Goal: Task Accomplishment & Management: Manage account settings

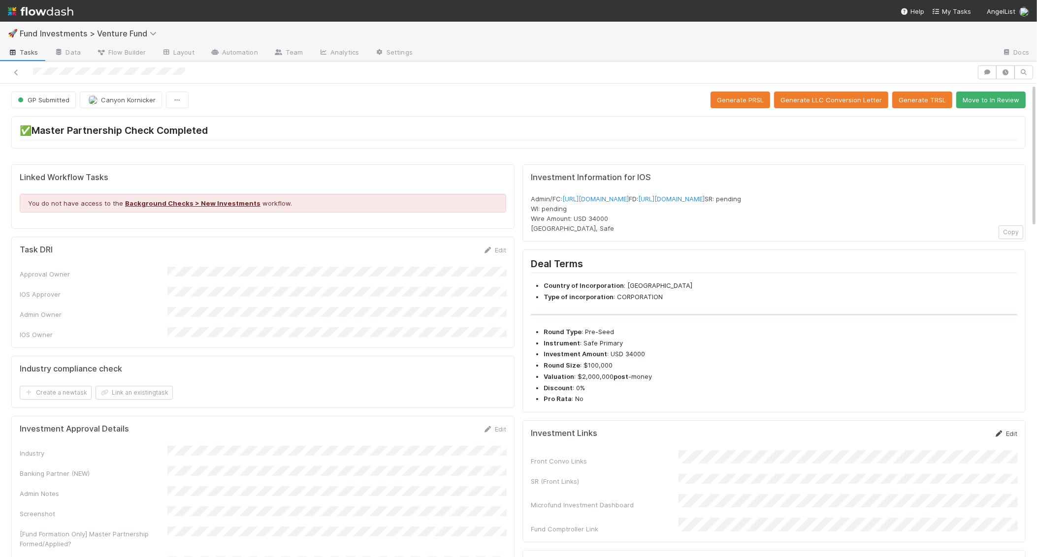
click at [1009, 438] on link "Edit" at bounding box center [1005, 434] width 23 height 8
click at [957, 445] on button "Save" at bounding box center [965, 437] width 28 height 17
click at [1000, 99] on button "Move to In Review" at bounding box center [990, 100] width 69 height 17
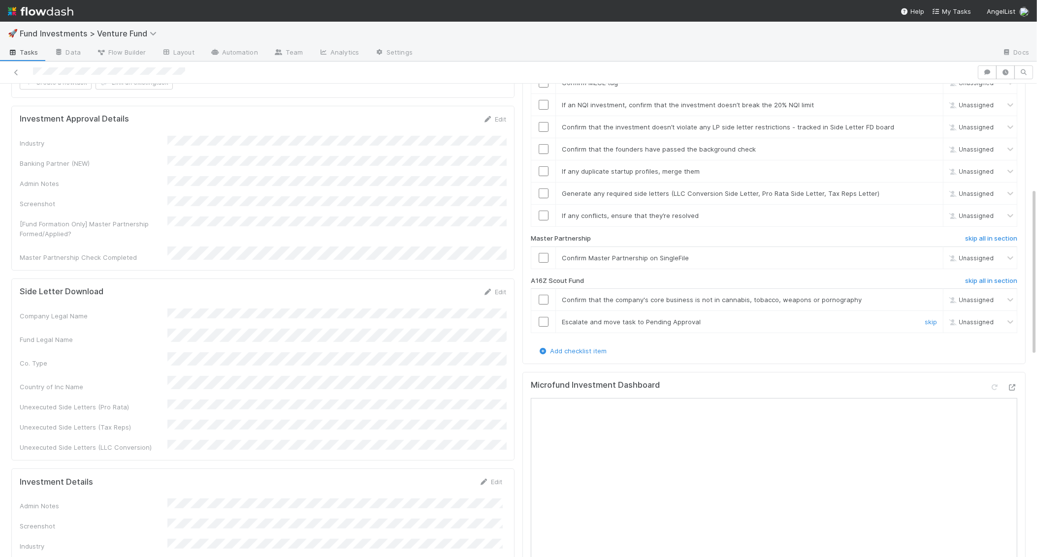
scroll to position [292, 0]
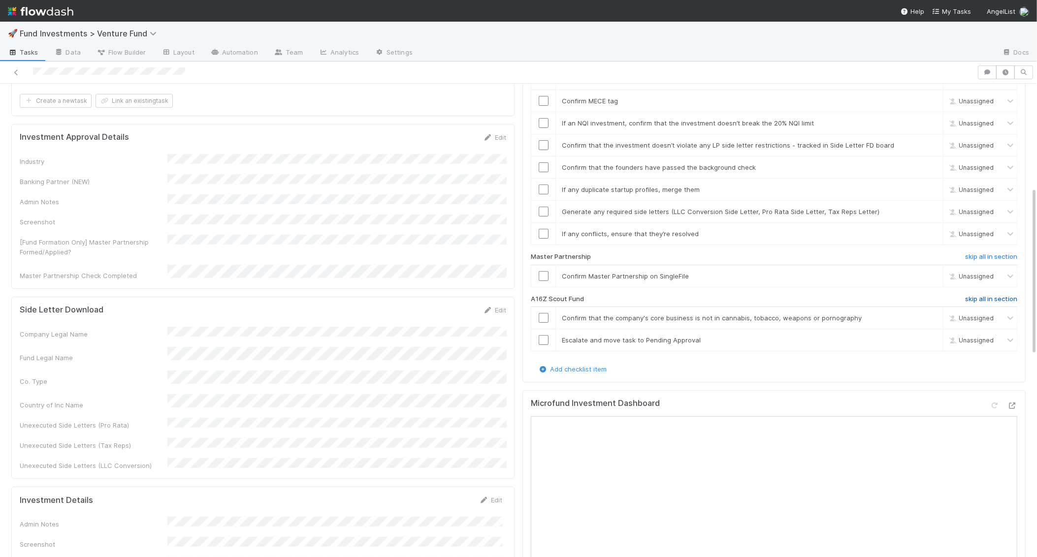
click at [1008, 295] on h6 "skip all in section" at bounding box center [991, 299] width 52 height 8
click at [545, 271] on input "checkbox" at bounding box center [544, 276] width 10 height 10
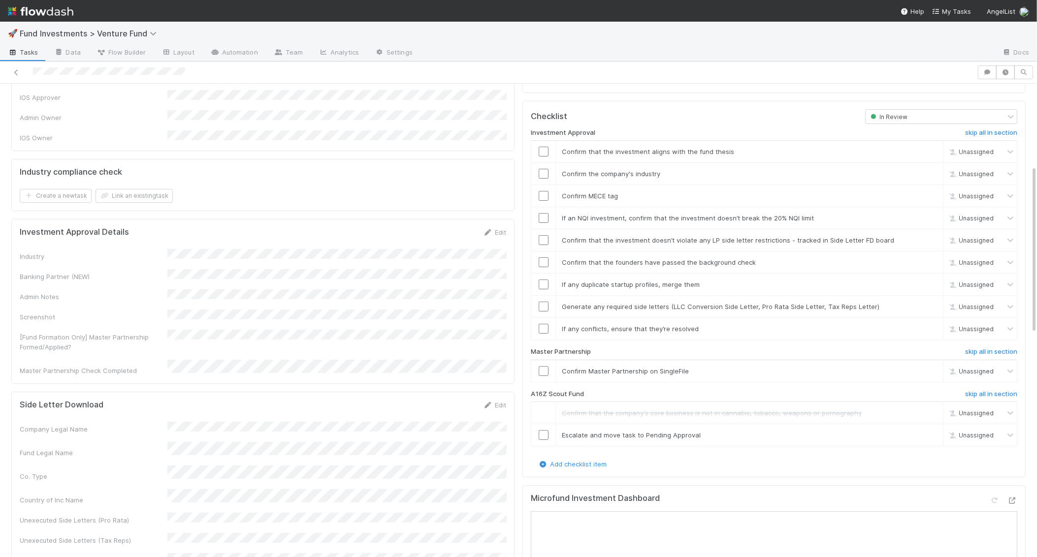
scroll to position [179, 0]
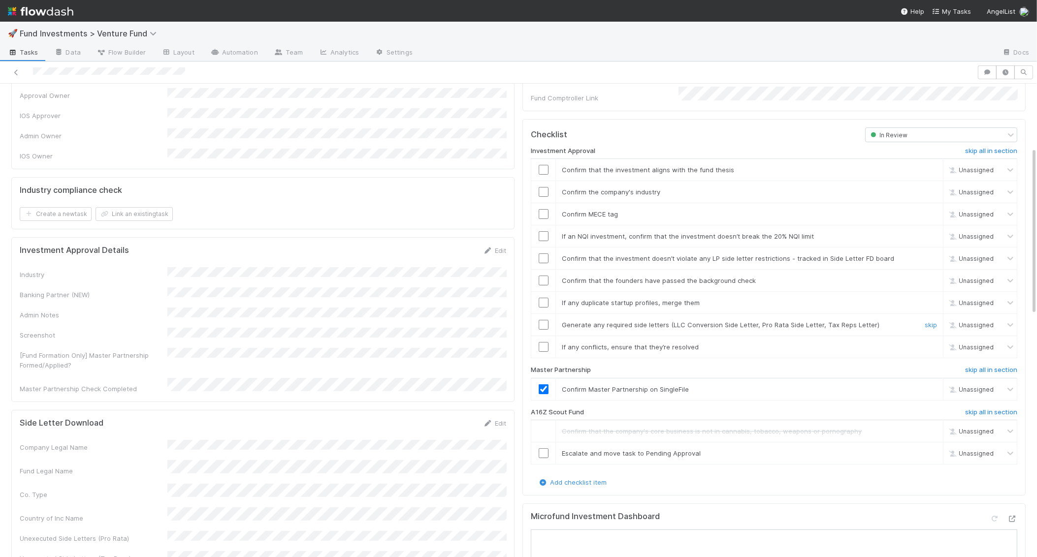
checkbox input "true"
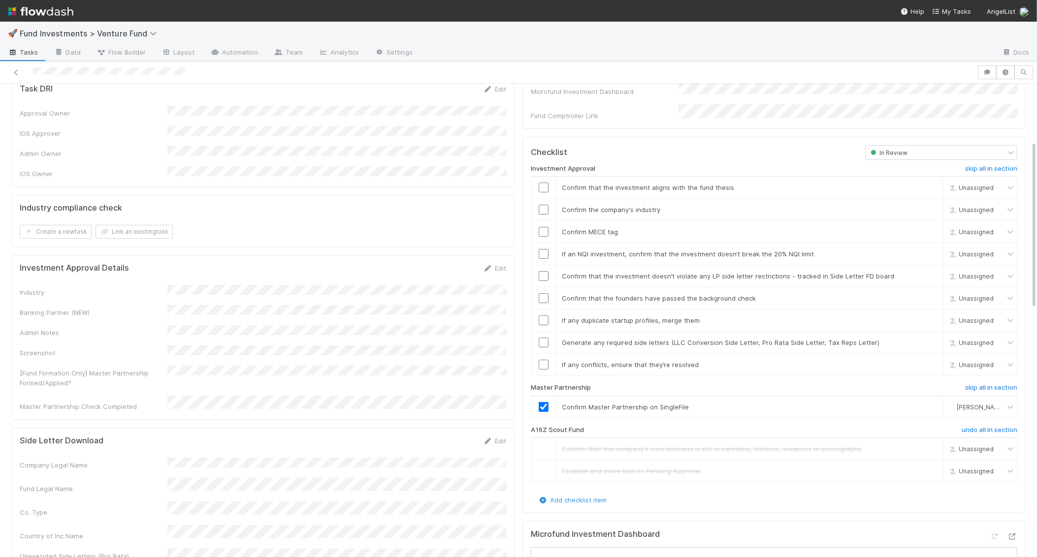
scroll to position [157, 0]
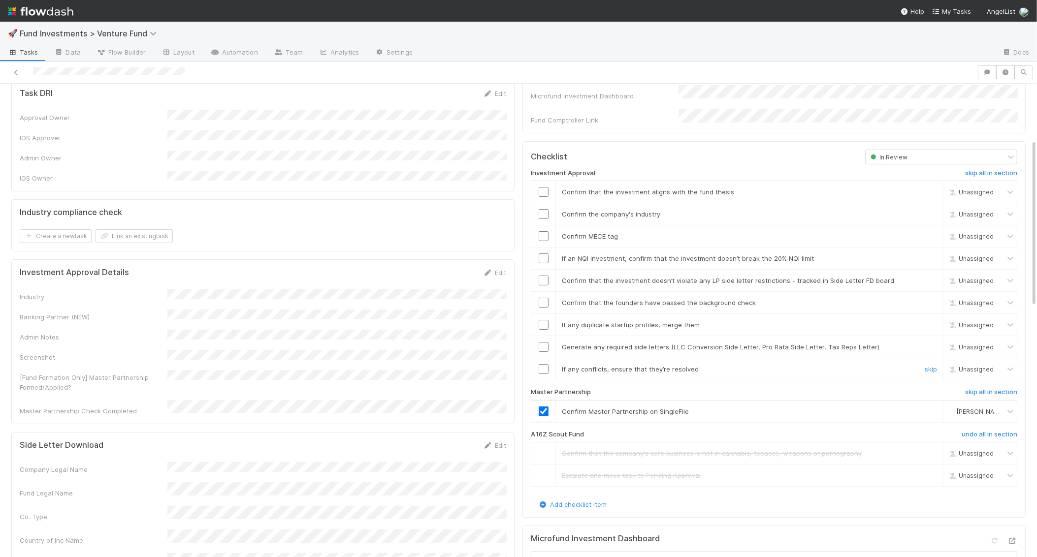
click at [543, 364] on input "checkbox" at bounding box center [544, 369] width 10 height 10
click at [932, 343] on link "skip" at bounding box center [930, 347] width 12 height 8
click at [932, 321] on link "skip" at bounding box center [930, 325] width 12 height 8
click at [542, 298] on input "checkbox" at bounding box center [544, 303] width 10 height 10
click at [544, 276] on input "checkbox" at bounding box center [544, 281] width 10 height 10
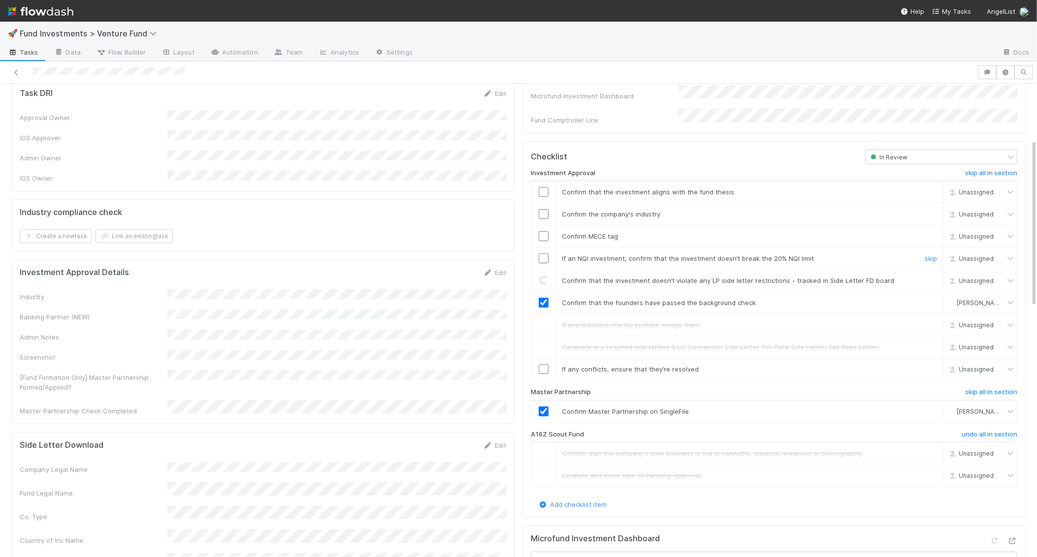
click at [547, 254] on input "checkbox" at bounding box center [544, 259] width 10 height 10
click at [544, 209] on input "checkbox" at bounding box center [544, 214] width 10 height 10
click at [544, 231] on input "checkbox" at bounding box center [544, 236] width 10 height 10
click at [545, 187] on input "checkbox" at bounding box center [544, 192] width 10 height 10
click at [545, 209] on input "checkbox" at bounding box center [544, 214] width 10 height 10
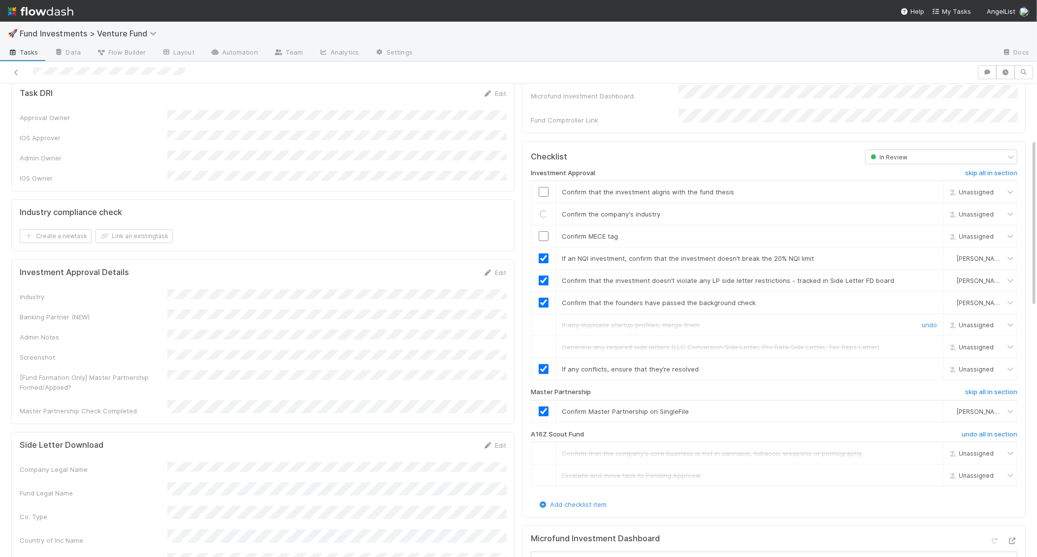
checkbox input "true"
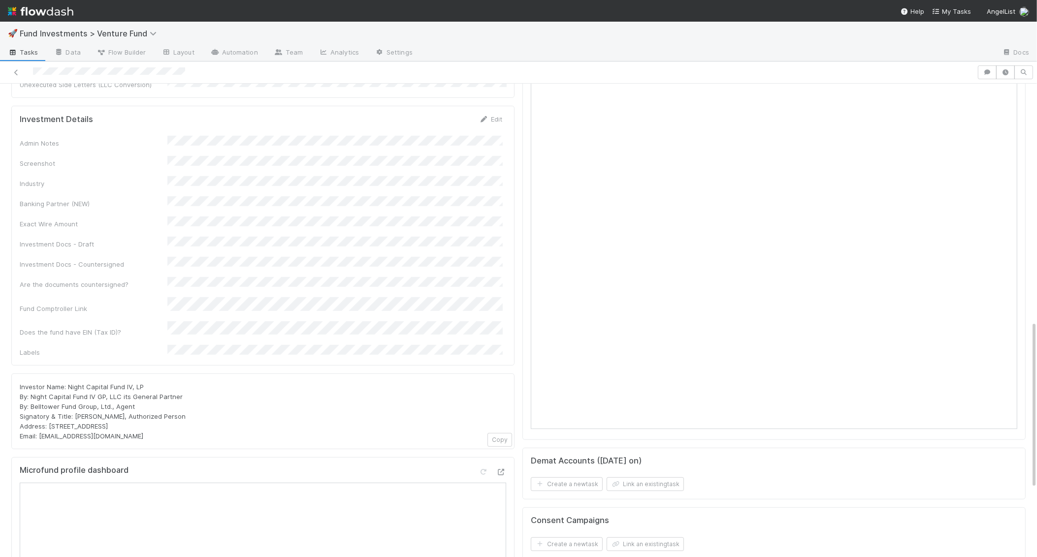
scroll to position [666, 0]
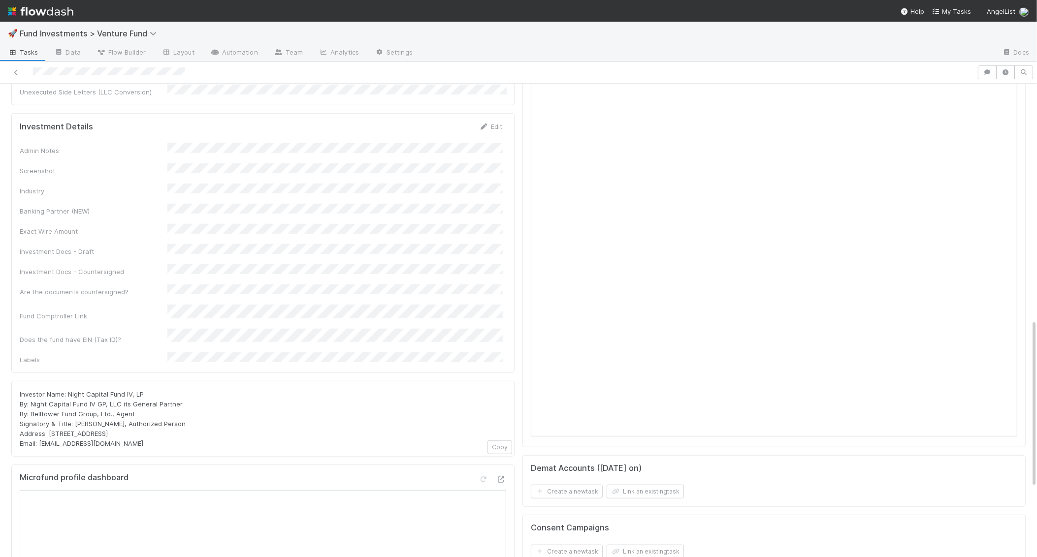
checkbox input "true"
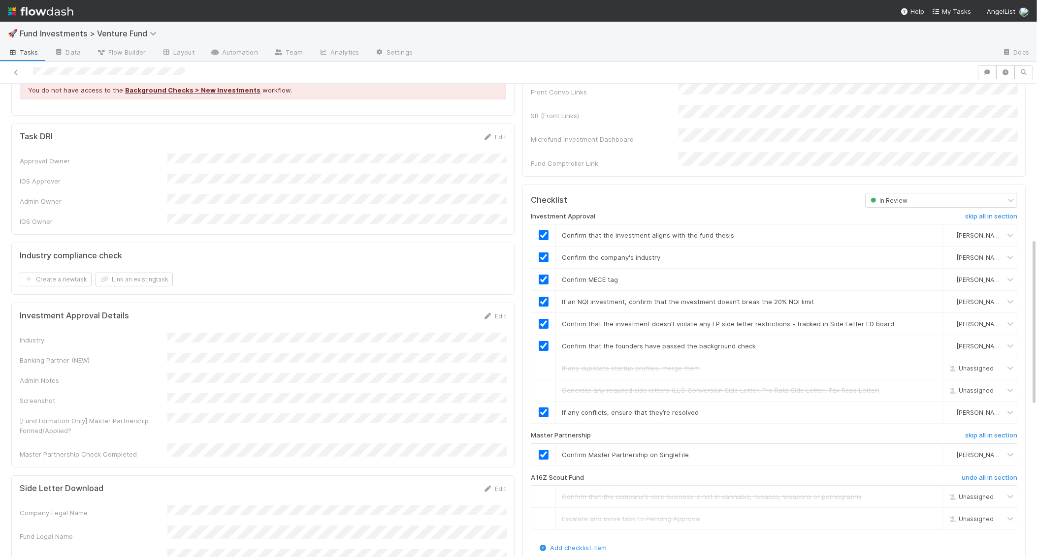
scroll to position [0, 0]
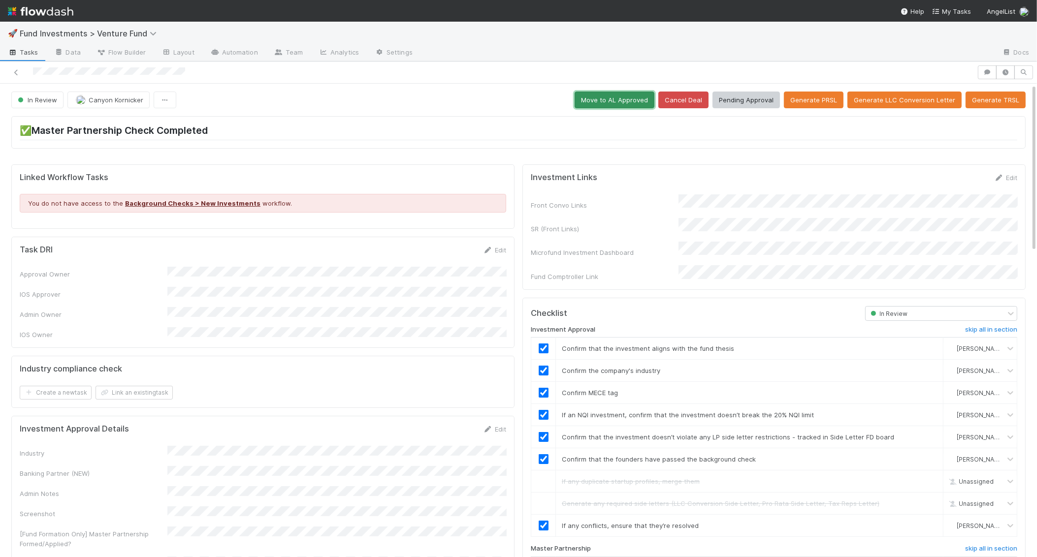
click at [626, 100] on button "Move to AL Approved" at bounding box center [614, 100] width 80 height 17
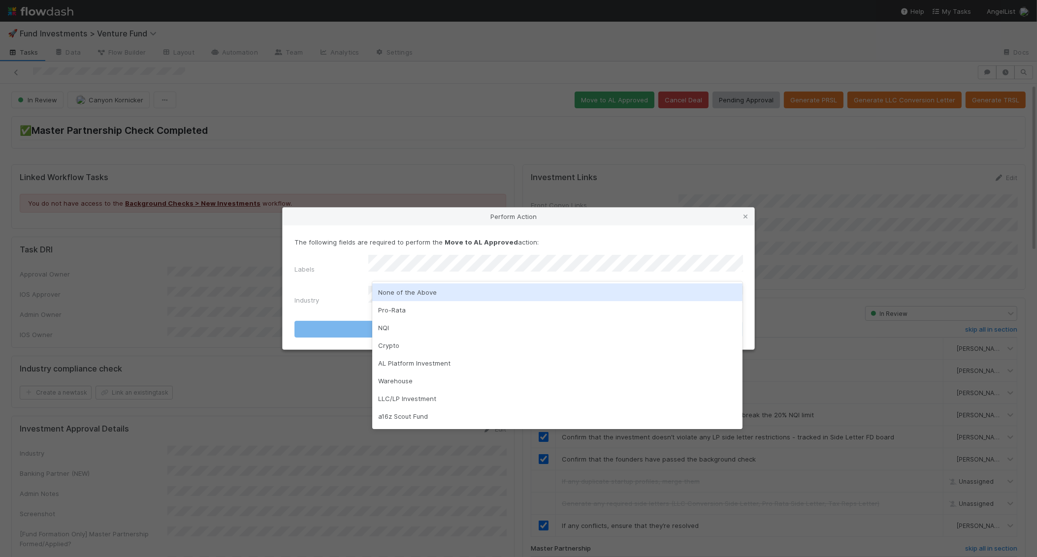
click at [490, 287] on div "None of the Above" at bounding box center [557, 293] width 371 height 18
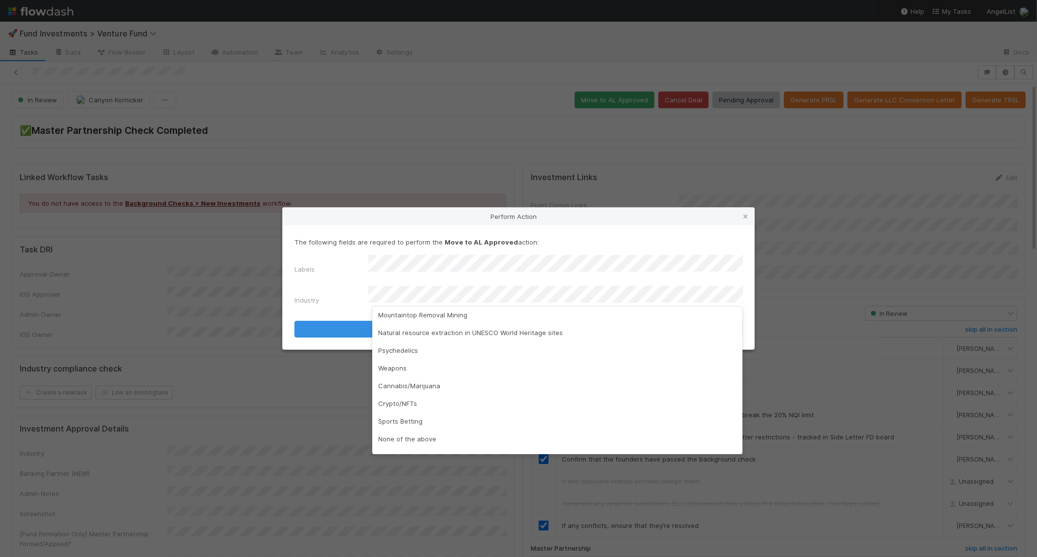
scroll to position [281, 0]
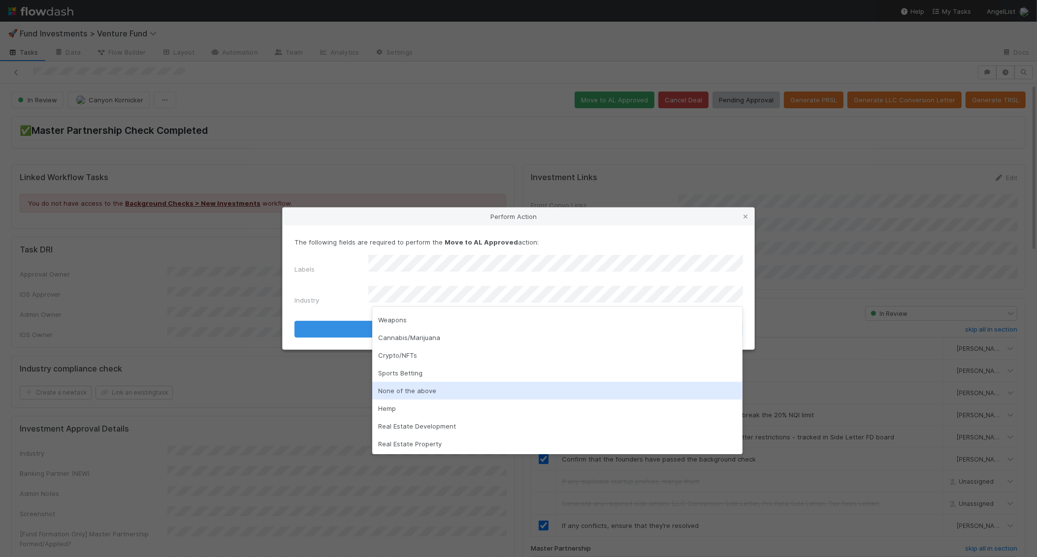
click at [442, 386] on div "None of the above" at bounding box center [557, 391] width 371 height 18
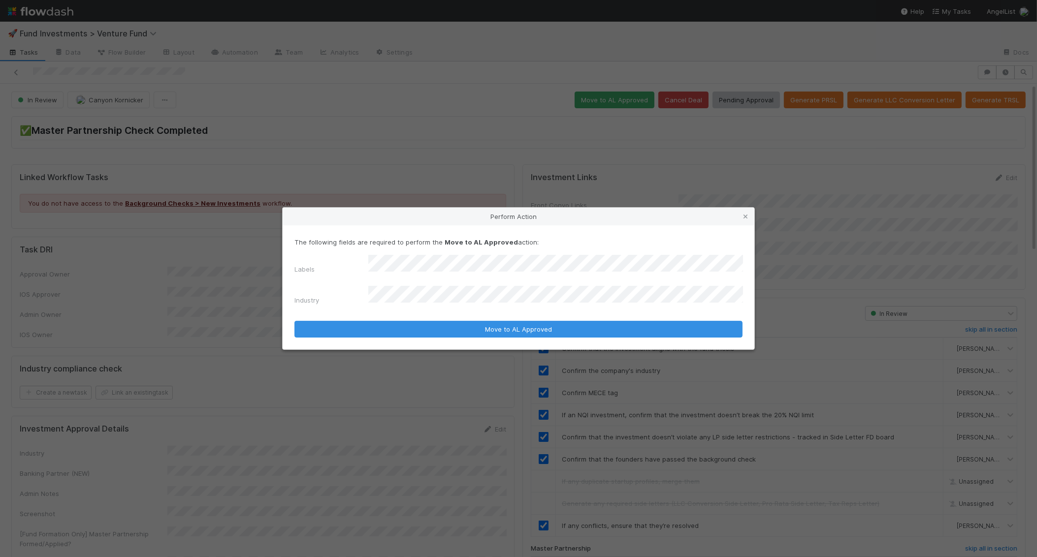
click at [443, 314] on form "The following fields are required to perform the Move to AL Approved action: La…" at bounding box center [518, 287] width 448 height 100
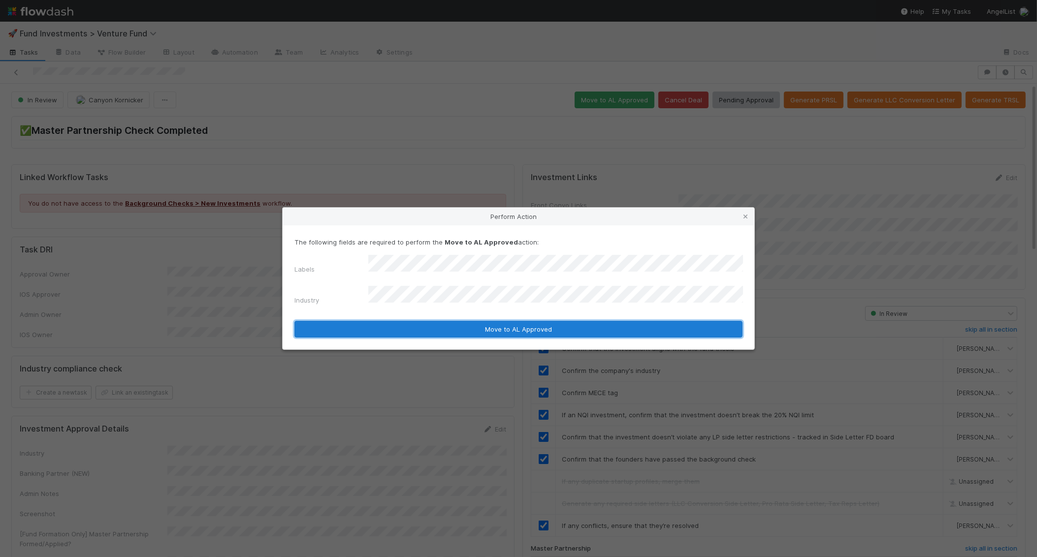
click at [443, 322] on button "Move to AL Approved" at bounding box center [518, 329] width 448 height 17
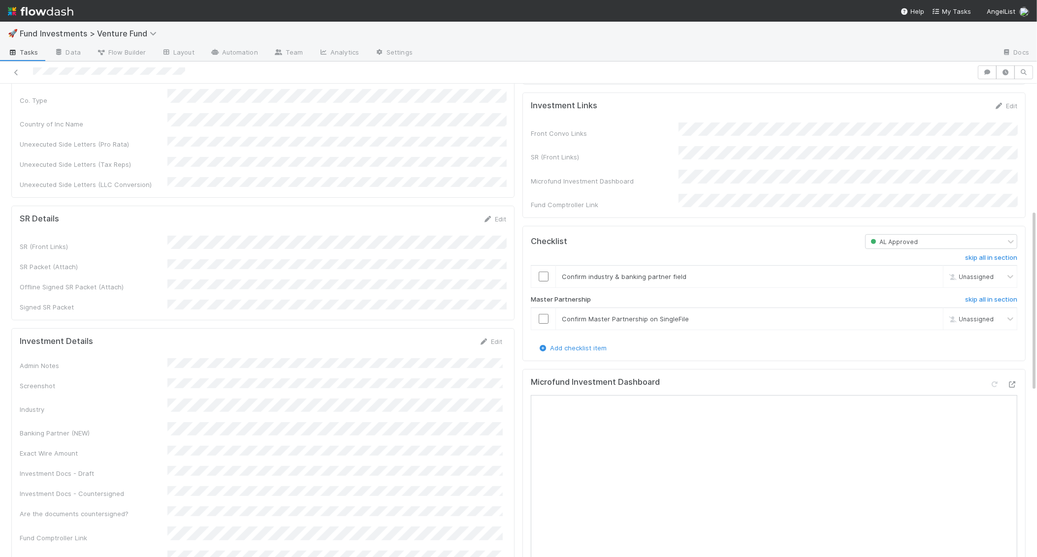
scroll to position [330, 0]
click at [495, 335] on link "Edit" at bounding box center [490, 339] width 23 height 8
click at [452, 334] on button "Save" at bounding box center [450, 342] width 28 height 17
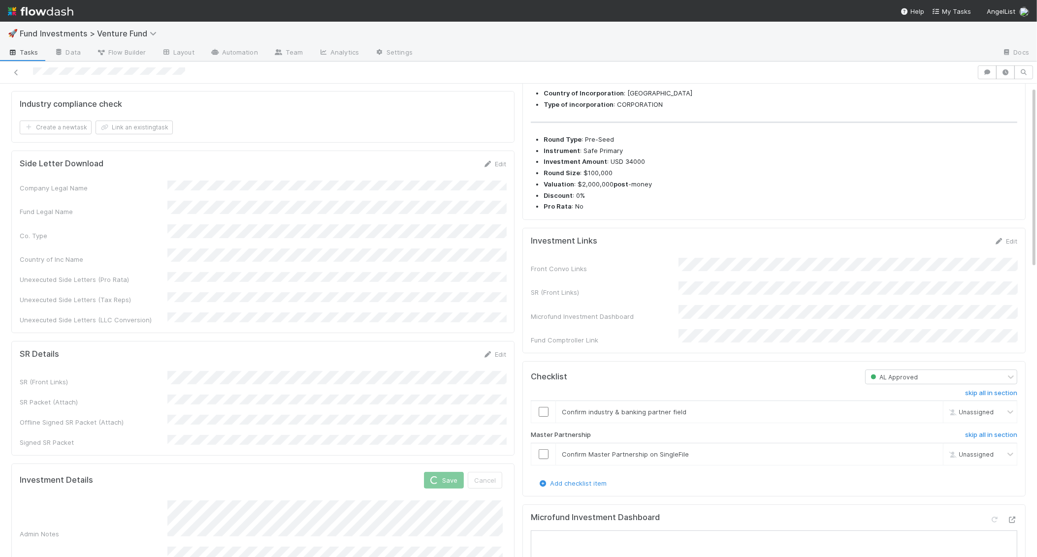
scroll to position [0, 0]
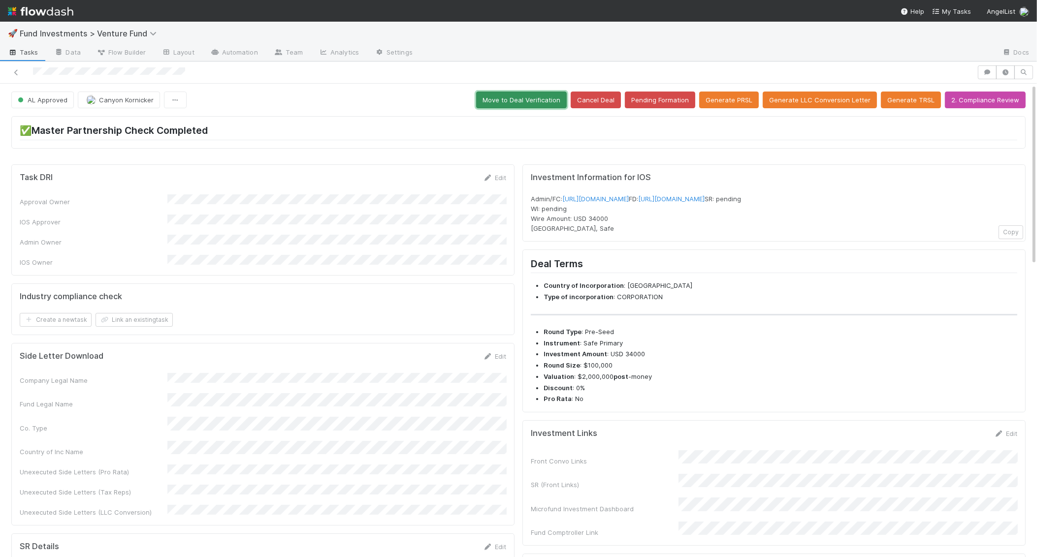
click at [511, 103] on button "Move to Deal Verification" at bounding box center [521, 100] width 91 height 17
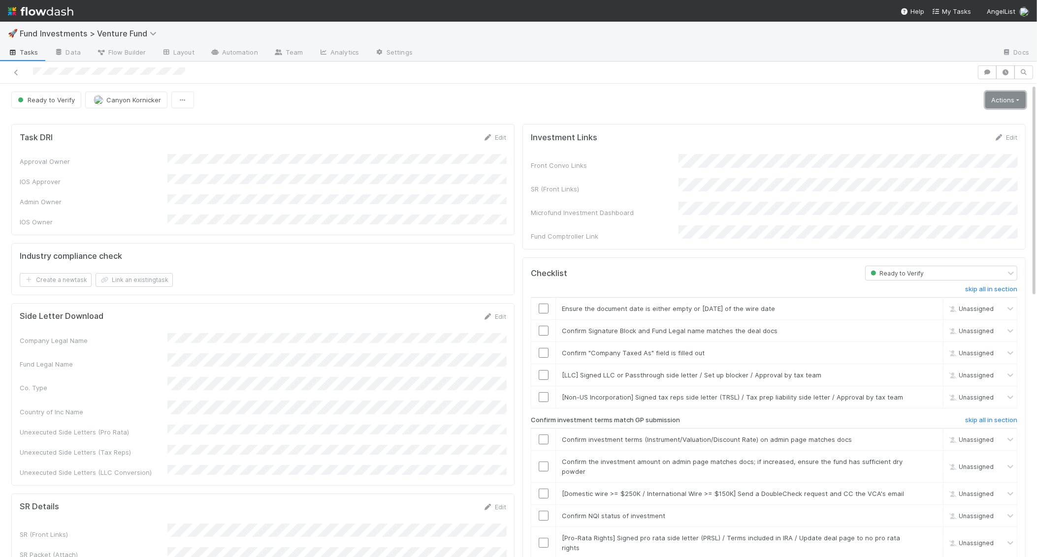
click at [1005, 102] on link "Actions" at bounding box center [1005, 100] width 40 height 17
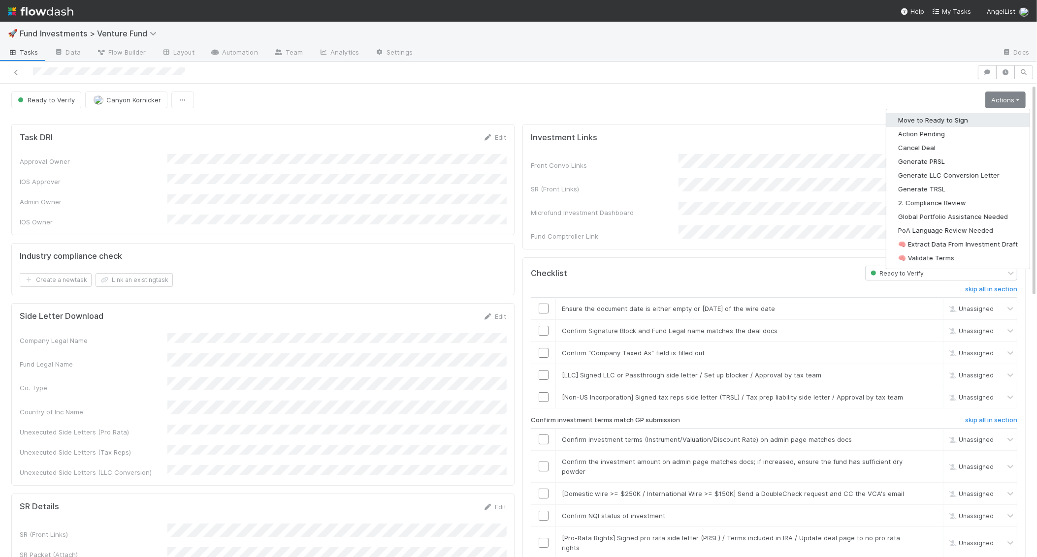
click at [983, 117] on button "Move to Ready to Sign" at bounding box center [957, 120] width 143 height 14
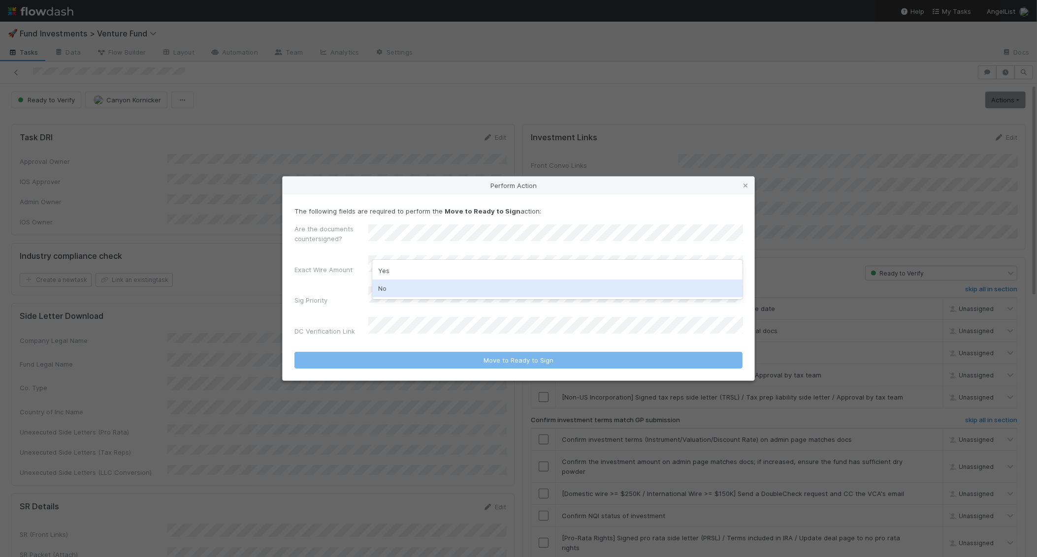
click at [400, 287] on div "No" at bounding box center [557, 289] width 371 height 18
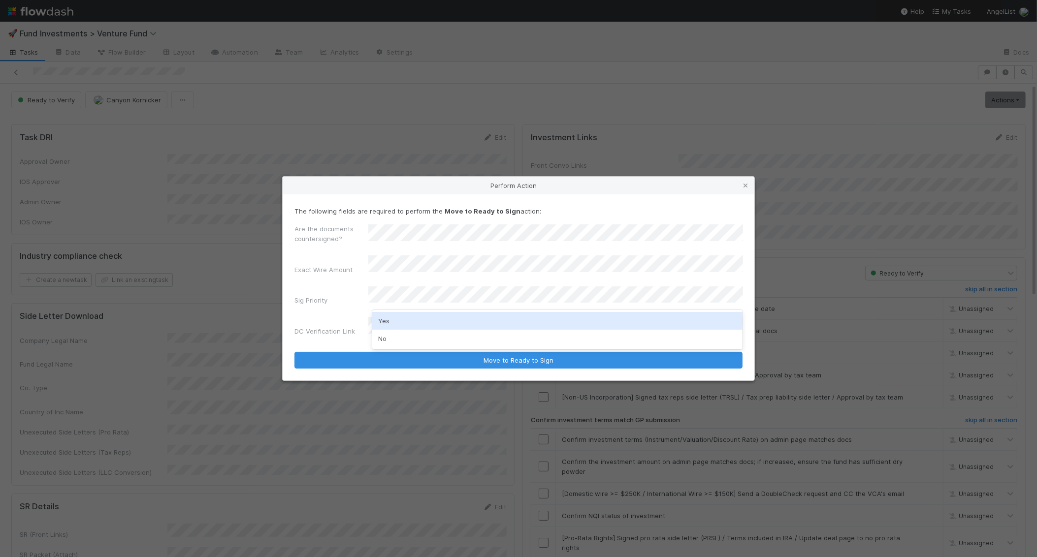
click at [395, 324] on div "Yes" at bounding box center [557, 321] width 371 height 18
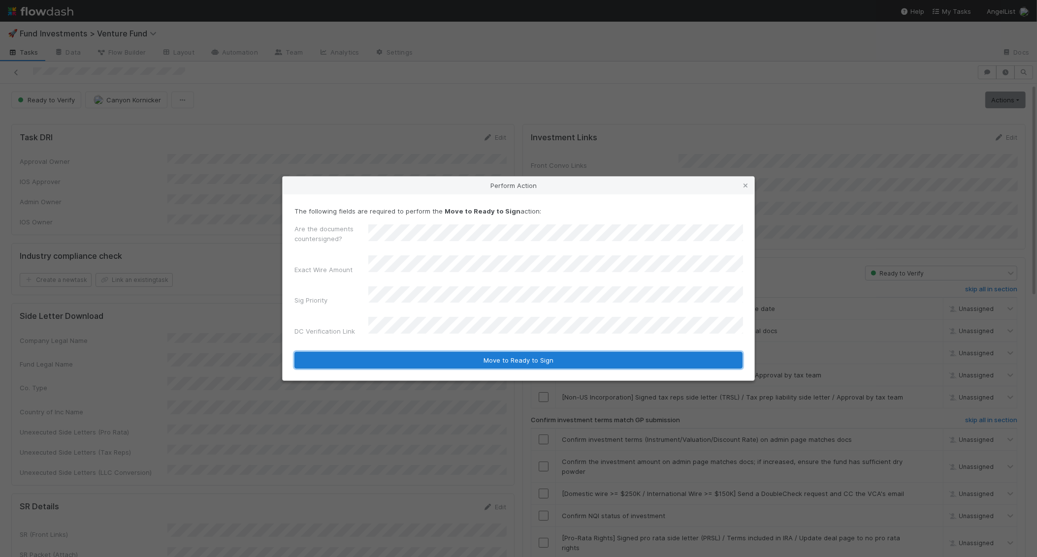
click at [416, 352] on button "Move to Ready to Sign" at bounding box center [518, 360] width 448 height 17
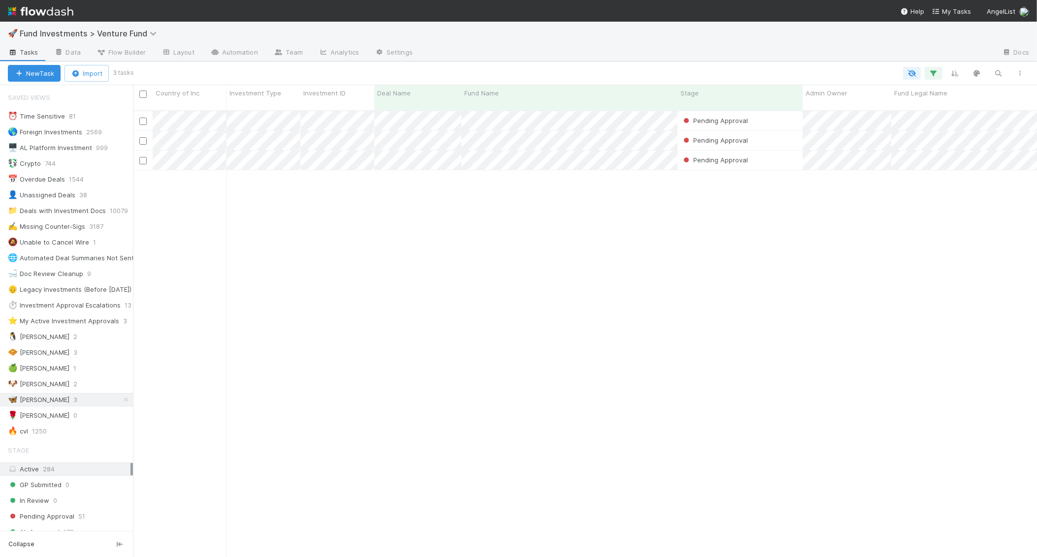
scroll to position [455, 904]
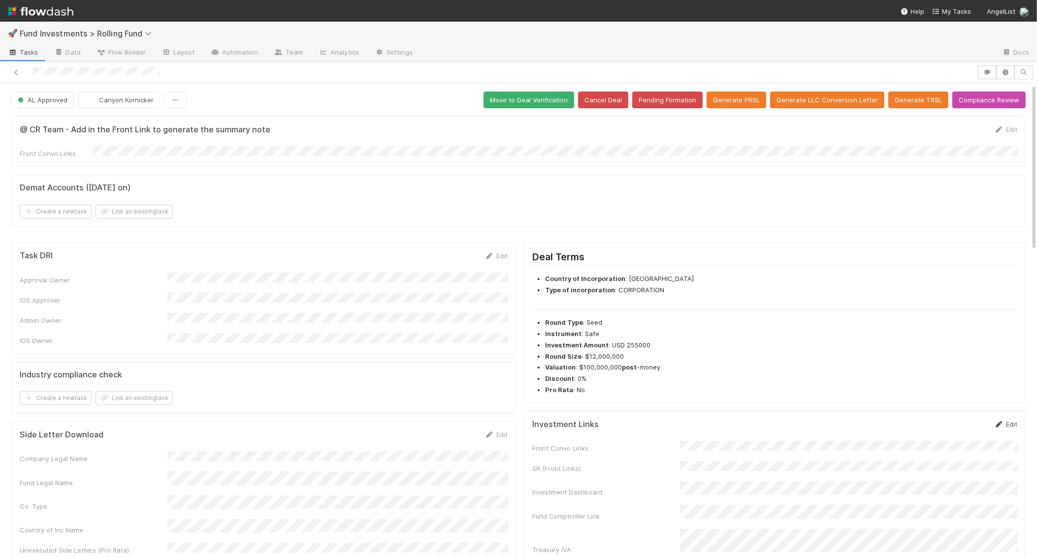
click at [1009, 420] on link "Edit" at bounding box center [1005, 424] width 23 height 8
click at [961, 421] on button "Save" at bounding box center [965, 427] width 28 height 17
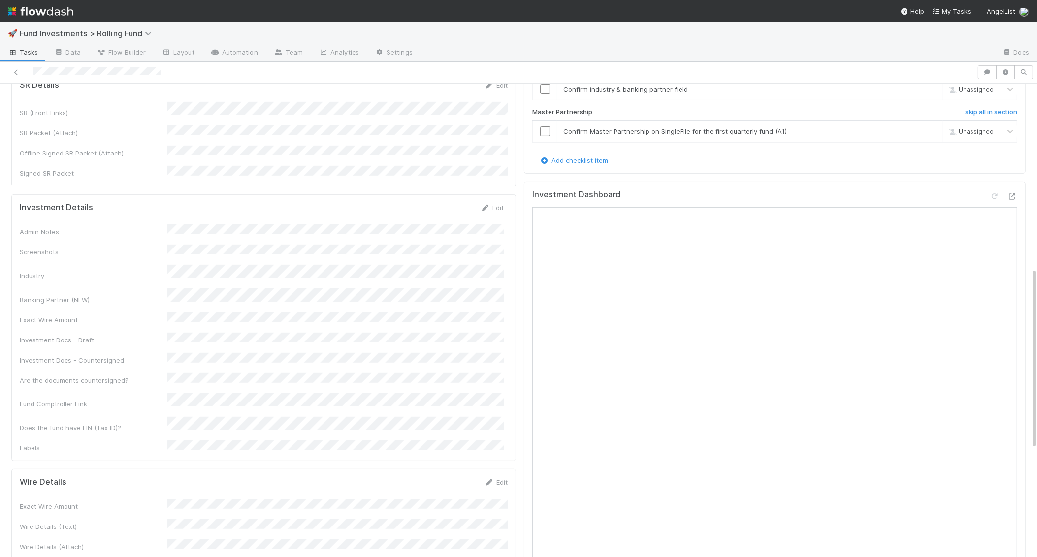
scroll to position [485, 0]
click at [488, 201] on icon at bounding box center [485, 204] width 10 height 6
click at [191, 300] on div "Admin Notes Screenshots Industry Banking Partner (NEW) Exact Wire Amount Invest…" at bounding box center [262, 380] width 484 height 307
click at [442, 199] on button "Save" at bounding box center [451, 207] width 28 height 17
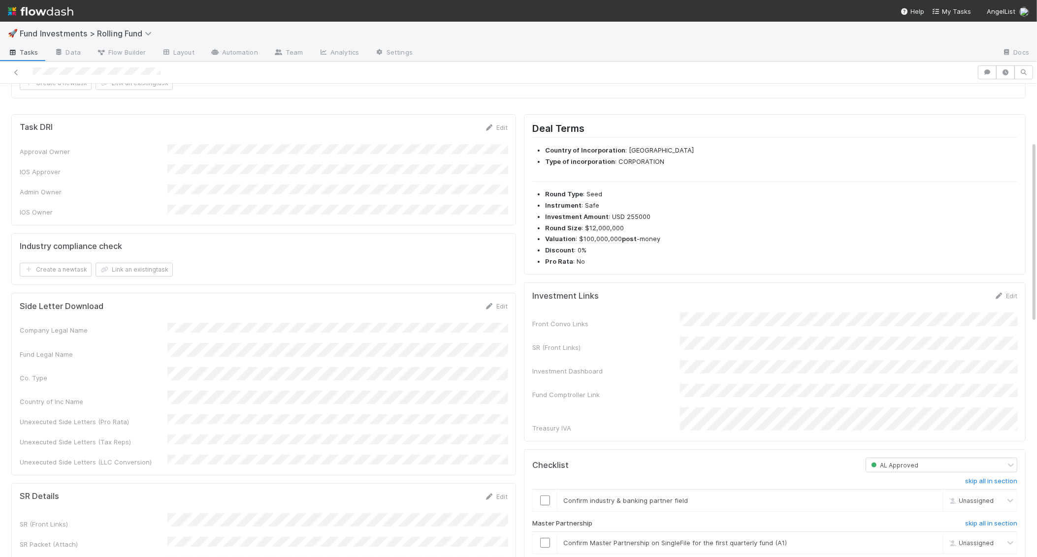
scroll to position [0, 0]
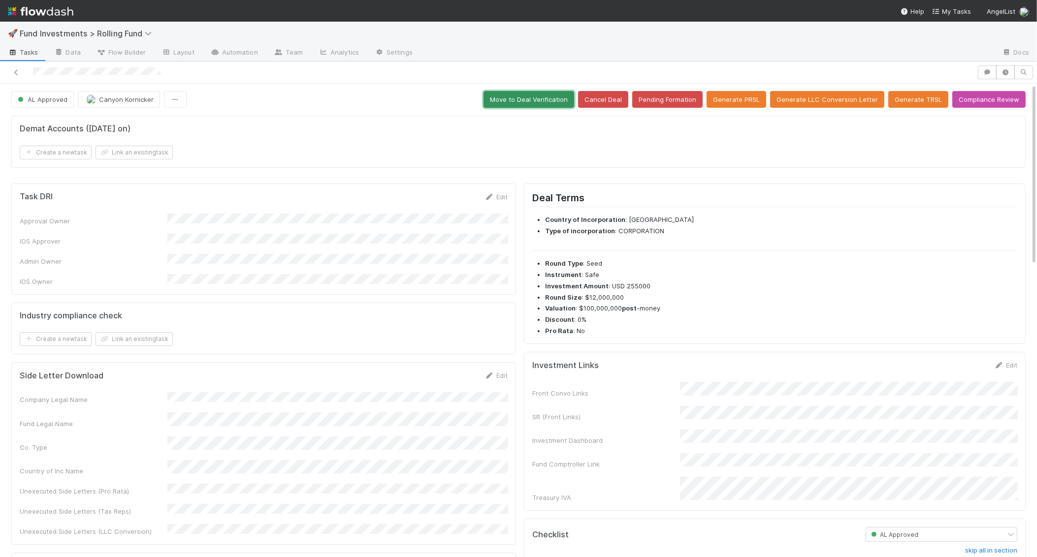
click at [543, 101] on button "Move to Deal Verification" at bounding box center [528, 99] width 91 height 17
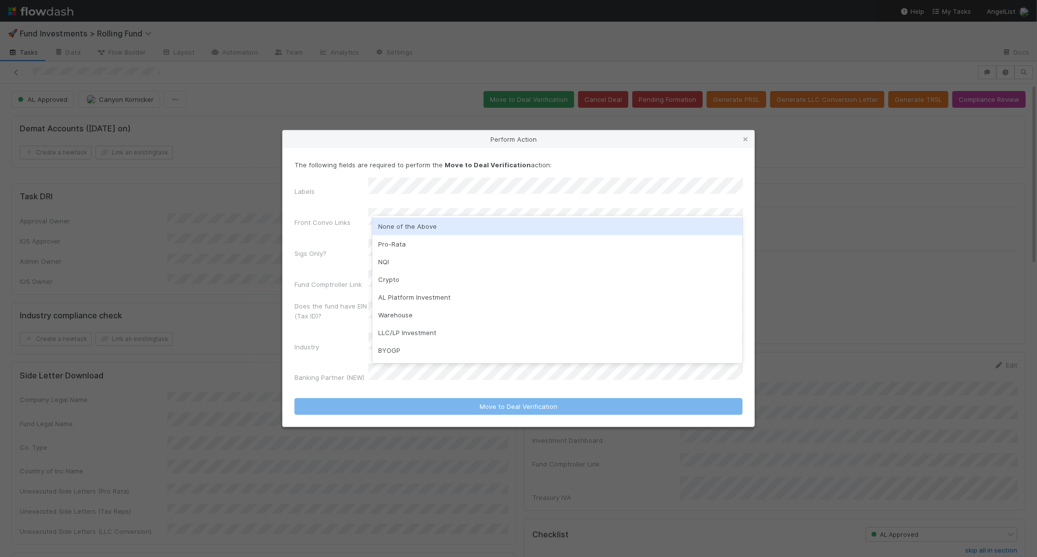
click at [389, 226] on div "None of the Above" at bounding box center [557, 227] width 371 height 18
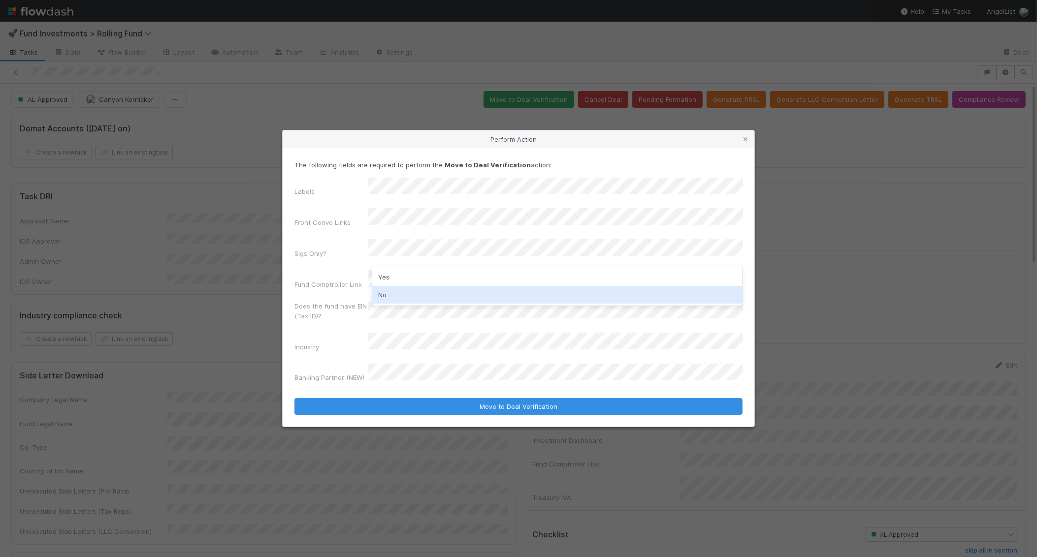
click at [386, 295] on div "No" at bounding box center [557, 295] width 371 height 18
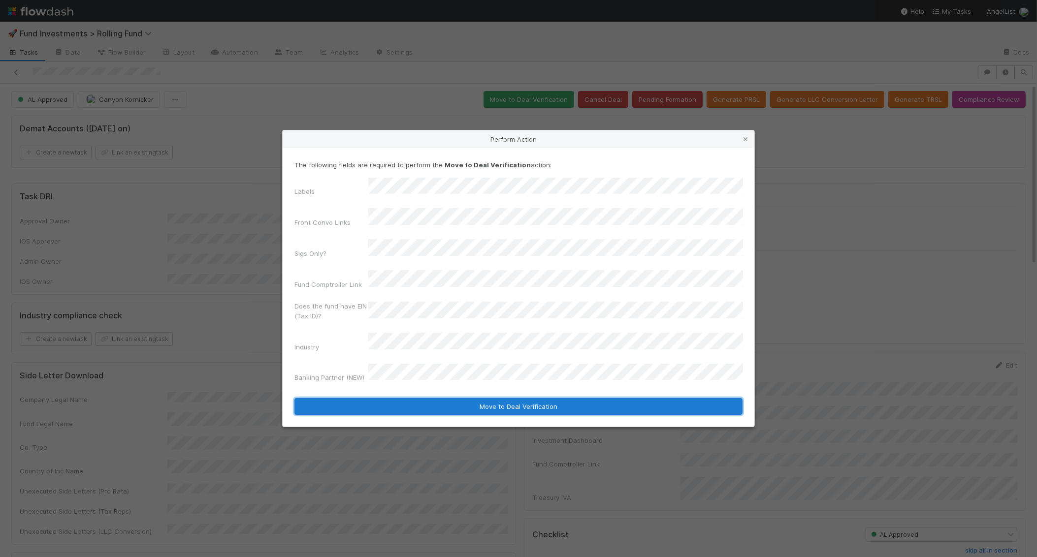
click at [407, 398] on button "Move to Deal Verification" at bounding box center [518, 406] width 448 height 17
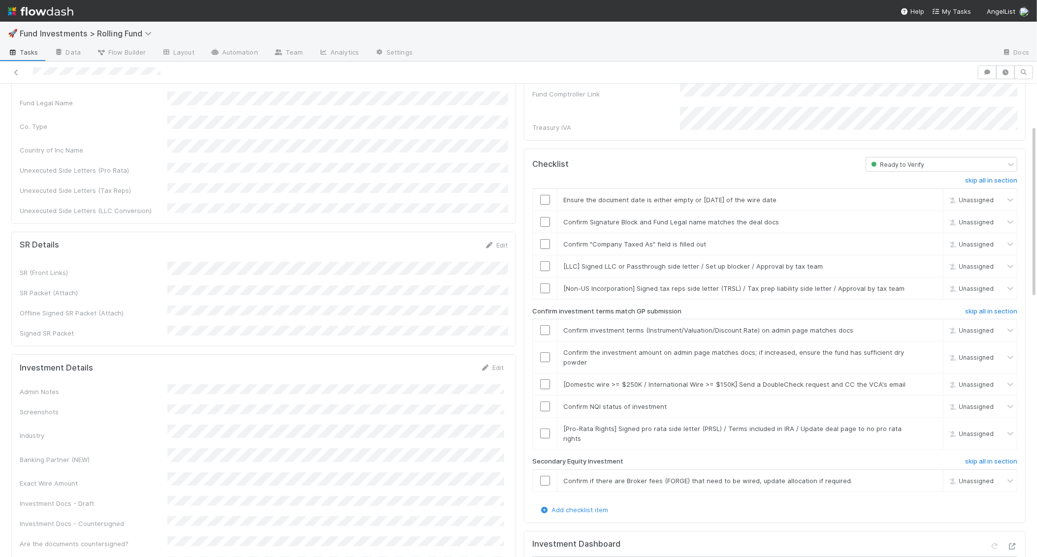
scroll to position [0, 0]
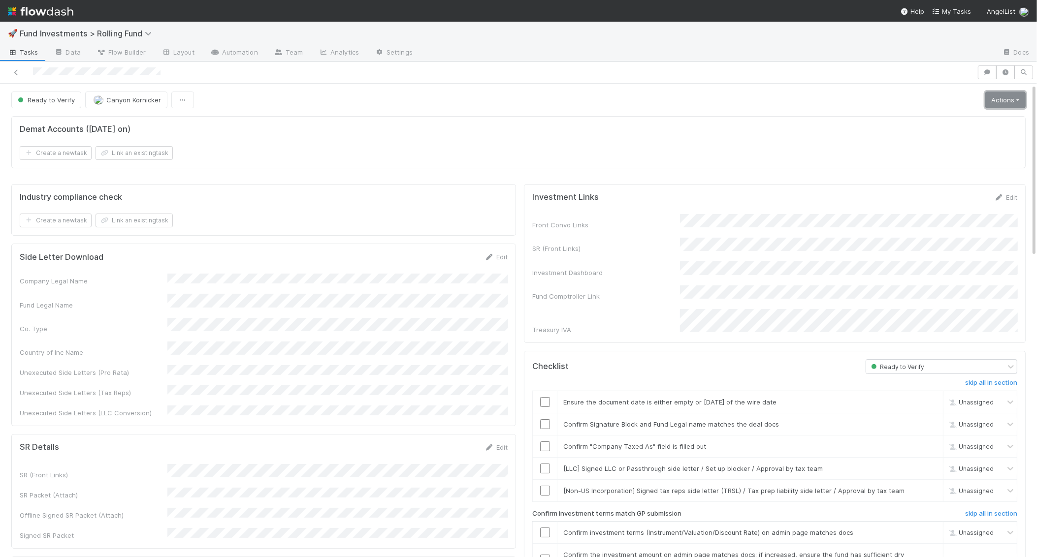
click at [1007, 104] on link "Actions" at bounding box center [1005, 100] width 40 height 17
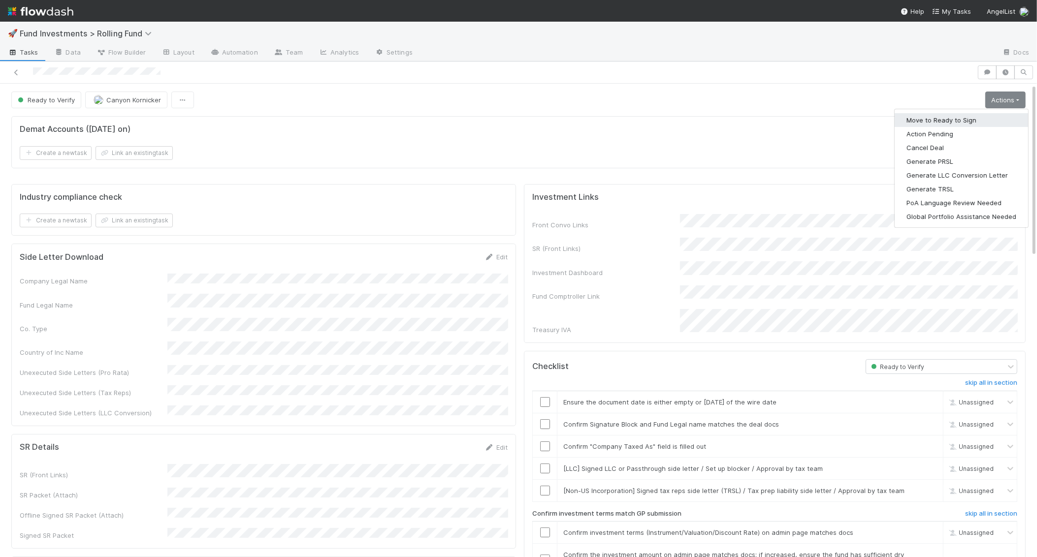
click at [980, 119] on button "Move to Ready to Sign" at bounding box center [960, 120] width 133 height 14
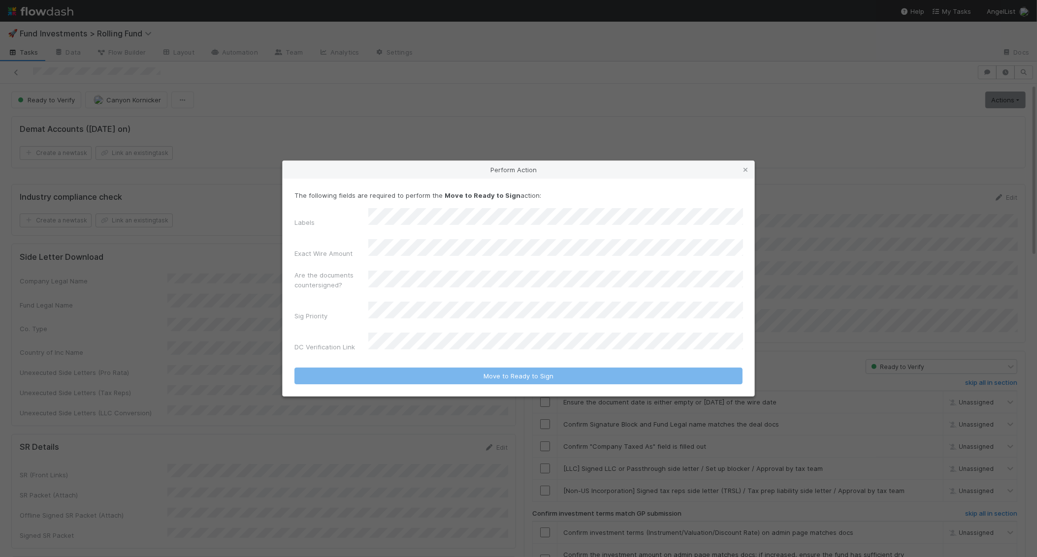
click at [394, 275] on div "Are the documents countersigned?" at bounding box center [518, 282] width 448 height 24
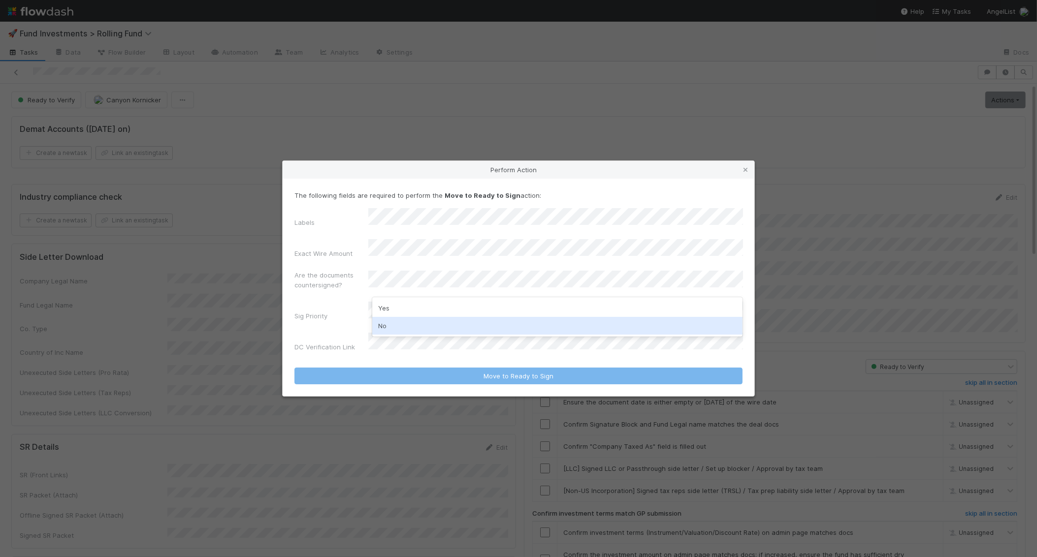
click at [394, 324] on div "No" at bounding box center [557, 326] width 371 height 18
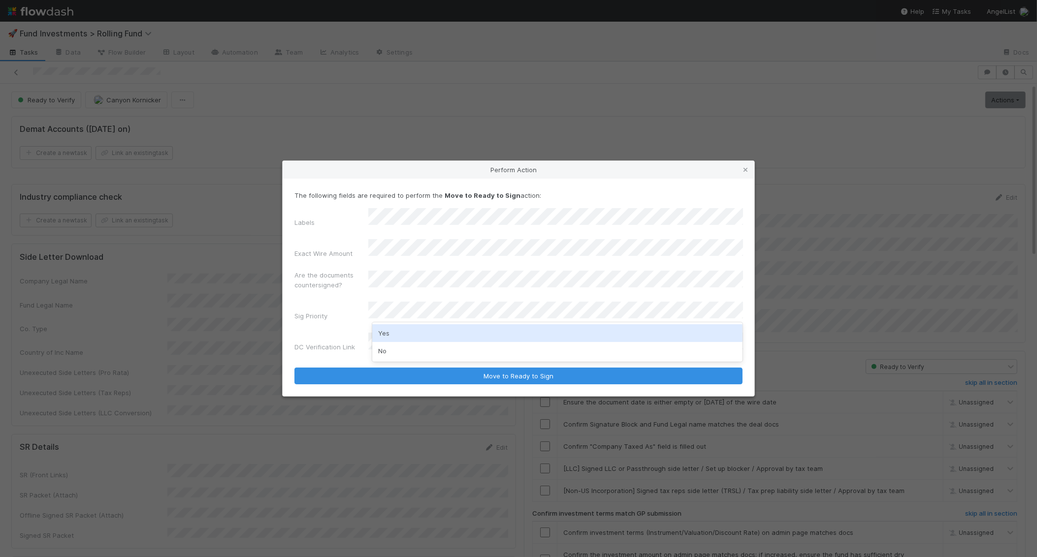
click at [393, 334] on div "Yes" at bounding box center [557, 333] width 371 height 18
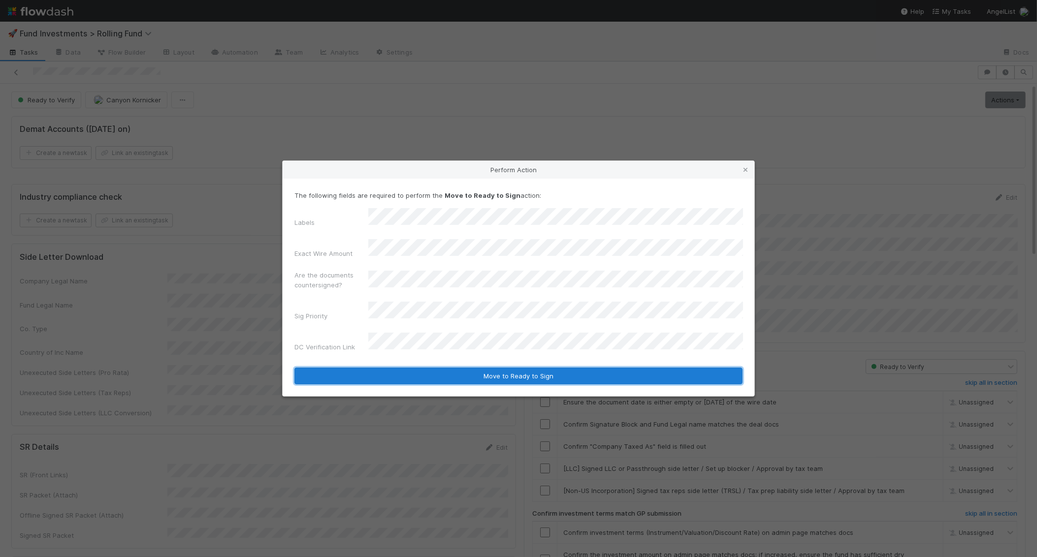
click at [438, 368] on button "Move to Ready to Sign" at bounding box center [518, 376] width 448 height 17
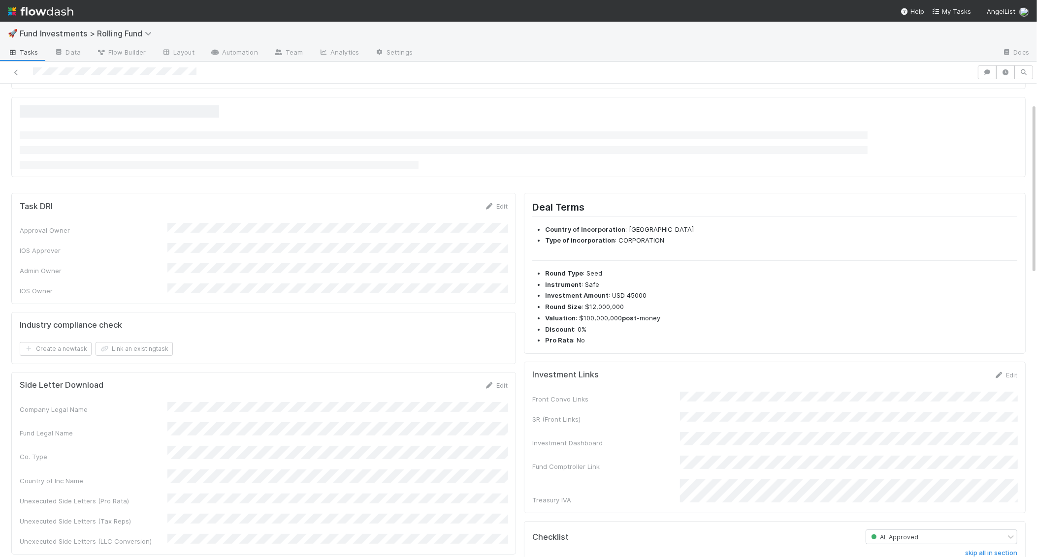
scroll to position [153, 0]
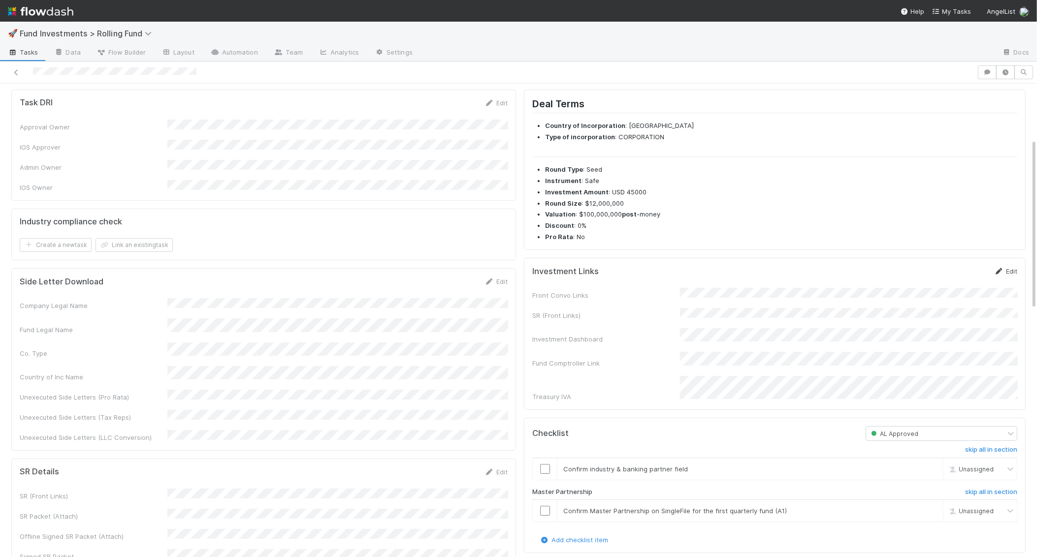
click at [1011, 268] on link "Edit" at bounding box center [1005, 271] width 23 height 8
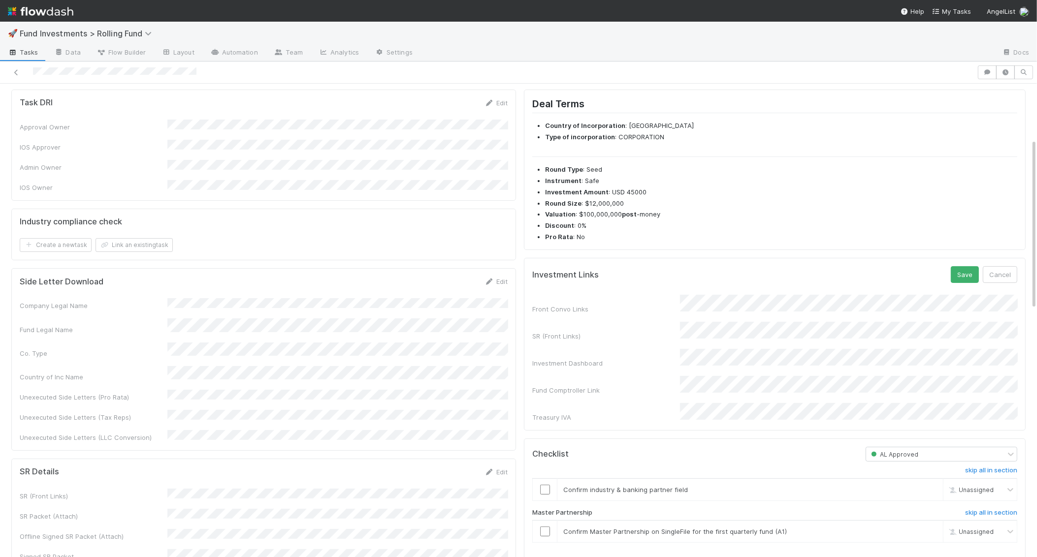
click at [827, 311] on div "Front Convo Links SR (Front Links) Investment Dashboard Fund Comptroller Link T…" at bounding box center [774, 358] width 485 height 127
click at [969, 266] on button "Save" at bounding box center [965, 274] width 28 height 17
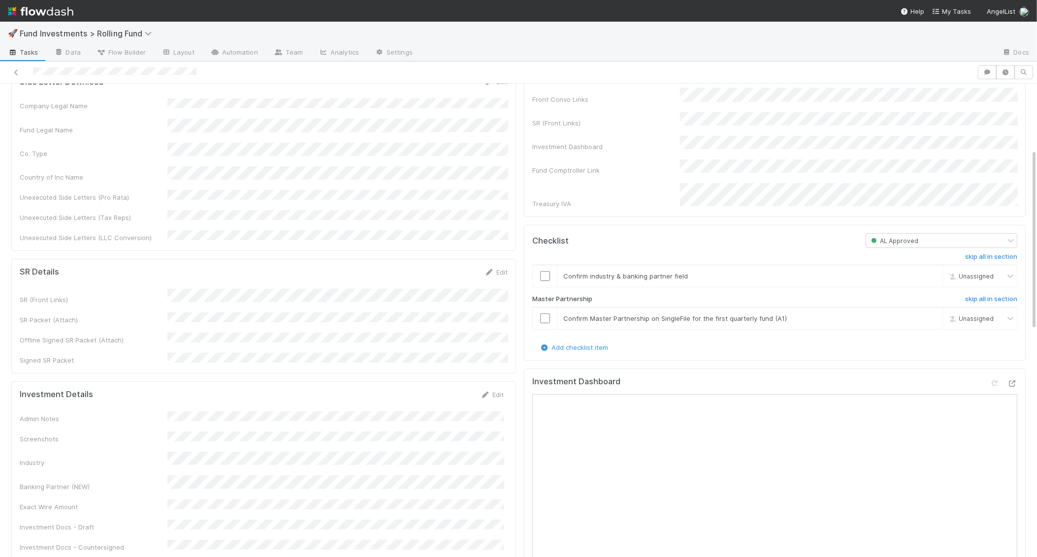
scroll to position [468, 0]
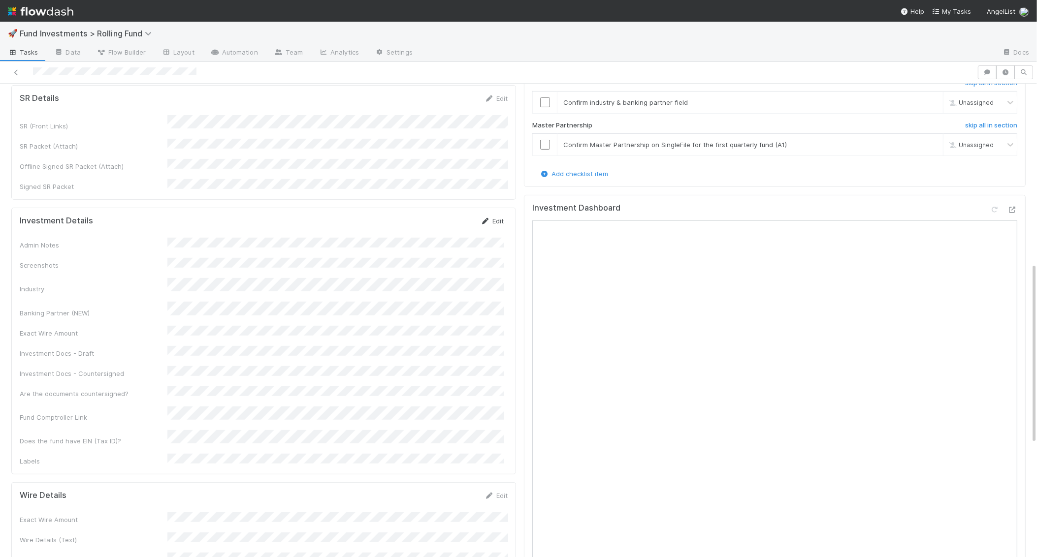
click at [502, 217] on link "Edit" at bounding box center [491, 221] width 23 height 8
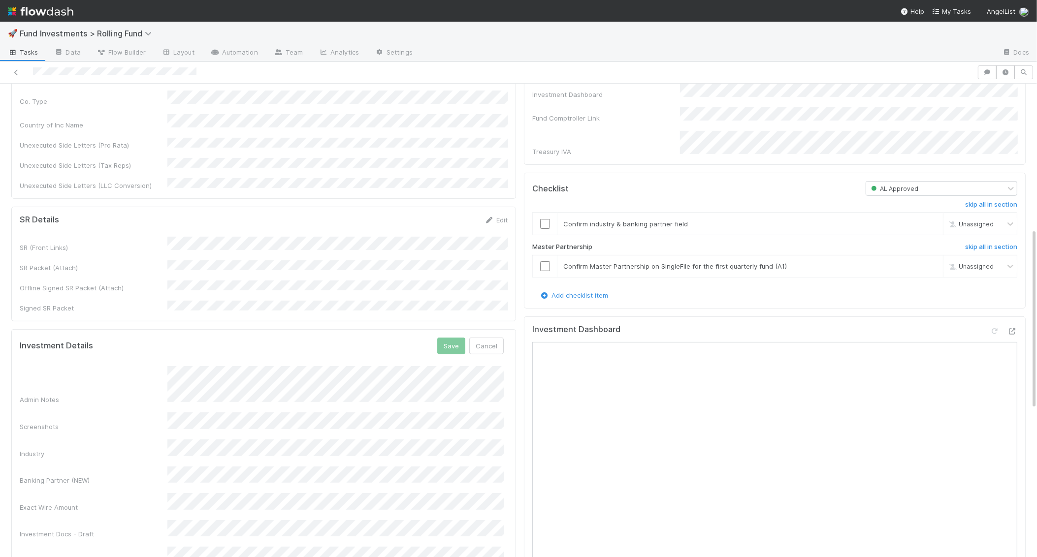
scroll to position [254, 0]
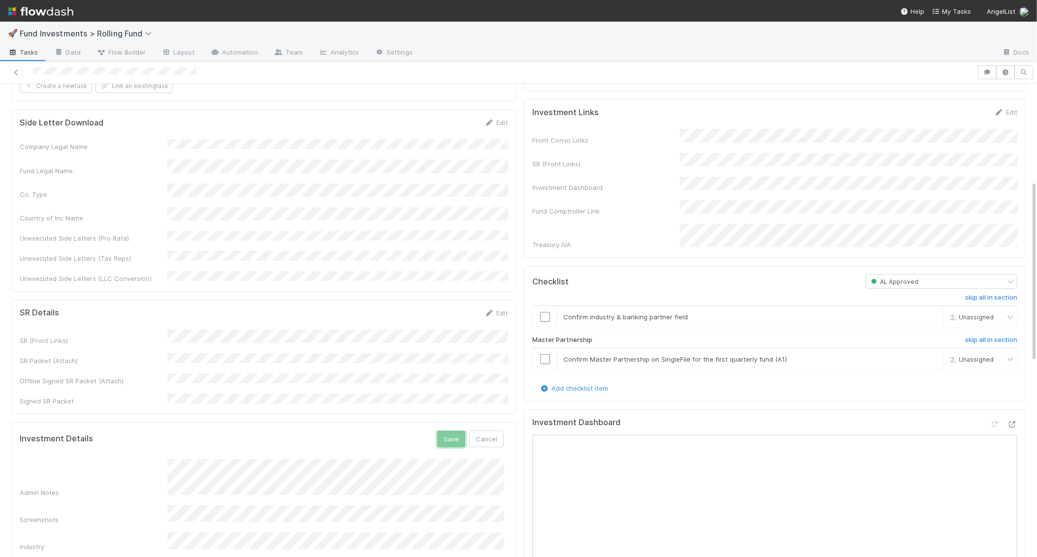
click at [453, 431] on button "Save" at bounding box center [451, 439] width 28 height 17
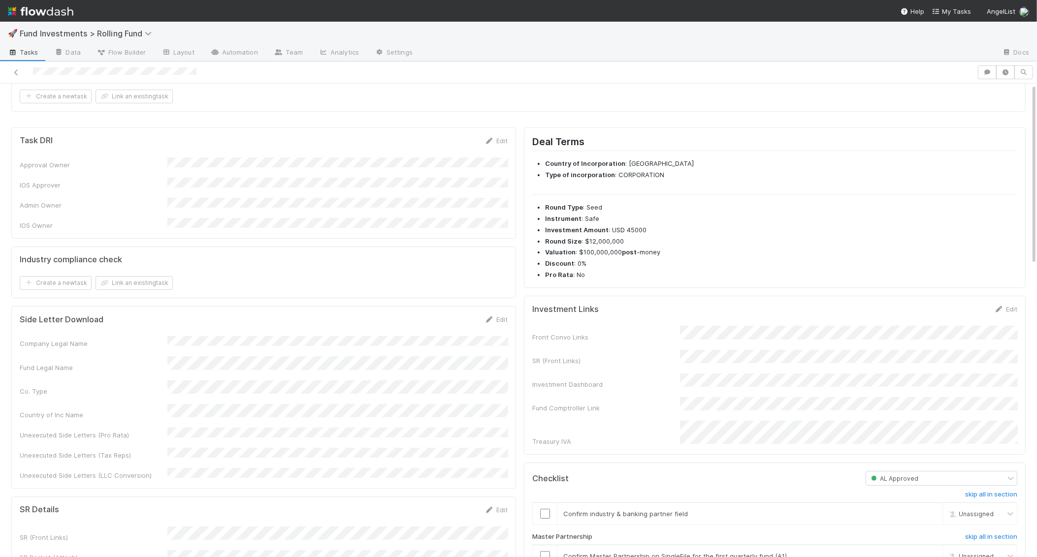
scroll to position [0, 0]
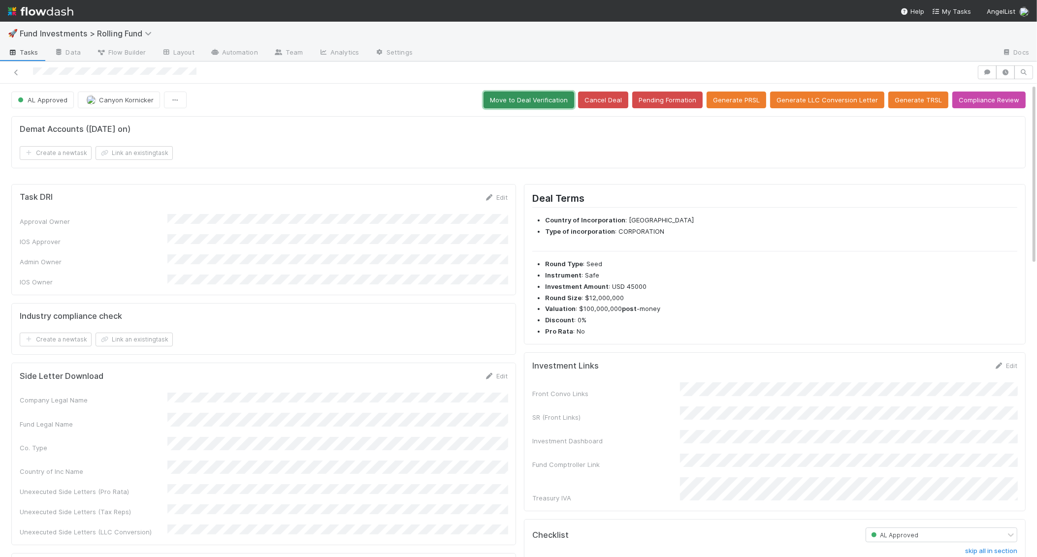
click at [519, 96] on button "Move to Deal Verification" at bounding box center [528, 100] width 91 height 17
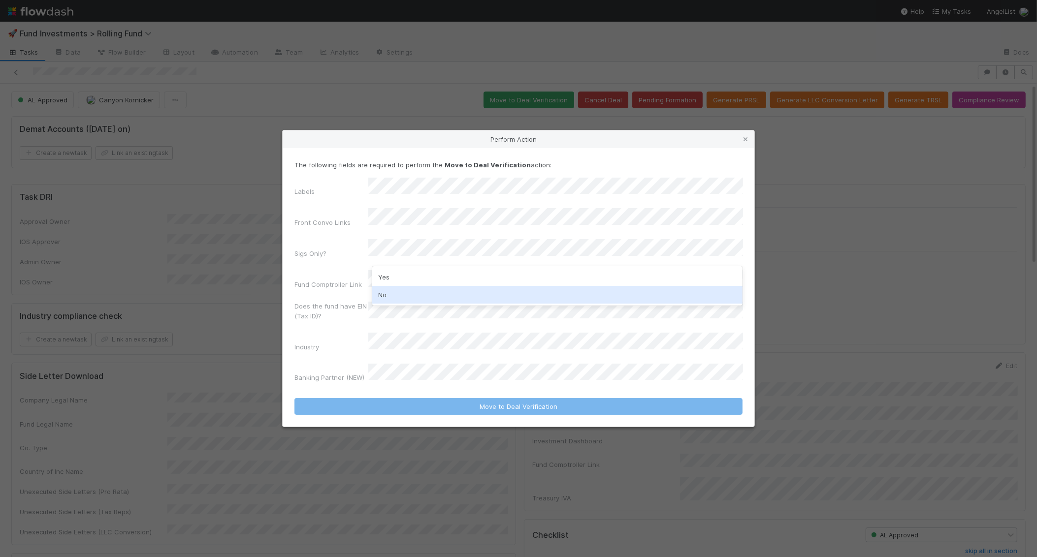
click at [398, 293] on div "No" at bounding box center [557, 295] width 371 height 18
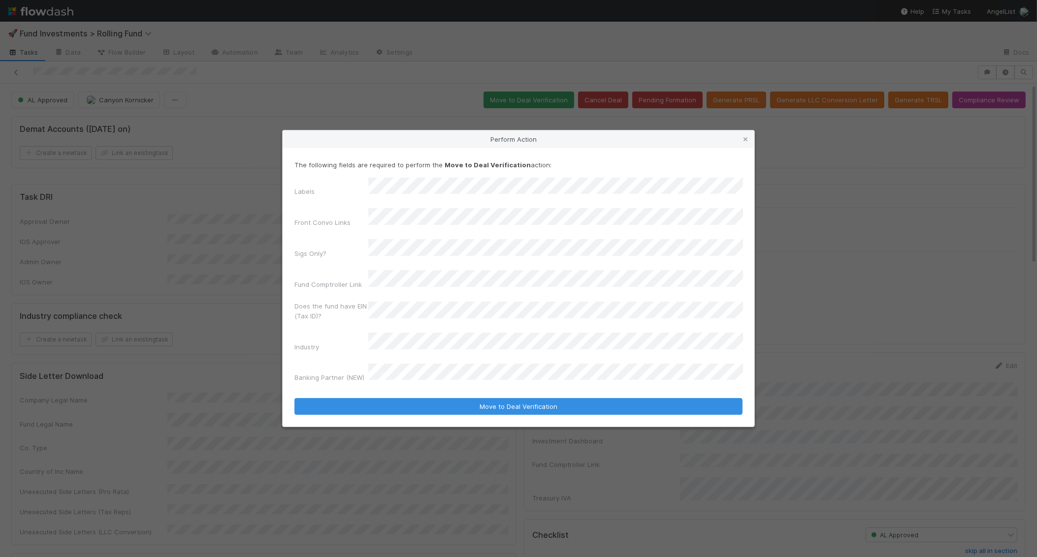
click at [387, 194] on div "The following fields are required to perform the Move to Deal Verification acti…" at bounding box center [518, 273] width 448 height 226
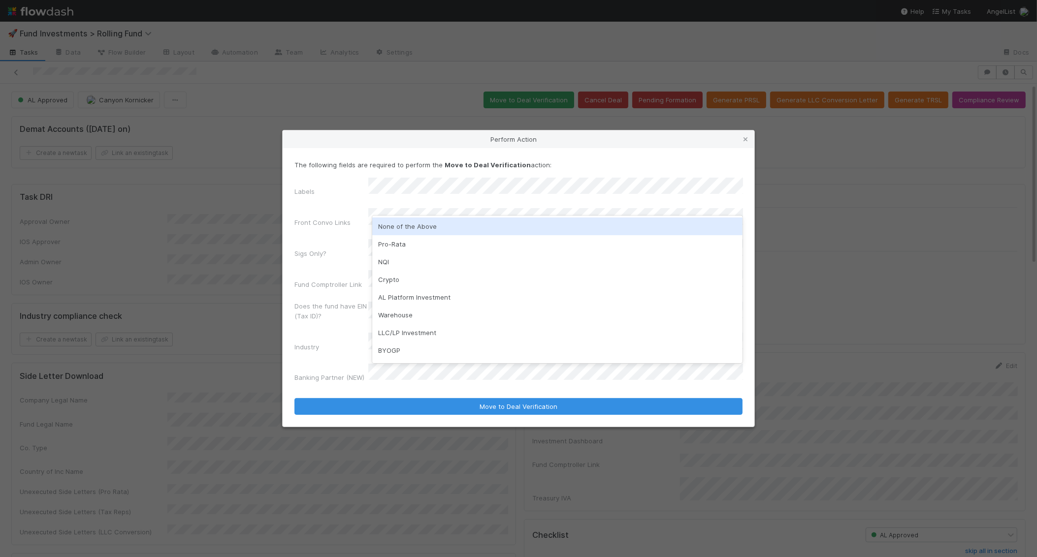
click at [387, 226] on div "None of the Above" at bounding box center [557, 227] width 371 height 18
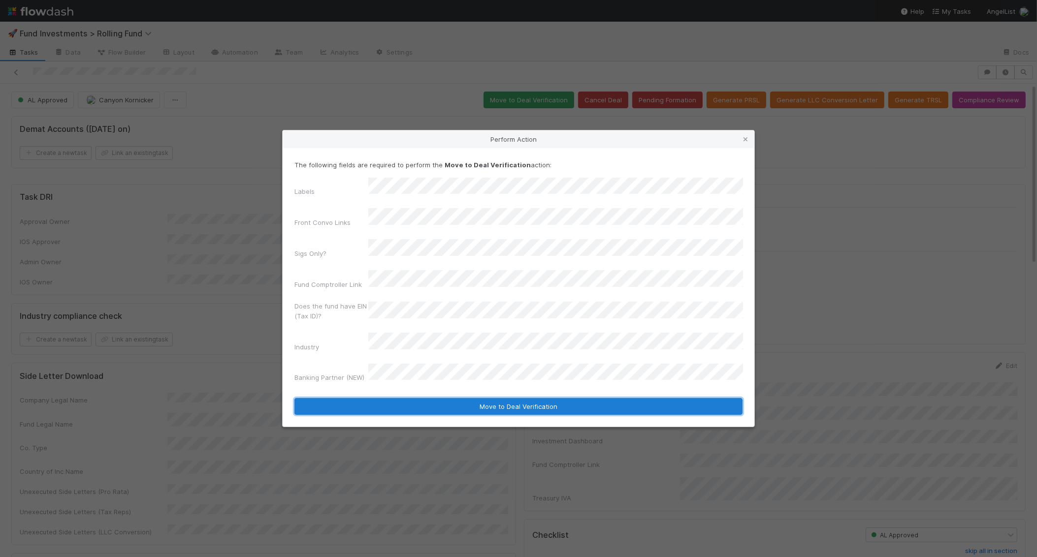
click at [465, 398] on button "Move to Deal Verification" at bounding box center [518, 406] width 448 height 17
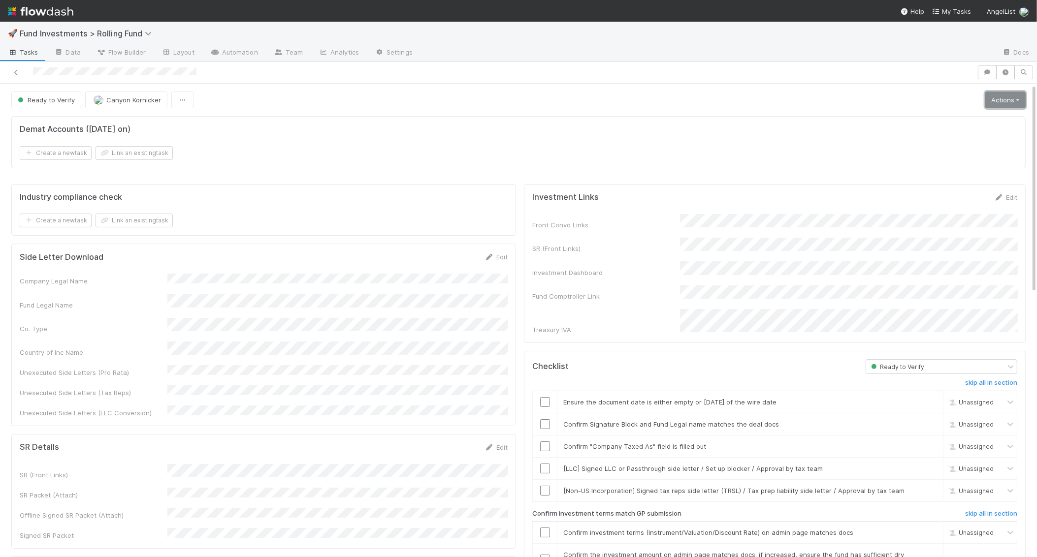
click at [996, 97] on link "Actions" at bounding box center [1005, 100] width 40 height 17
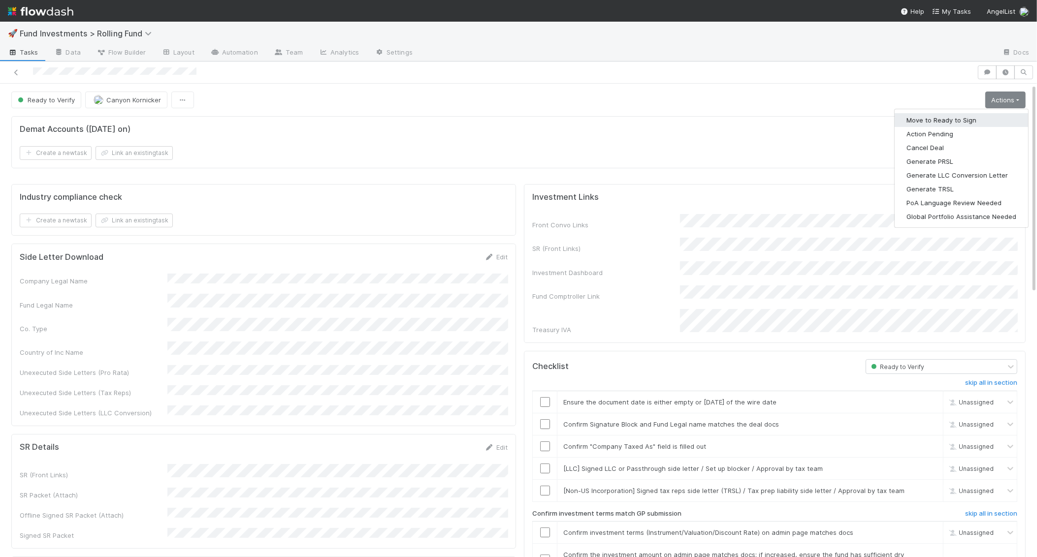
click at [971, 119] on button "Move to Ready to Sign" at bounding box center [960, 120] width 133 height 14
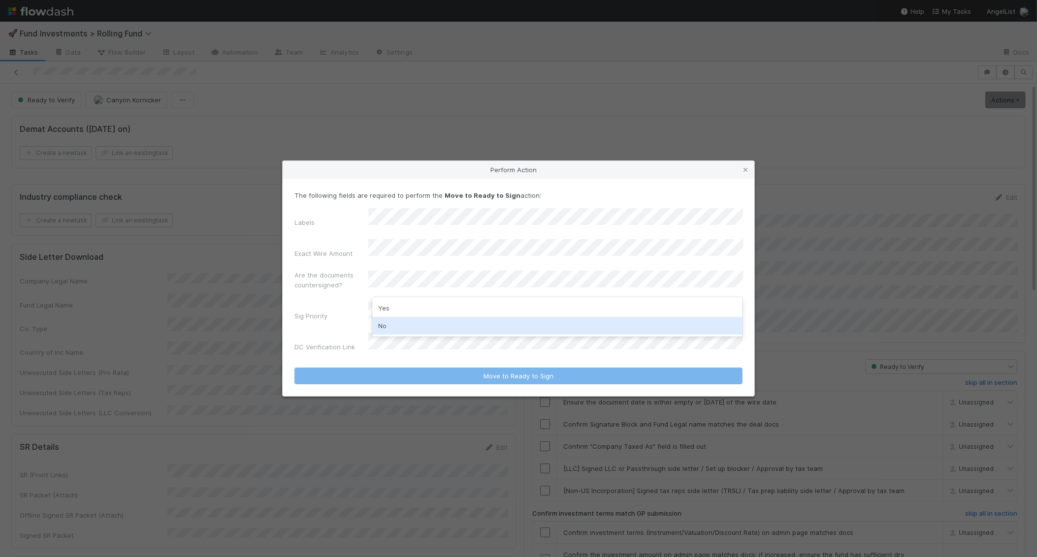
click at [397, 324] on div "No" at bounding box center [557, 326] width 371 height 18
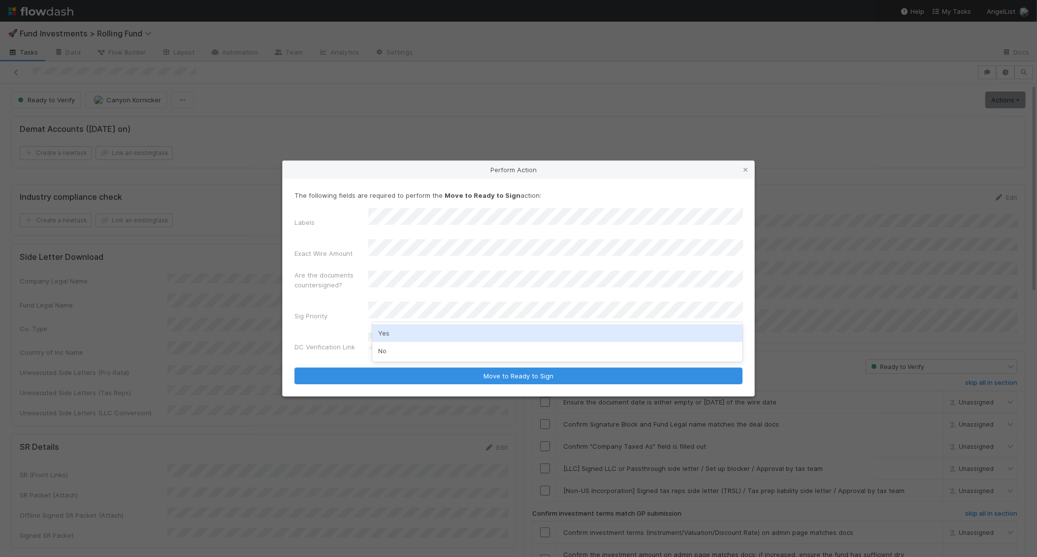
click at [393, 330] on div "Yes" at bounding box center [557, 333] width 371 height 18
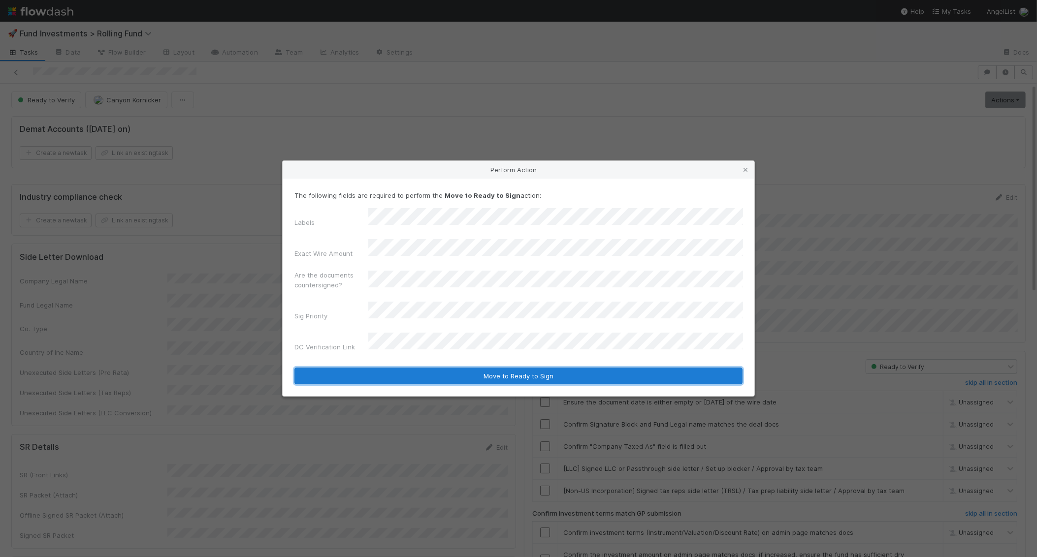
click at [395, 368] on button "Move to Ready to Sign" at bounding box center [518, 376] width 448 height 17
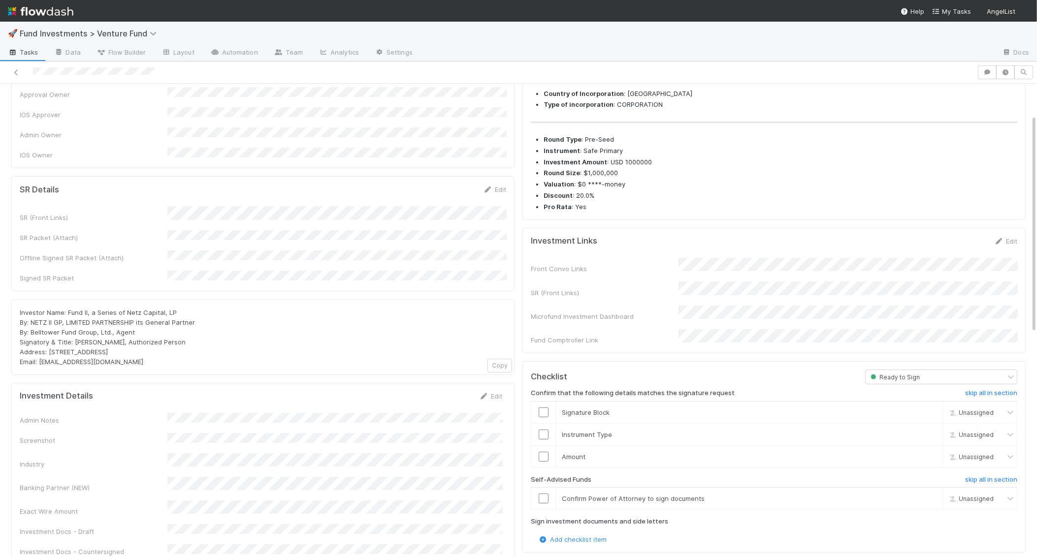
scroll to position [67, 0]
drag, startPoint x: 179, startPoint y: 290, endPoint x: 67, endPoint y: 288, distance: 111.8
click at [67, 307] on div "Investor Name: Fund II, a Series of Netz Capital, LP By: NETZ II GP, LIMITED PA…" at bounding box center [263, 336] width 486 height 59
copy span "Fund II, a Series of Netz Capital, LP"
click at [498, 185] on link "Edit" at bounding box center [494, 189] width 23 height 8
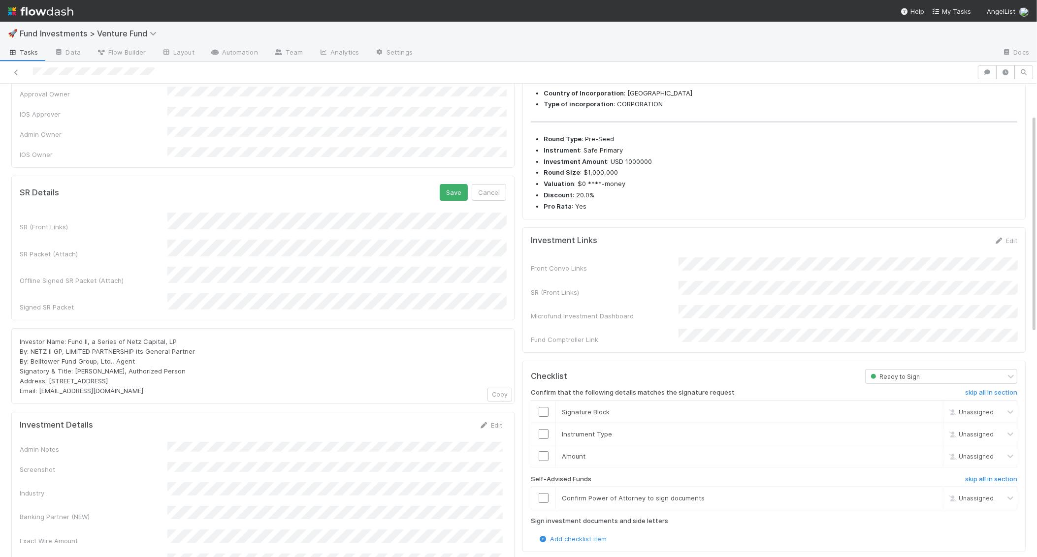
click at [608, 30] on div "🚀 Fund Investments > Venture Fund" at bounding box center [518, 34] width 1037 height 24
click at [455, 184] on button "Save" at bounding box center [454, 192] width 28 height 17
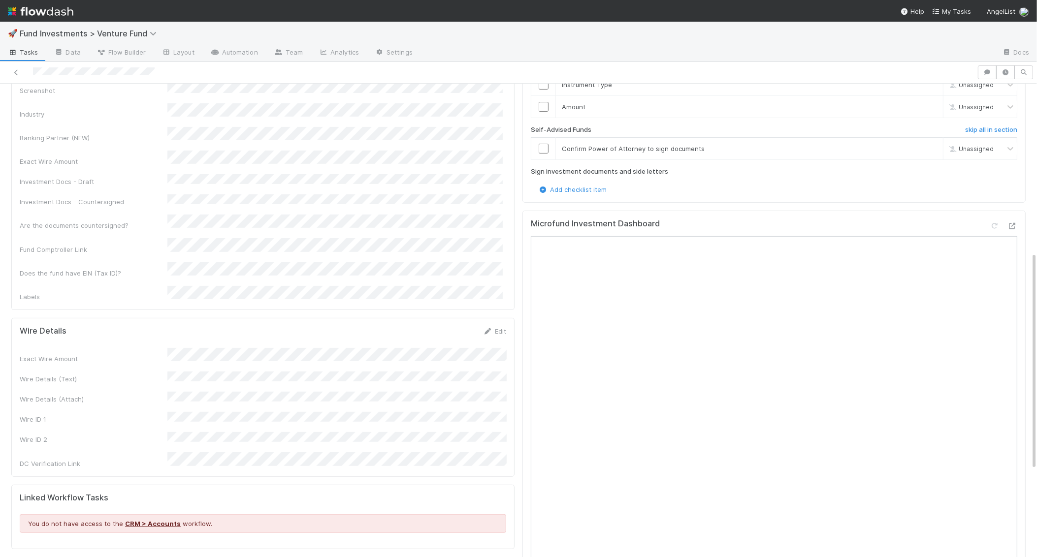
scroll to position [0, 0]
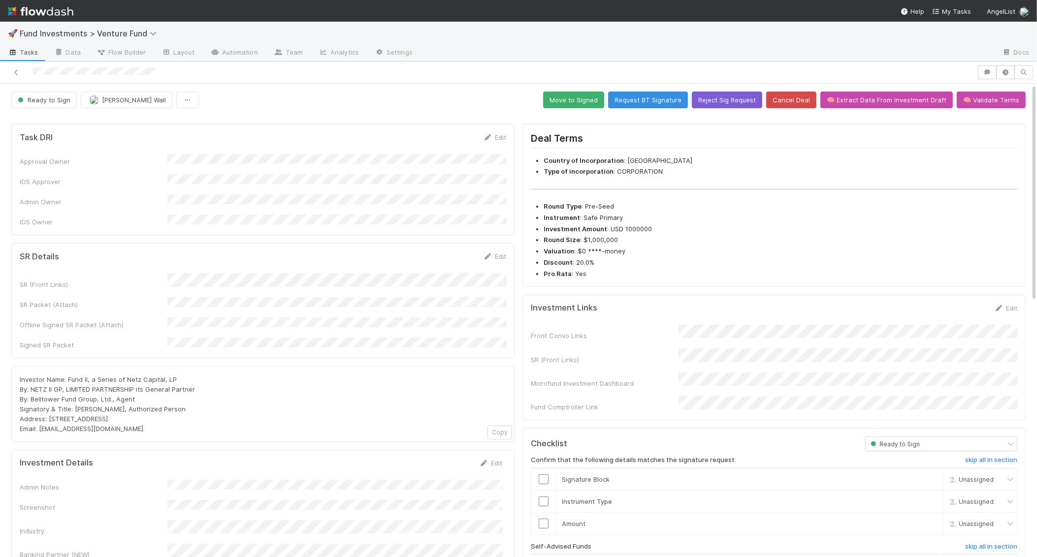
click at [499, 243] on div "SR Details Edit SR (Front Links) SR Packet (Attach) Offline Signed SR Packet (A…" at bounding box center [262, 300] width 503 height 115
click at [501, 252] on form "SR Details Edit SR (Front Links) SR Packet (Attach) Offline Signed SR Packet (A…" at bounding box center [263, 301] width 486 height 98
click at [501, 253] on link "Edit" at bounding box center [494, 257] width 23 height 8
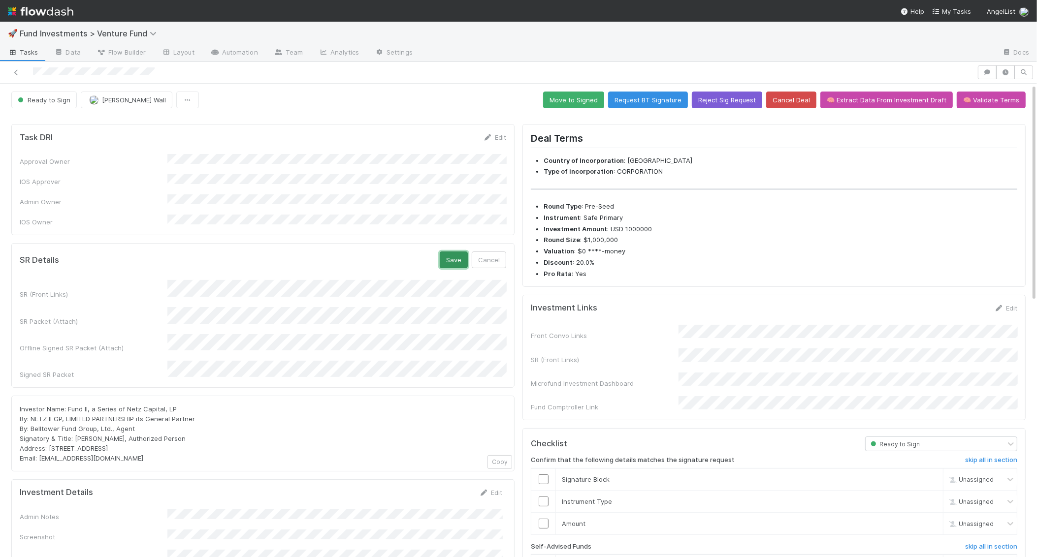
click at [458, 252] on button "Save" at bounding box center [454, 260] width 28 height 17
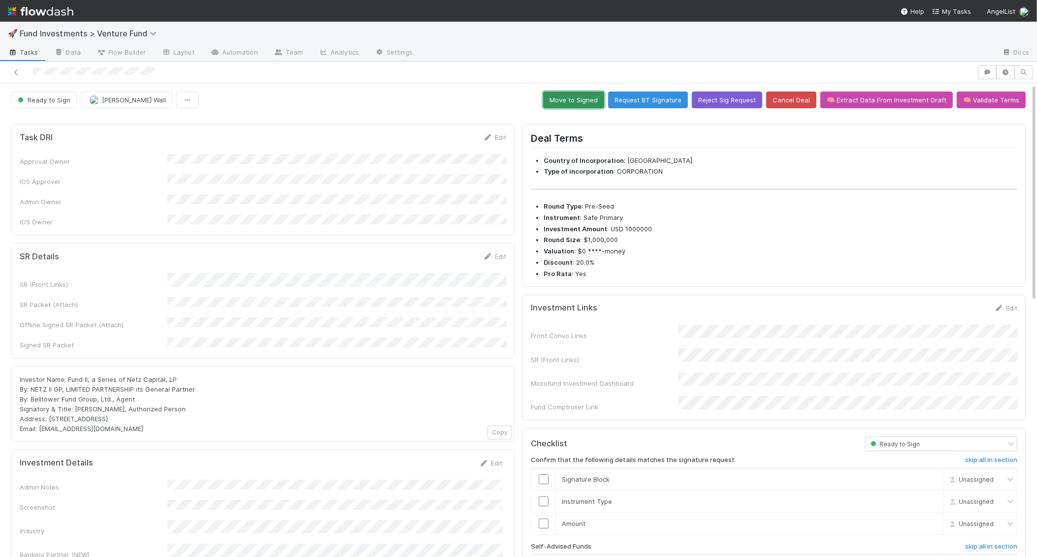
click at [575, 95] on button "Move to Signed" at bounding box center [573, 100] width 61 height 17
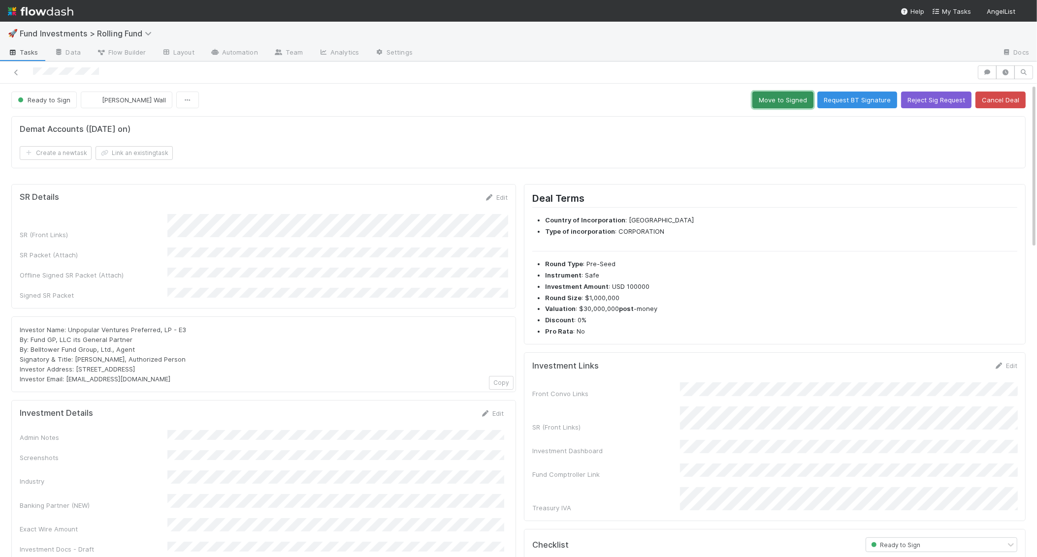
click at [783, 98] on button "Move to Signed" at bounding box center [782, 100] width 61 height 17
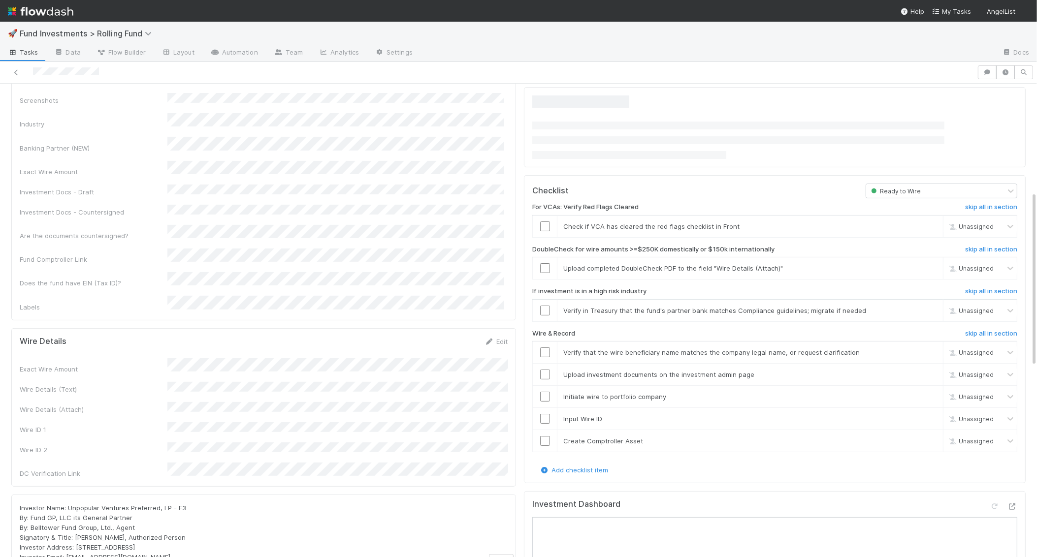
scroll to position [291, 0]
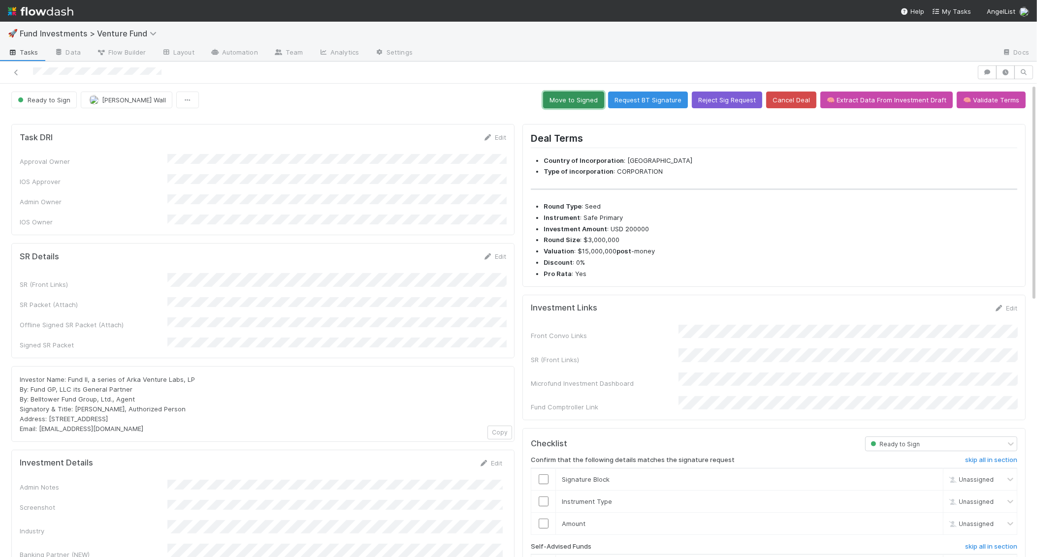
click at [588, 92] on button "Move to Signed" at bounding box center [573, 100] width 61 height 17
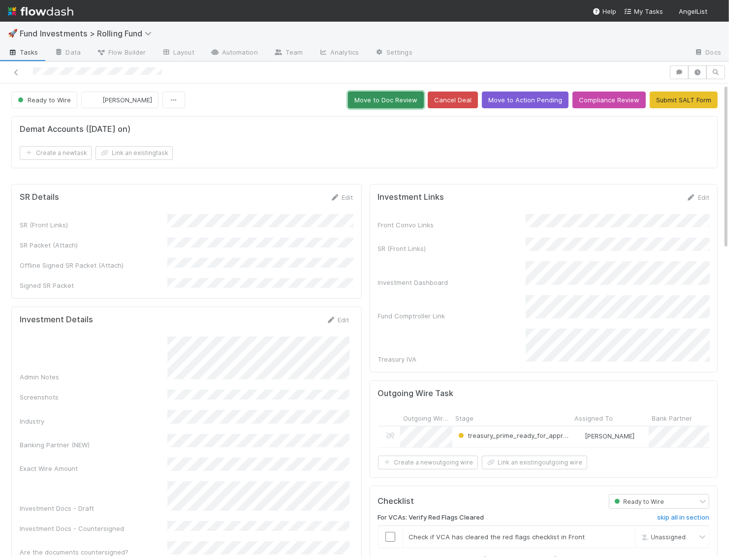
click at [405, 93] on button "Move to Doc Review" at bounding box center [386, 100] width 76 height 17
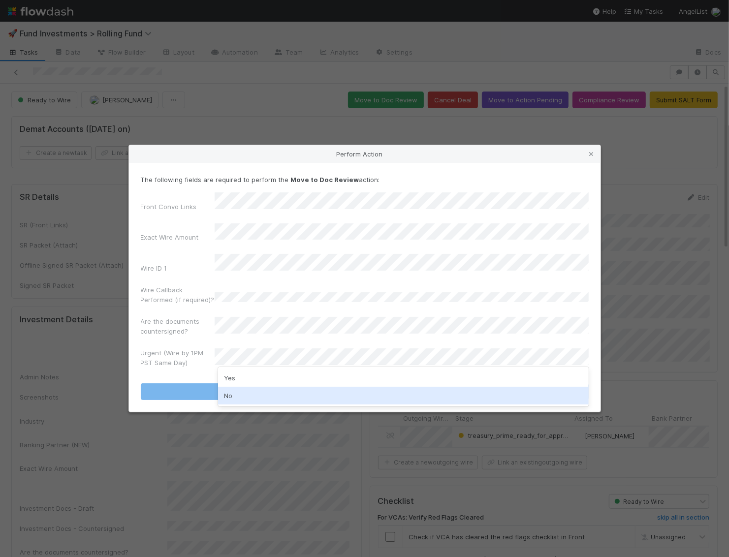
drag, startPoint x: 246, startPoint y: 379, endPoint x: 242, endPoint y: 395, distance: 16.7
click at [242, 395] on div "Yes No" at bounding box center [403, 386] width 371 height 39
click at [242, 395] on div "No" at bounding box center [403, 396] width 371 height 18
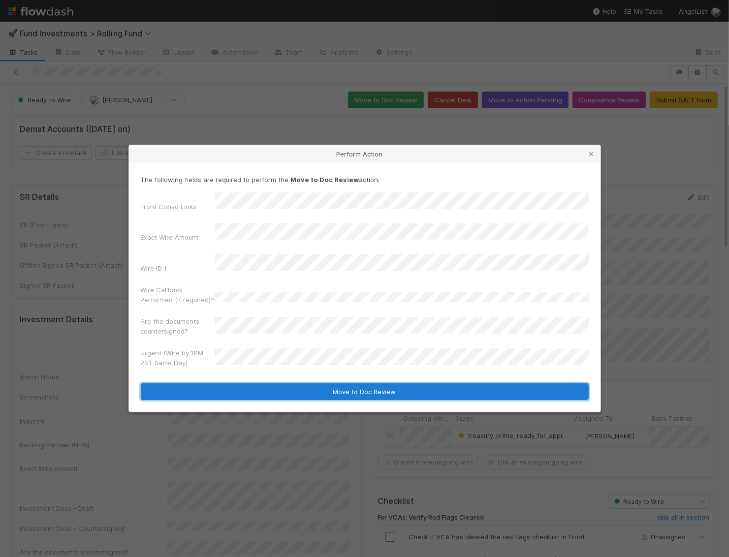
click at [245, 383] on button "Move to Doc Review" at bounding box center [365, 391] width 448 height 17
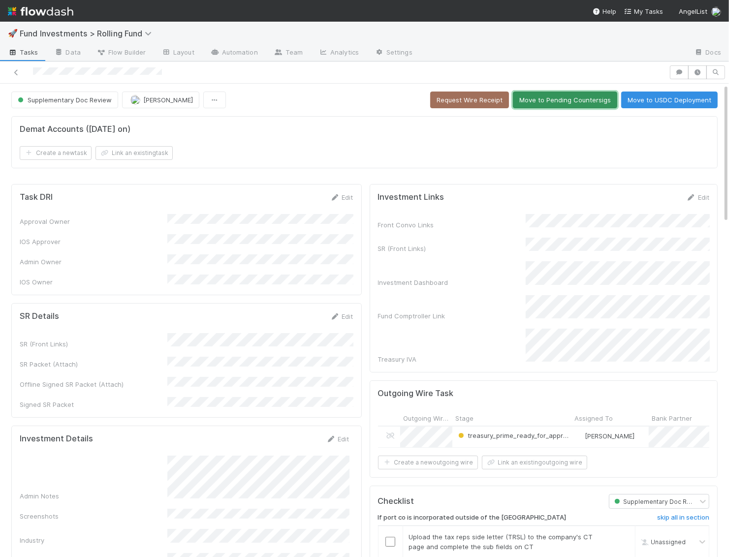
click at [585, 98] on button "Move to Pending Countersigs" at bounding box center [565, 100] width 104 height 17
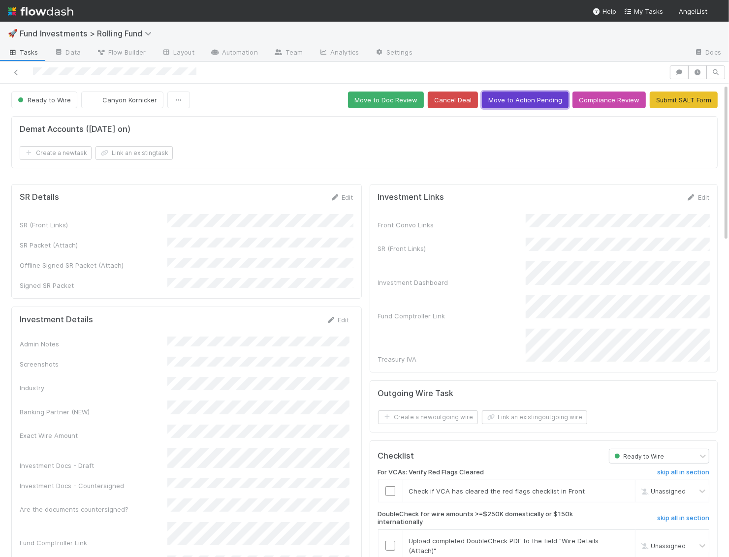
click at [524, 99] on button "Move to Action Pending" at bounding box center [525, 100] width 87 height 17
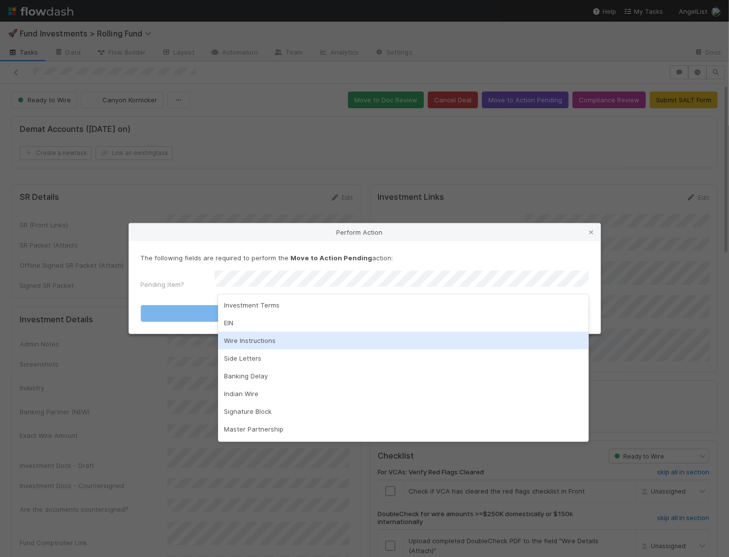
click at [275, 336] on div "Wire Instructions" at bounding box center [403, 341] width 371 height 18
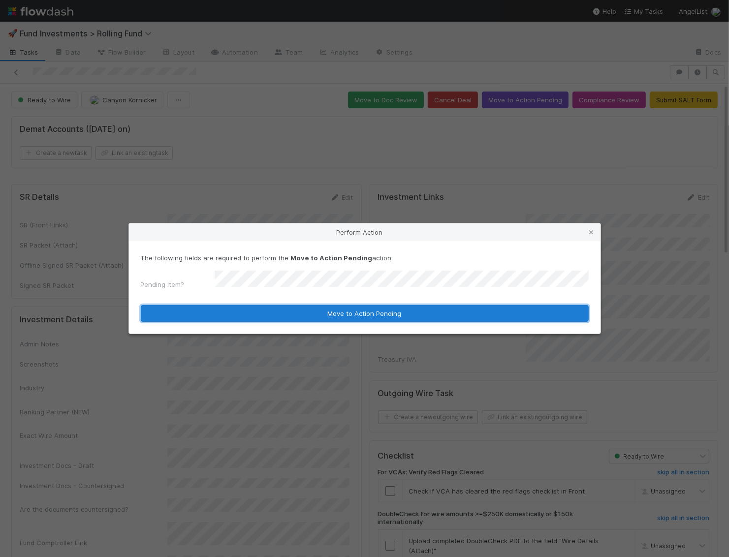
click at [278, 316] on button "Move to Action Pending" at bounding box center [365, 313] width 448 height 17
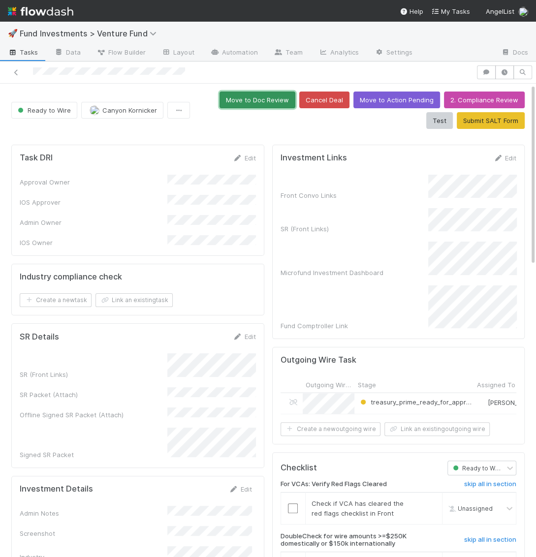
click at [220, 105] on button "Move to Doc Review" at bounding box center [258, 100] width 76 height 17
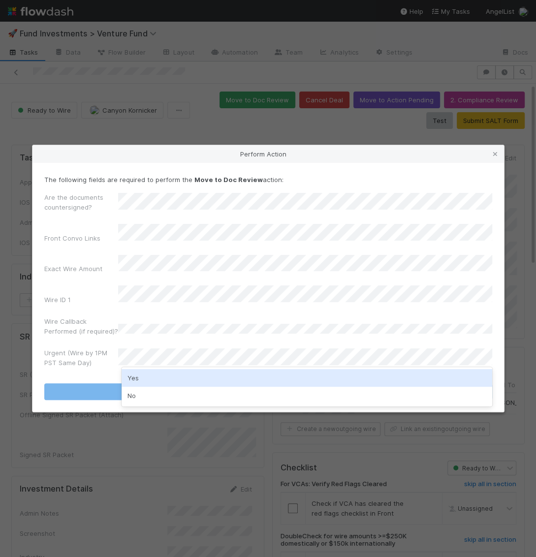
click at [147, 376] on div "Yes" at bounding box center [307, 378] width 371 height 18
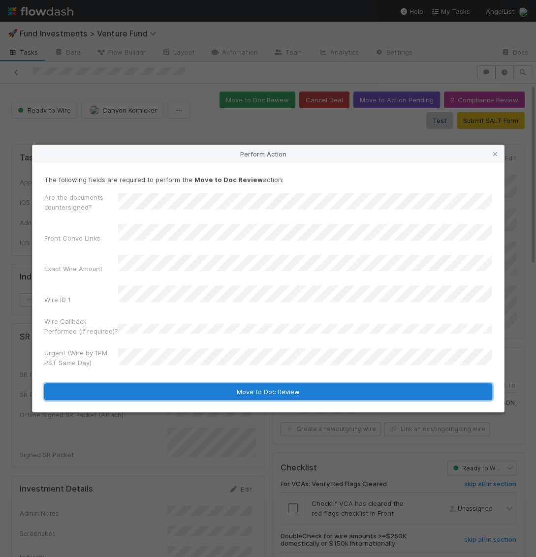
click at [147, 386] on button "Move to Doc Review" at bounding box center [268, 391] width 448 height 17
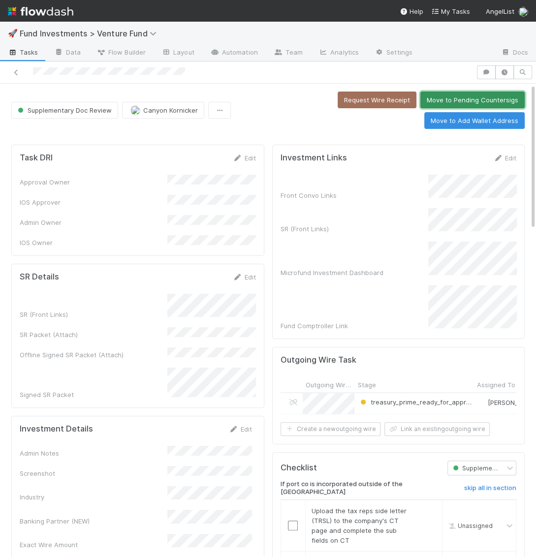
click at [420, 96] on button "Move to Pending Countersigs" at bounding box center [472, 100] width 104 height 17
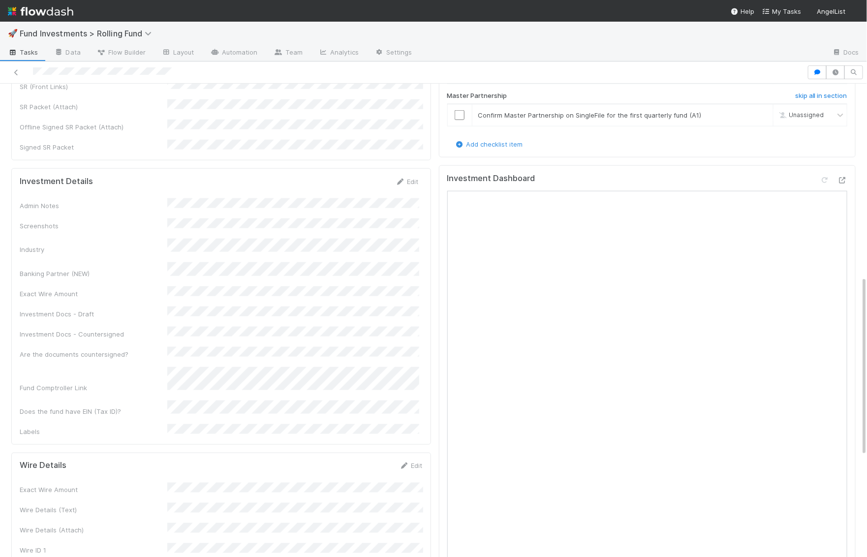
scroll to position [500, 0]
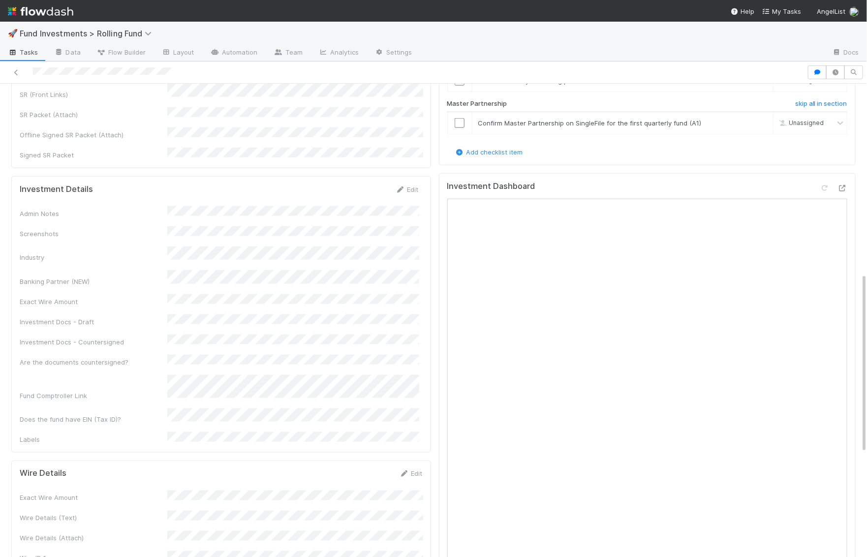
click at [411, 176] on div "Investment Details Edit Admin Notes Screenshots Industry Banking Partner (NEW) …" at bounding box center [221, 314] width 420 height 277
click at [409, 186] on link "Edit" at bounding box center [407, 190] width 23 height 8
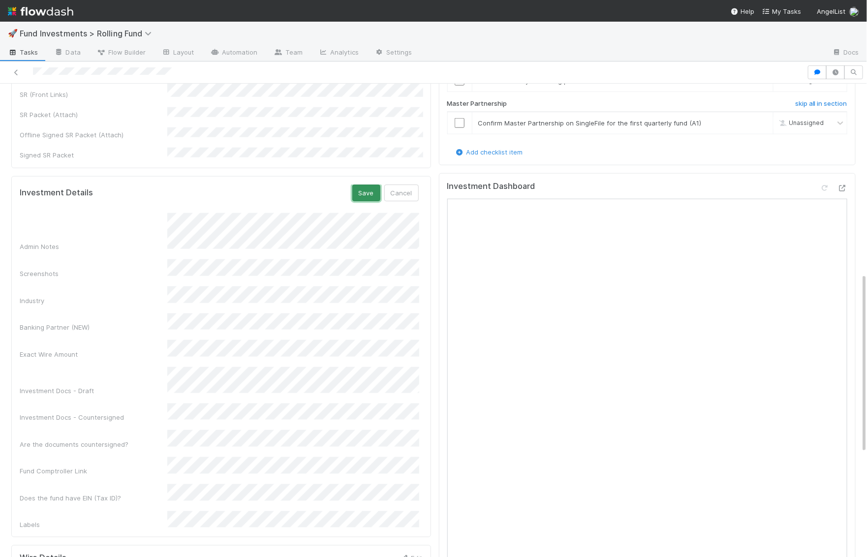
click at [365, 185] on button "Save" at bounding box center [366, 193] width 28 height 17
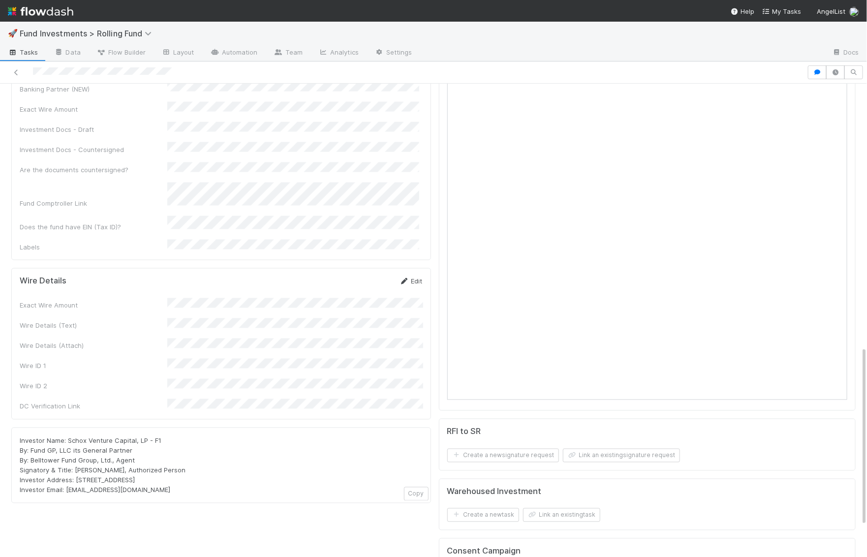
click at [406, 279] on icon at bounding box center [405, 282] width 10 height 6
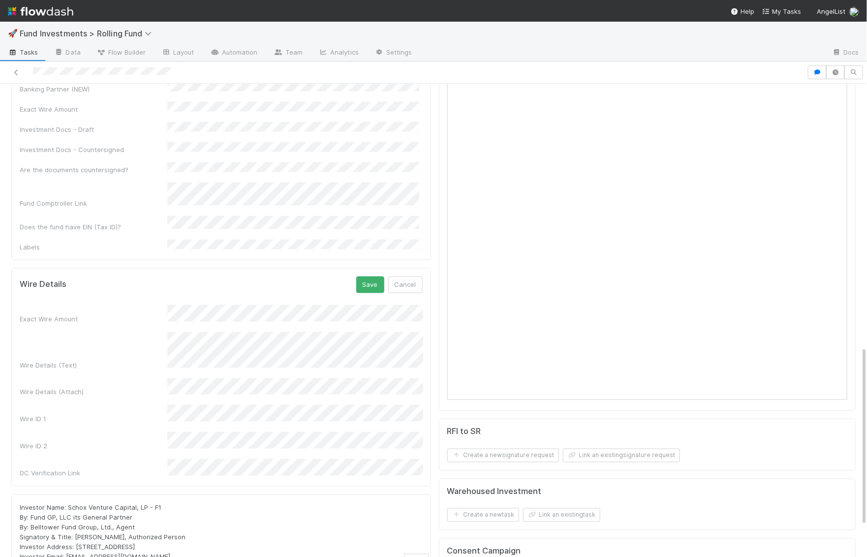
scroll to position [705, 0]
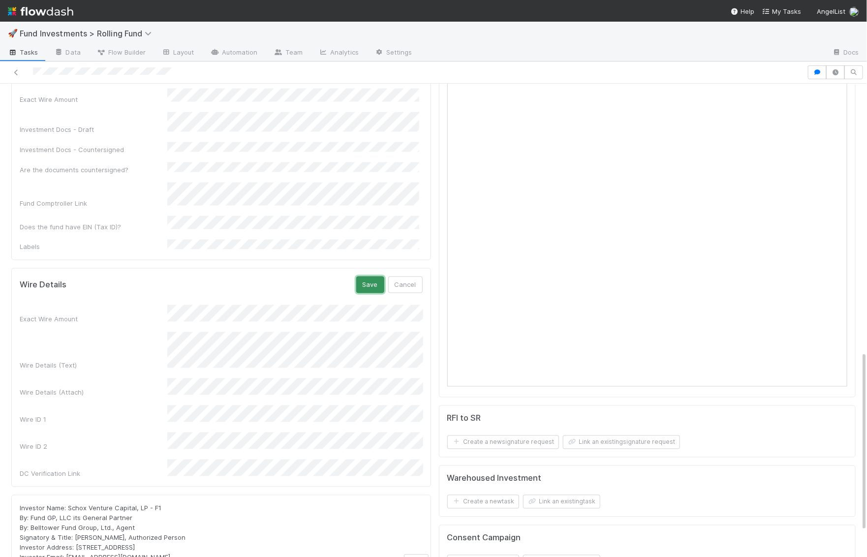
click at [372, 277] on button "Save" at bounding box center [370, 285] width 28 height 17
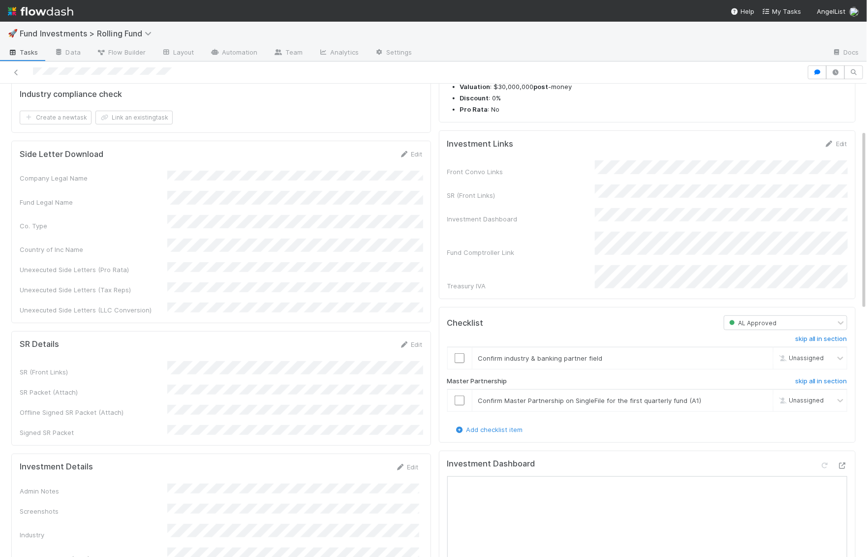
scroll to position [0, 0]
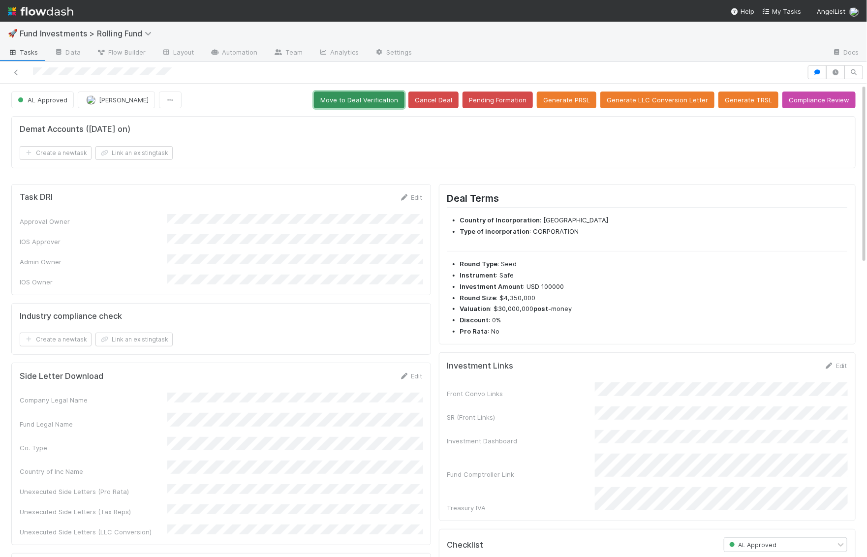
click at [374, 96] on button "Move to Deal Verification" at bounding box center [359, 100] width 91 height 17
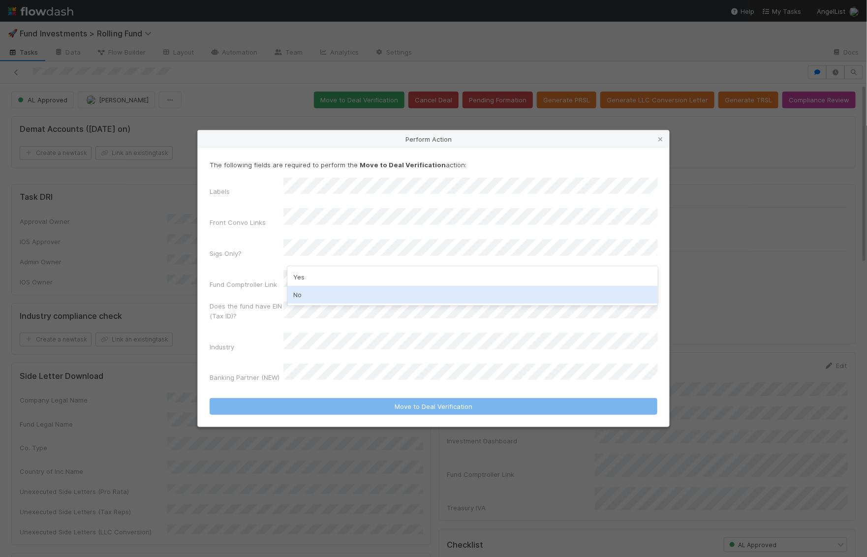
click at [330, 299] on div "No" at bounding box center [472, 295] width 371 height 18
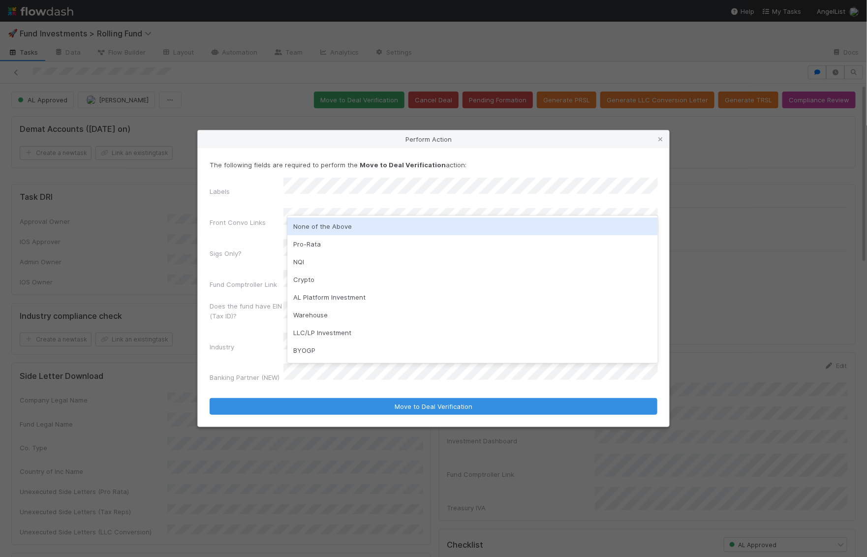
click at [331, 229] on div "None of the Above" at bounding box center [472, 227] width 371 height 18
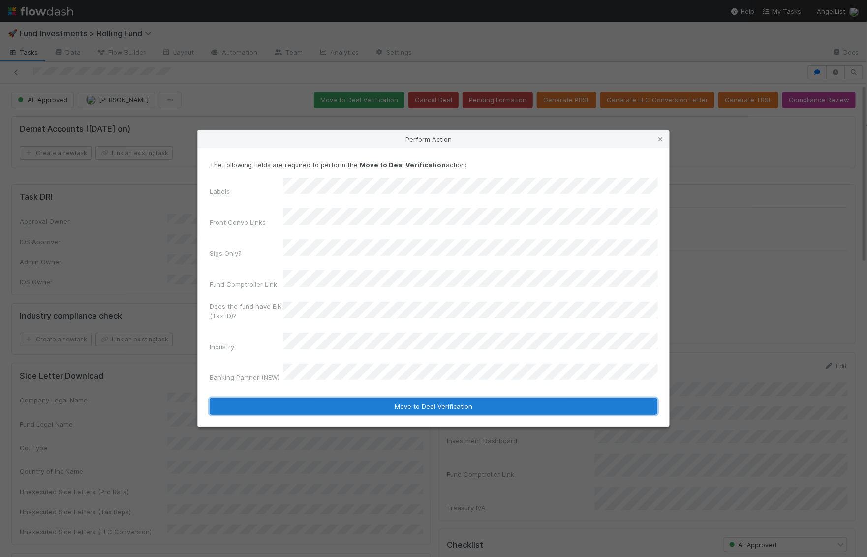
click at [349, 398] on button "Move to Deal Verification" at bounding box center [434, 406] width 448 height 17
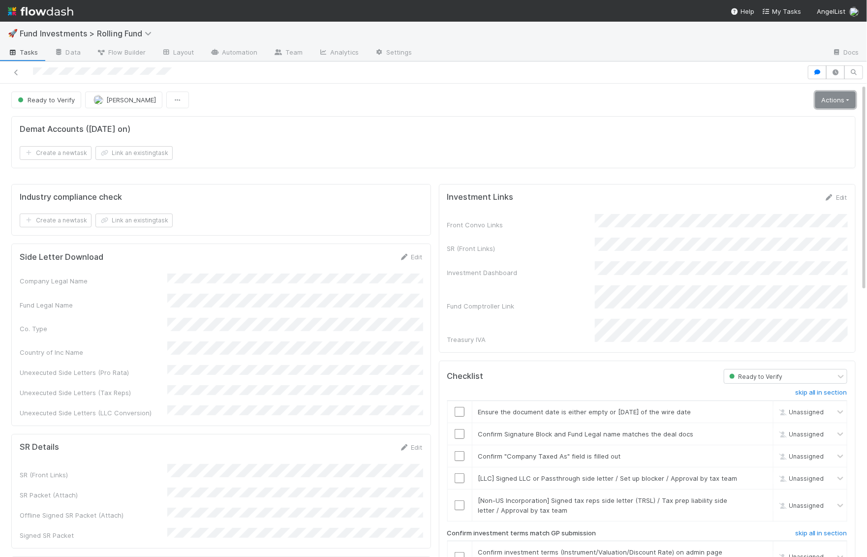
click at [536, 105] on link "Actions" at bounding box center [836, 100] width 40 height 17
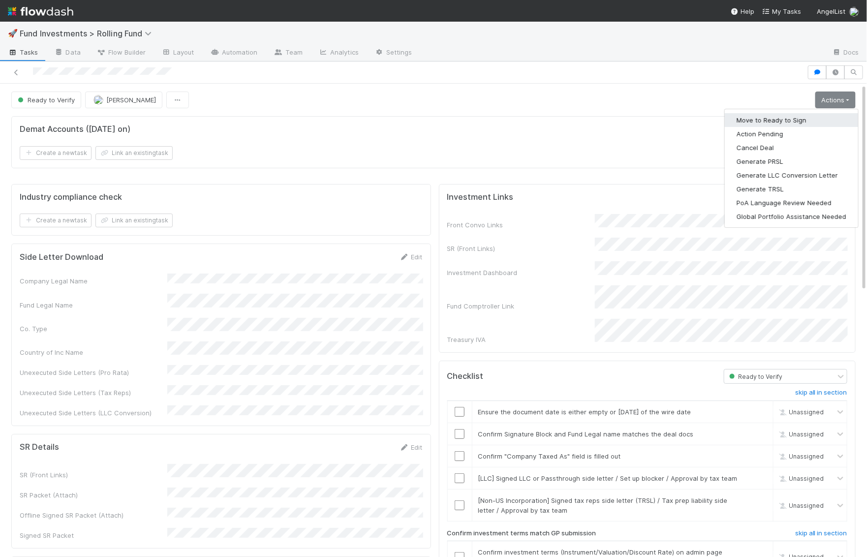
click at [536, 119] on button "Move to Ready to Sign" at bounding box center [791, 120] width 133 height 14
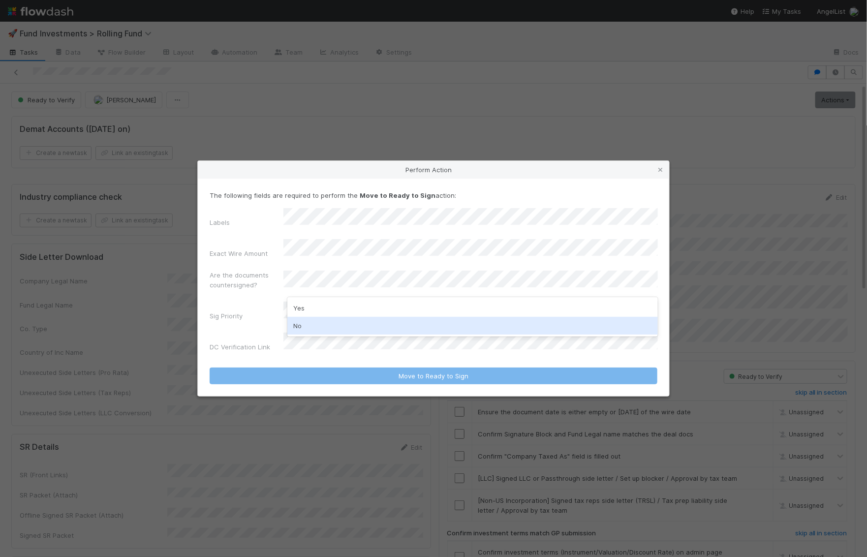
click at [310, 330] on div "No" at bounding box center [472, 326] width 371 height 18
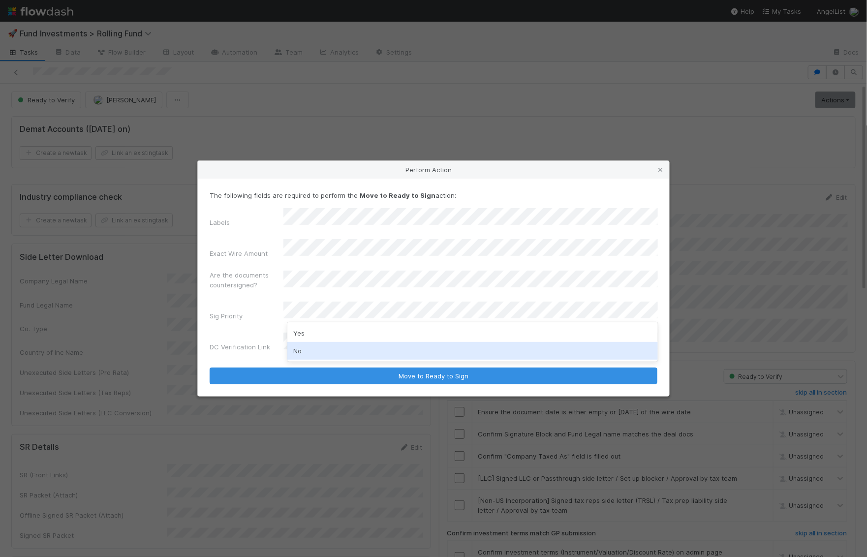
click at [308, 349] on div "No" at bounding box center [472, 351] width 371 height 18
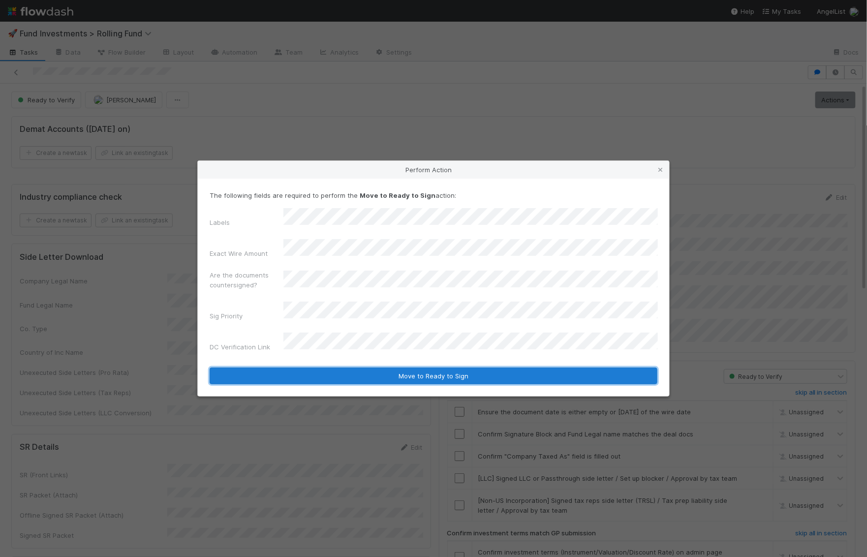
click at [321, 368] on button "Move to Ready to Sign" at bounding box center [434, 376] width 448 height 17
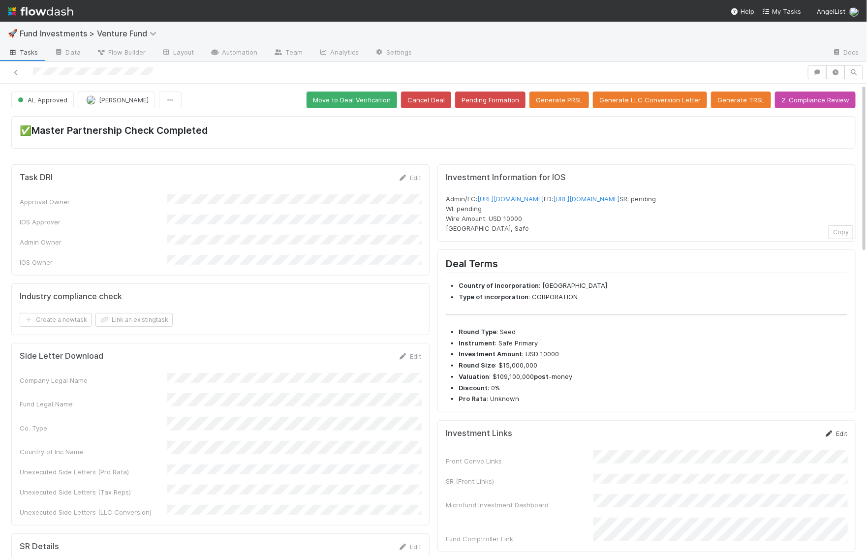
click at [847, 438] on link "Edit" at bounding box center [836, 434] width 23 height 8
click at [788, 445] on button "Save" at bounding box center [795, 437] width 28 height 17
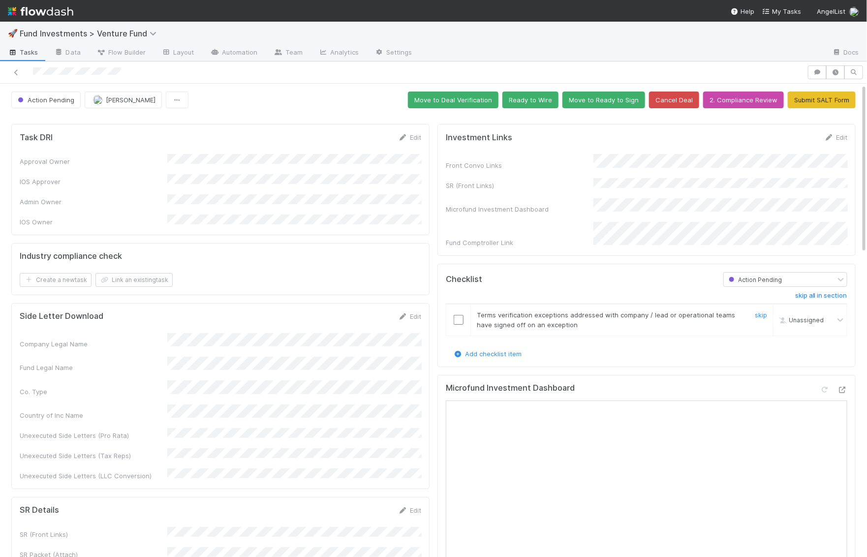
click at [466, 315] on div at bounding box center [458, 320] width 24 height 10
click at [459, 315] on input "checkbox" at bounding box center [459, 320] width 10 height 10
click at [549, 98] on button "Ready to Wire" at bounding box center [531, 100] width 56 height 17
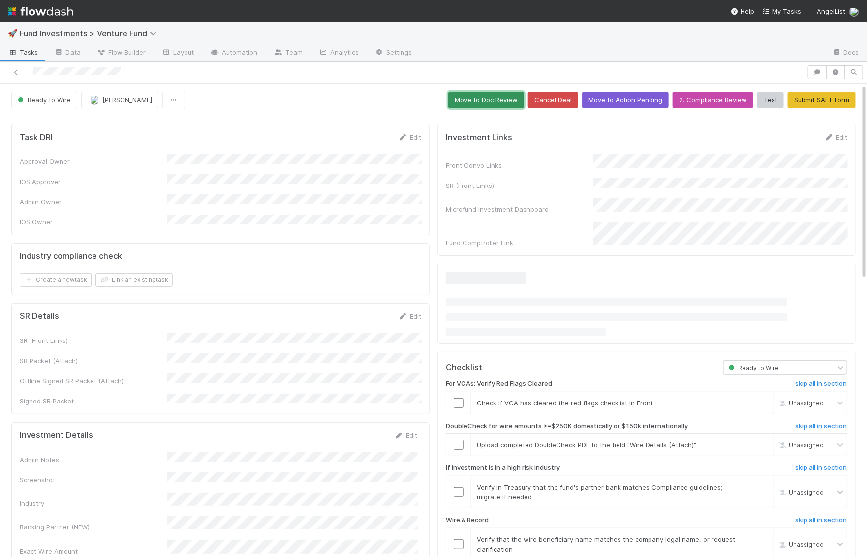
click at [499, 99] on button "Move to Doc Review" at bounding box center [486, 100] width 76 height 17
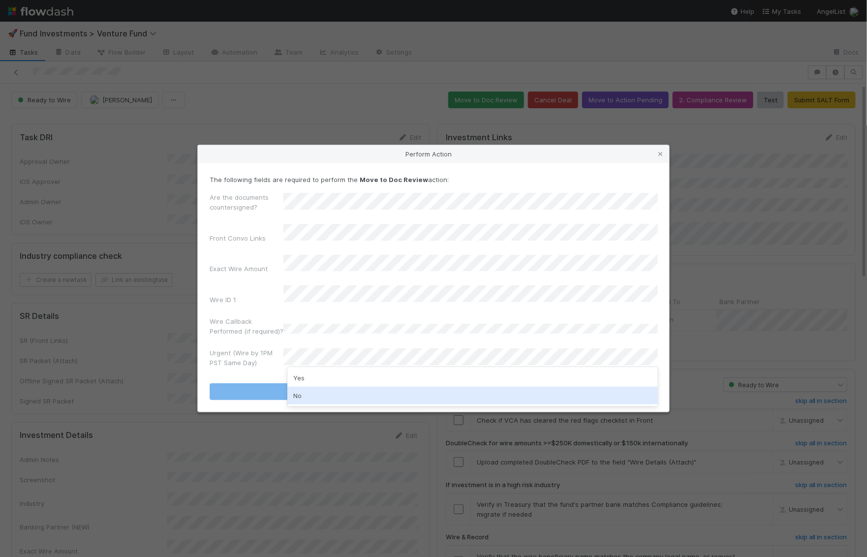
click at [314, 391] on div "No" at bounding box center [472, 396] width 371 height 18
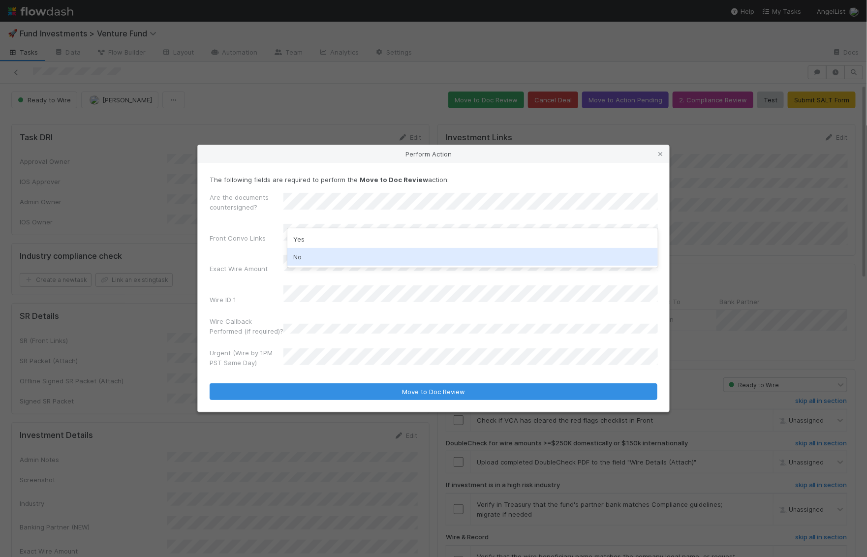
click at [327, 255] on div "No" at bounding box center [472, 257] width 371 height 18
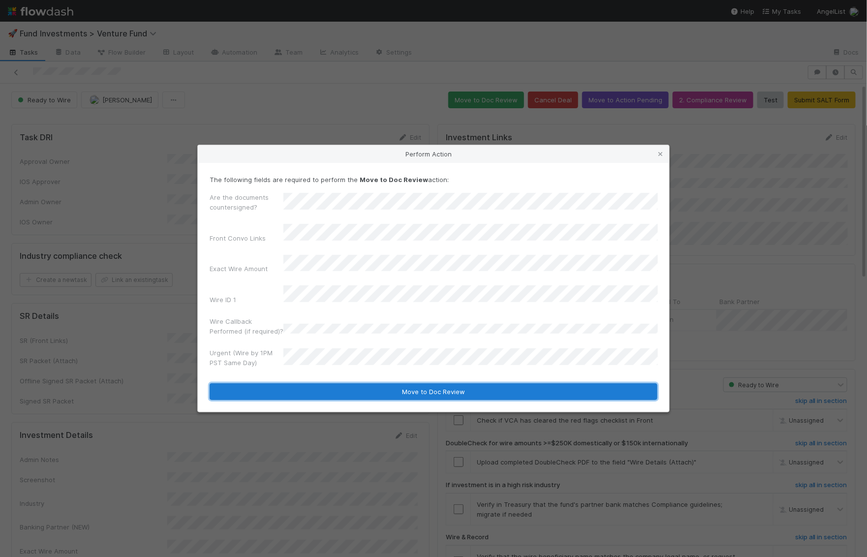
click at [322, 383] on button "Move to Doc Review" at bounding box center [434, 391] width 448 height 17
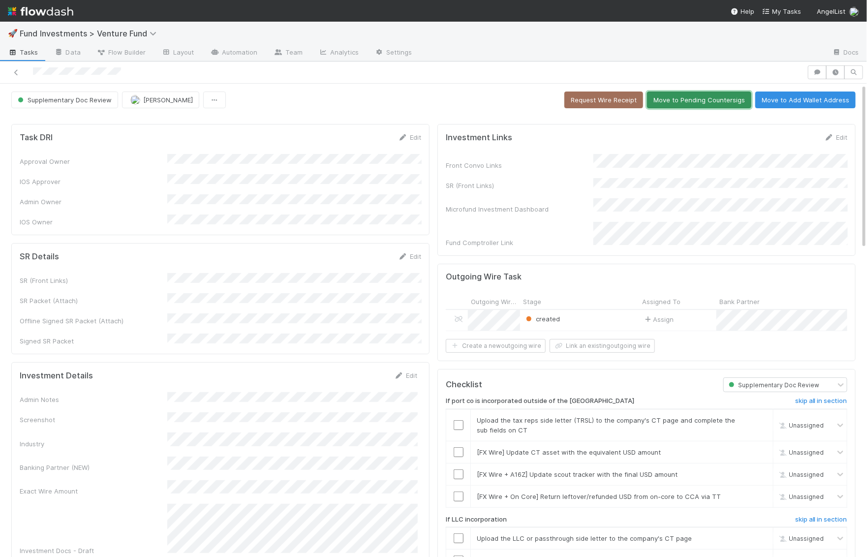
click at [673, 102] on button "Move to Pending Countersigs" at bounding box center [699, 100] width 104 height 17
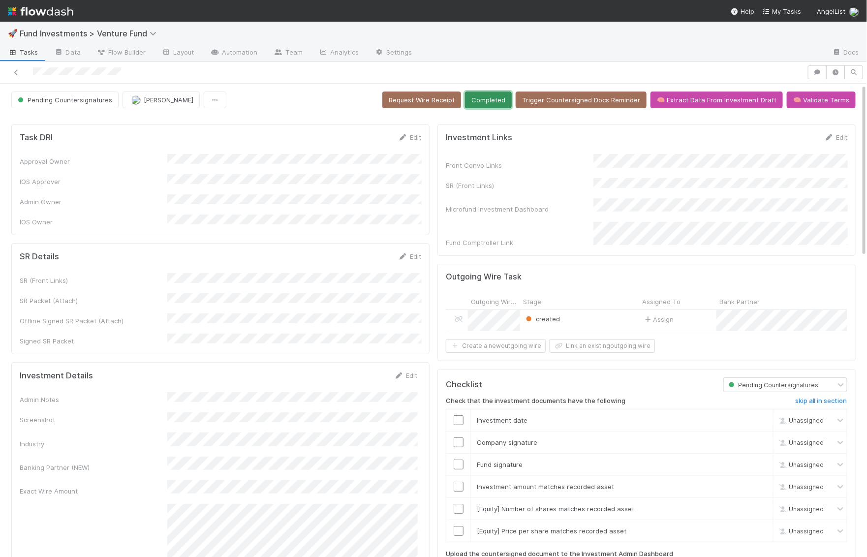
drag, startPoint x: 509, startPoint y: 99, endPoint x: 391, endPoint y: 237, distance: 180.8
click at [500, 94] on button "Completed" at bounding box center [488, 100] width 47 height 17
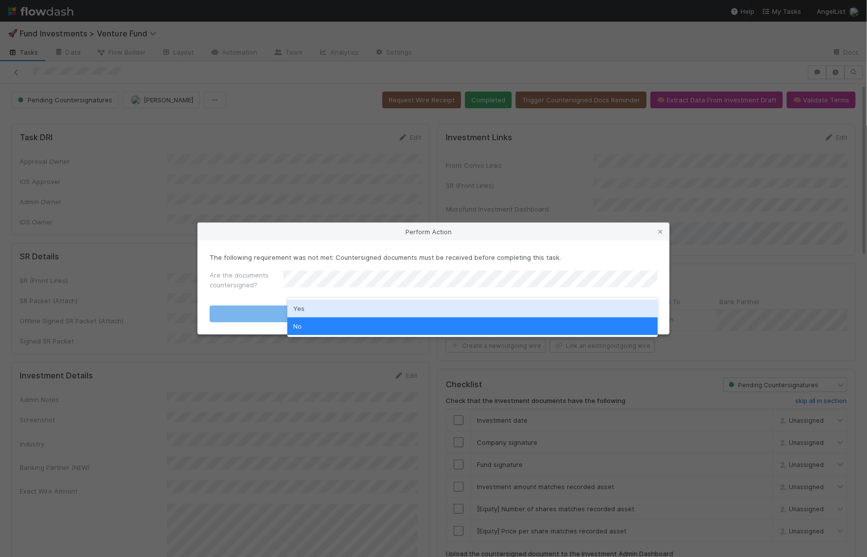
click at [394, 305] on div "Yes" at bounding box center [472, 309] width 371 height 18
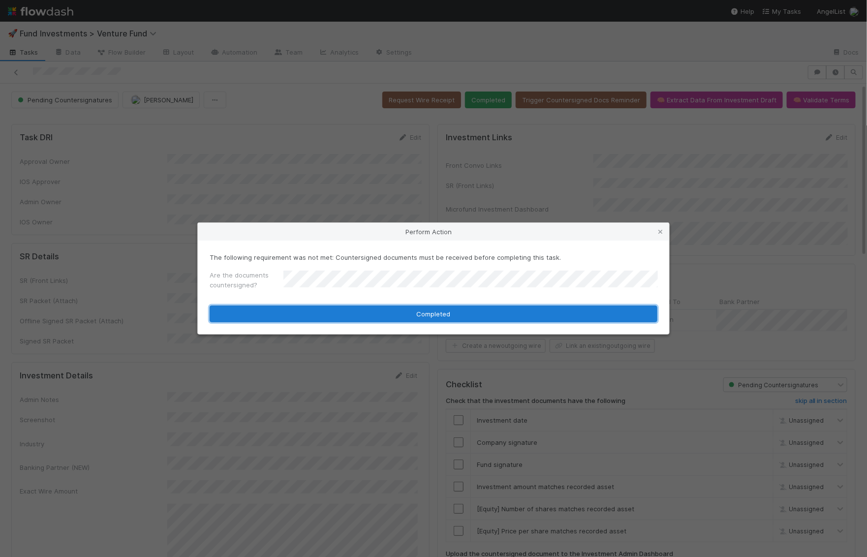
click at [395, 316] on button "Completed" at bounding box center [434, 314] width 448 height 17
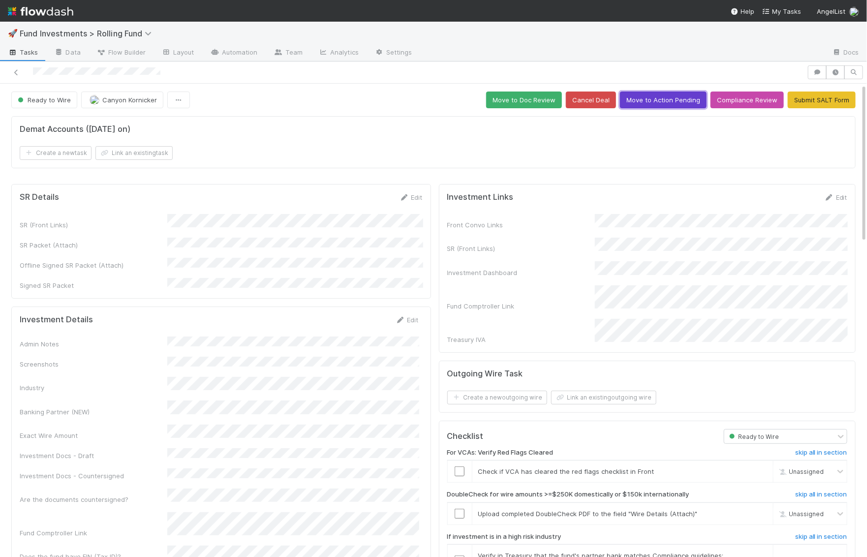
click at [659, 100] on button "Move to Action Pending" at bounding box center [663, 100] width 87 height 17
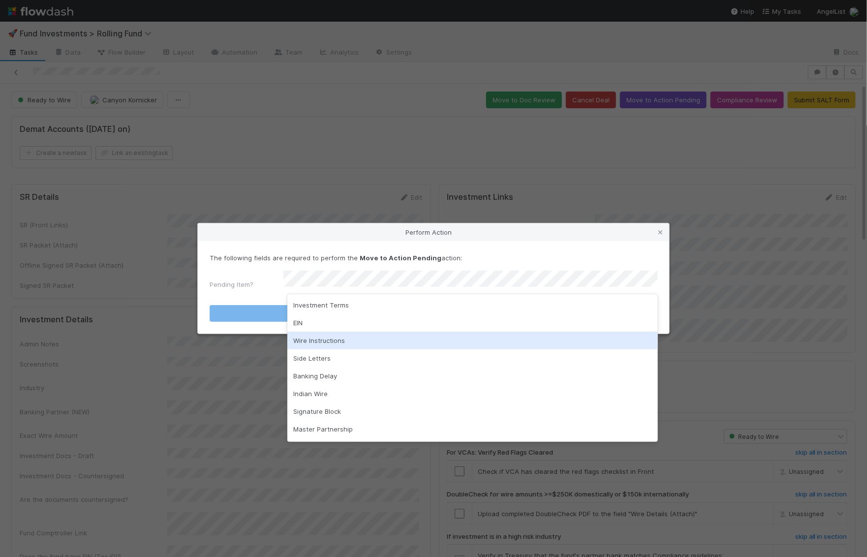
click at [411, 337] on div "Wire Instructions" at bounding box center [472, 341] width 371 height 18
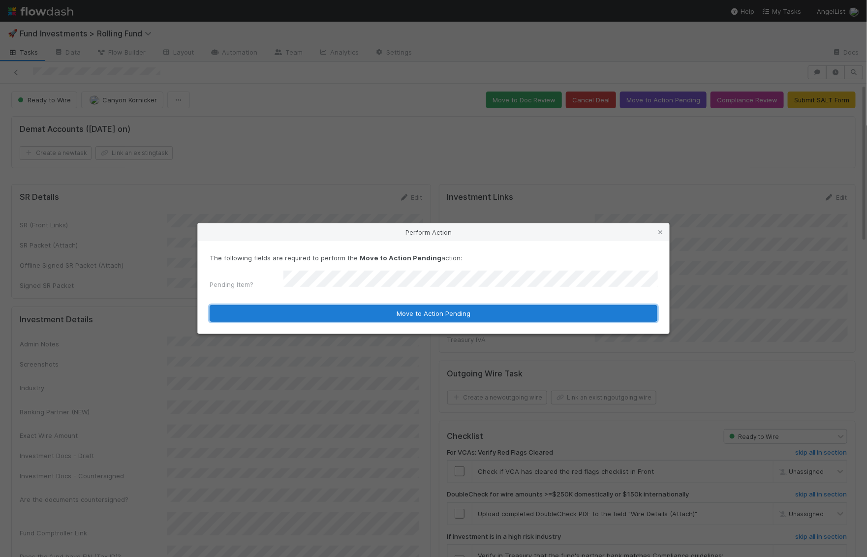
click at [417, 310] on button "Move to Action Pending" at bounding box center [434, 313] width 448 height 17
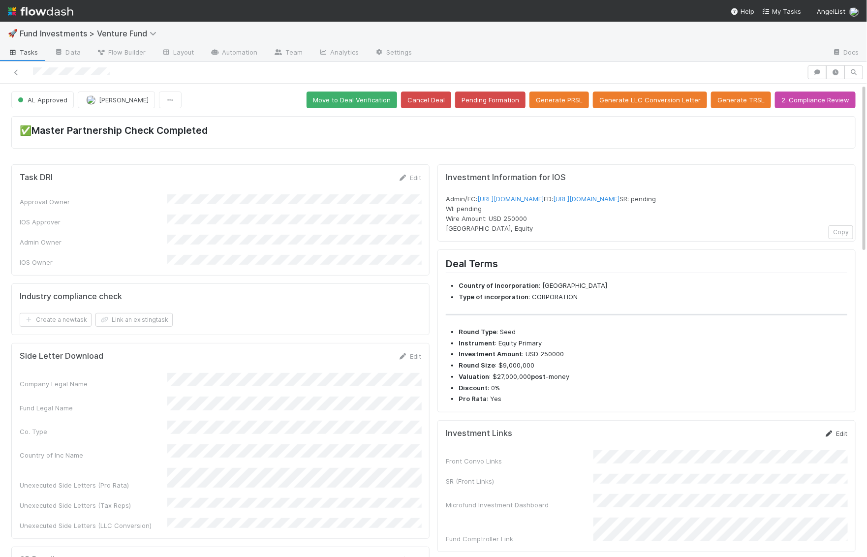
click at [837, 438] on link "Edit" at bounding box center [836, 434] width 23 height 8
click at [796, 445] on button "Save" at bounding box center [795, 437] width 28 height 17
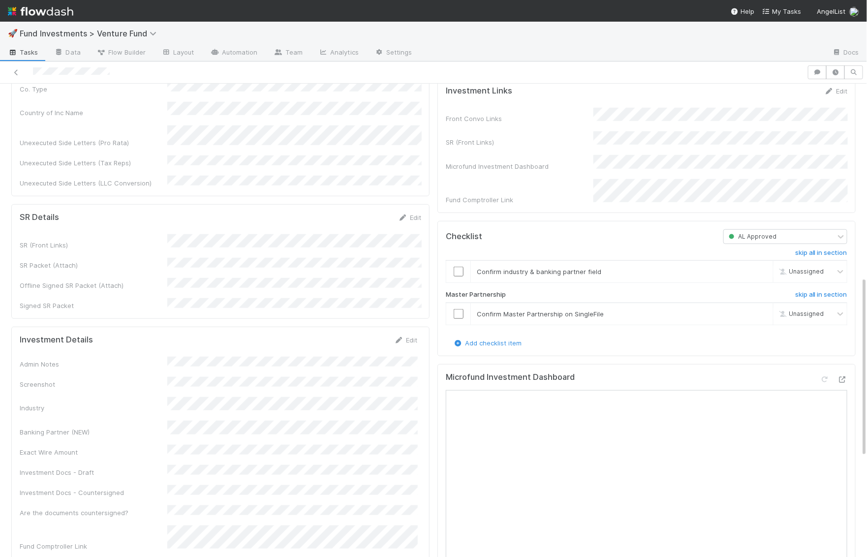
scroll to position [628, 0]
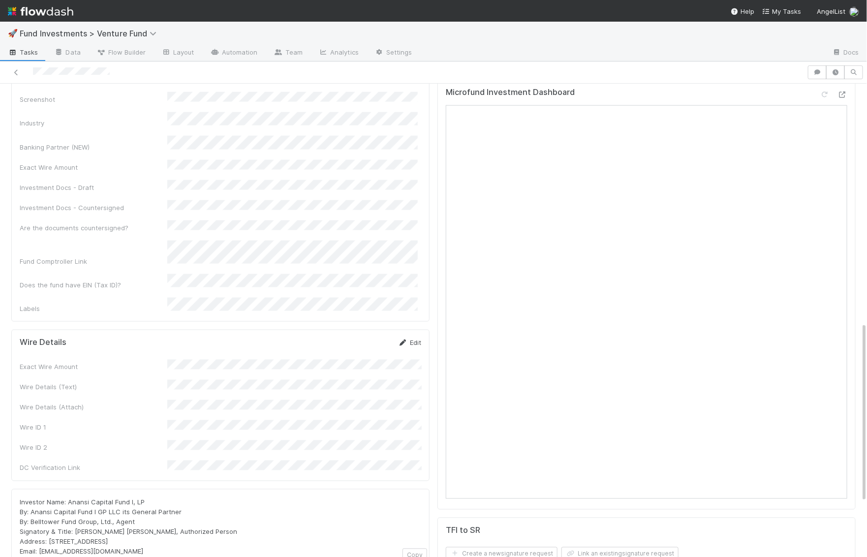
click at [408, 339] on link "Edit" at bounding box center [409, 343] width 23 height 8
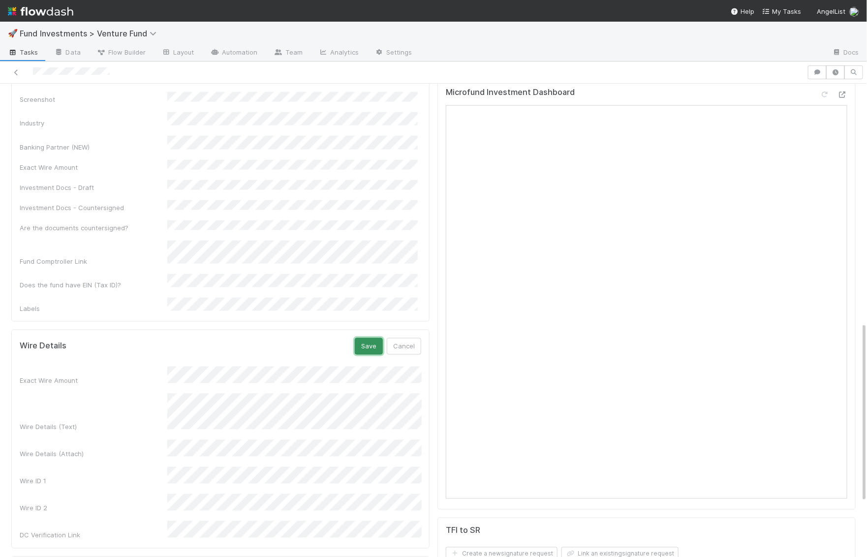
click at [374, 338] on button "Save" at bounding box center [369, 346] width 28 height 17
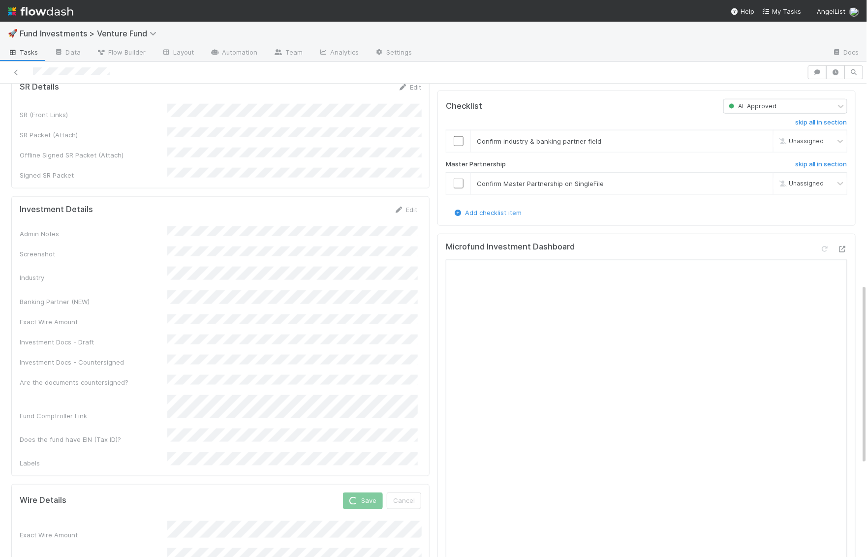
scroll to position [470, 0]
click at [404, 208] on div "Edit" at bounding box center [405, 213] width 23 height 10
click at [406, 209] on link "Edit" at bounding box center [405, 213] width 23 height 8
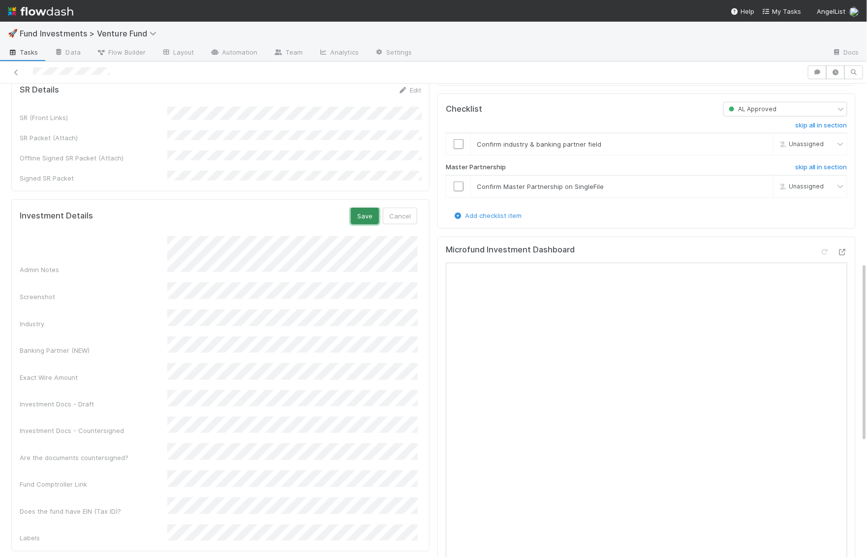
click at [373, 208] on button "Save" at bounding box center [365, 216] width 28 height 17
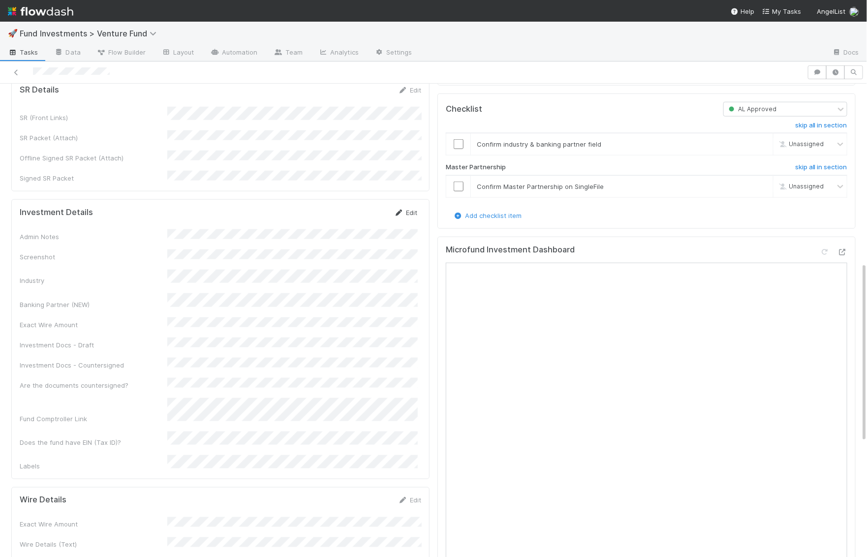
click at [394, 208] on div "Investment Details Edit" at bounding box center [219, 213] width 398 height 10
click at [403, 210] on icon at bounding box center [399, 213] width 10 height 6
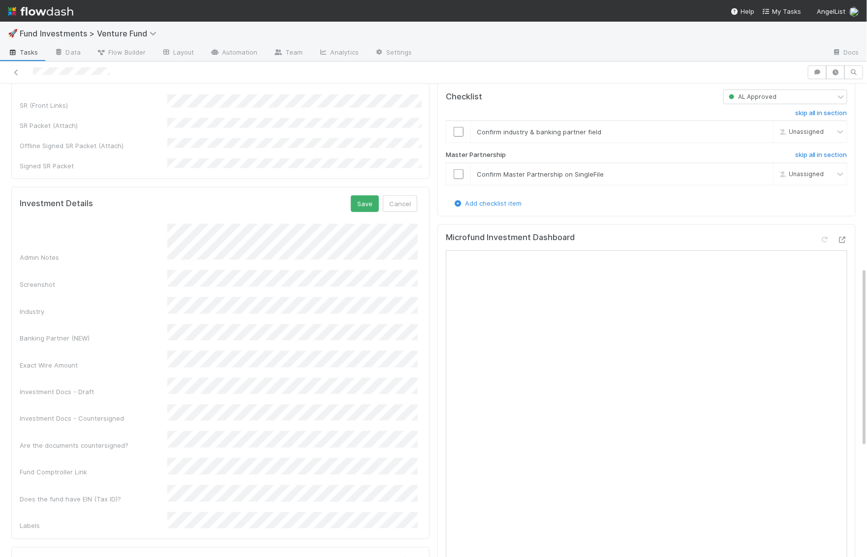
scroll to position [473, 0]
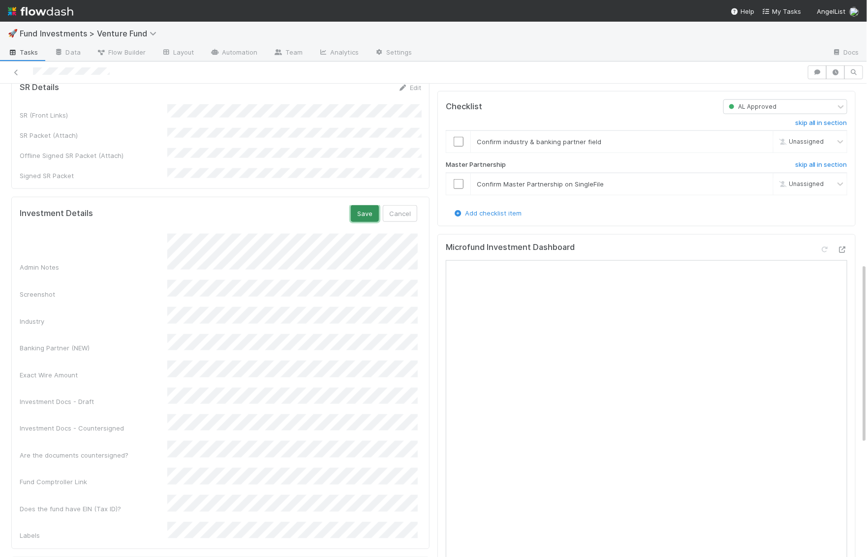
click at [374, 205] on button "Save" at bounding box center [365, 213] width 28 height 17
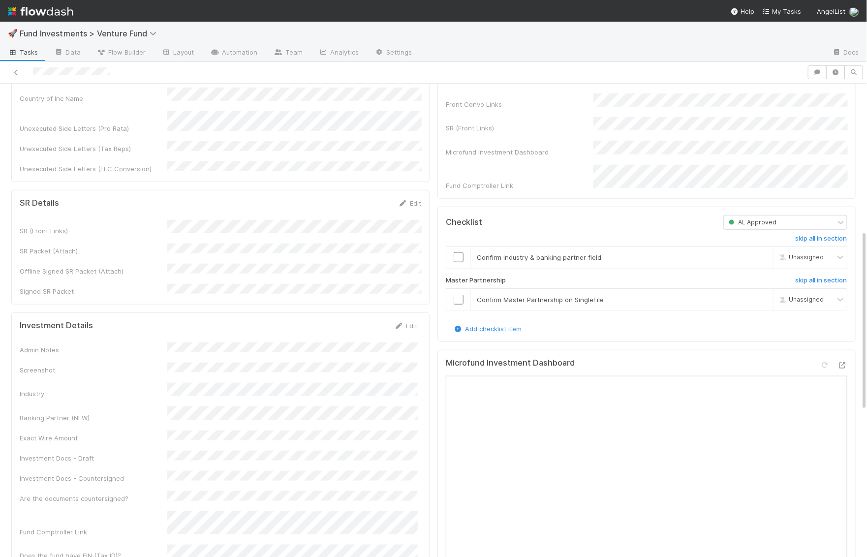
scroll to position [346, 0]
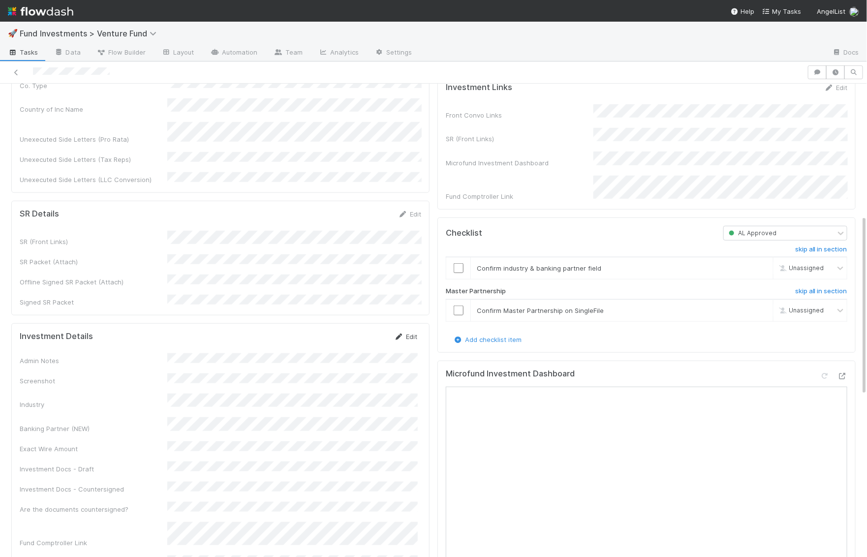
click at [406, 333] on link "Edit" at bounding box center [405, 337] width 23 height 8
click at [365, 332] on button "Save" at bounding box center [365, 340] width 28 height 17
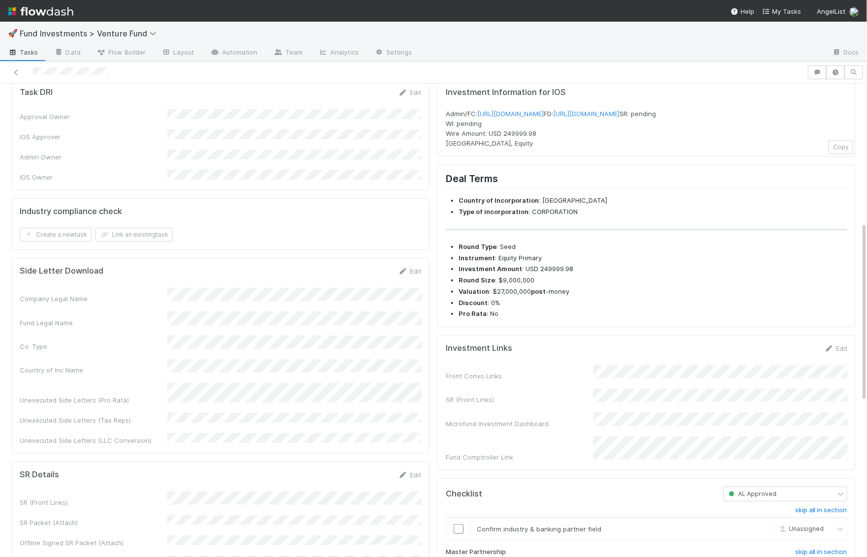
scroll to position [0, 0]
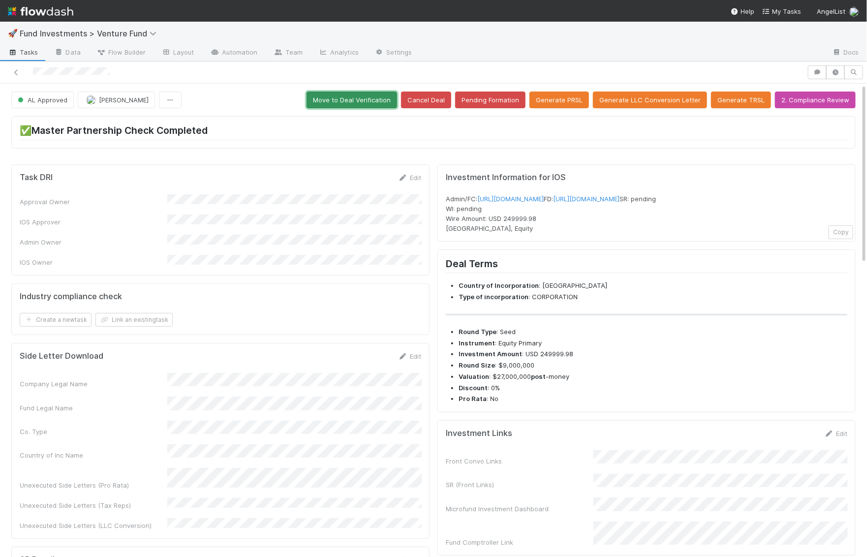
click at [379, 93] on button "Move to Deal Verification" at bounding box center [352, 100] width 91 height 17
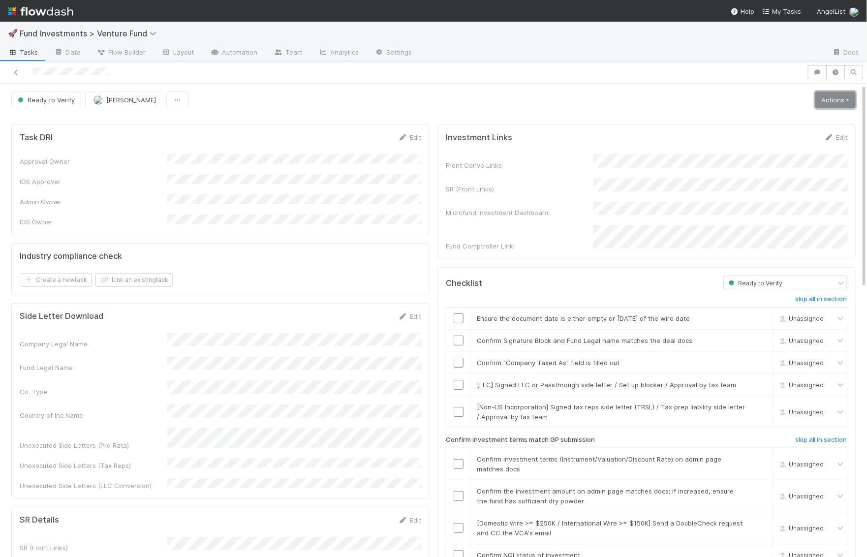
click at [831, 101] on link "Actions" at bounding box center [836, 100] width 40 height 17
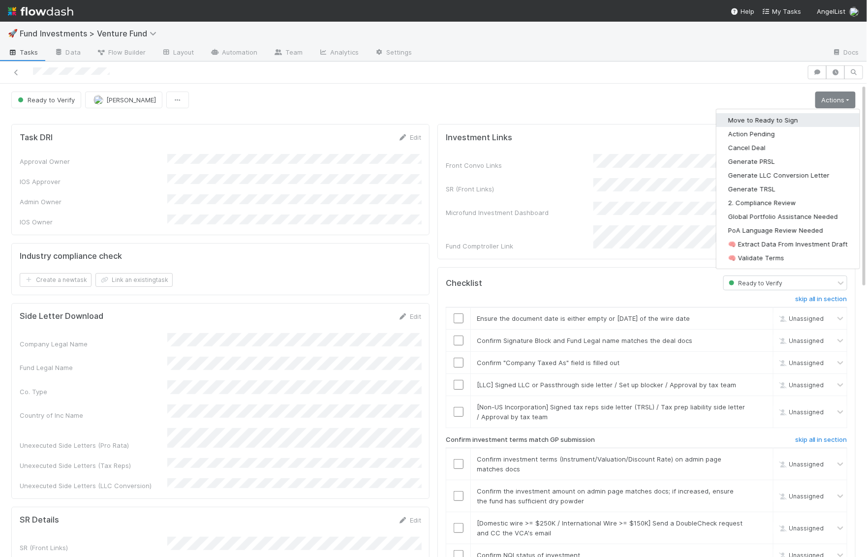
click at [807, 122] on button "Move to Ready to Sign" at bounding box center [788, 120] width 143 height 14
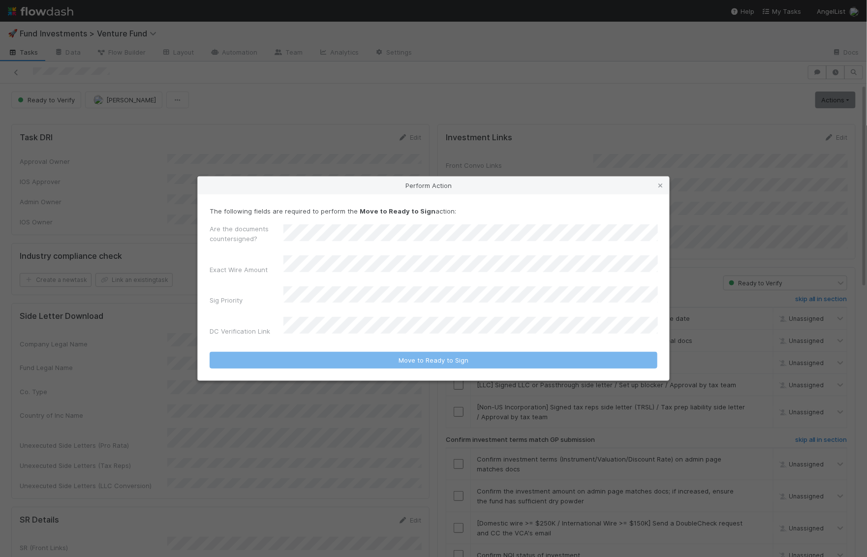
click at [305, 288] on div "Are the documents countersigned? Exact Wire Amount Sig Priority DC Verification…" at bounding box center [434, 282] width 448 height 117
click at [305, 342] on div "No" at bounding box center [472, 339] width 371 height 18
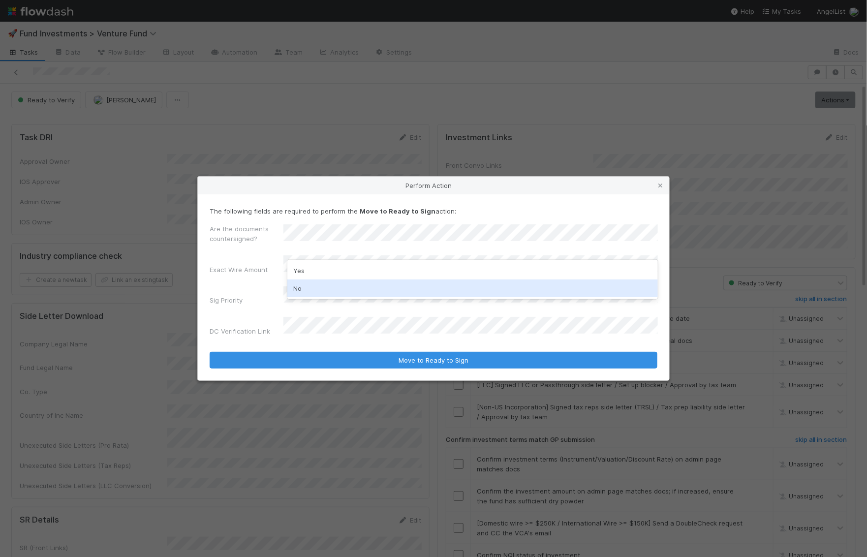
click at [305, 292] on div "No" at bounding box center [472, 289] width 371 height 18
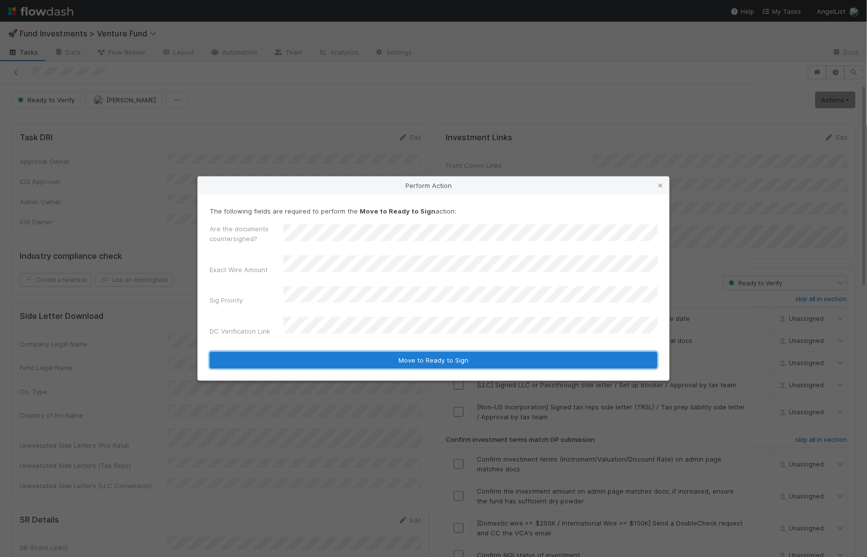
click at [333, 352] on button "Move to Ready to Sign" at bounding box center [434, 360] width 448 height 17
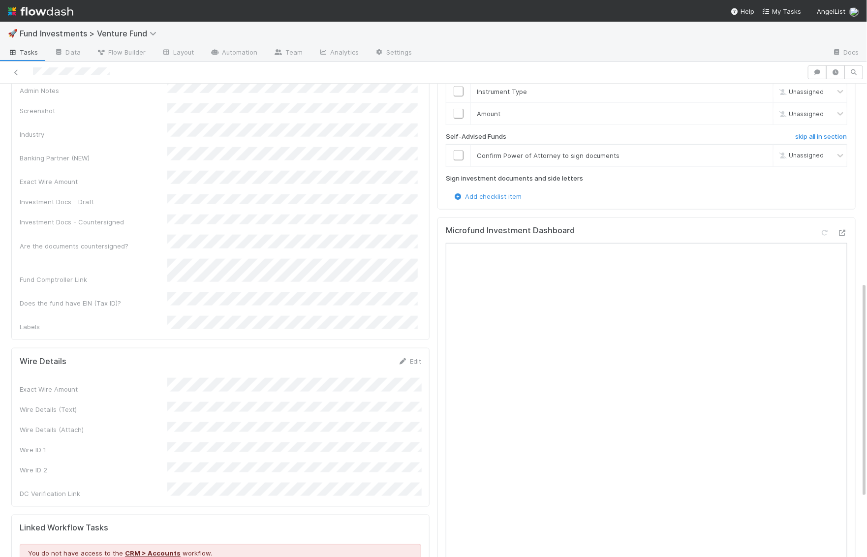
scroll to position [485, 0]
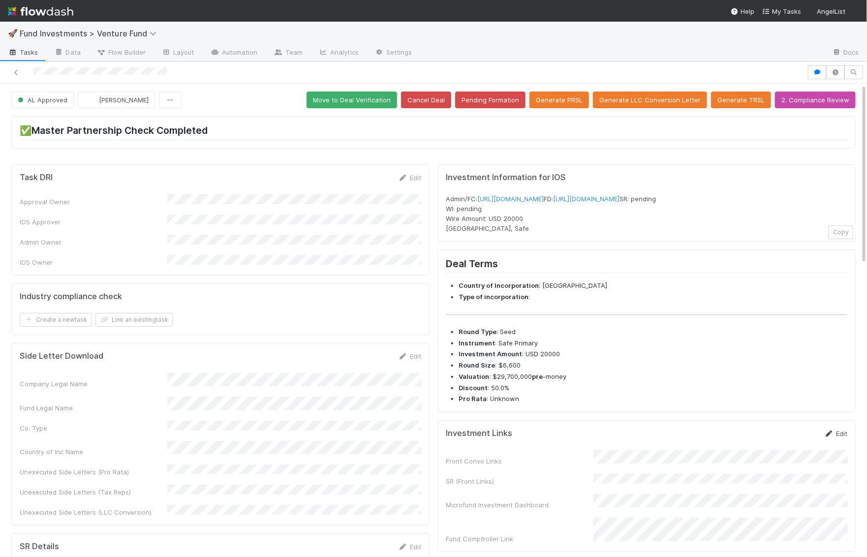
click at [847, 438] on link "Edit" at bounding box center [836, 434] width 23 height 8
click at [785, 445] on button "Save" at bounding box center [795, 437] width 28 height 17
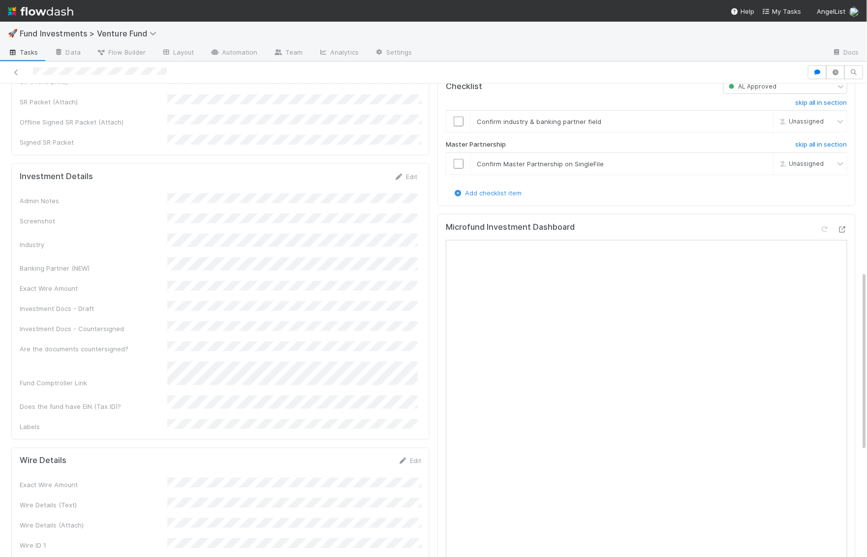
scroll to position [498, 0]
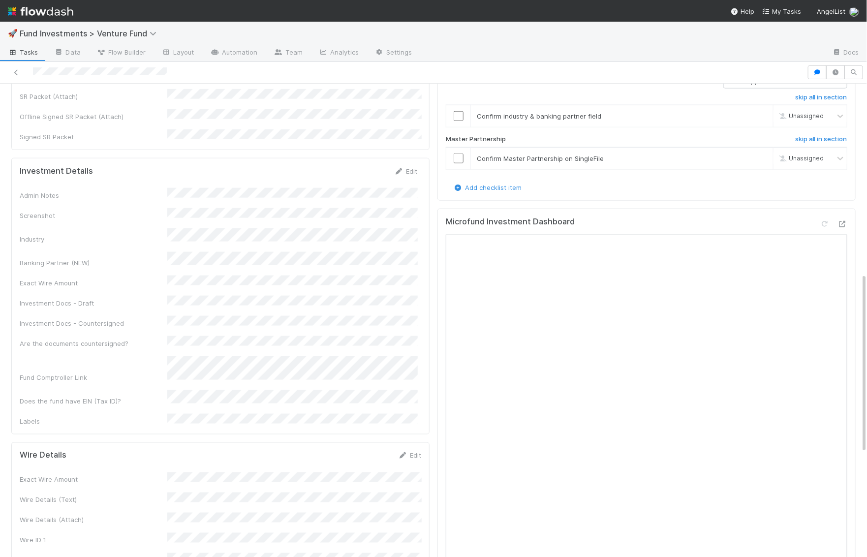
click at [406, 166] on div "Edit" at bounding box center [405, 171] width 23 height 10
click at [406, 167] on link "Edit" at bounding box center [405, 171] width 23 height 8
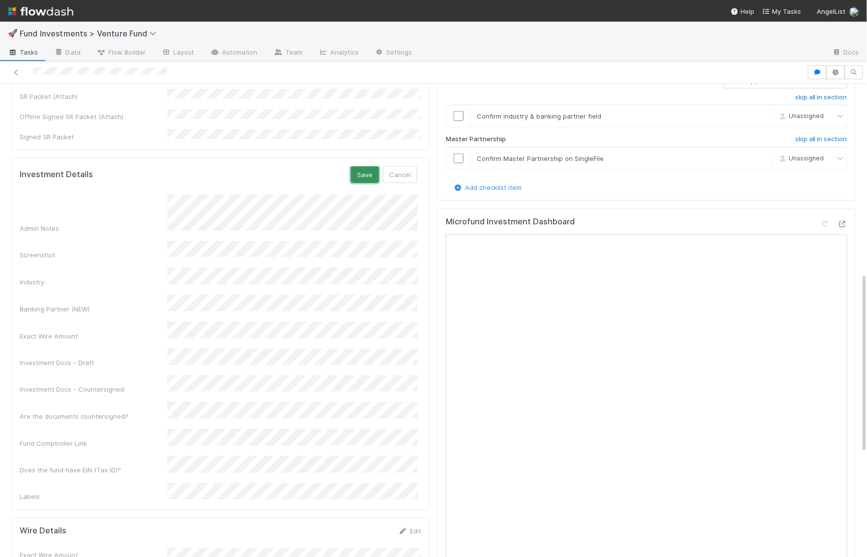
click at [373, 166] on button "Save" at bounding box center [365, 174] width 28 height 17
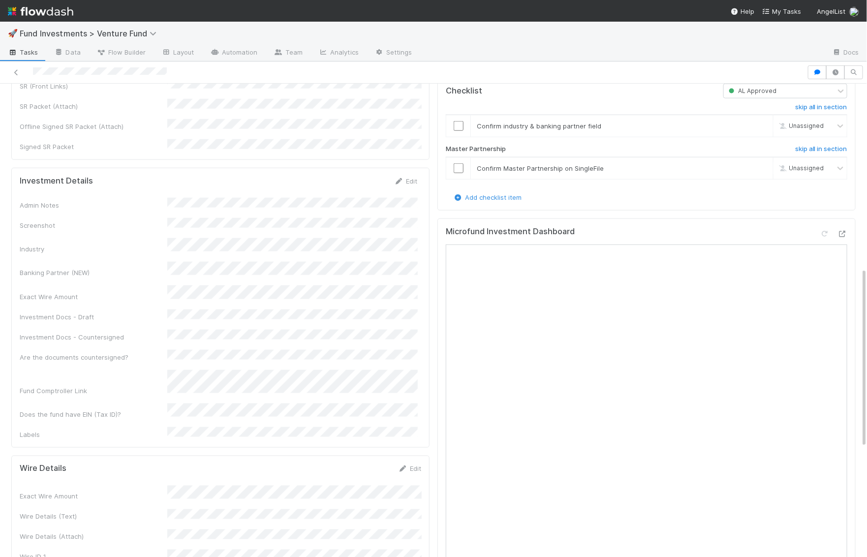
scroll to position [484, 0]
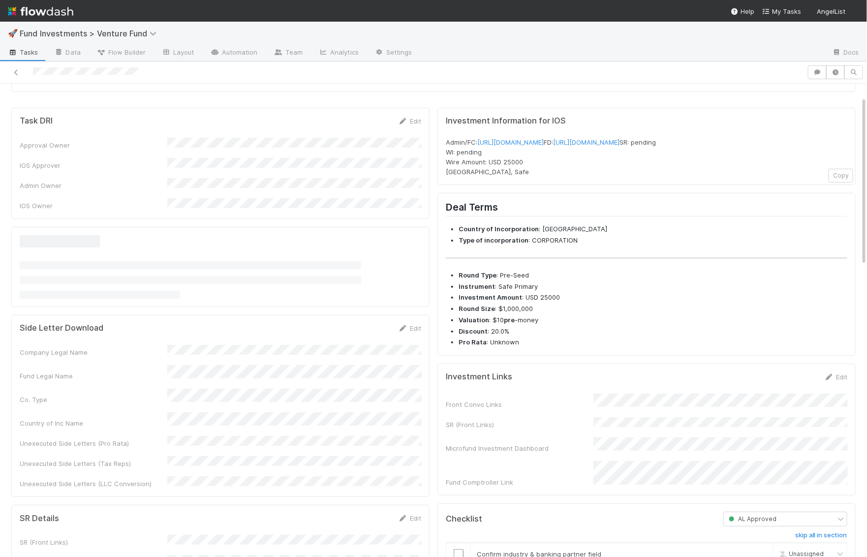
scroll to position [90, 0]
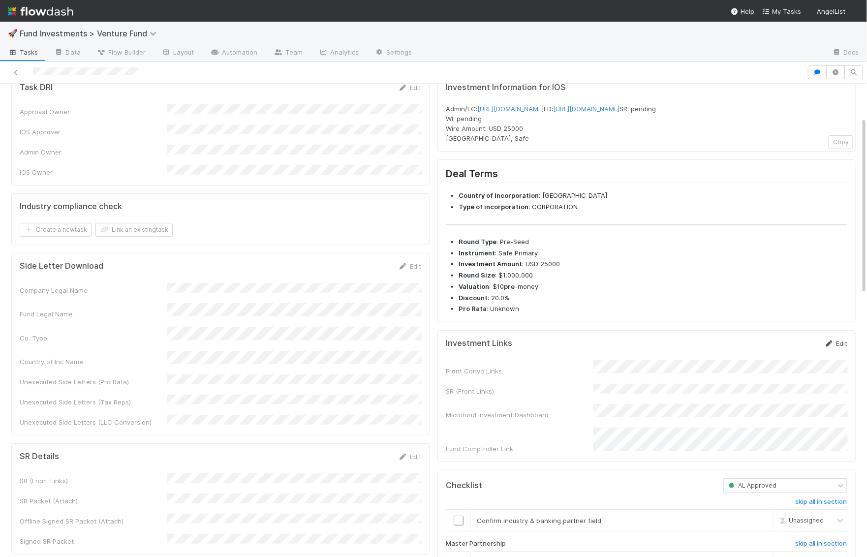
click at [836, 348] on link "Edit" at bounding box center [836, 344] width 23 height 8
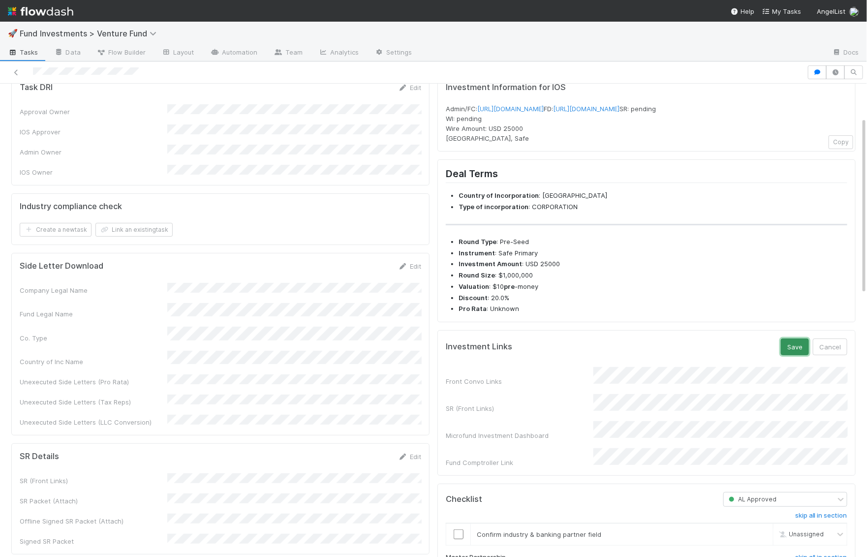
click at [793, 355] on button "Save" at bounding box center [795, 347] width 28 height 17
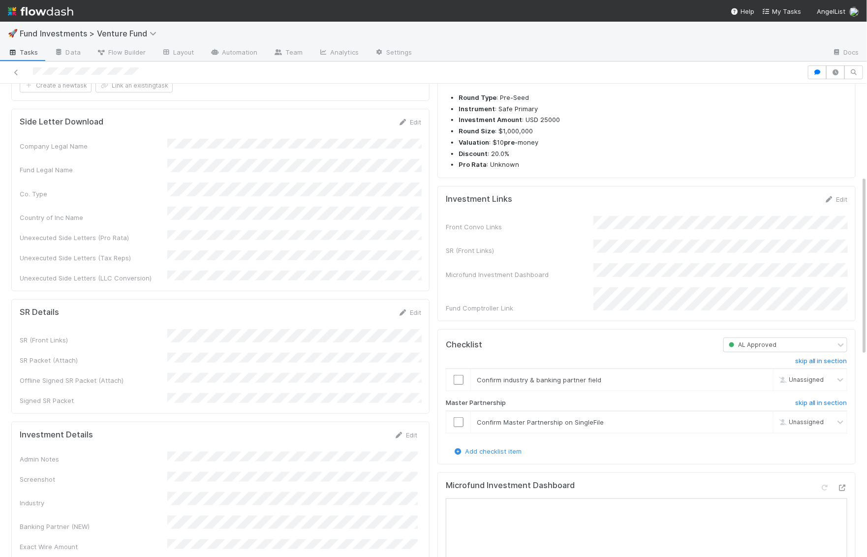
scroll to position [245, 0]
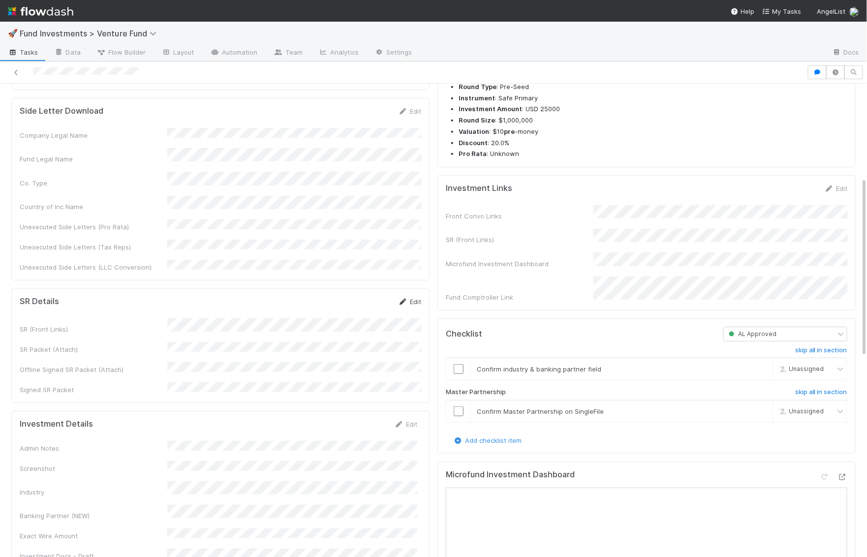
click at [411, 298] on link "Edit" at bounding box center [409, 302] width 23 height 8
click at [405, 297] on button "Cancel" at bounding box center [404, 305] width 34 height 17
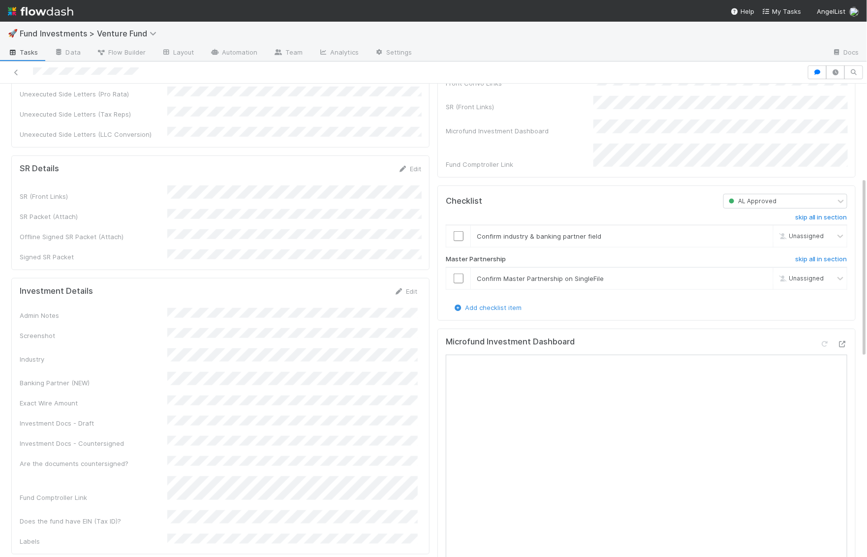
scroll to position [451, 0]
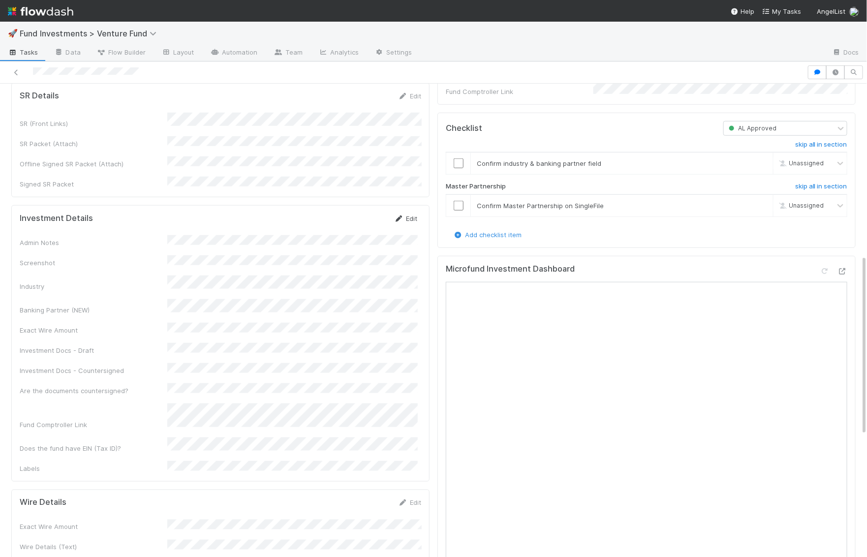
click at [406, 215] on link "Edit" at bounding box center [405, 219] width 23 height 8
click at [359, 214] on button "Save" at bounding box center [365, 222] width 28 height 17
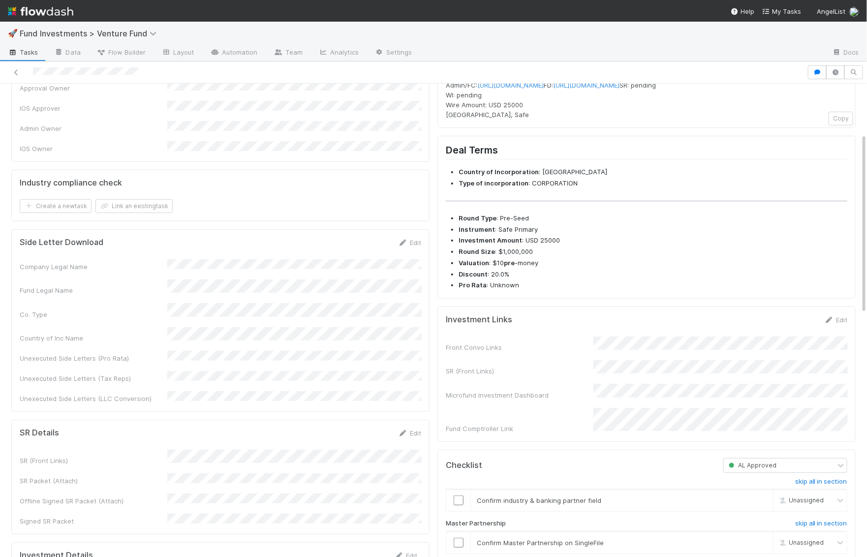
scroll to position [0, 0]
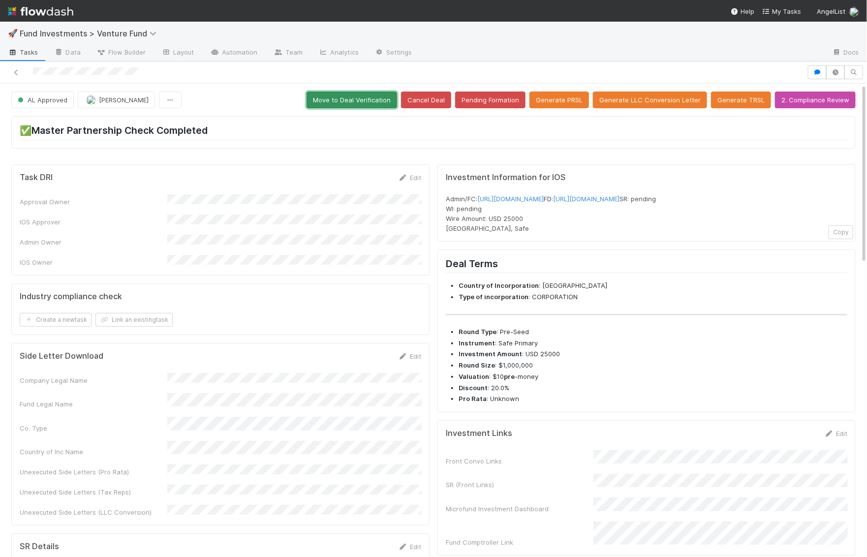
click at [387, 97] on button "Move to Deal Verification" at bounding box center [352, 100] width 91 height 17
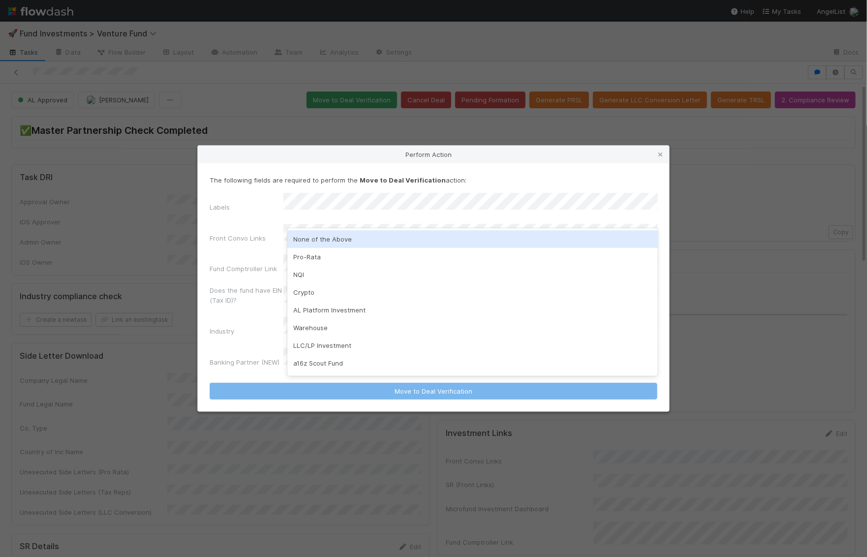
click at [312, 239] on div "None of the Above" at bounding box center [472, 239] width 371 height 18
click at [385, 241] on div "None of the Above" at bounding box center [472, 239] width 371 height 18
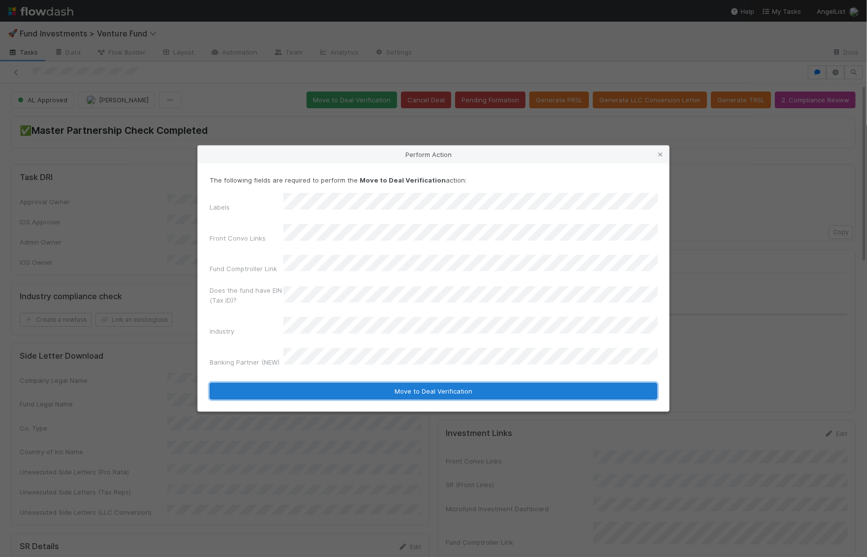
click at [427, 383] on button "Move to Deal Verification" at bounding box center [434, 391] width 448 height 17
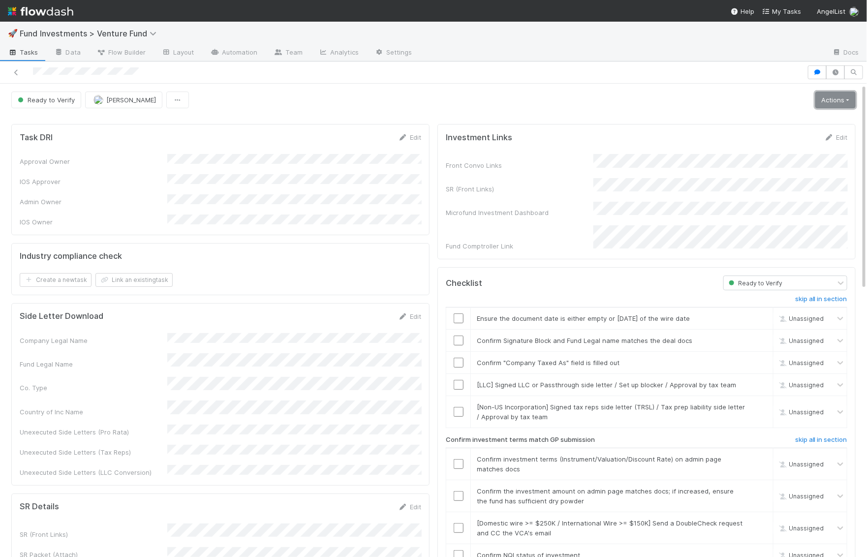
click at [833, 96] on link "Actions" at bounding box center [836, 100] width 40 height 17
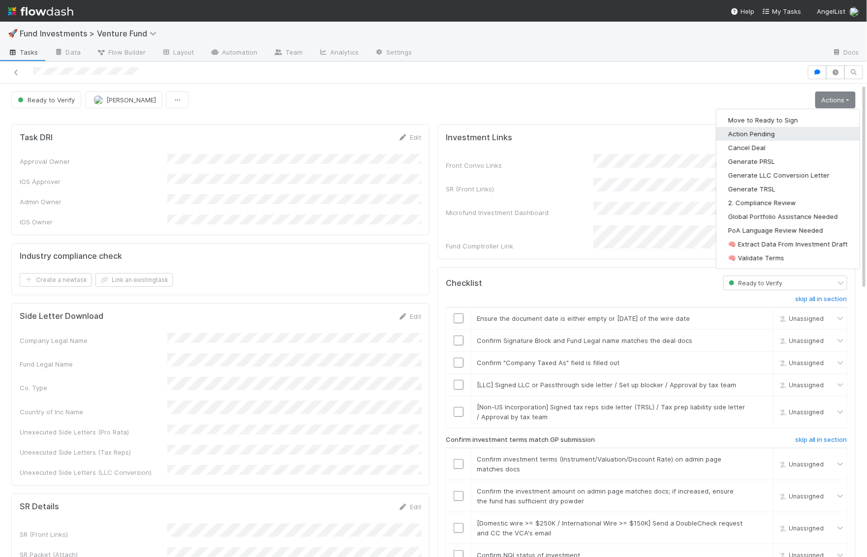
click at [794, 130] on button "Action Pending" at bounding box center [788, 134] width 143 height 14
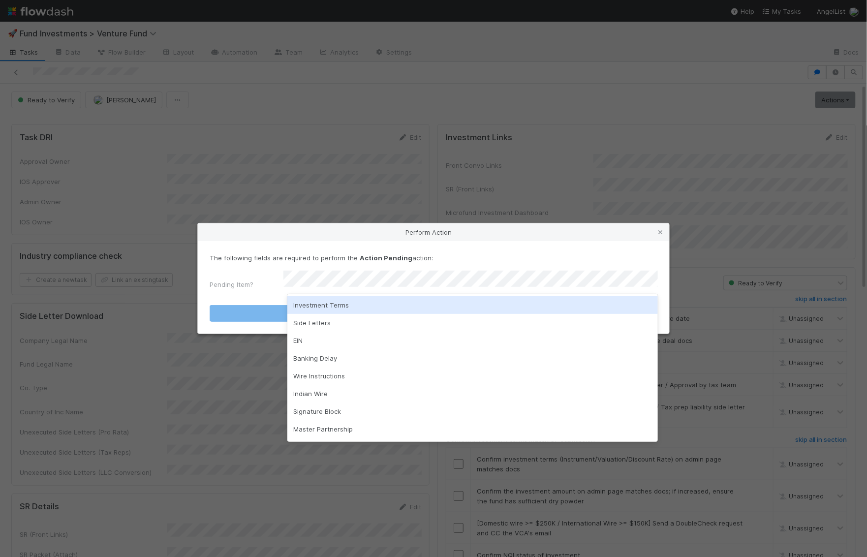
click at [424, 306] on div "Investment Terms" at bounding box center [472, 305] width 371 height 18
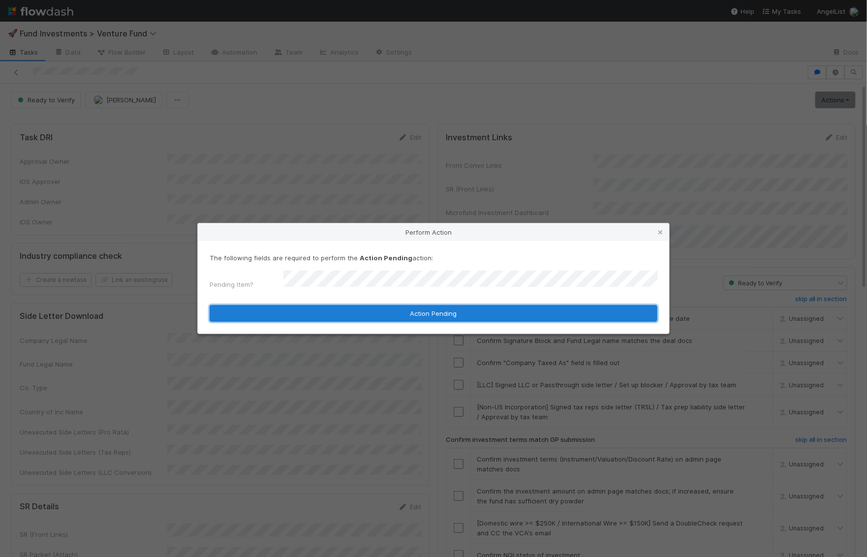
click at [415, 316] on button "Action Pending" at bounding box center [434, 313] width 448 height 17
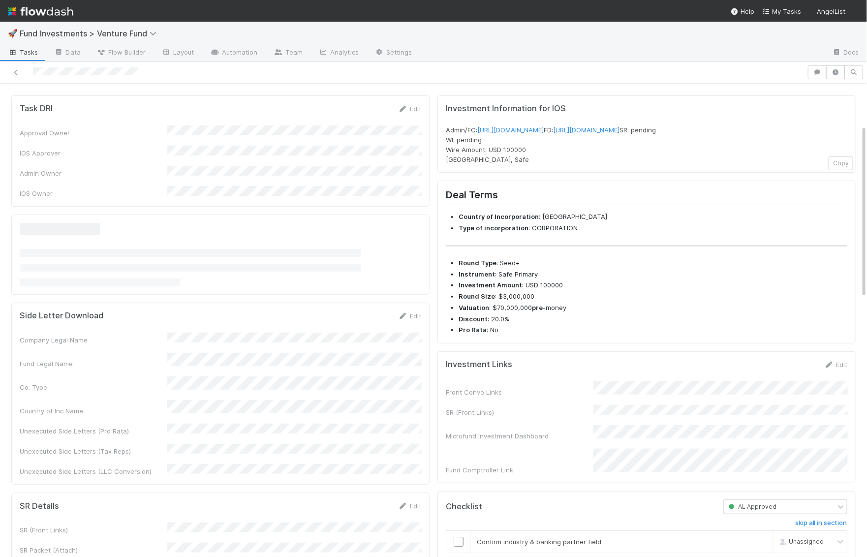
scroll to position [127, 0]
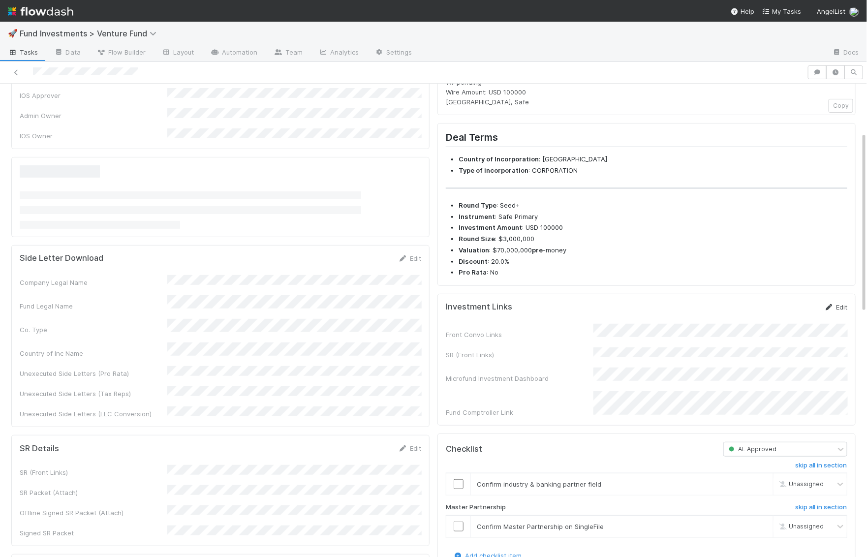
click at [838, 311] on link "Edit" at bounding box center [836, 307] width 23 height 8
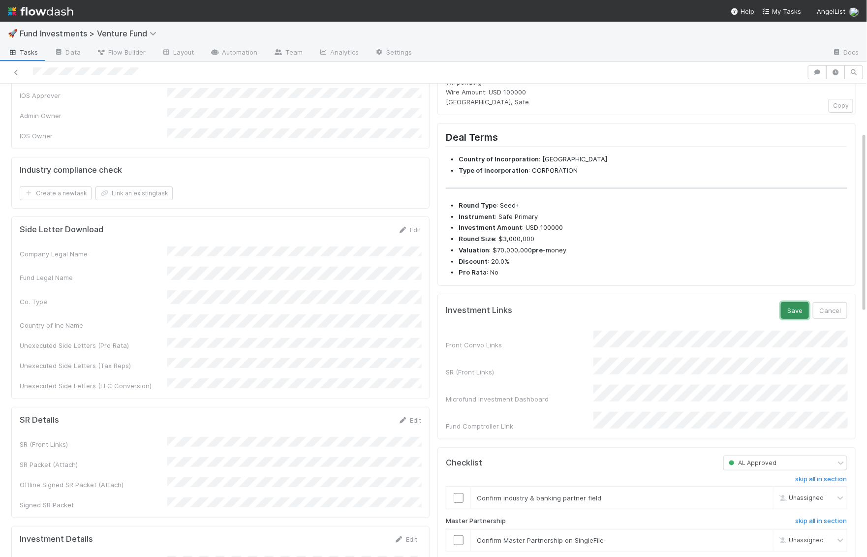
click at [793, 319] on button "Save" at bounding box center [795, 310] width 28 height 17
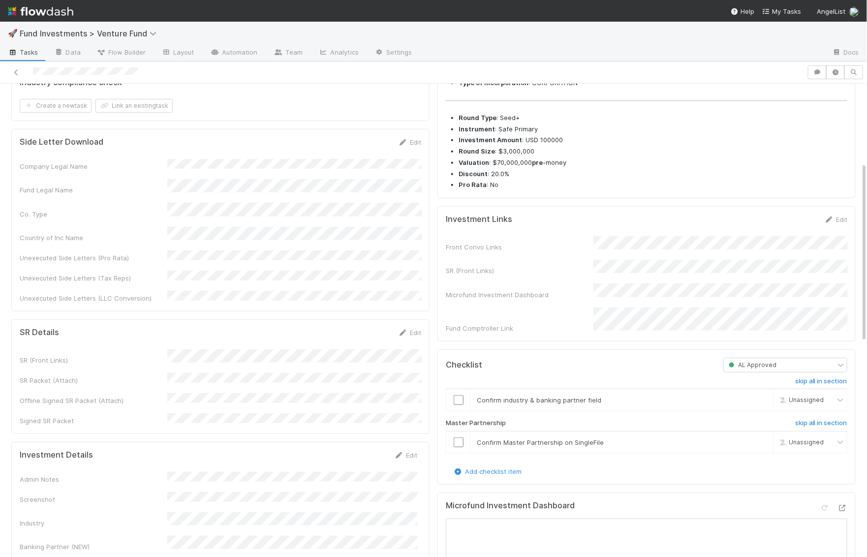
scroll to position [220, 0]
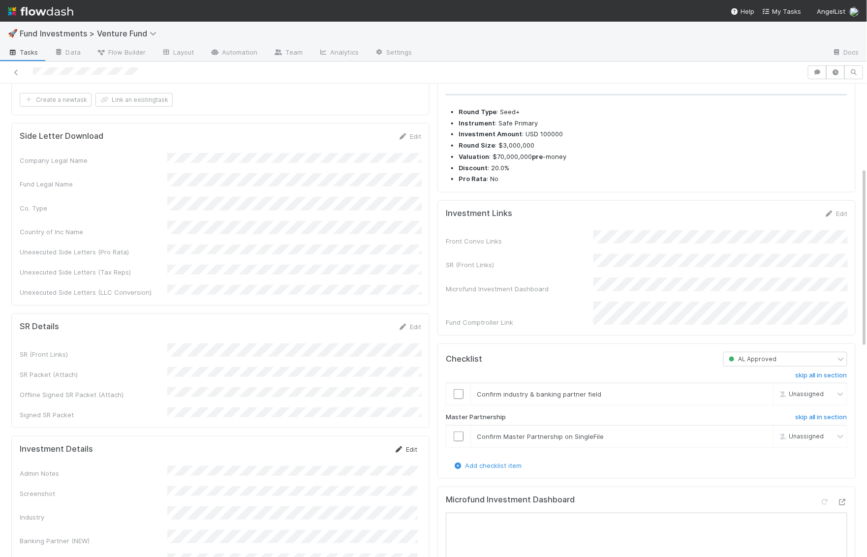
click at [403, 446] on icon at bounding box center [399, 449] width 10 height 6
click at [366, 444] on button "Save" at bounding box center [365, 452] width 28 height 17
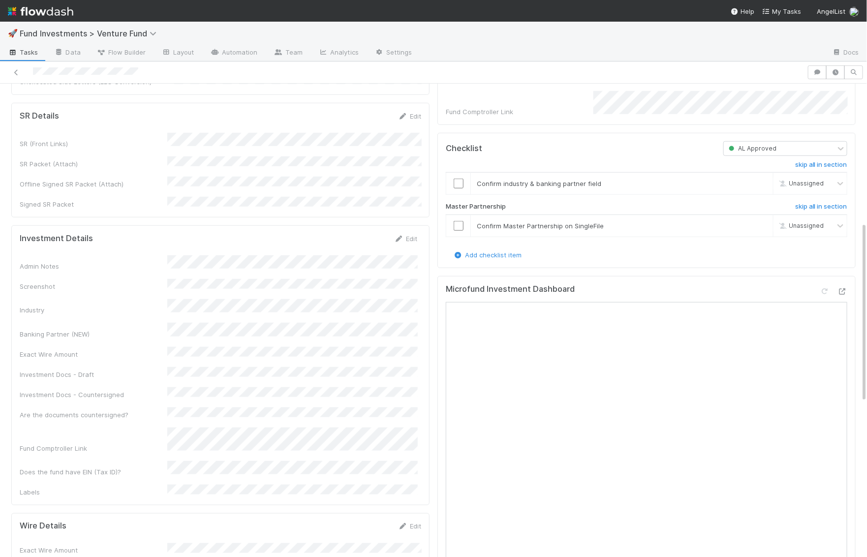
scroll to position [331, 0]
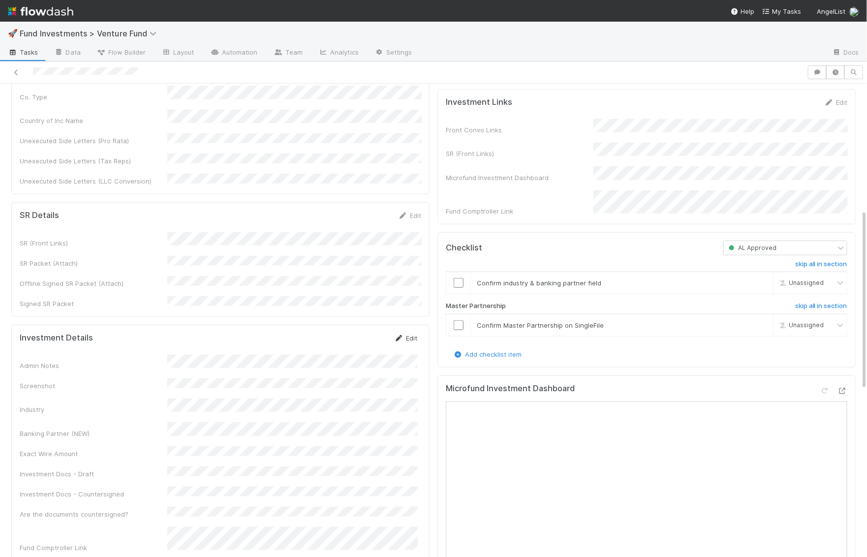
click at [409, 334] on link "Edit" at bounding box center [405, 338] width 23 height 8
click at [370, 333] on button "Save" at bounding box center [365, 341] width 28 height 17
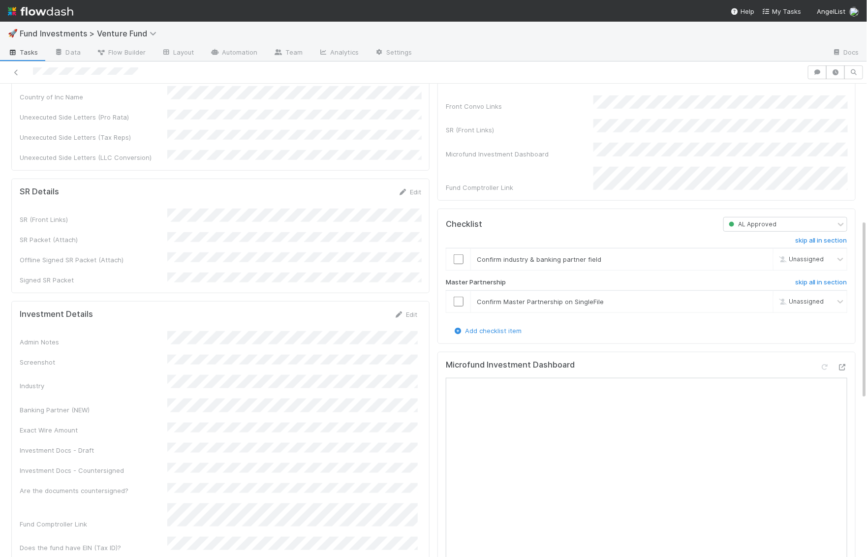
scroll to position [364, 0]
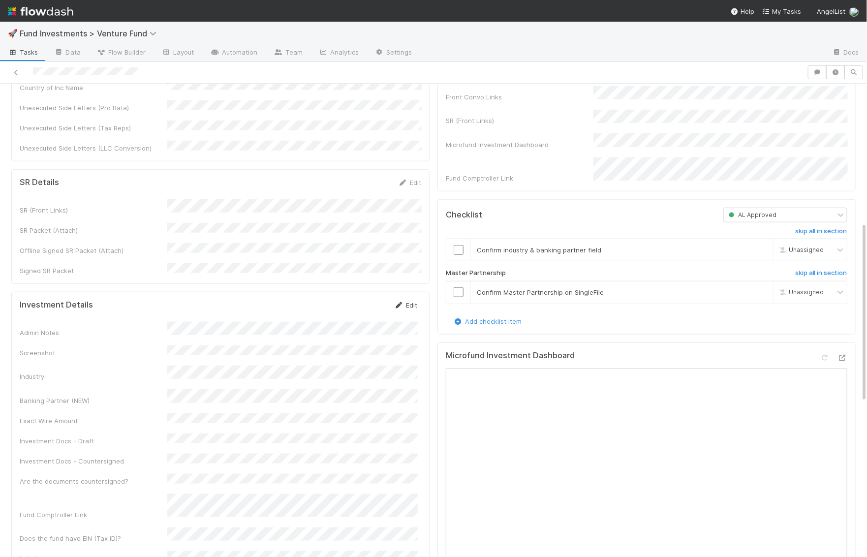
click at [405, 301] on link "Edit" at bounding box center [405, 305] width 23 height 8
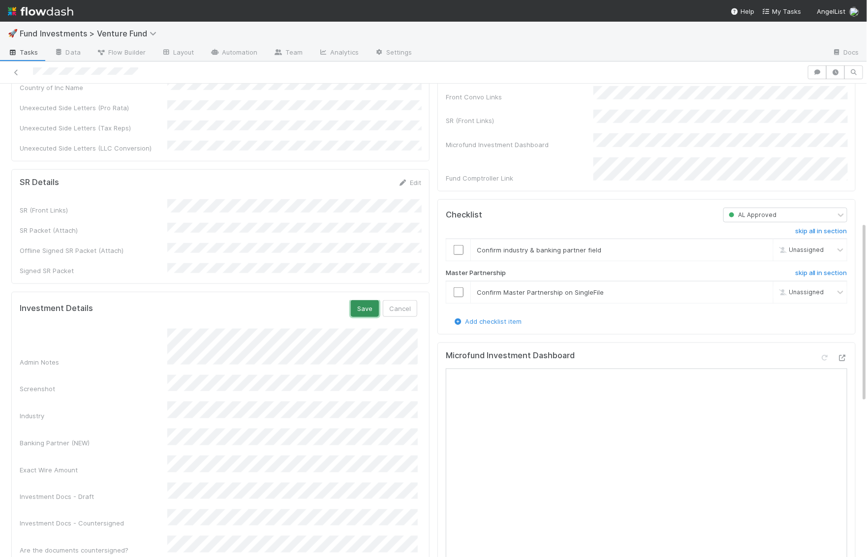
click at [370, 300] on button "Save" at bounding box center [365, 308] width 28 height 17
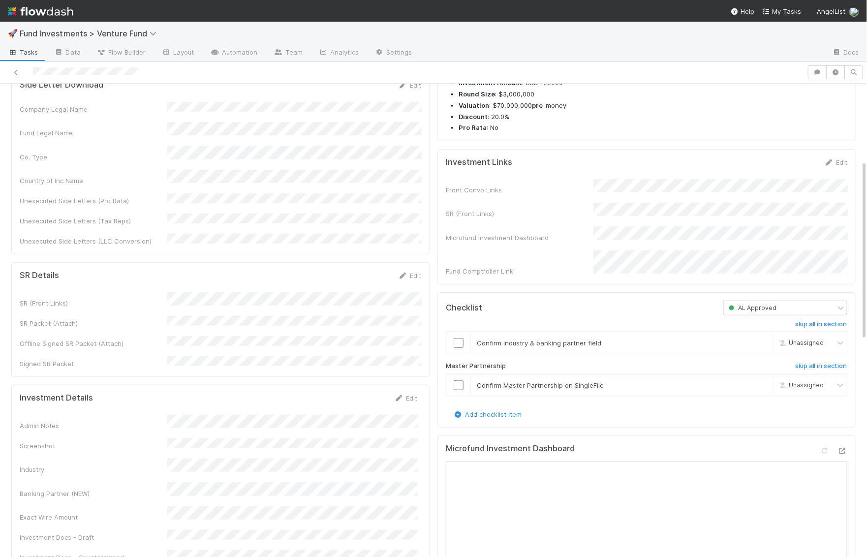
scroll to position [0, 0]
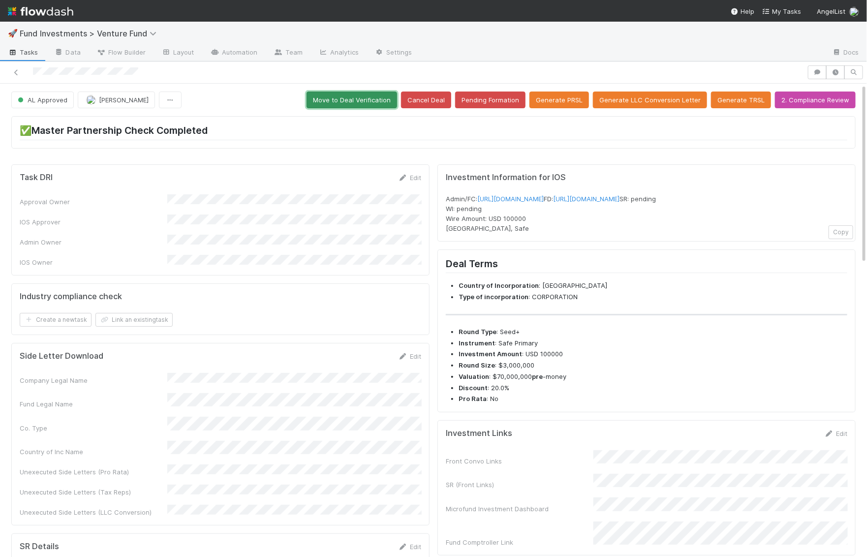
click at [373, 97] on button "Move to Deal Verification" at bounding box center [352, 100] width 91 height 17
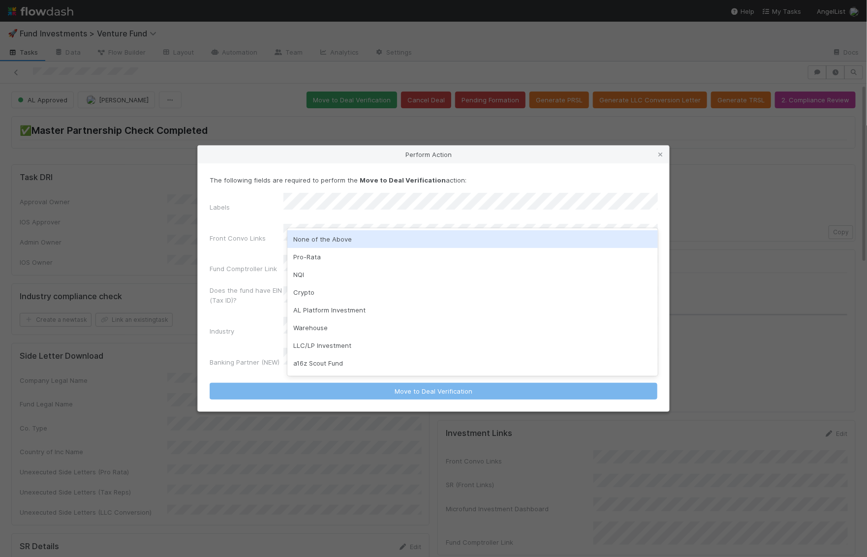
click at [328, 236] on div "None of the Above" at bounding box center [472, 239] width 371 height 18
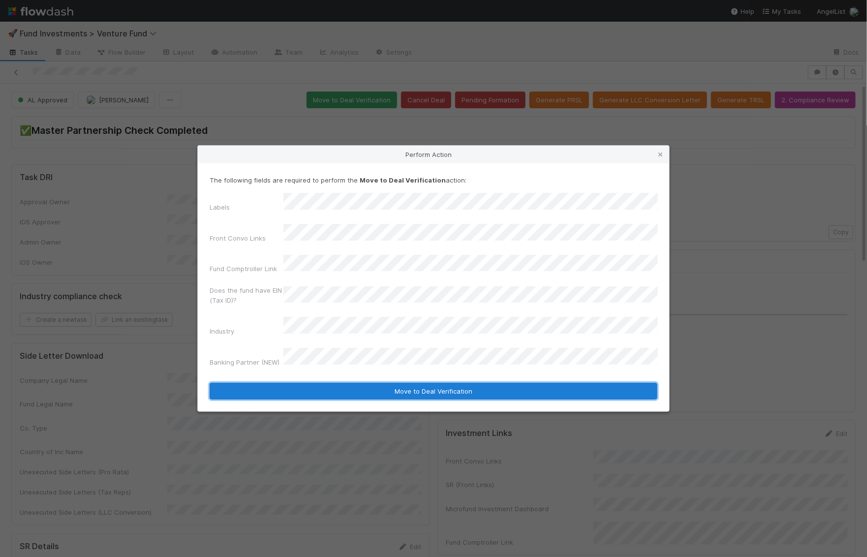
click at [353, 383] on button "Move to Deal Verification" at bounding box center [434, 391] width 448 height 17
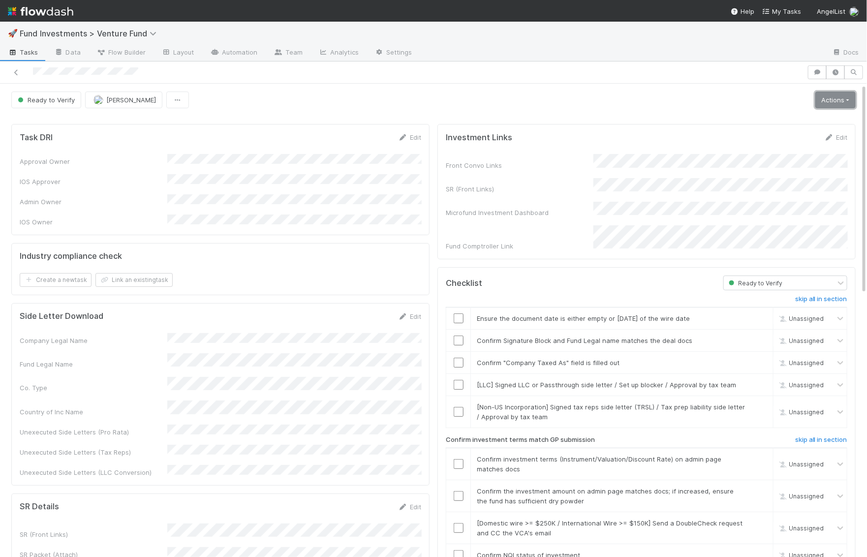
click at [830, 94] on link "Actions" at bounding box center [836, 100] width 40 height 17
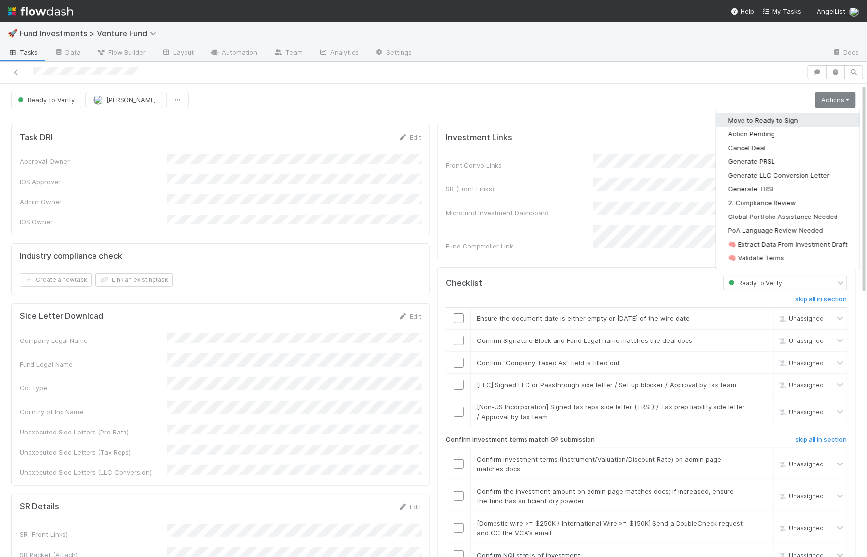
click at [805, 118] on button "Move to Ready to Sign" at bounding box center [788, 120] width 143 height 14
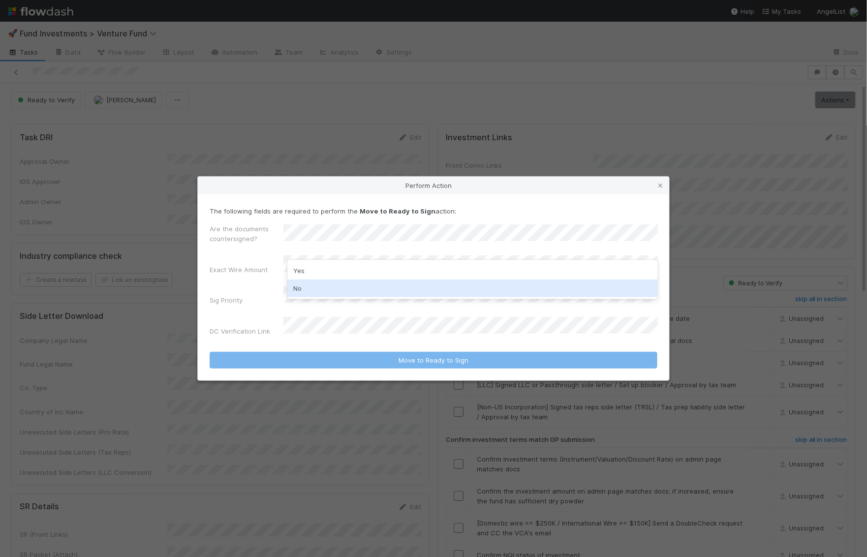
click at [307, 283] on div "No" at bounding box center [472, 289] width 371 height 18
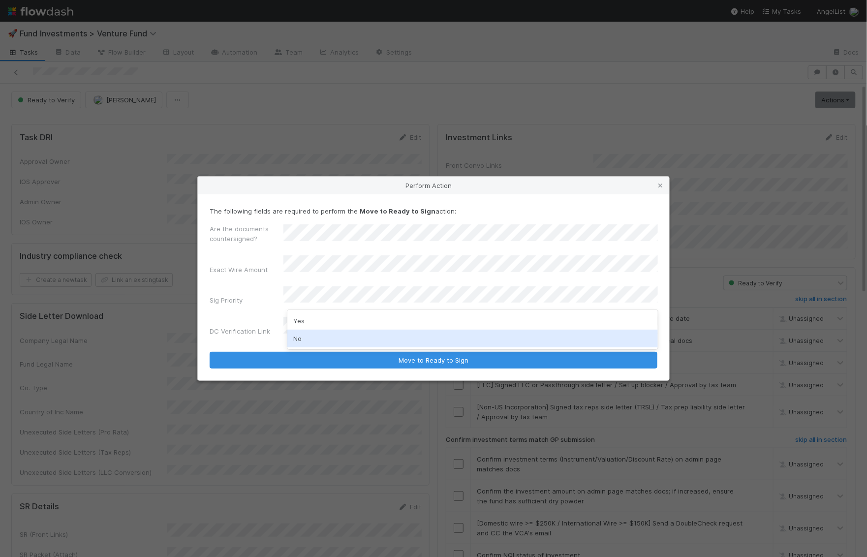
click at [304, 335] on div "No" at bounding box center [472, 339] width 371 height 18
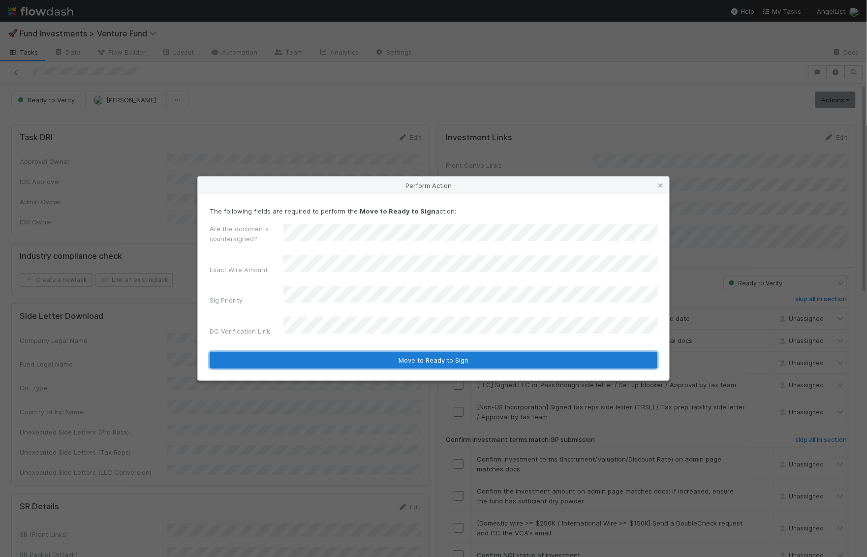
click at [343, 355] on button "Move to Ready to Sign" at bounding box center [434, 360] width 448 height 17
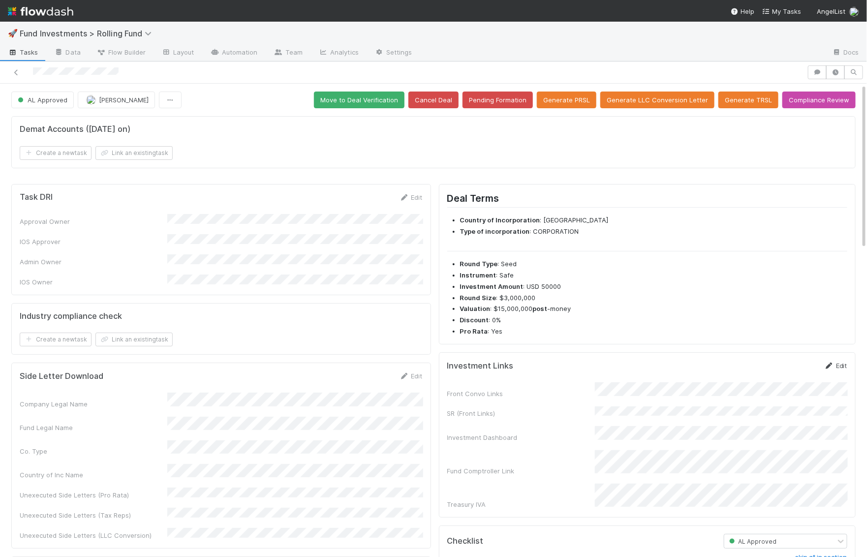
click at [838, 363] on link "Edit" at bounding box center [836, 366] width 23 height 8
click at [800, 366] on button "Save" at bounding box center [795, 369] width 28 height 17
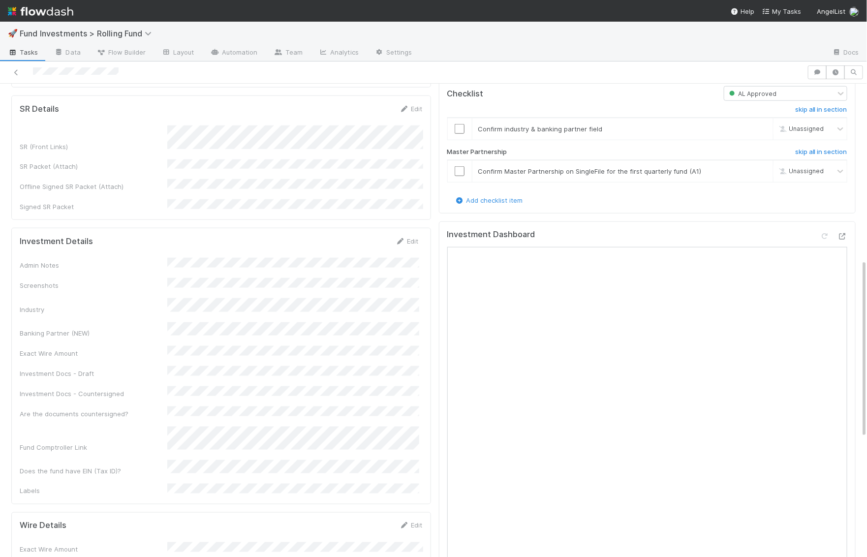
scroll to position [476, 0]
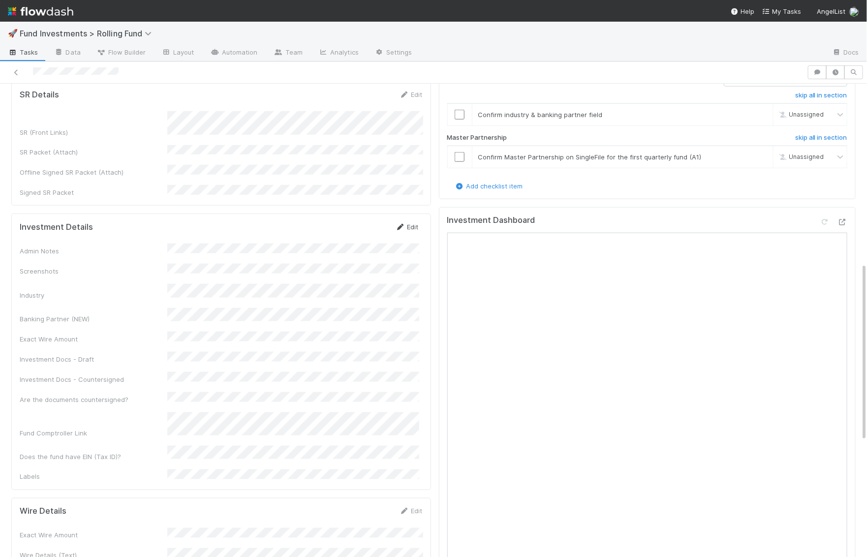
click at [410, 223] on link "Edit" at bounding box center [407, 227] width 23 height 8
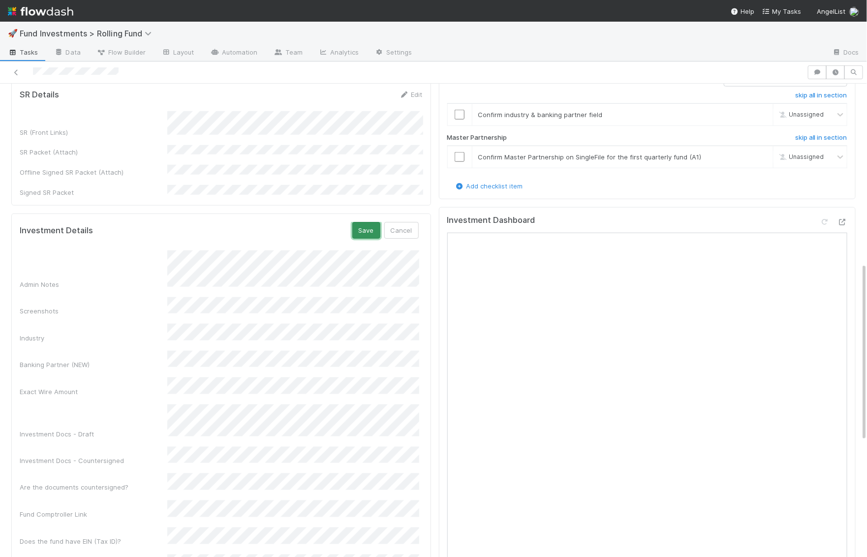
click at [357, 222] on button "Save" at bounding box center [366, 230] width 28 height 17
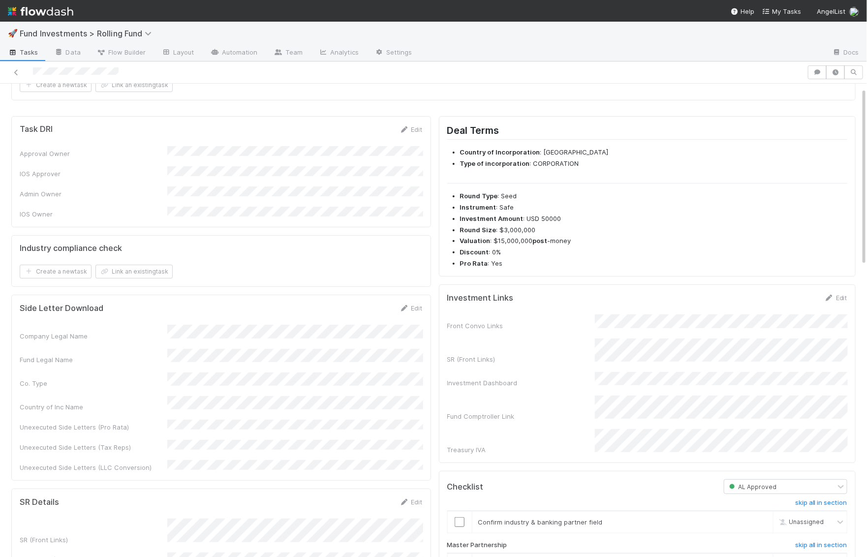
scroll to position [0, 0]
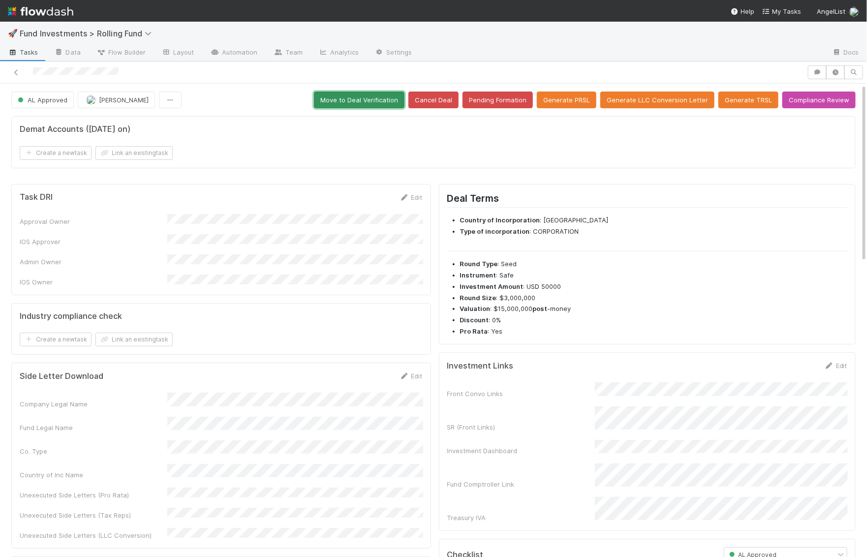
click at [374, 100] on button "Move to Deal Verification" at bounding box center [359, 100] width 91 height 17
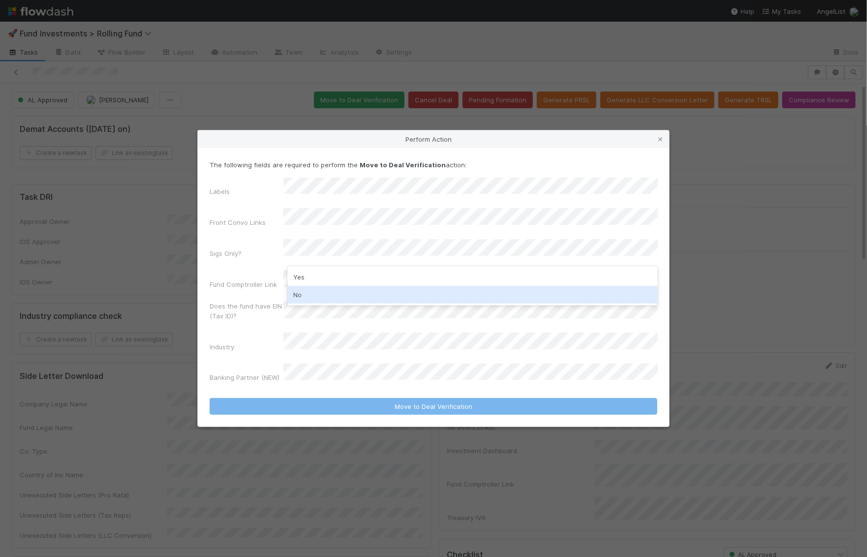
click at [307, 294] on div "No" at bounding box center [472, 295] width 371 height 18
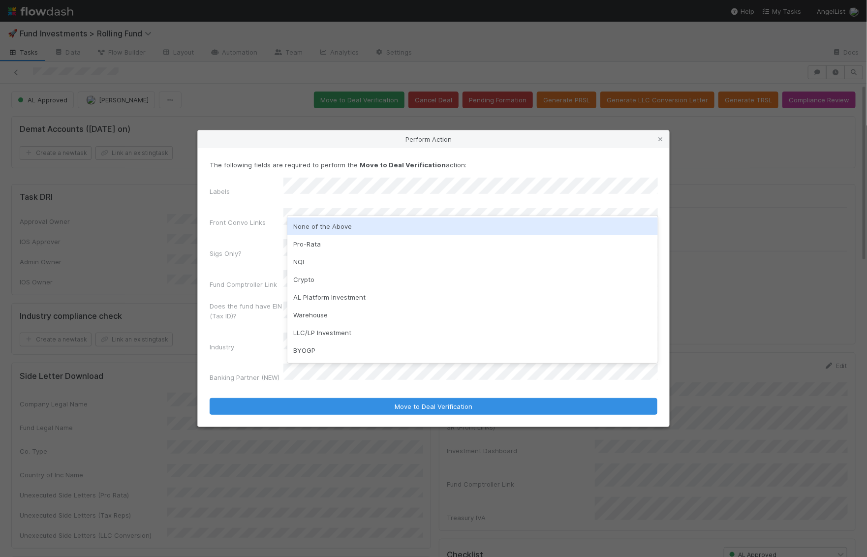
click at [317, 230] on div "None of the Above" at bounding box center [472, 227] width 371 height 18
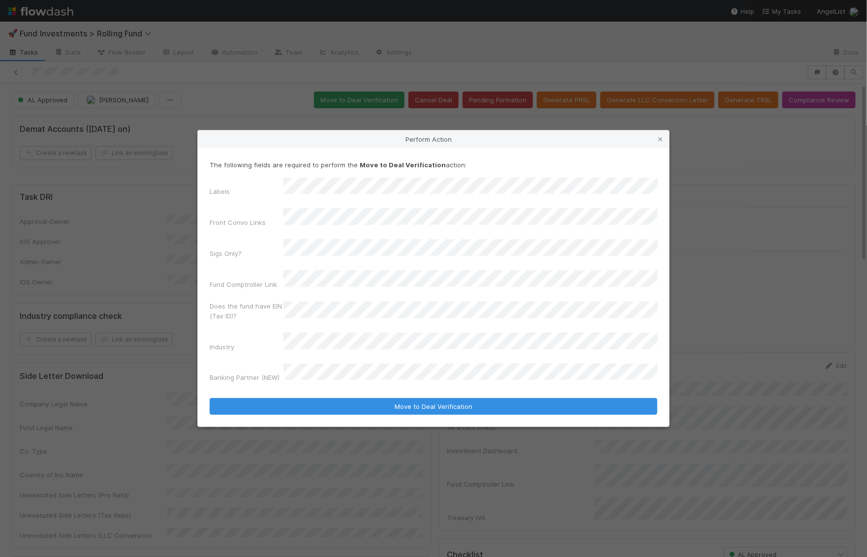
click at [387, 399] on div "The following fields are required to perform the Move to Deal Verification acti…" at bounding box center [434, 287] width 472 height 279
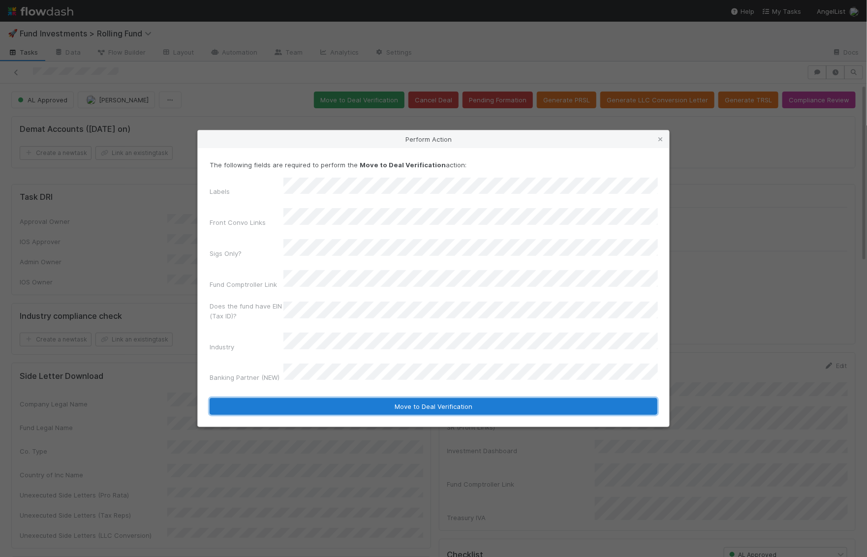
click at [389, 398] on button "Move to Deal Verification" at bounding box center [434, 406] width 448 height 17
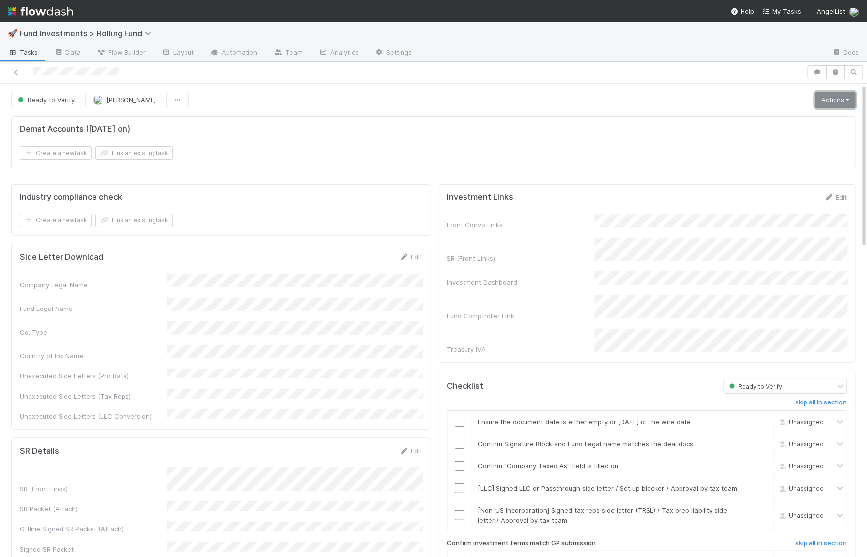
click at [824, 93] on link "Actions" at bounding box center [836, 100] width 40 height 17
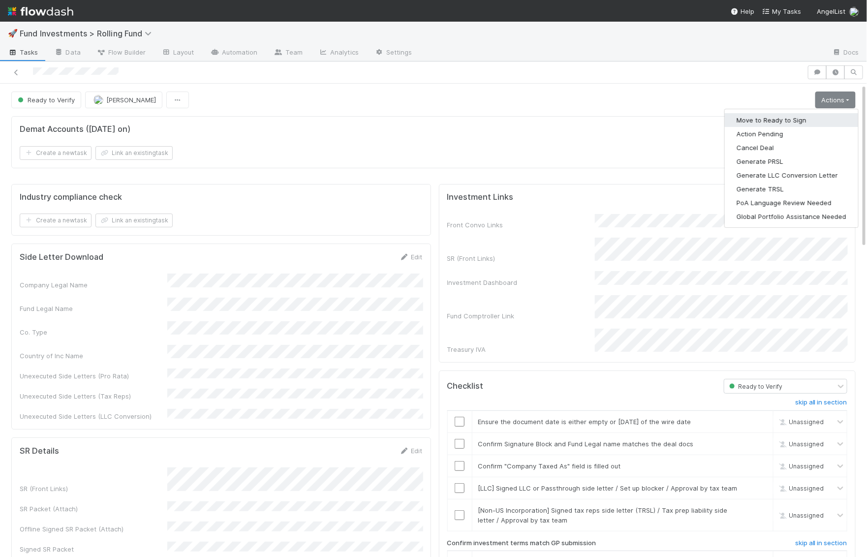
click at [801, 123] on button "Move to Ready to Sign" at bounding box center [791, 120] width 133 height 14
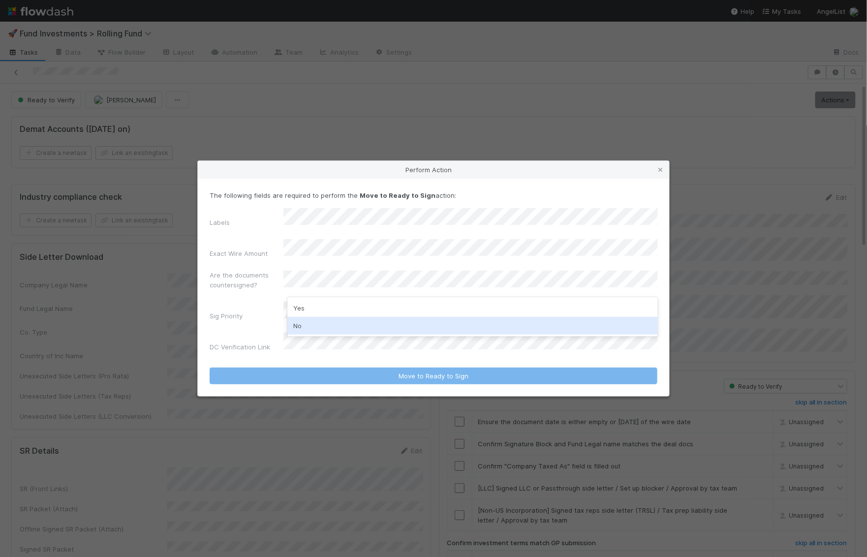
click at [326, 331] on div "No" at bounding box center [472, 326] width 371 height 18
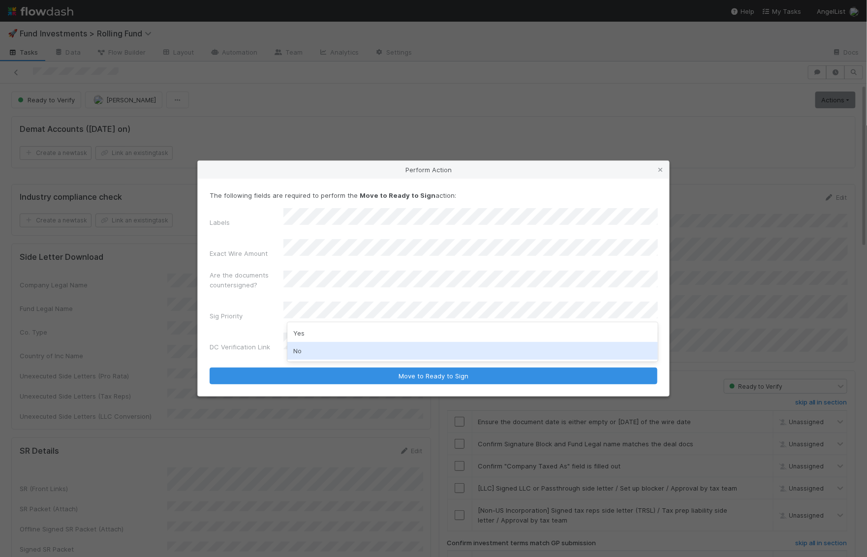
click at [316, 347] on div "No" at bounding box center [472, 351] width 371 height 18
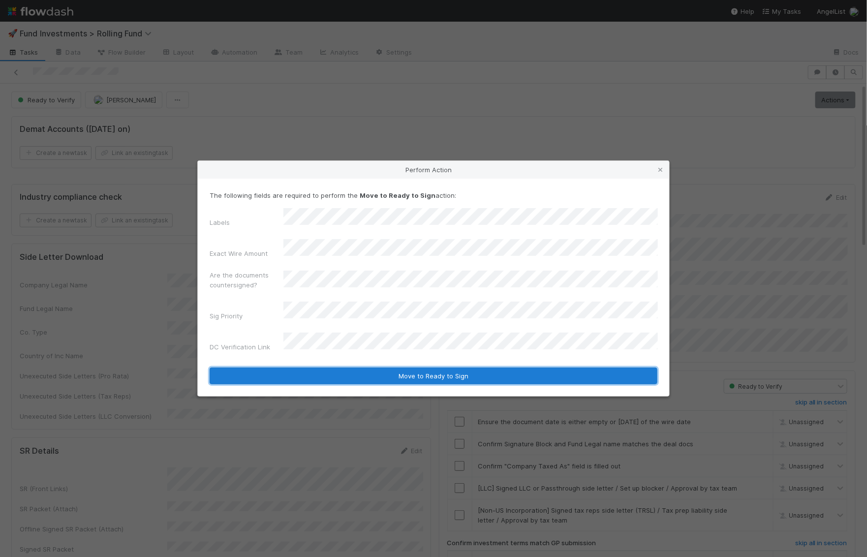
click at [310, 368] on button "Move to Ready to Sign" at bounding box center [434, 376] width 448 height 17
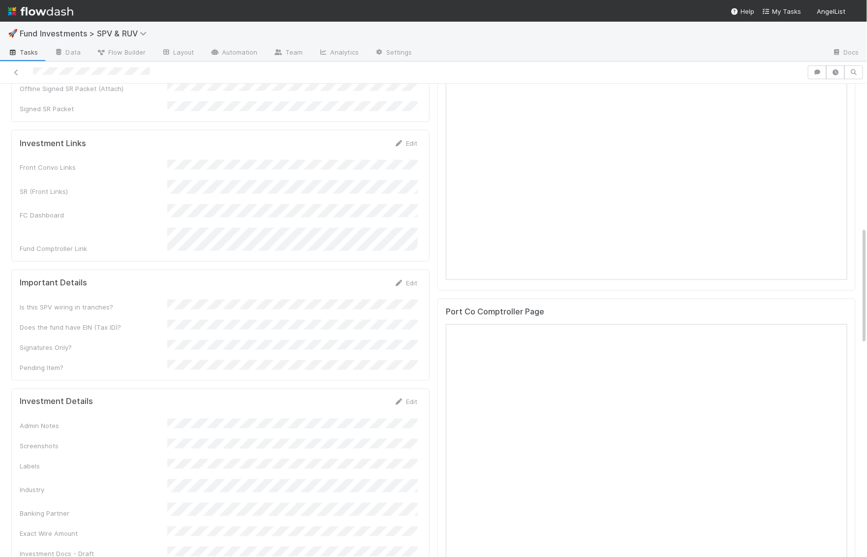
scroll to position [584, 0]
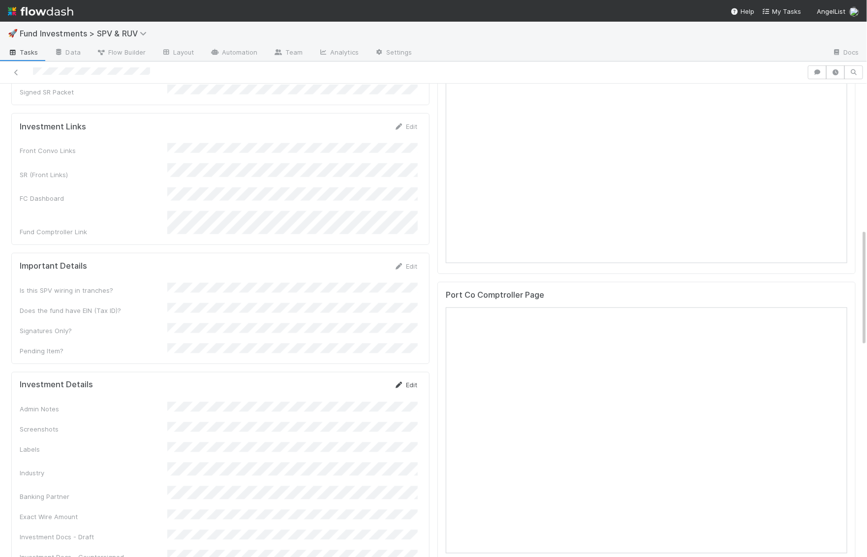
click at [408, 381] on link "Edit" at bounding box center [405, 385] width 23 height 8
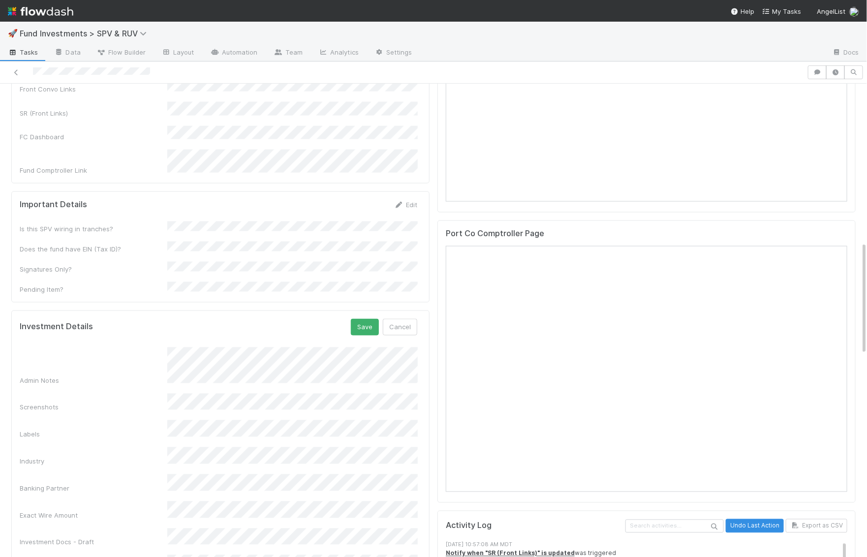
scroll to position [673, 0]
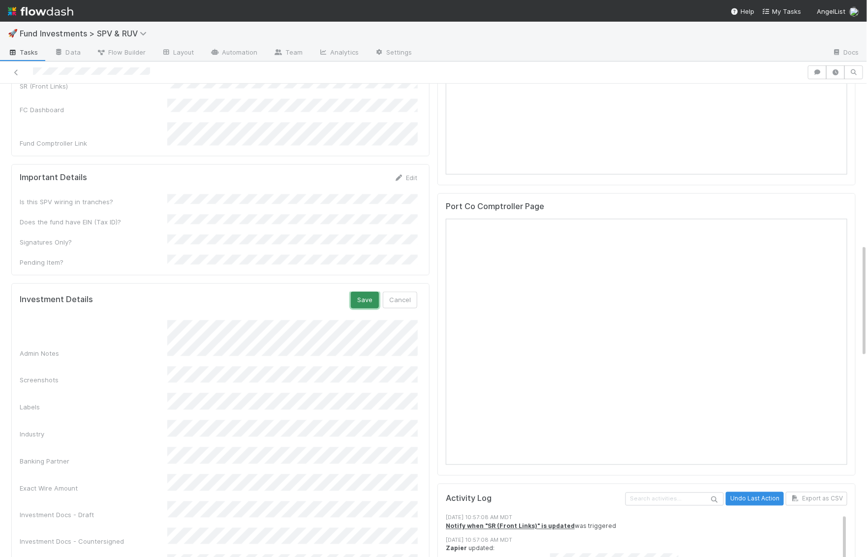
click at [372, 292] on button "Save" at bounding box center [365, 300] width 28 height 17
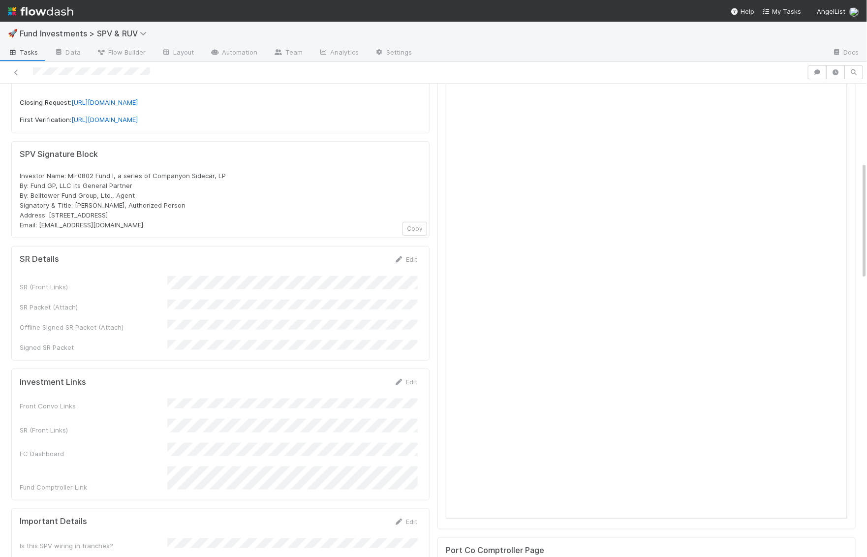
scroll to position [331, 0]
click at [406, 253] on div "Edit" at bounding box center [405, 258] width 23 height 10
click at [422, 253] on div "SR Details Edit" at bounding box center [218, 258] width 413 height 10
click at [412, 254] on link "Edit" at bounding box center [405, 258] width 23 height 8
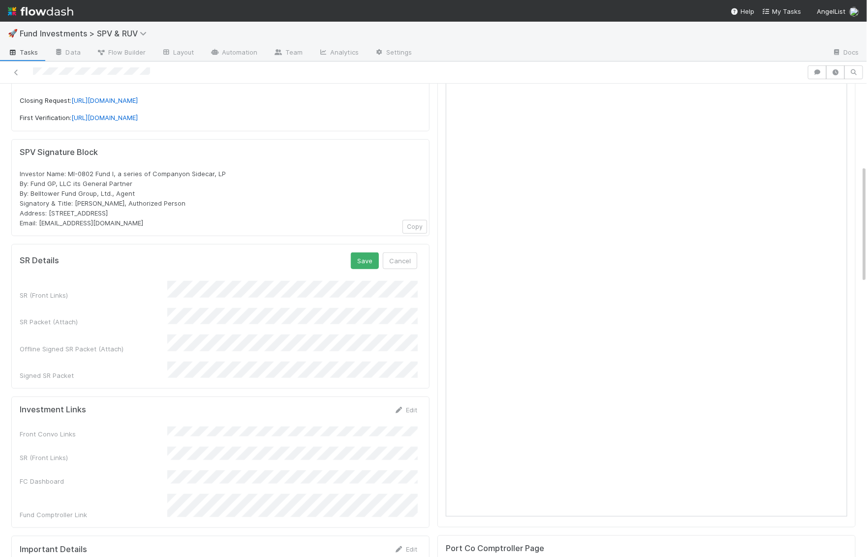
click at [115, 261] on form "SR Details Save Cancel SR (Front Links) SR Packet (Attach) Offline Signed SR Pa…" at bounding box center [219, 317] width 398 height 128
click at [372, 253] on button "Save" at bounding box center [365, 261] width 28 height 17
click at [413, 375] on form "Investment Links Edit Front Convo Links SR (Front Links) FC Dashboard Fund Comp…" at bounding box center [219, 432] width 398 height 115
click at [413, 376] on link "Edit" at bounding box center [405, 380] width 23 height 8
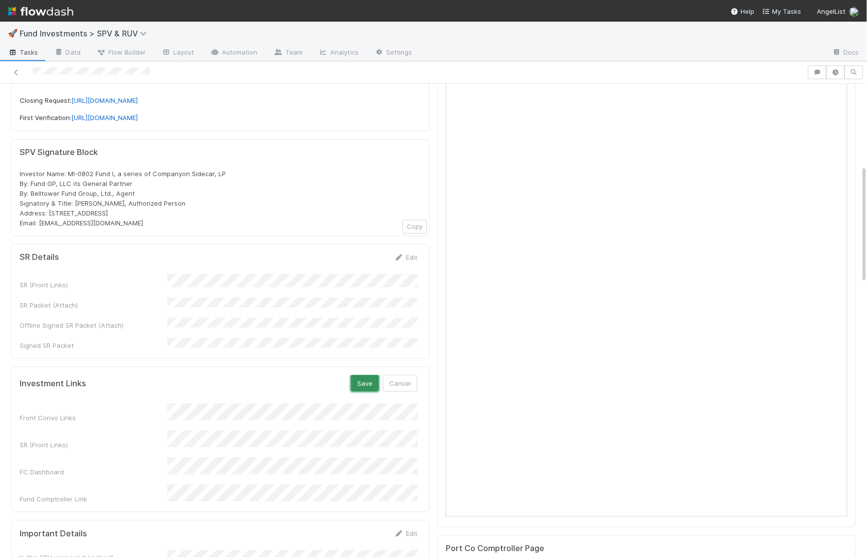
click at [375, 375] on button "Save" at bounding box center [365, 383] width 28 height 17
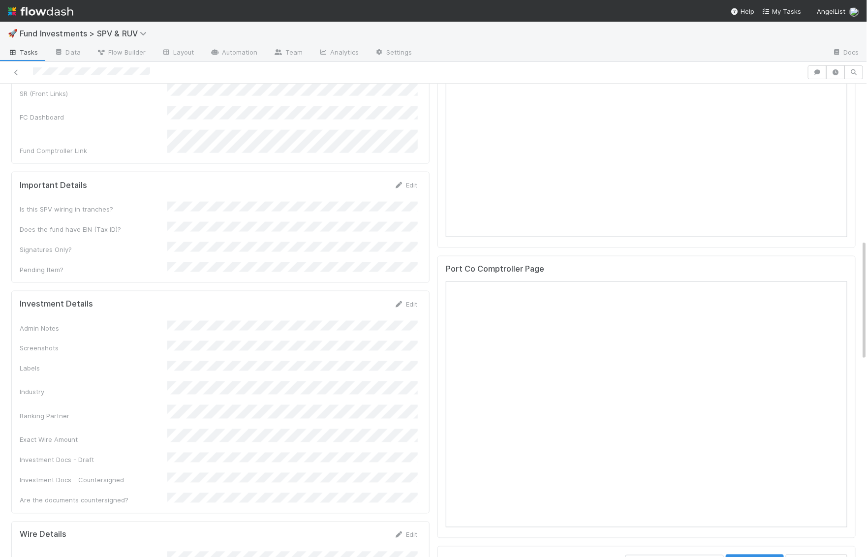
scroll to position [618, 0]
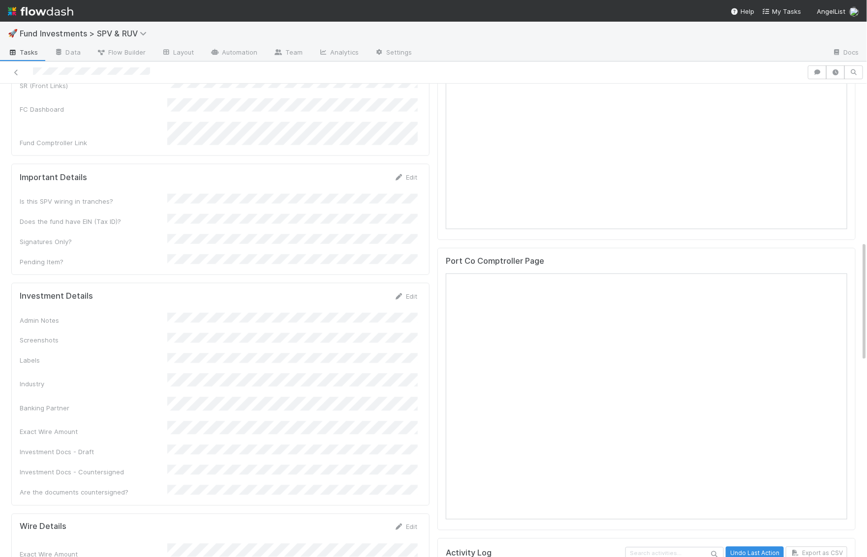
click at [420, 291] on div "Investment Details Edit" at bounding box center [218, 296] width 413 height 10
click at [411, 292] on link "Edit" at bounding box center [405, 296] width 23 height 8
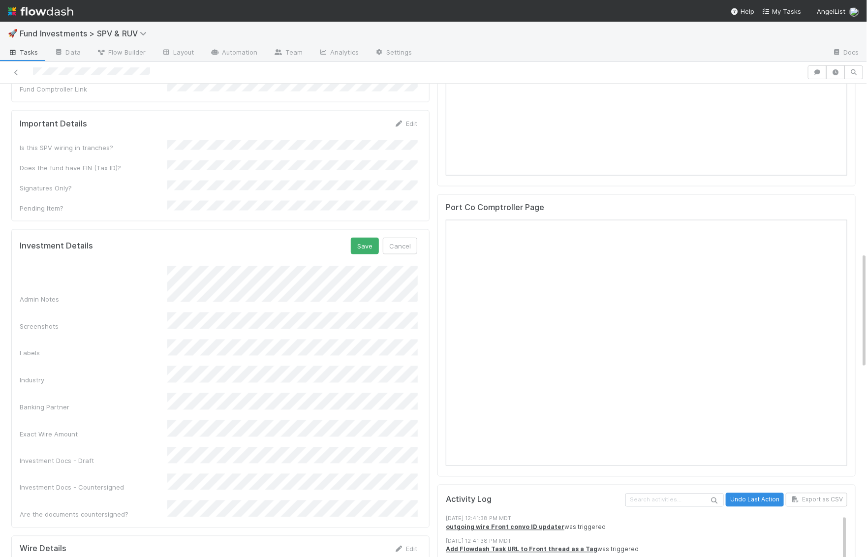
scroll to position [715, 0]
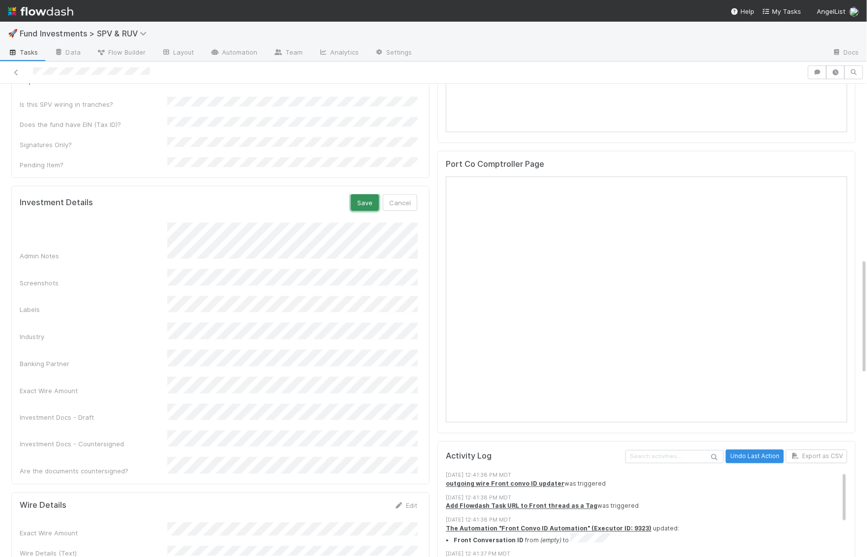
click at [365, 194] on button "Save" at bounding box center [365, 202] width 28 height 17
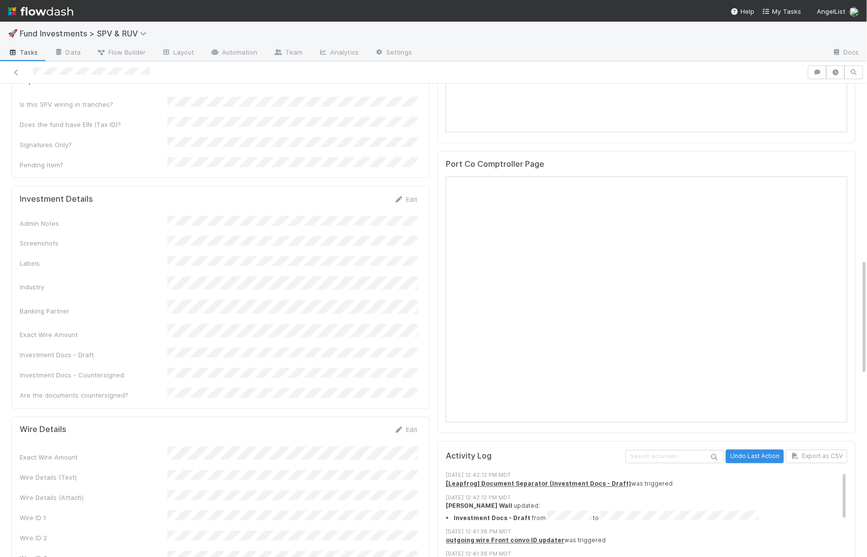
scroll to position [758, 0]
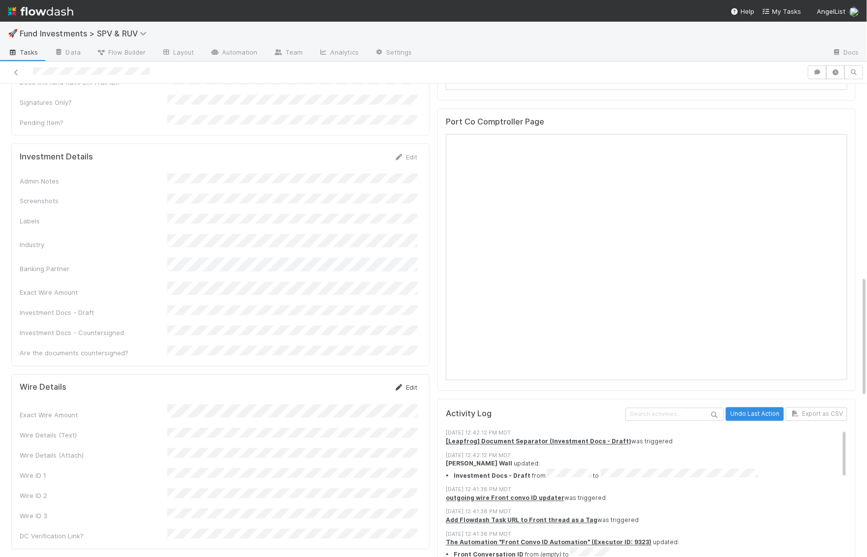
click at [404, 384] on link "Edit" at bounding box center [405, 388] width 23 height 8
click at [361, 383] on button "Save" at bounding box center [365, 391] width 28 height 17
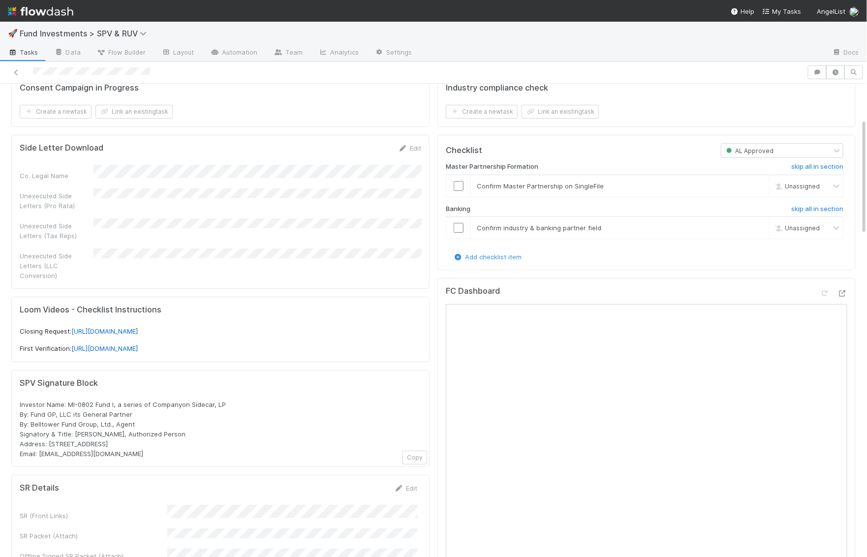
scroll to position [0, 0]
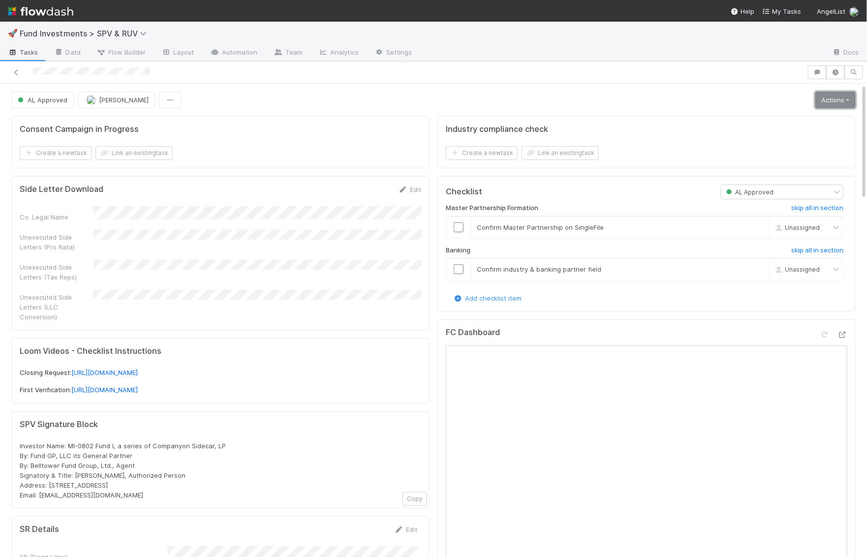
click at [836, 105] on link "Actions" at bounding box center [836, 100] width 40 height 17
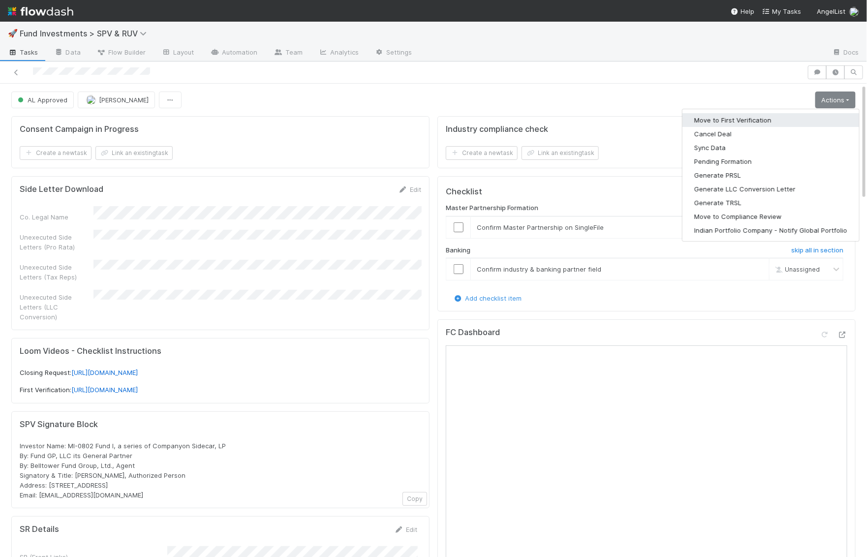
click at [814, 120] on button "Move to First Verification" at bounding box center [771, 120] width 177 height 14
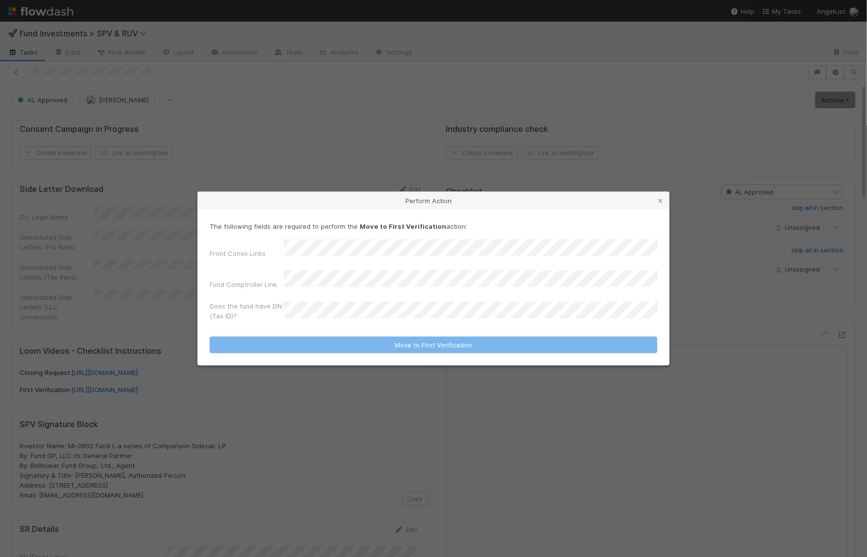
click at [209, 266] on div "The following fields are required to perform the Move to First Verification act…" at bounding box center [434, 288] width 472 height 156
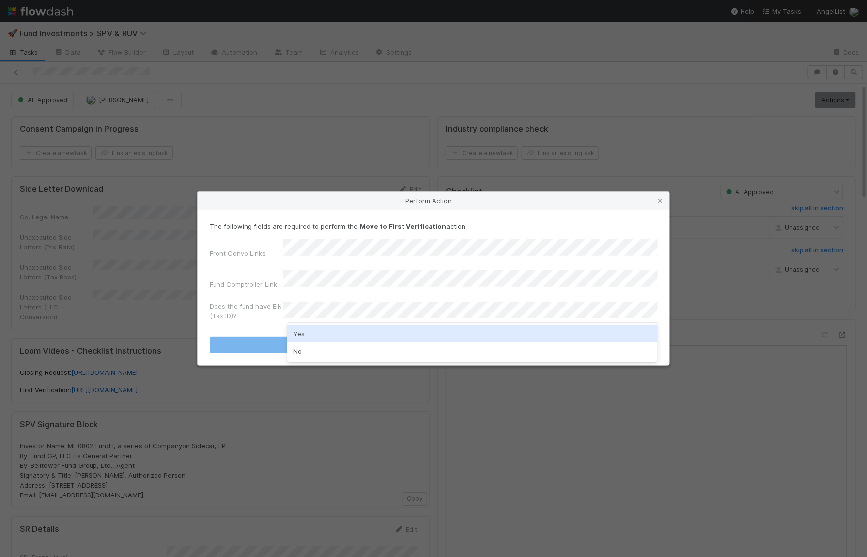
click at [329, 336] on div "Yes" at bounding box center [472, 334] width 371 height 18
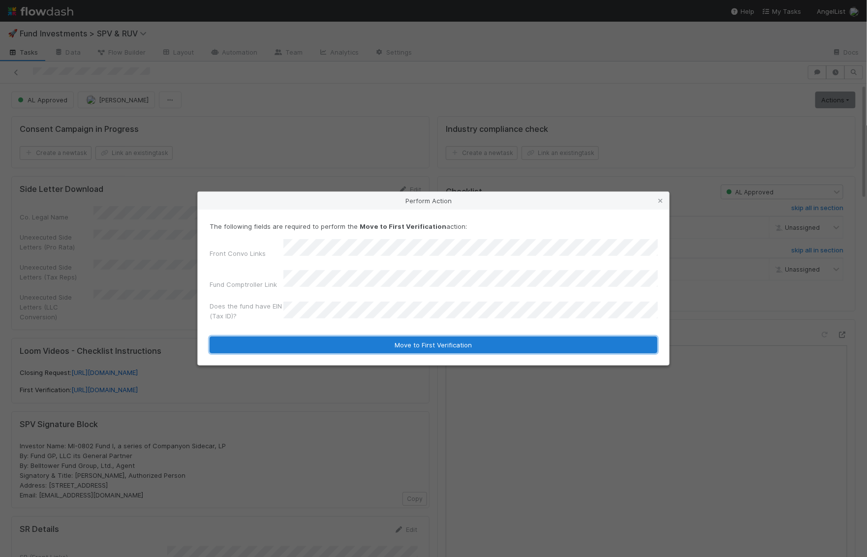
click at [329, 347] on button "Move to First Verification" at bounding box center [434, 345] width 448 height 17
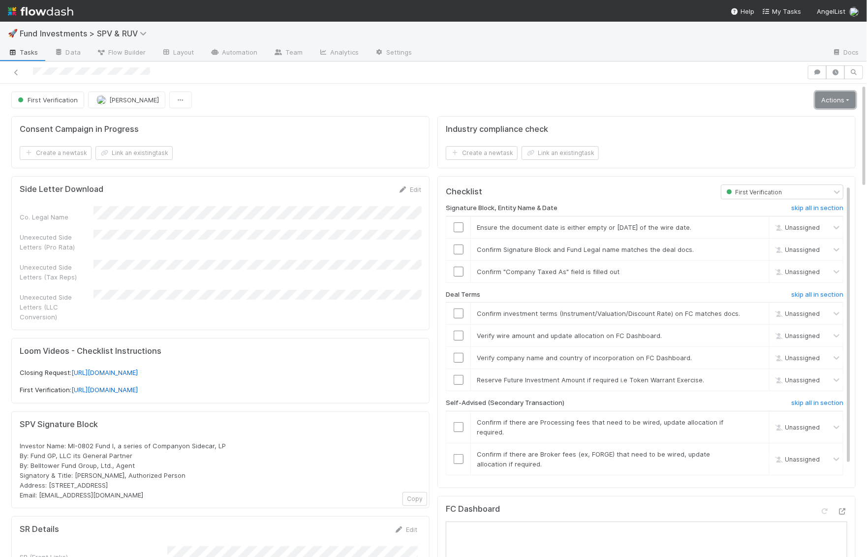
click at [823, 99] on link "Actions" at bounding box center [836, 100] width 40 height 17
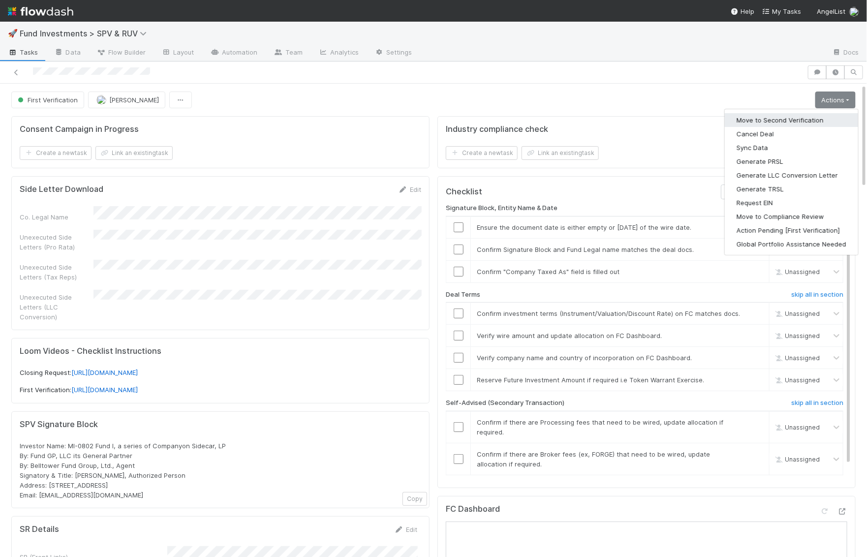
click at [805, 120] on button "Move to Second Verification" at bounding box center [791, 120] width 133 height 14
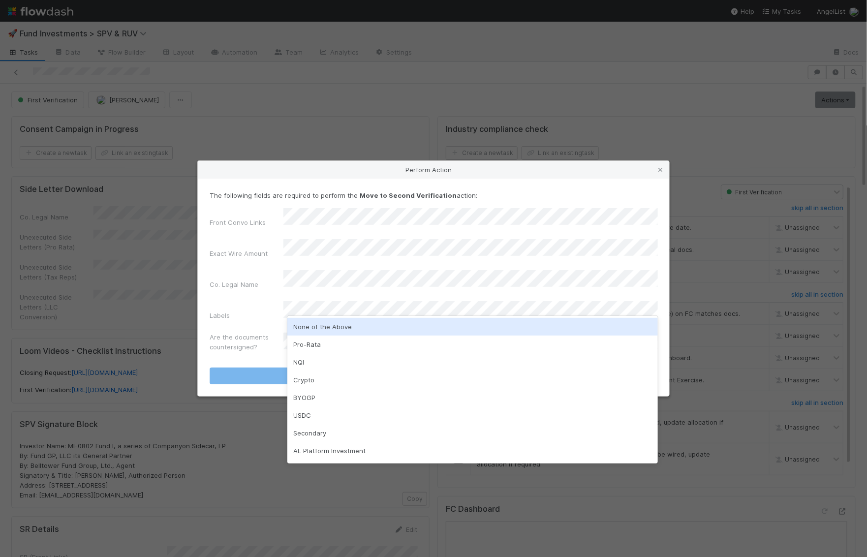
click at [321, 322] on div "None of the Above" at bounding box center [472, 327] width 371 height 18
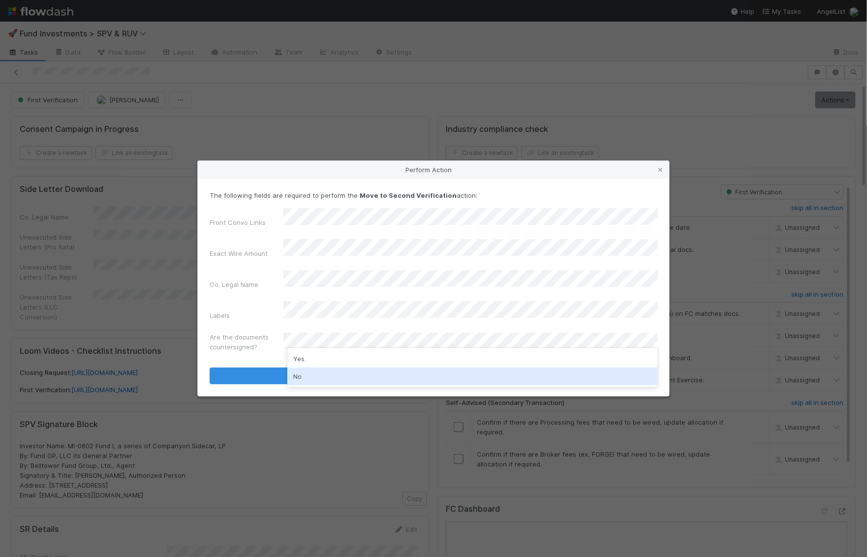
click at [312, 368] on div "No" at bounding box center [472, 377] width 371 height 18
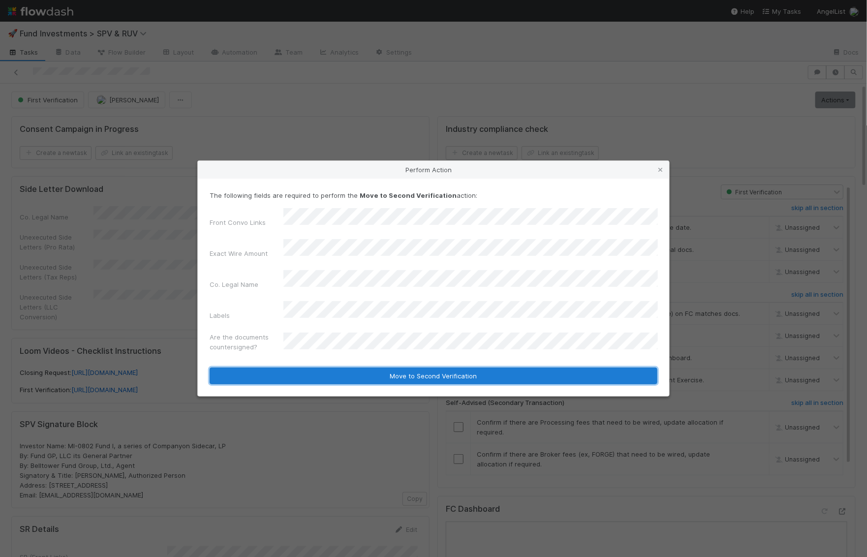
click at [313, 371] on button "Move to Second Verification" at bounding box center [434, 376] width 448 height 17
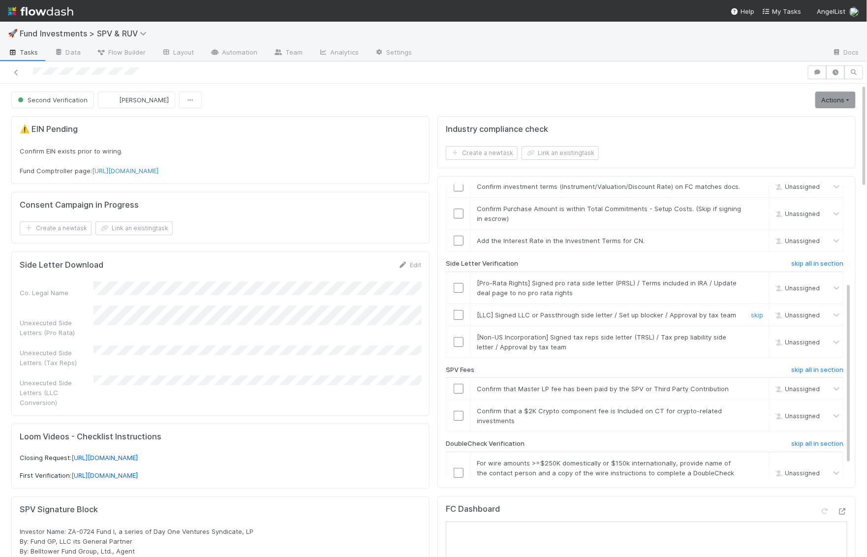
scroll to position [124, 0]
click at [463, 387] on input "checkbox" at bounding box center [459, 392] width 10 height 10
click at [759, 410] on link "skip" at bounding box center [757, 414] width 12 height 8
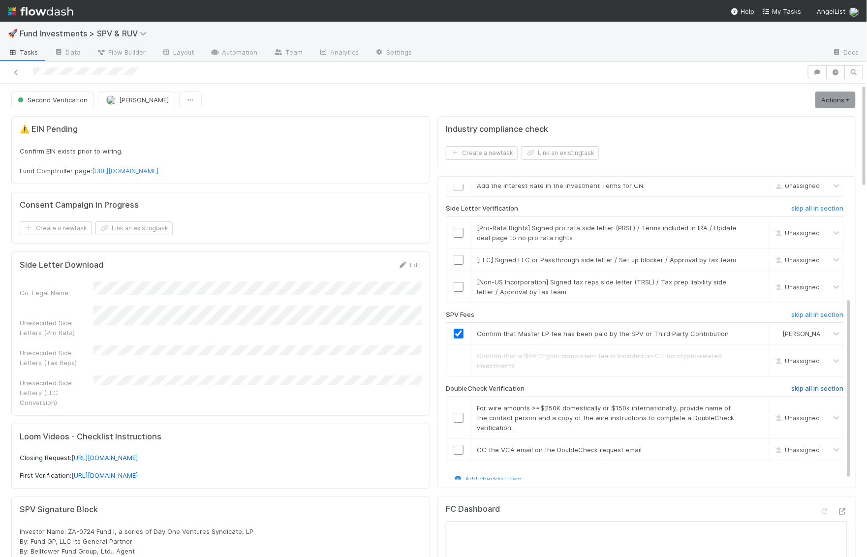
click at [815, 389] on link "skip all in section" at bounding box center [818, 391] width 52 height 12
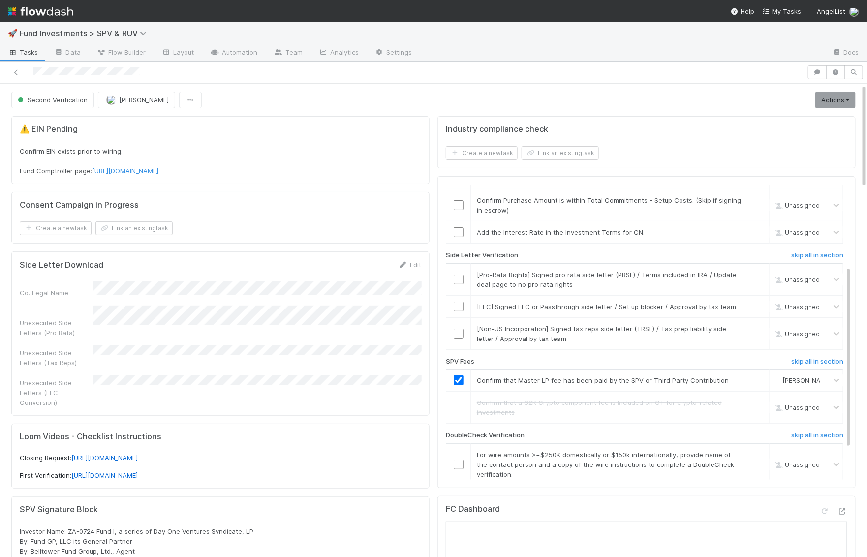
scroll to position [131, 0]
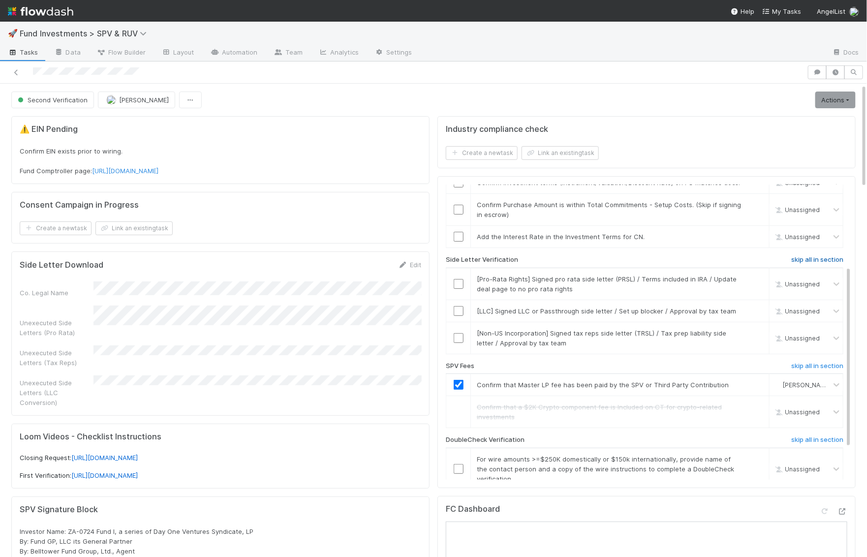
click at [811, 256] on h6 "skip all in section" at bounding box center [818, 260] width 52 height 8
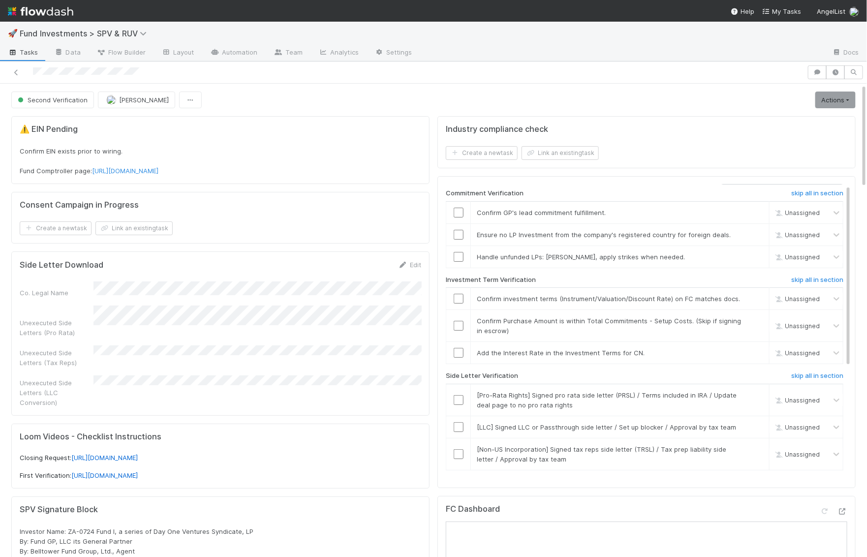
scroll to position [0, 0]
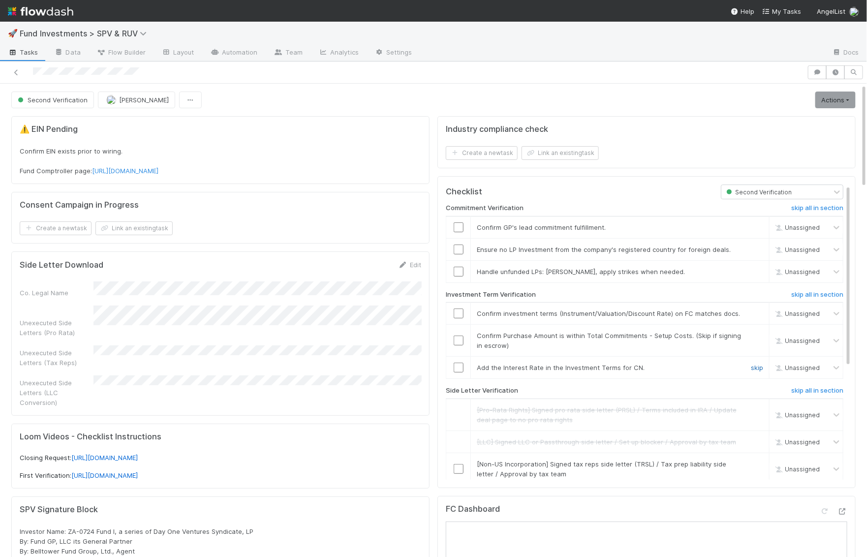
click at [758, 364] on link "skip" at bounding box center [757, 368] width 12 height 8
click at [459, 336] on input "checkbox" at bounding box center [459, 341] width 10 height 10
click at [462, 309] on input "checkbox" at bounding box center [459, 314] width 10 height 10
click at [458, 272] on input "checkbox" at bounding box center [459, 272] width 10 height 10
click at [458, 248] on input "checkbox" at bounding box center [459, 250] width 10 height 10
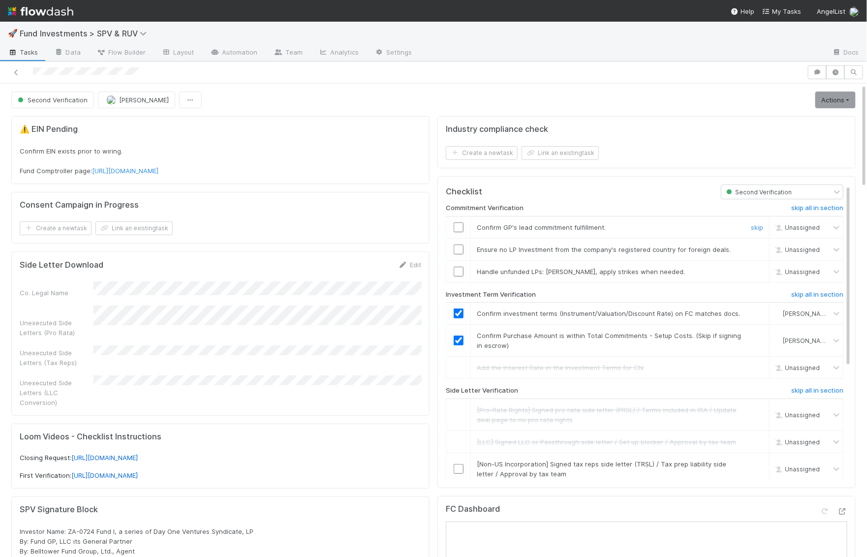
click at [459, 224] on input "checkbox" at bounding box center [459, 227] width 10 height 10
checkbox input "true"
click at [458, 267] on input "checkbox" at bounding box center [459, 272] width 10 height 10
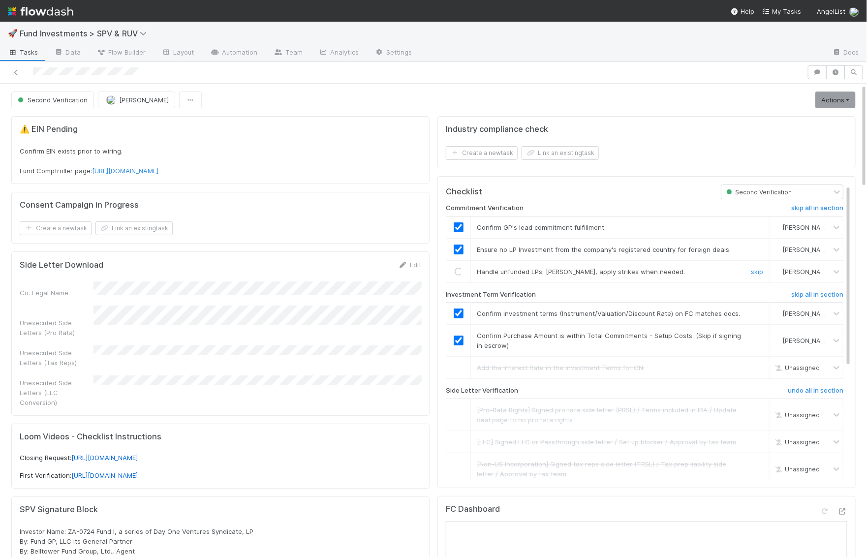
click at [458, 267] on div "Loading..." at bounding box center [458, 271] width 9 height 9
click at [462, 267] on input "checkbox" at bounding box center [459, 272] width 10 height 10
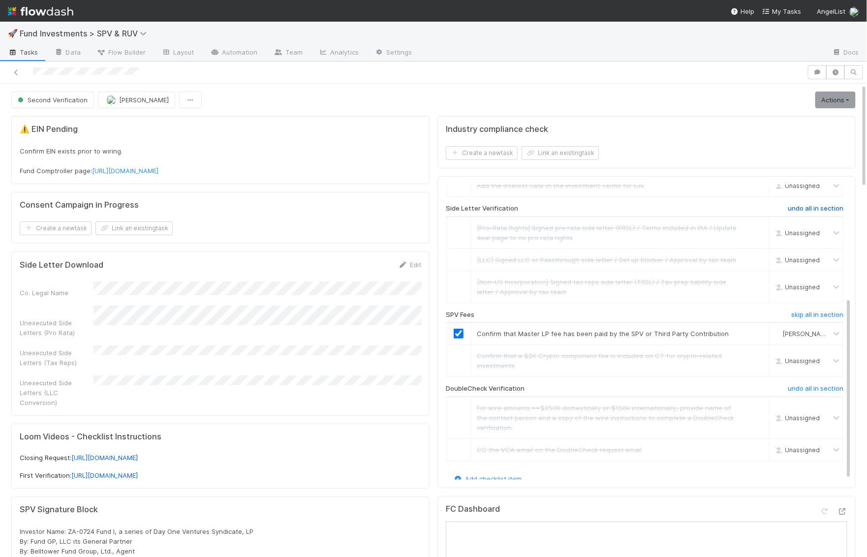
click at [799, 205] on h6 "undo all in section" at bounding box center [816, 209] width 56 height 8
click at [752, 224] on link "undo" at bounding box center [755, 228] width 15 height 8
click at [759, 256] on link "skip" at bounding box center [757, 260] width 12 height 8
click at [837, 98] on link "Actions" at bounding box center [836, 100] width 40 height 17
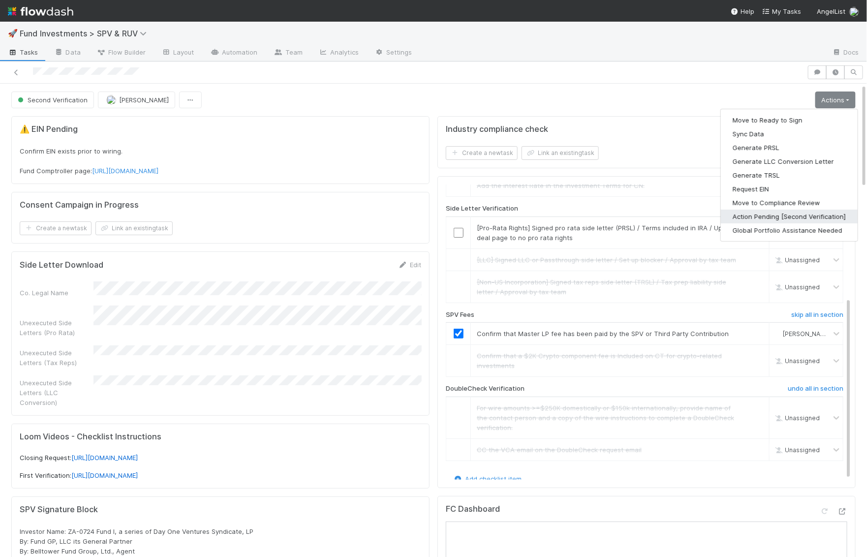
click at [778, 214] on button "Action Pending [Second Verification]" at bounding box center [789, 217] width 137 height 14
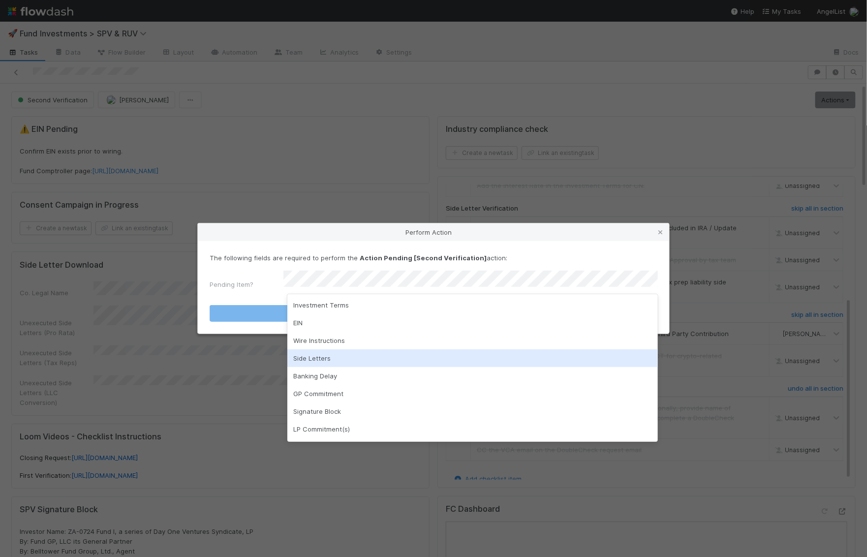
click at [364, 364] on div "Side Letters" at bounding box center [472, 358] width 371 height 18
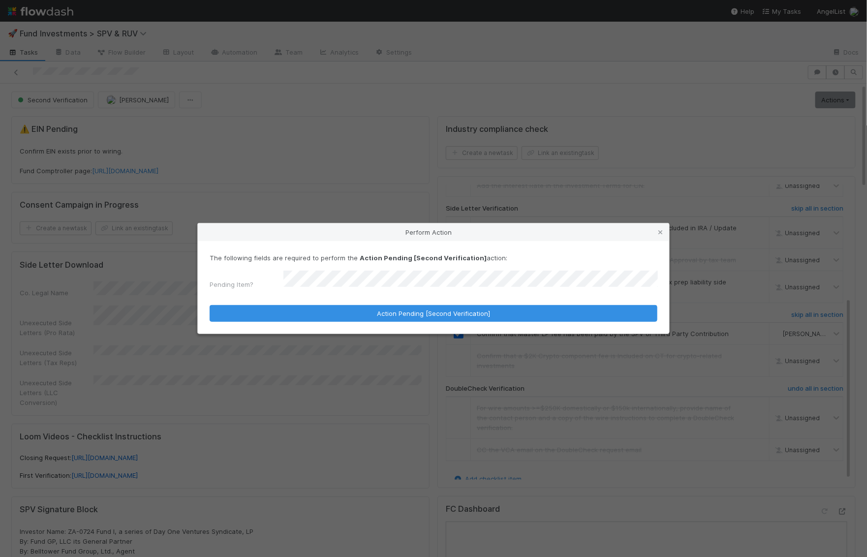
click at [376, 320] on div "The following fields are required to perform the Action Pending [Second Verific…" at bounding box center [434, 287] width 472 height 93
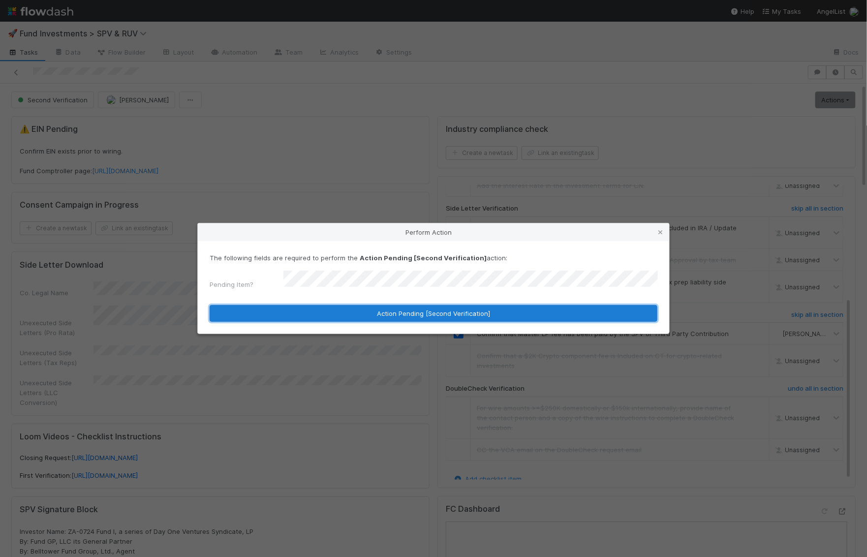
click at [383, 308] on button "Action Pending [Second Verification]" at bounding box center [434, 313] width 448 height 17
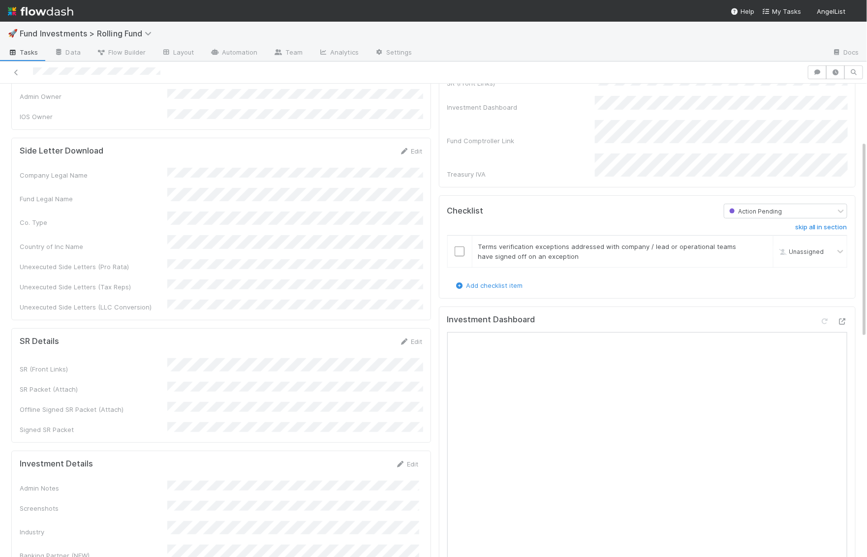
scroll to position [137, 0]
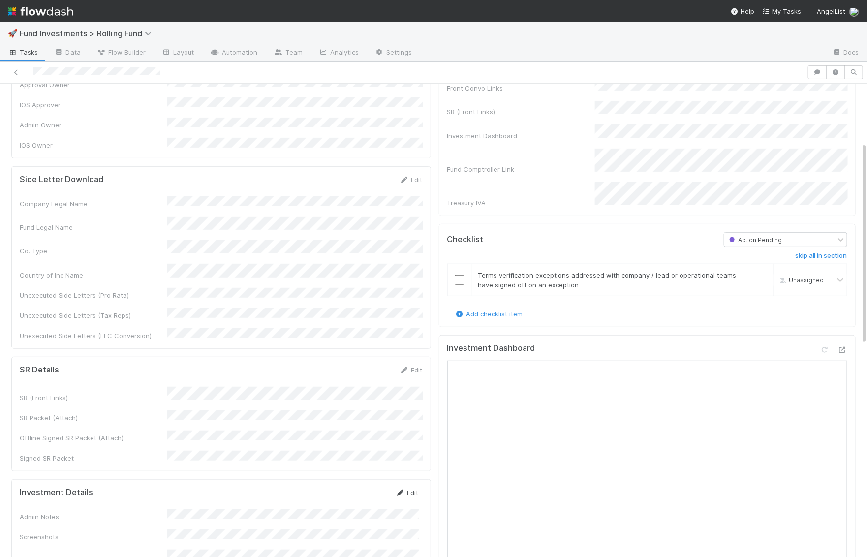
click at [416, 489] on link "Edit" at bounding box center [407, 493] width 23 height 8
click at [366, 488] on button "Save" at bounding box center [366, 496] width 28 height 17
click at [843, 347] on icon at bounding box center [843, 350] width 10 height 6
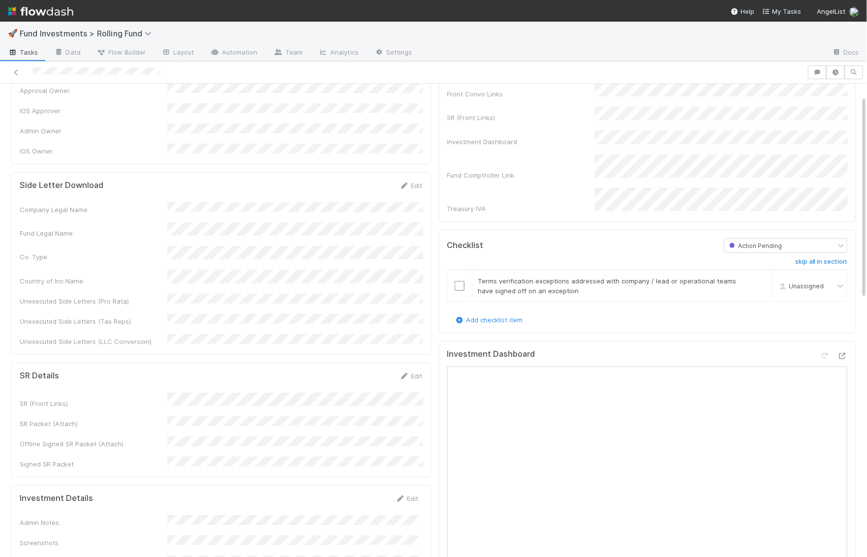
scroll to position [0, 0]
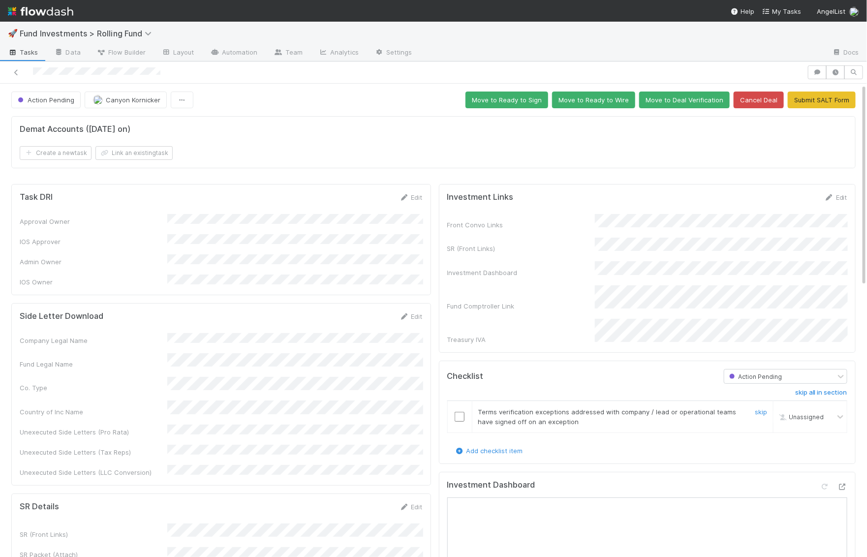
click at [459, 412] on input "checkbox" at bounding box center [460, 417] width 10 height 10
click at [604, 102] on button "Move to Ready to Wire" at bounding box center [593, 100] width 83 height 17
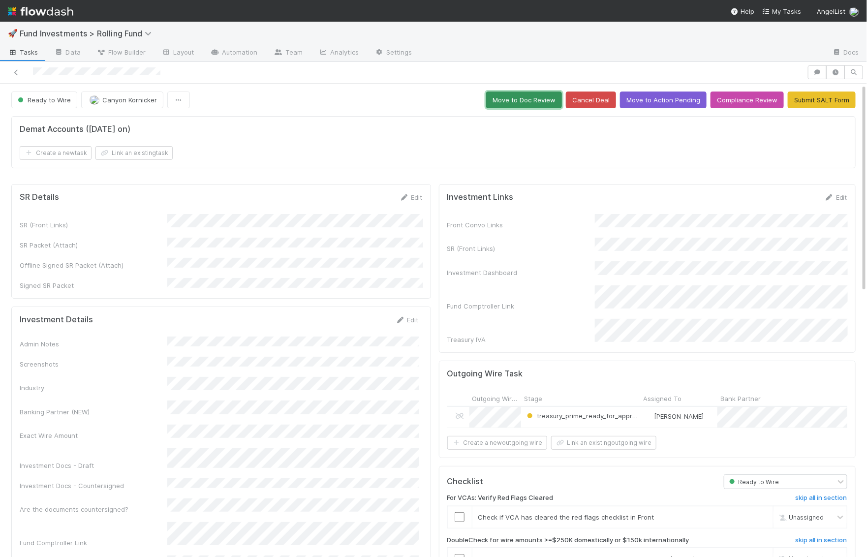
click at [541, 99] on button "Move to Doc Review" at bounding box center [524, 100] width 76 height 17
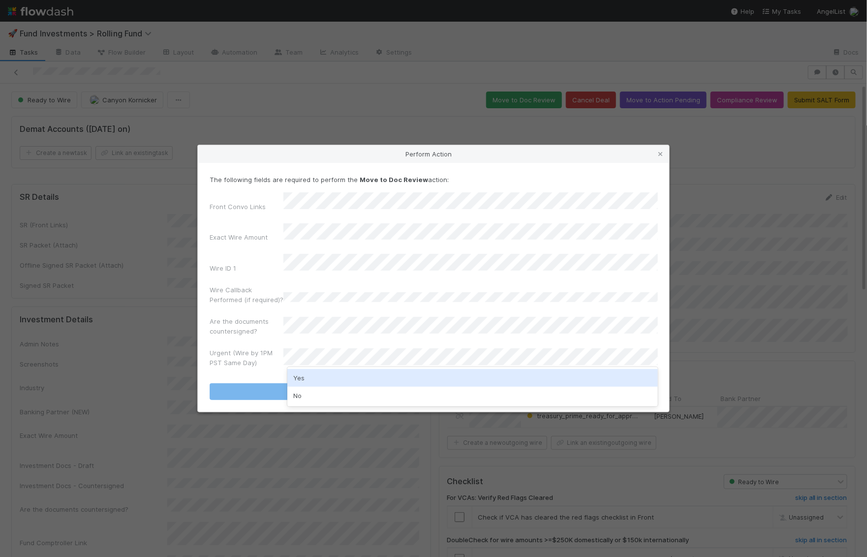
click at [308, 376] on div "Yes" at bounding box center [472, 378] width 371 height 18
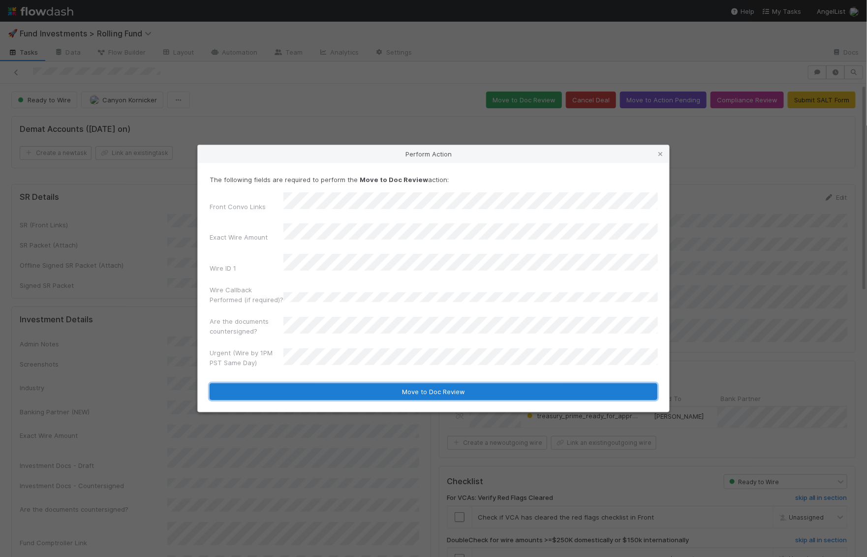
click at [308, 383] on button "Move to Doc Review" at bounding box center [434, 391] width 448 height 17
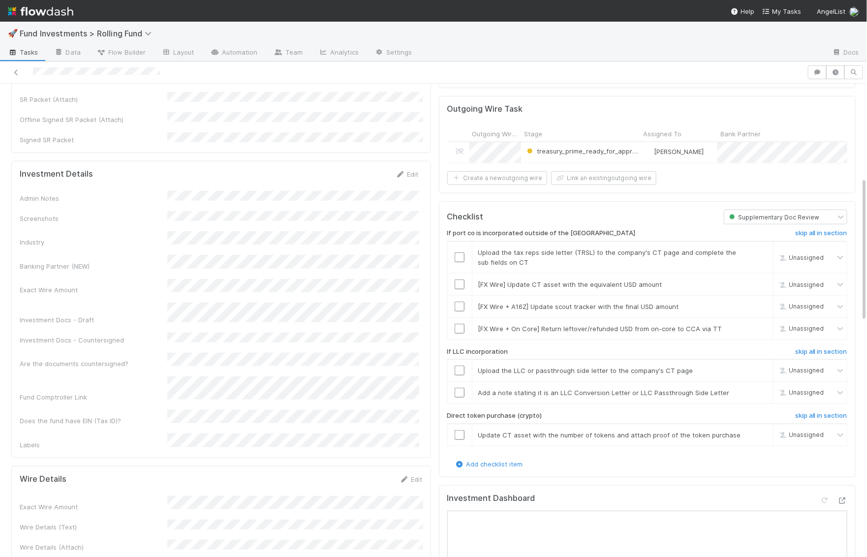
scroll to position [145, 0]
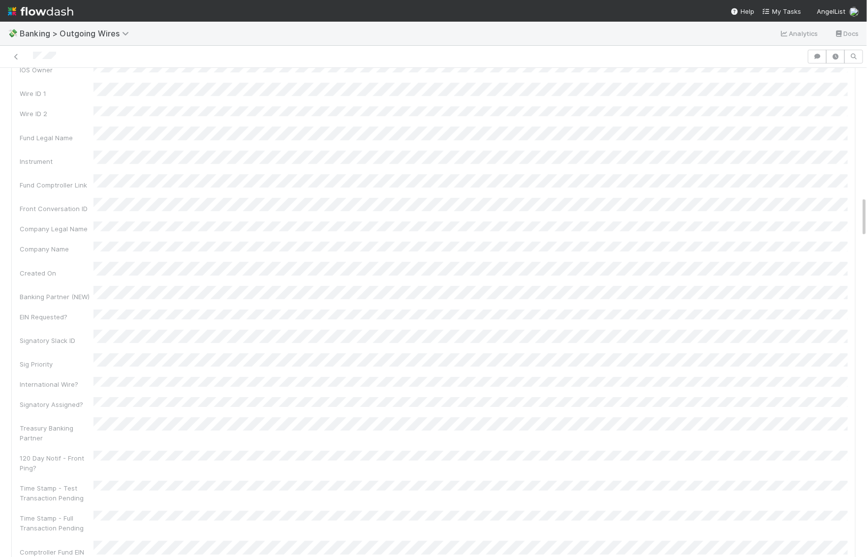
scroll to position [1344, 0]
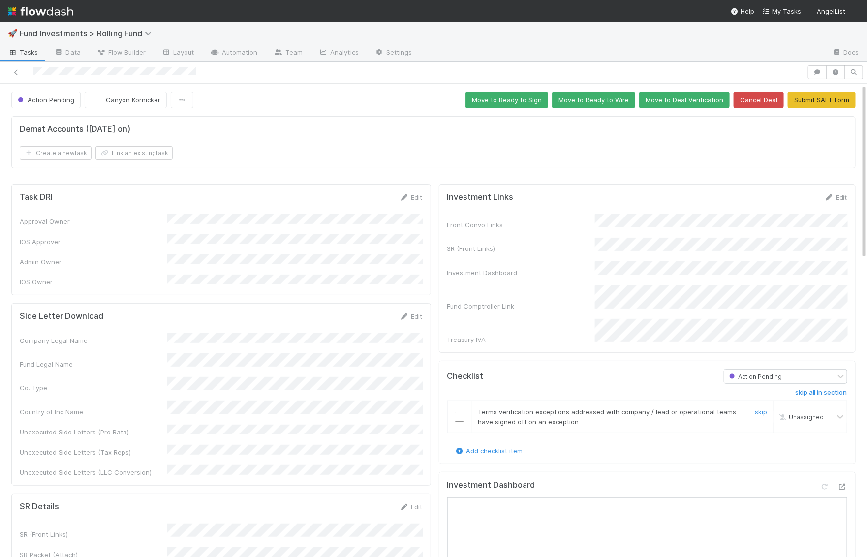
click at [459, 412] on input "checkbox" at bounding box center [460, 417] width 10 height 10
click at [602, 101] on button "Move to Ready to Wire" at bounding box center [593, 100] width 83 height 17
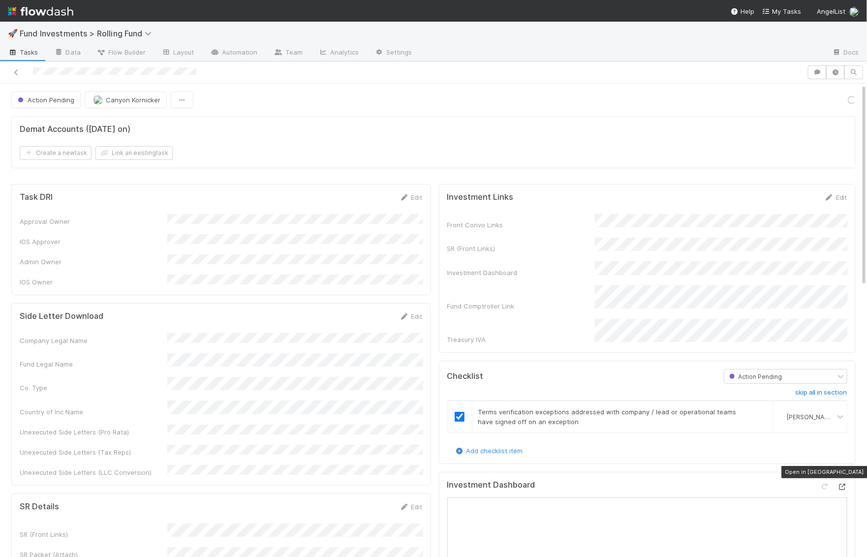
click at [843, 484] on icon at bounding box center [843, 487] width 10 height 6
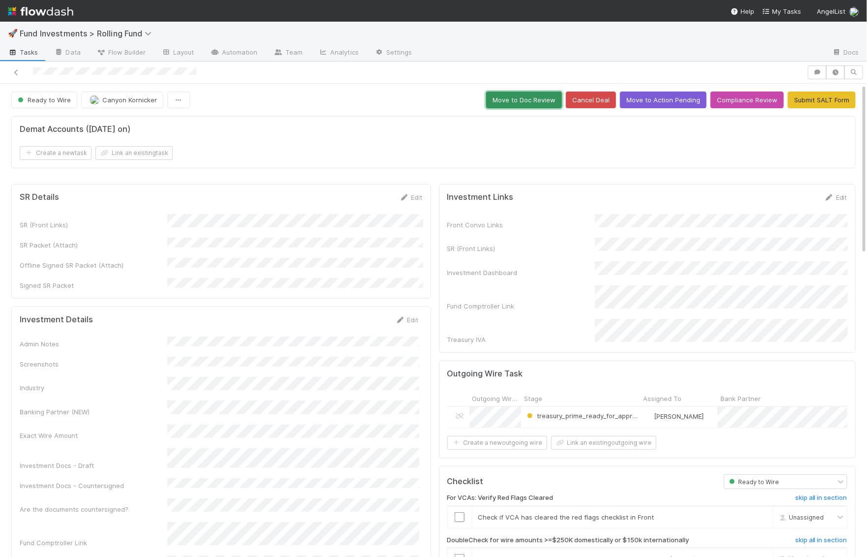
click at [524, 101] on button "Move to Doc Review" at bounding box center [524, 100] width 76 height 17
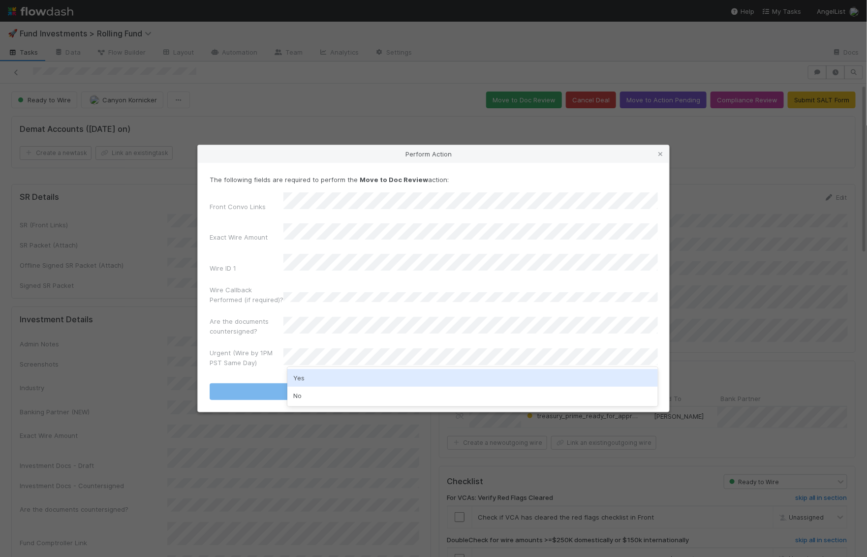
click at [324, 379] on div "Yes" at bounding box center [472, 378] width 371 height 18
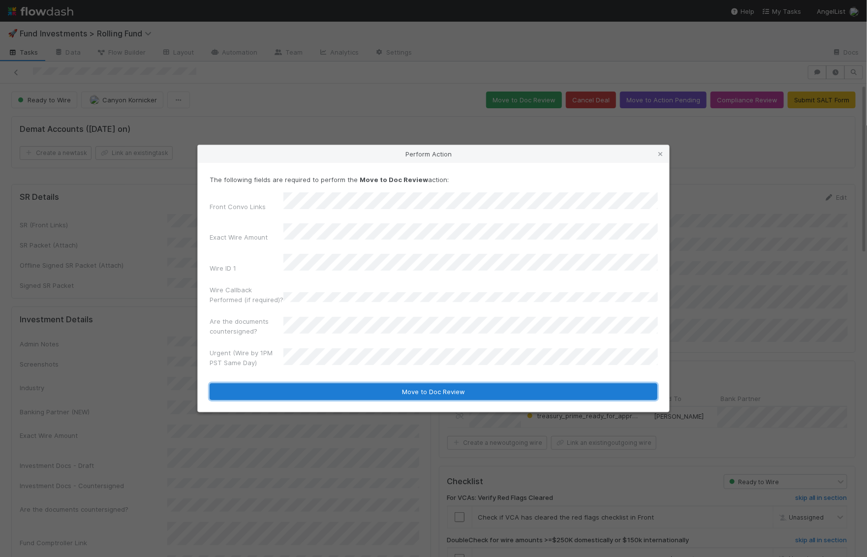
click at [322, 383] on button "Move to Doc Review" at bounding box center [434, 391] width 448 height 17
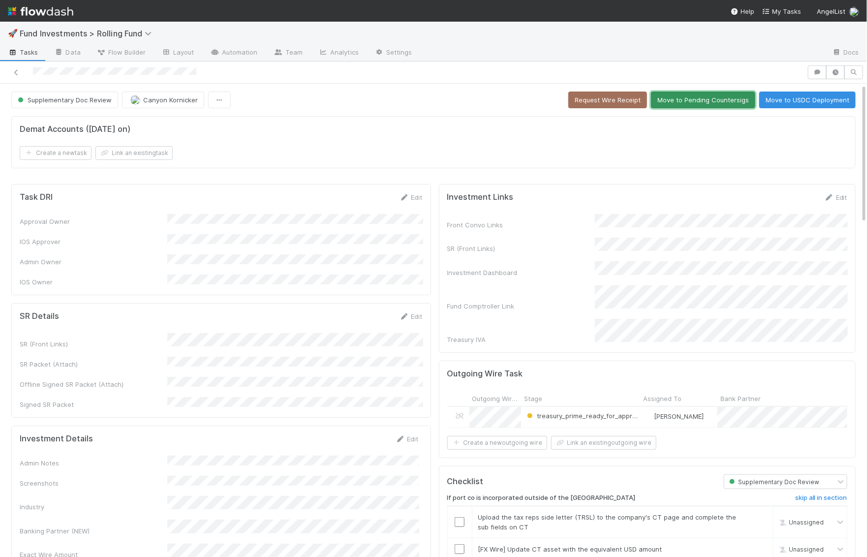
click at [713, 101] on button "Move to Pending Countersigs" at bounding box center [703, 100] width 104 height 17
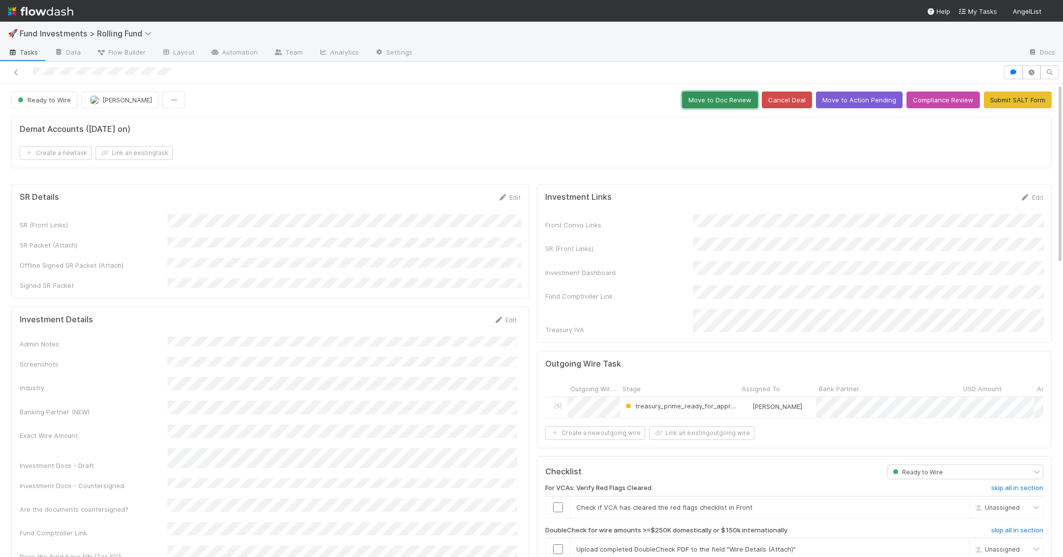
click at [737, 102] on button "Move to Doc Review" at bounding box center [720, 100] width 76 height 17
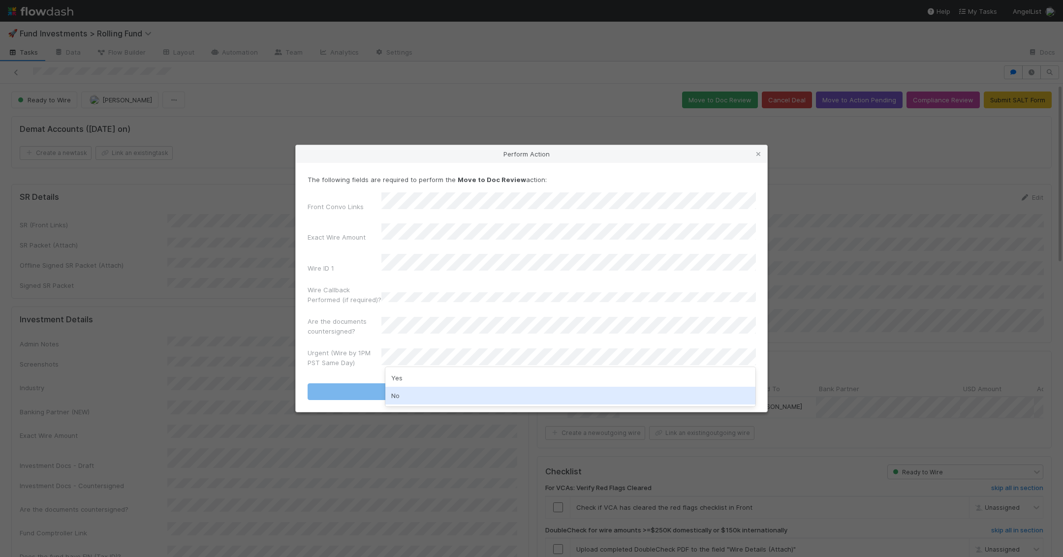
click at [413, 394] on div "No" at bounding box center [570, 396] width 371 height 18
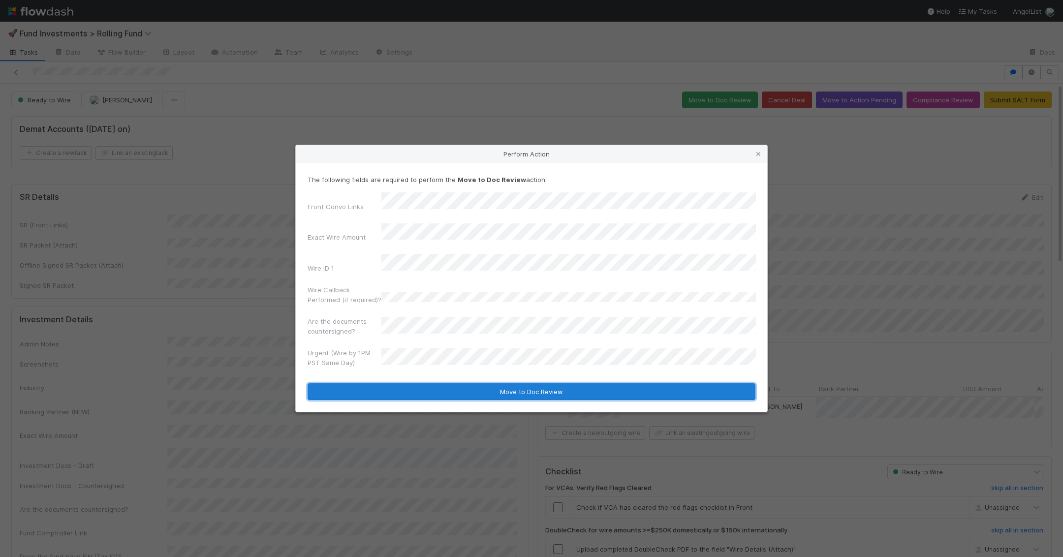
click at [413, 386] on button "Move to Doc Review" at bounding box center [532, 391] width 448 height 17
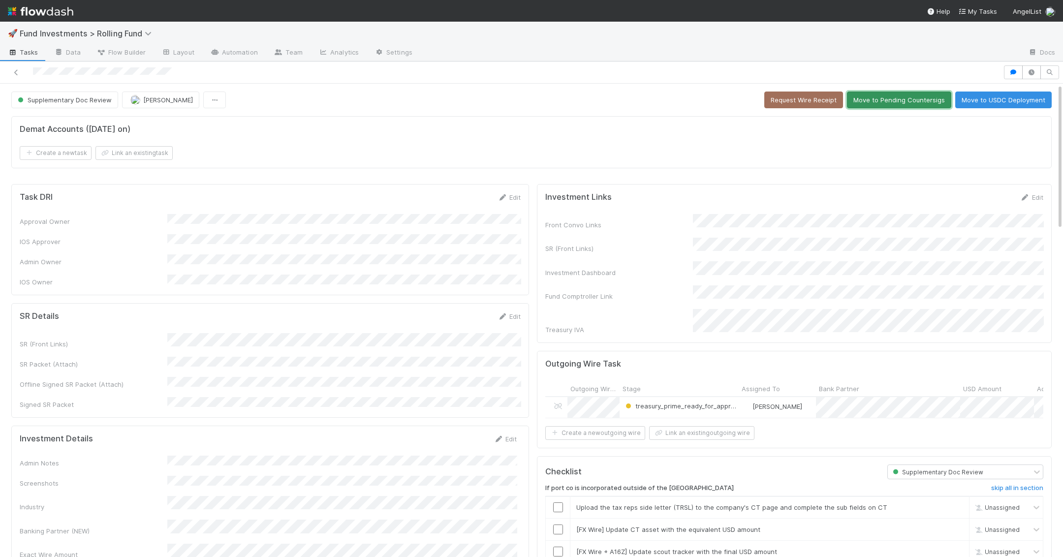
click at [867, 100] on button "Move to Pending Countersigs" at bounding box center [899, 100] width 104 height 17
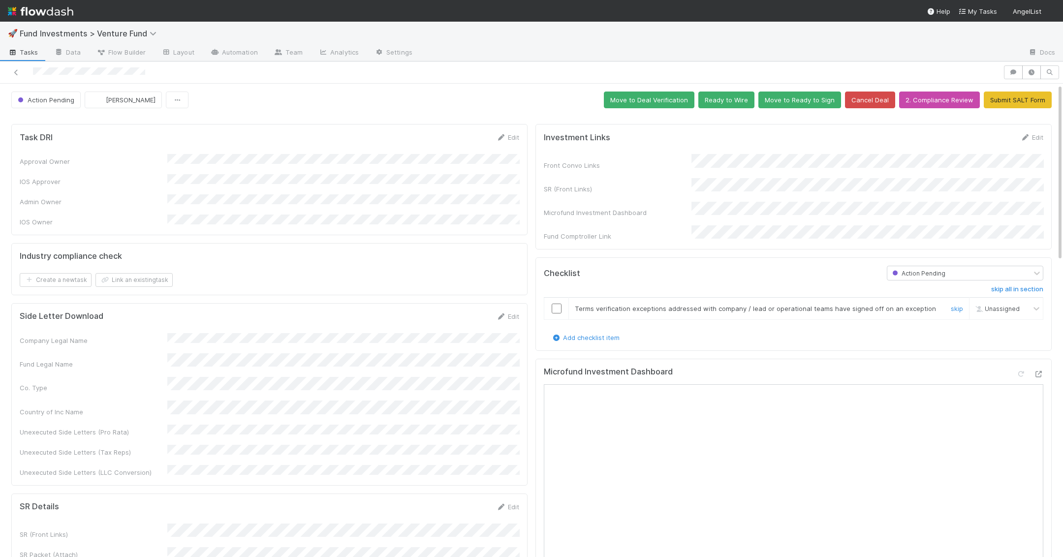
click at [552, 304] on input "checkbox" at bounding box center [557, 309] width 10 height 10
click at [741, 100] on button "Ready to Wire" at bounding box center [726, 100] width 56 height 17
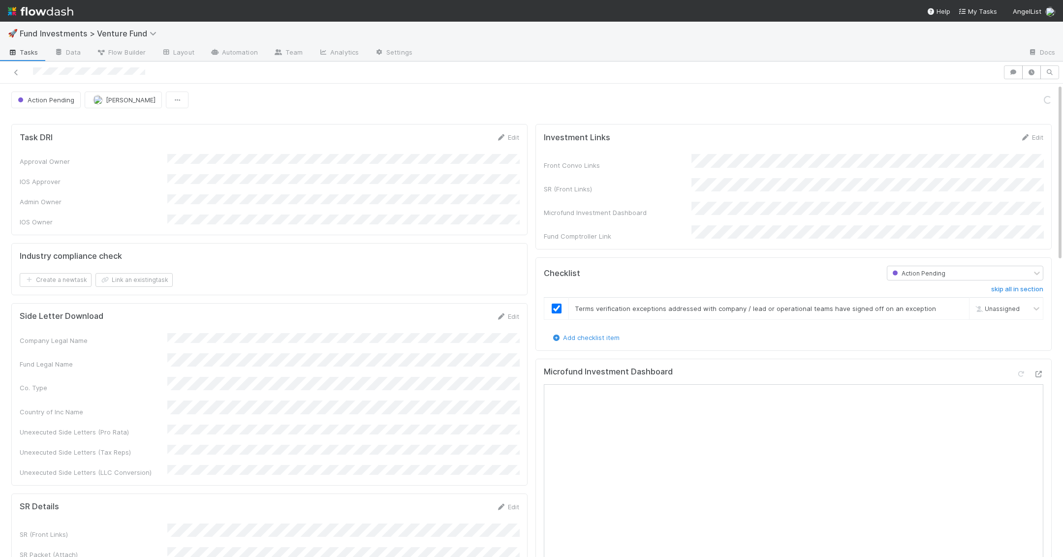
checkbox input "true"
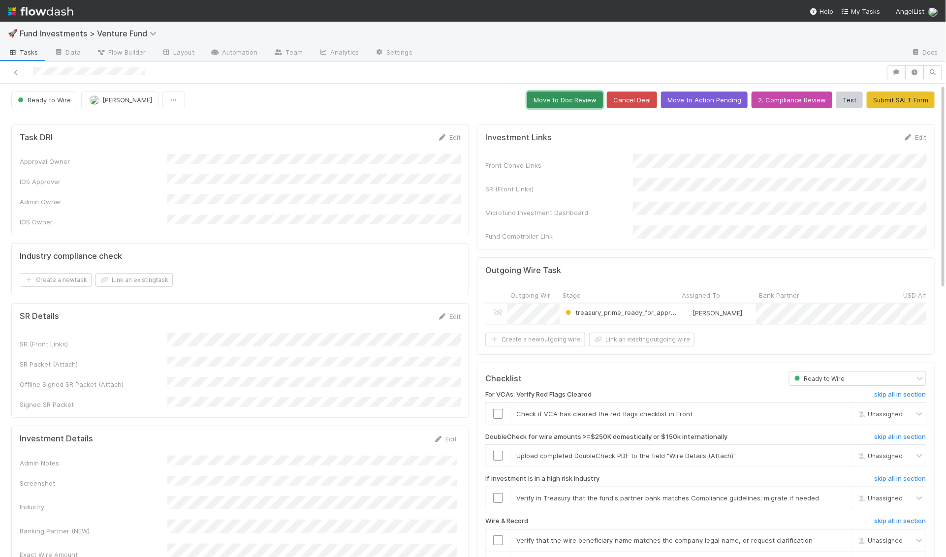
click at [566, 92] on button "Move to Doc Review" at bounding box center [565, 100] width 76 height 17
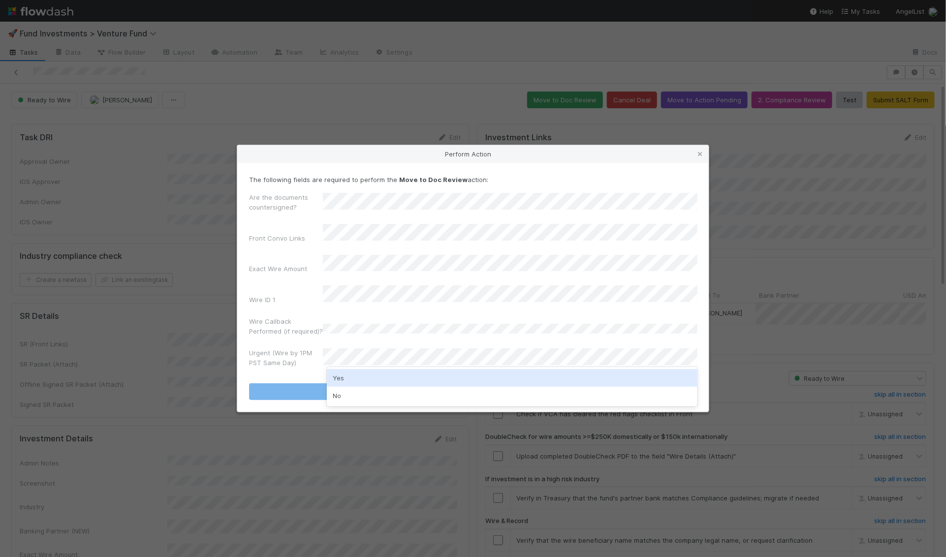
click at [356, 379] on div "Yes" at bounding box center [512, 378] width 371 height 18
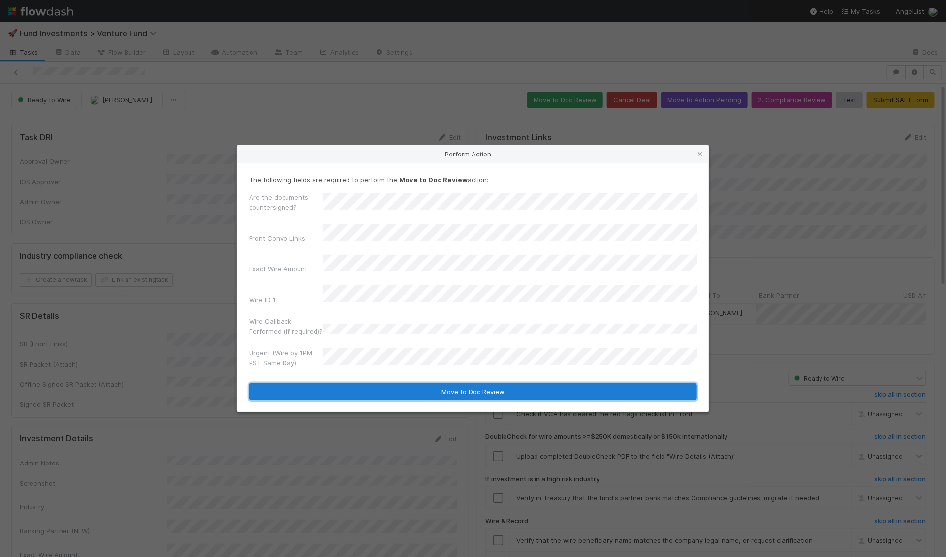
click at [366, 383] on button "Move to Doc Review" at bounding box center [473, 391] width 448 height 17
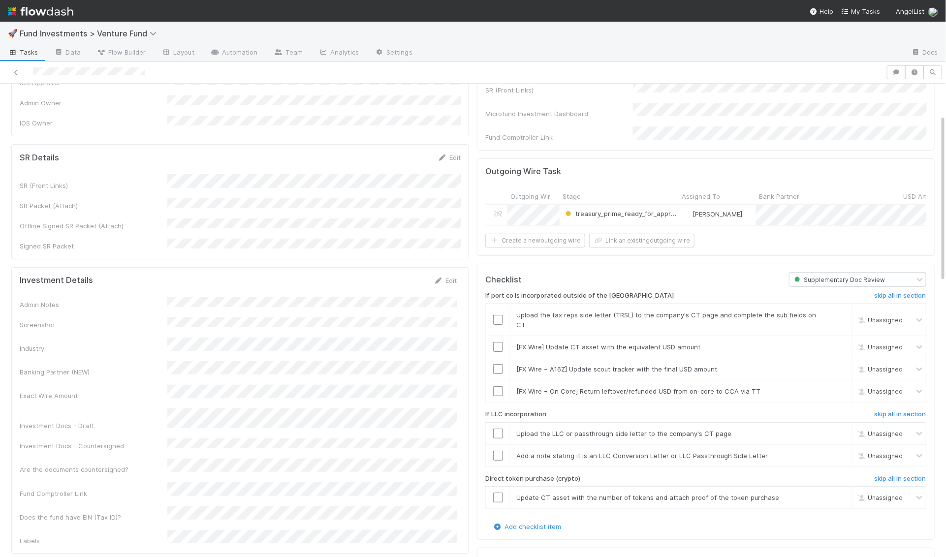
scroll to position [174, 0]
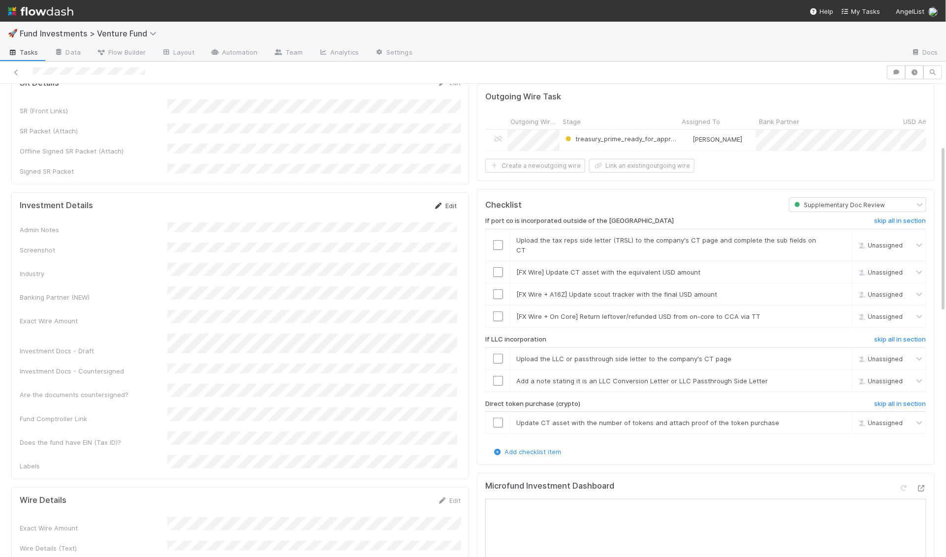
click at [452, 202] on link "Edit" at bounding box center [445, 206] width 23 height 8
click at [407, 201] on button "Save" at bounding box center [404, 209] width 28 height 17
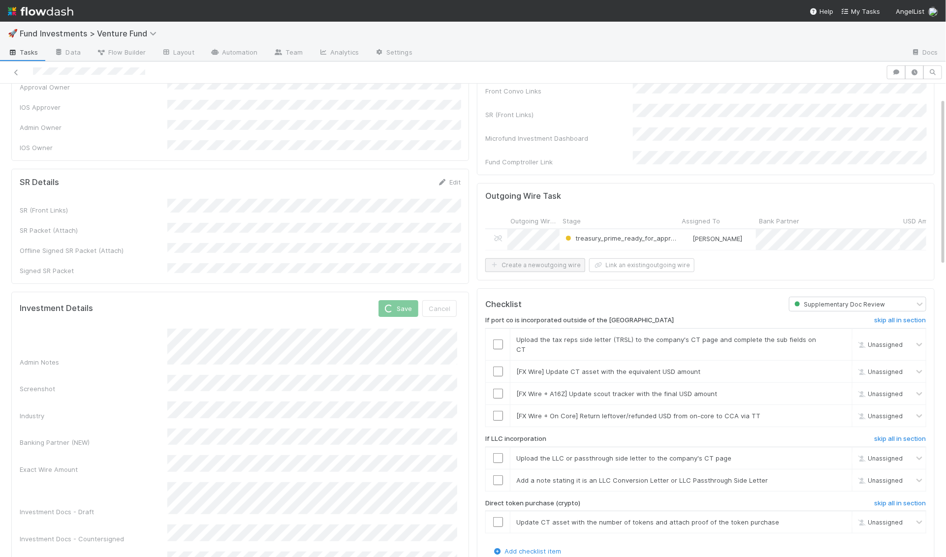
scroll to position [0, 0]
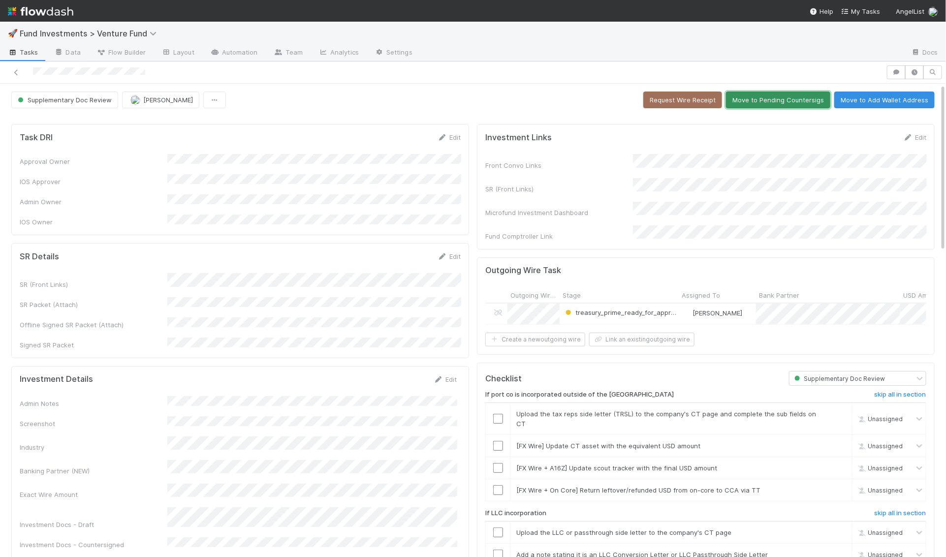
click at [768, 94] on button "Move to Pending Countersigs" at bounding box center [778, 100] width 104 height 17
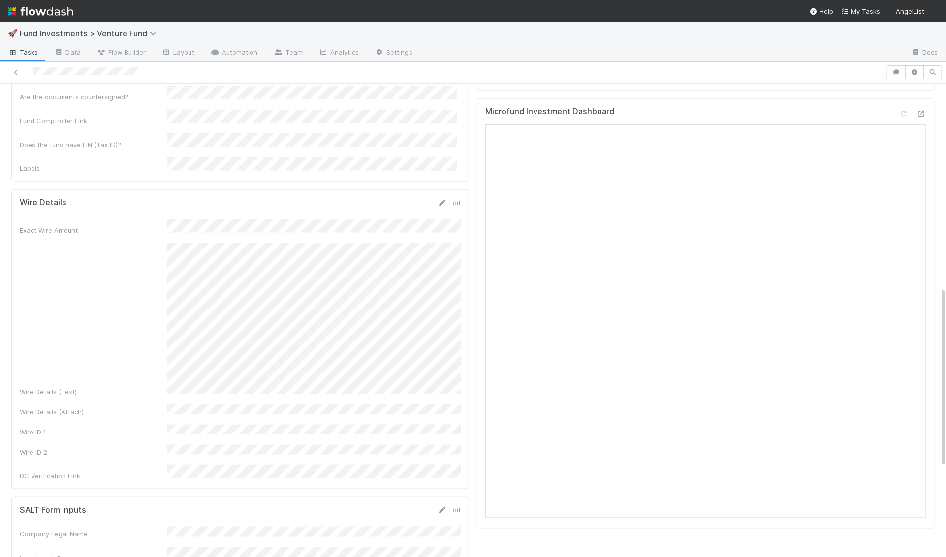
scroll to position [536, 0]
click at [166, 253] on div "Wire Details (Text)" at bounding box center [240, 320] width 441 height 154
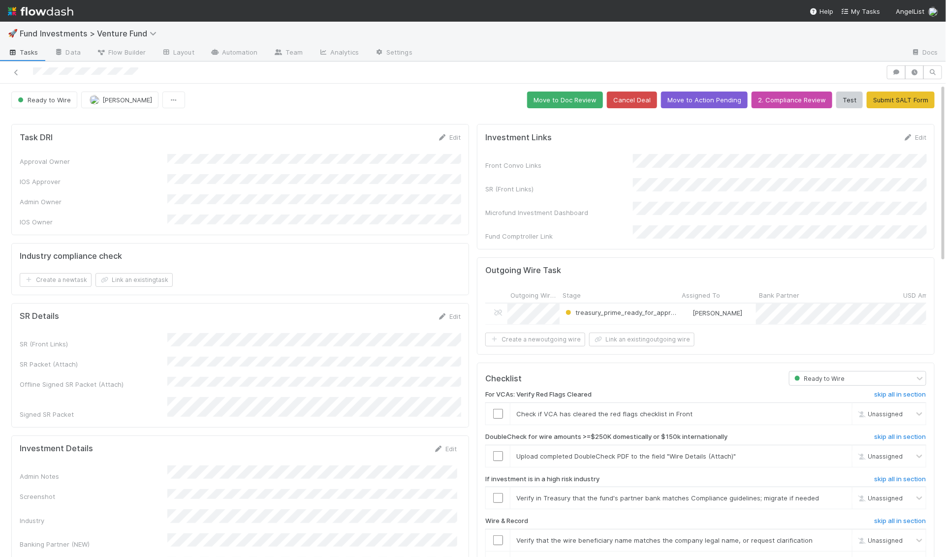
click at [564, 113] on div at bounding box center [472, 116] width 931 height 8
click at [564, 104] on button "Move to Doc Review" at bounding box center [565, 100] width 76 height 17
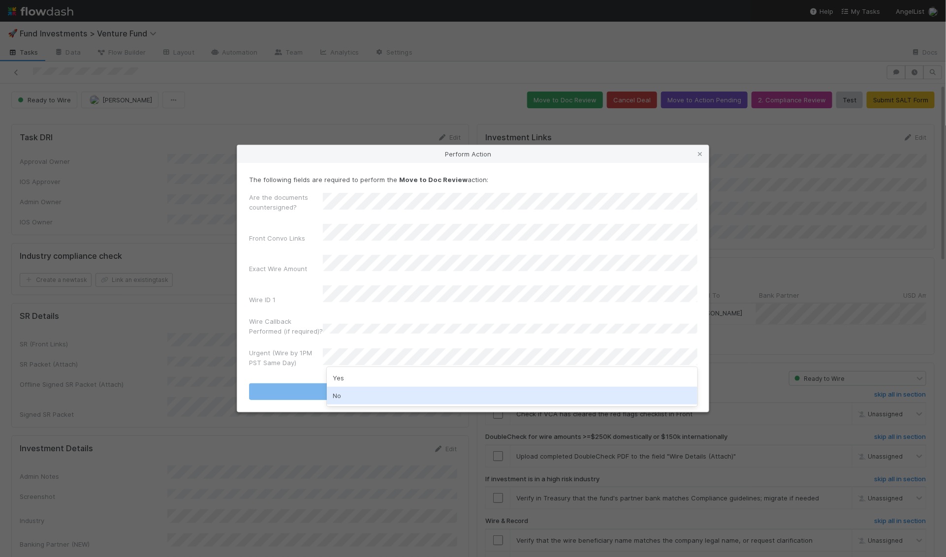
click at [356, 394] on div "No" at bounding box center [512, 396] width 371 height 18
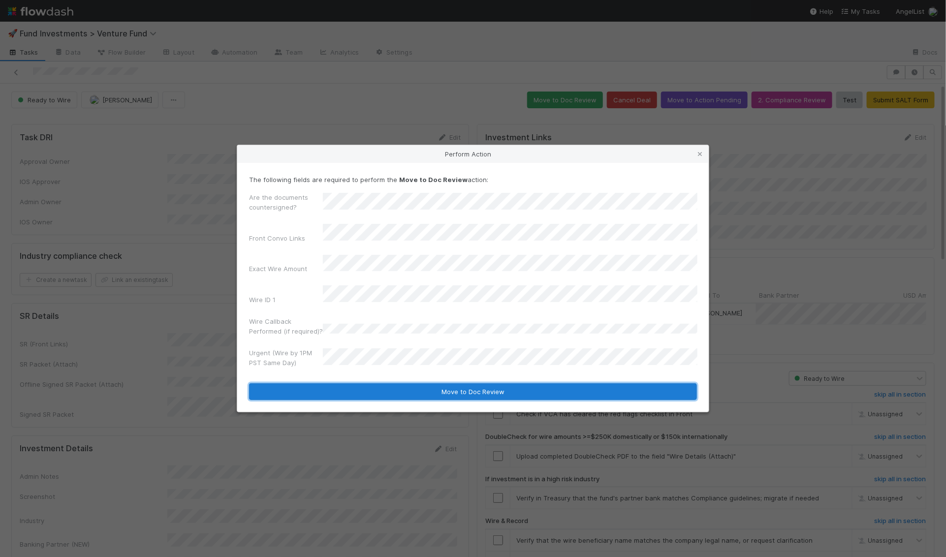
click at [361, 383] on button "Move to Doc Review" at bounding box center [473, 391] width 448 height 17
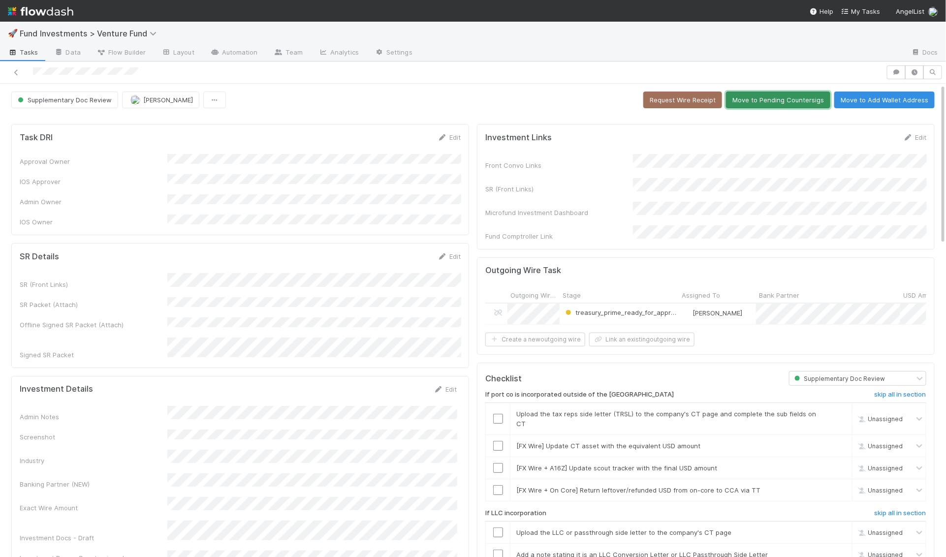
click at [780, 102] on button "Move to Pending Countersigs" at bounding box center [778, 100] width 104 height 17
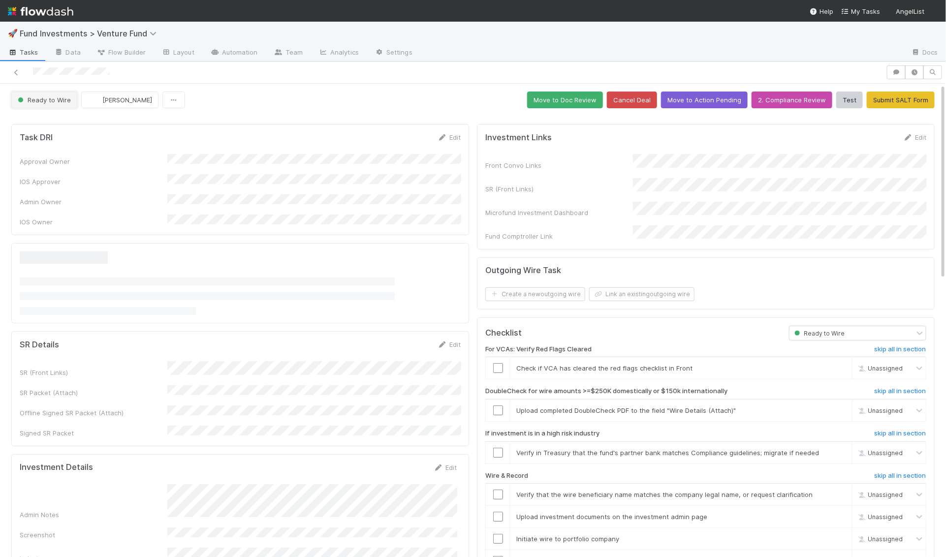
click at [58, 103] on button "Ready to Wire" at bounding box center [44, 100] width 66 height 17
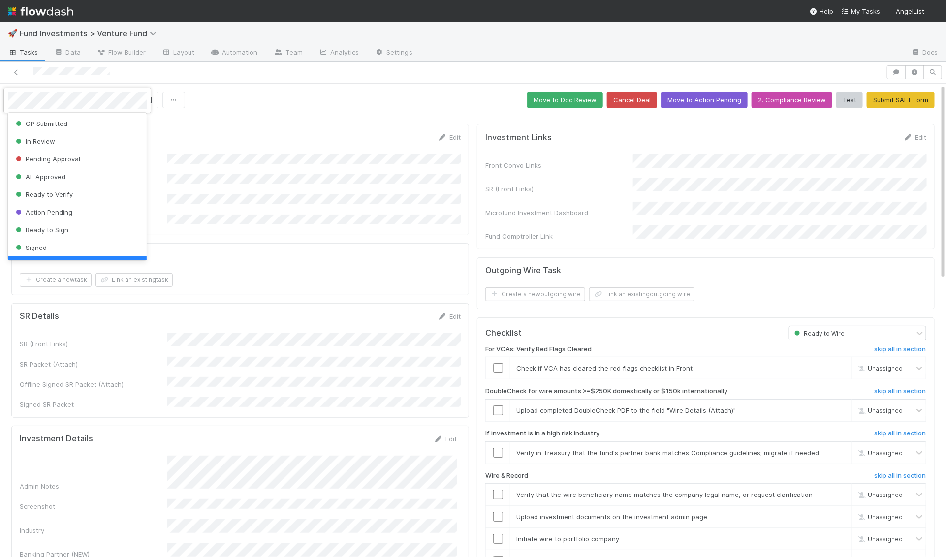
scroll to position [20, 0]
click at [485, 31] on div at bounding box center [473, 278] width 946 height 557
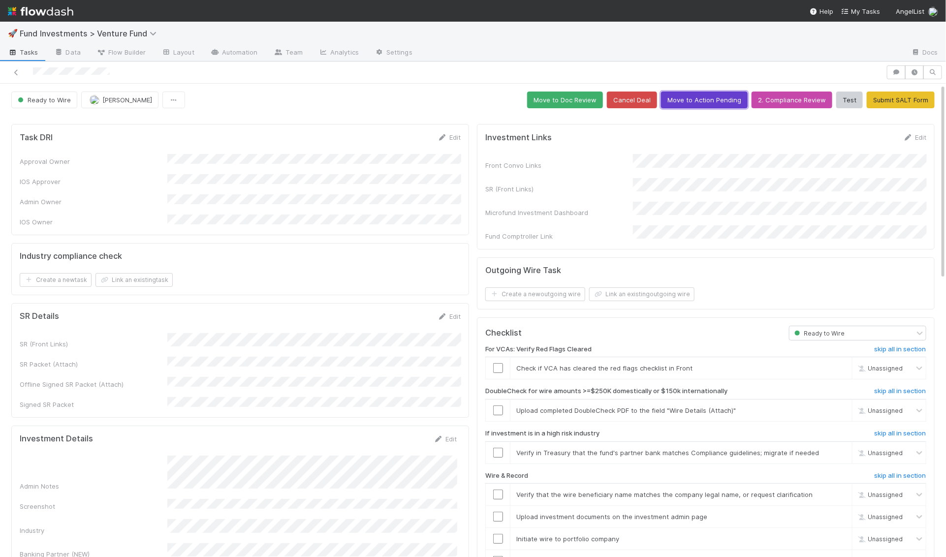
click at [686, 94] on button "Move to Action Pending" at bounding box center [704, 100] width 87 height 17
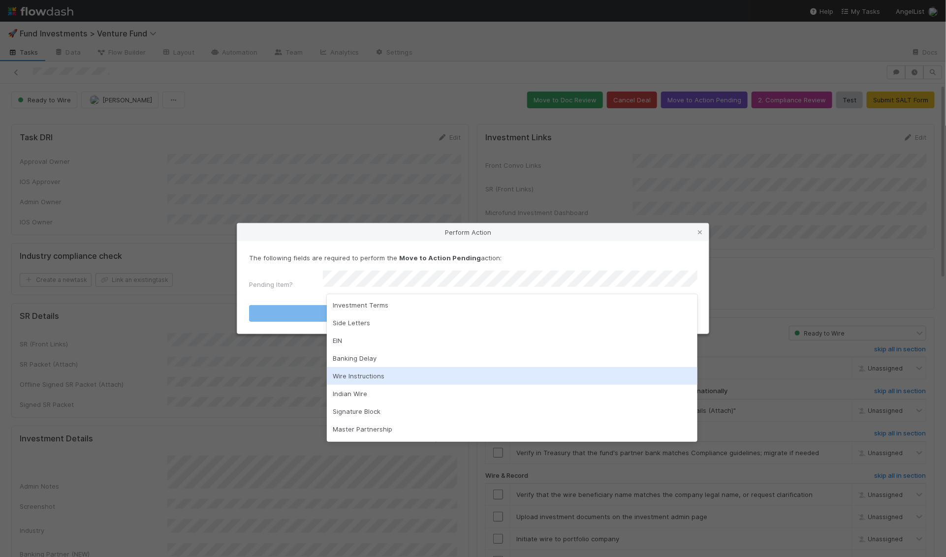
click at [474, 380] on div "Wire Instructions" at bounding box center [512, 376] width 371 height 18
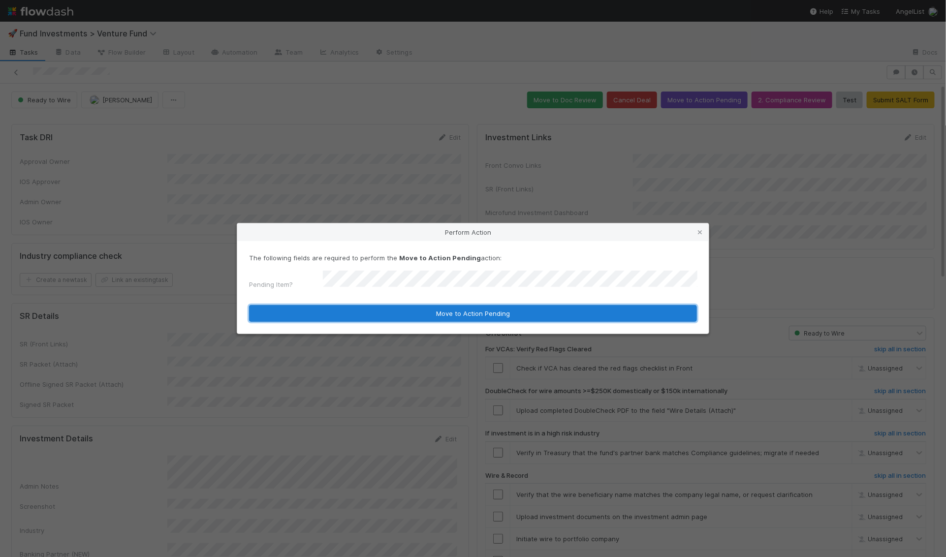
click at [487, 311] on button "Move to Action Pending" at bounding box center [473, 313] width 448 height 17
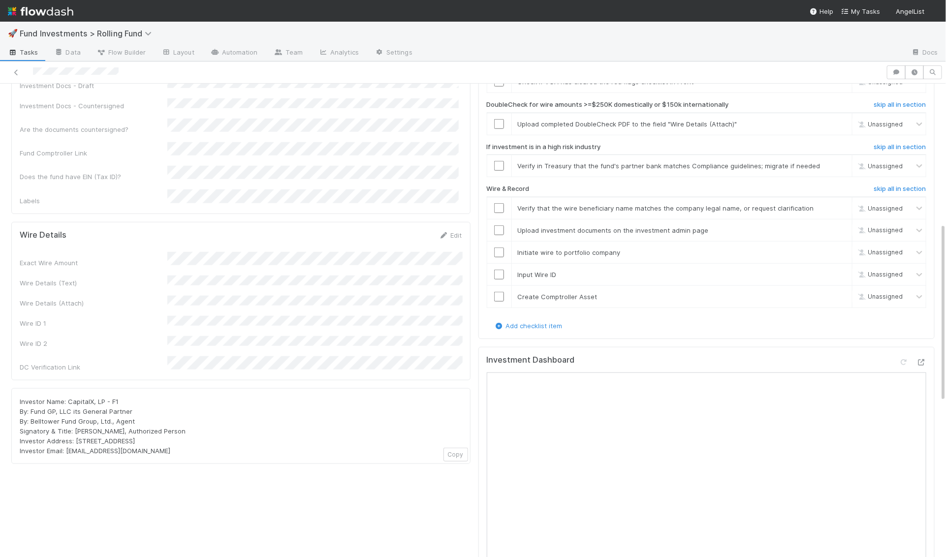
scroll to position [434, 0]
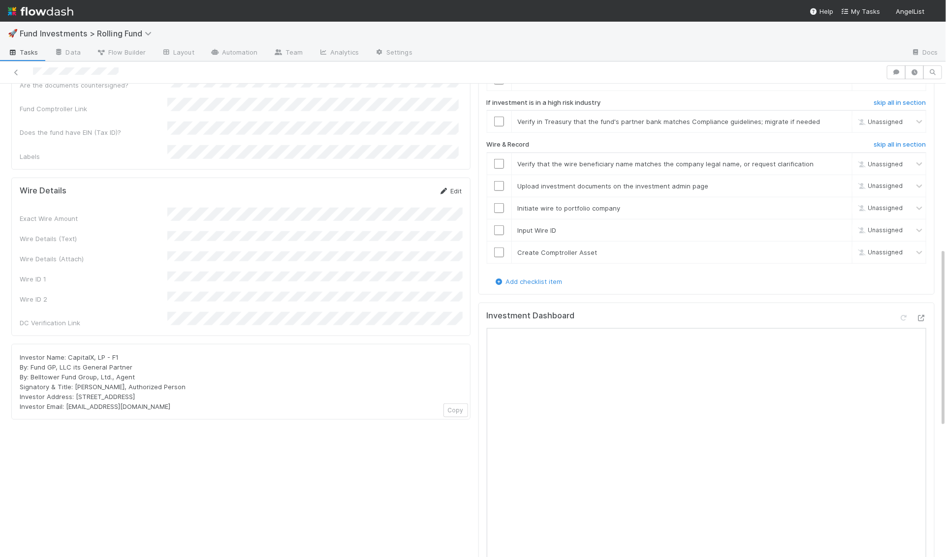
click at [445, 188] on icon at bounding box center [444, 191] width 10 height 6
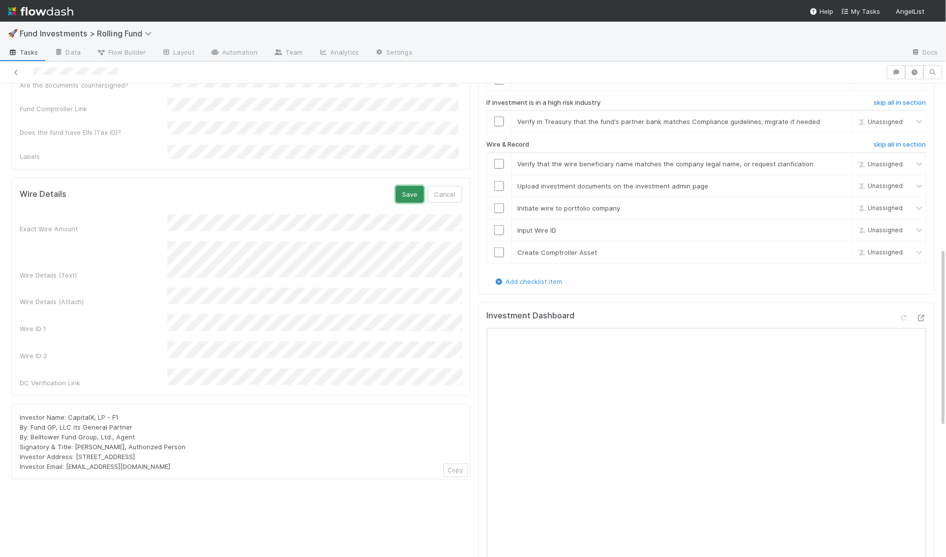
click at [415, 186] on button "Save" at bounding box center [410, 194] width 28 height 17
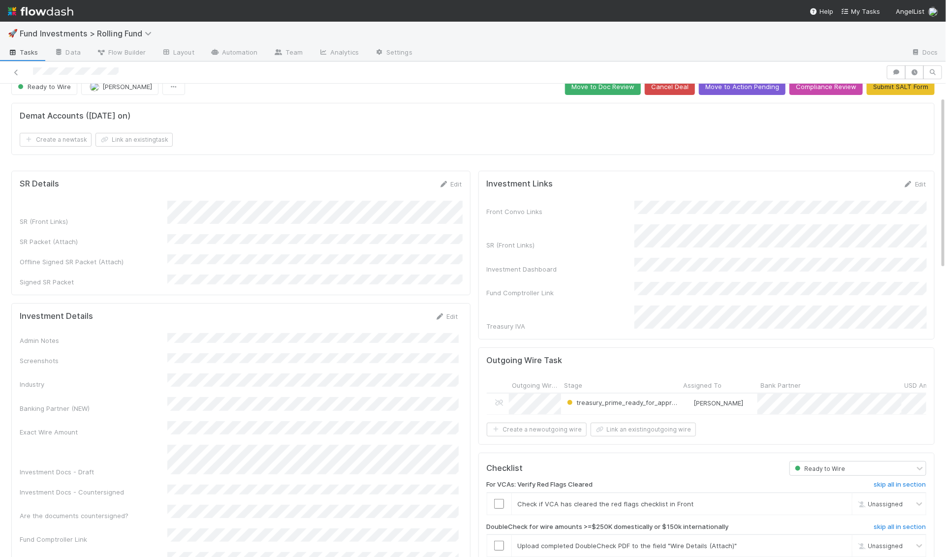
scroll to position [0, 0]
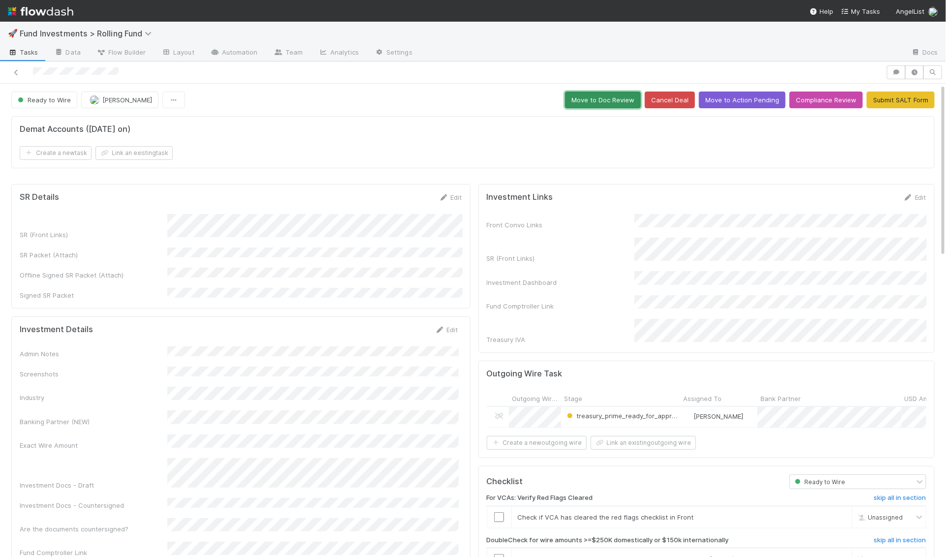
click at [610, 93] on button "Move to Doc Review" at bounding box center [603, 100] width 76 height 17
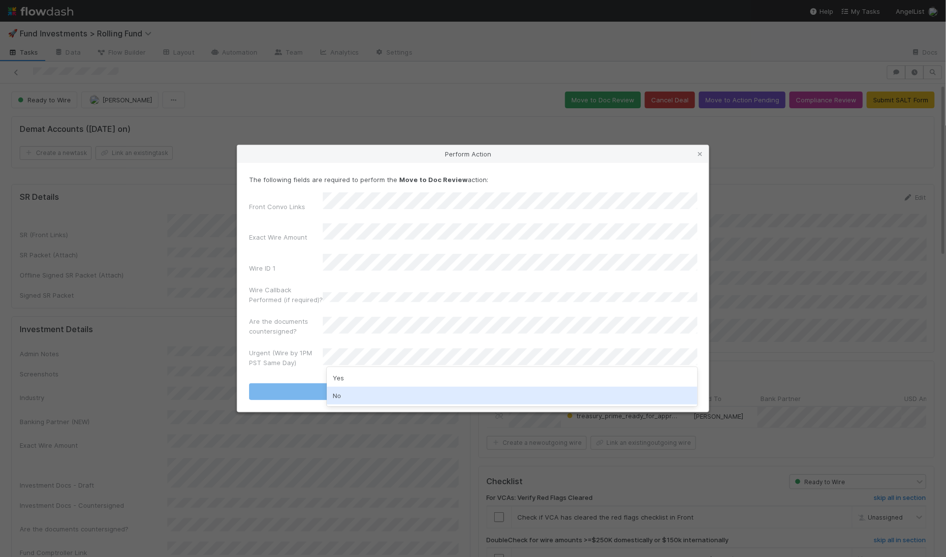
click at [353, 390] on div "No" at bounding box center [512, 396] width 371 height 18
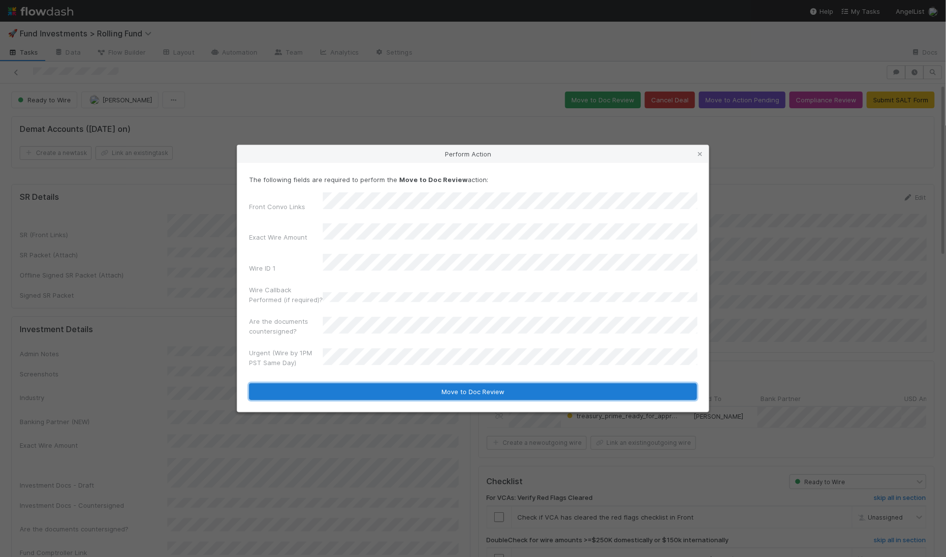
click at [354, 383] on button "Move to Doc Review" at bounding box center [473, 391] width 448 height 17
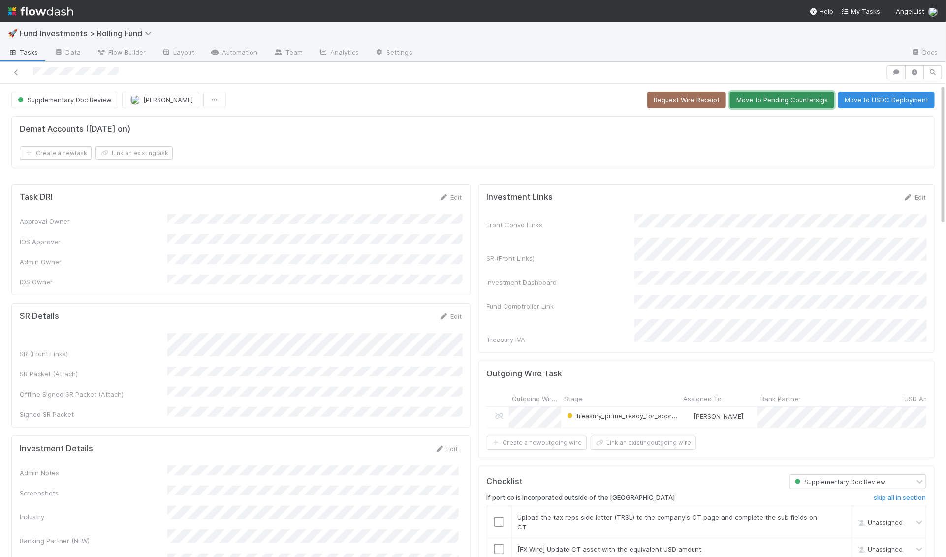
click at [800, 95] on button "Move to Pending Countersigs" at bounding box center [782, 100] width 104 height 17
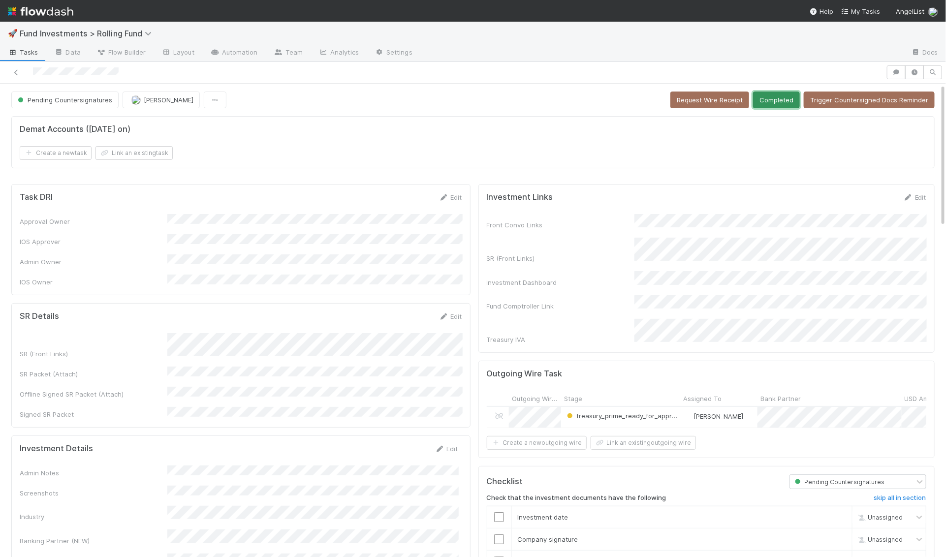
click at [779, 107] on button "Completed" at bounding box center [776, 100] width 47 height 17
